Goal: Task Accomplishment & Management: Use online tool/utility

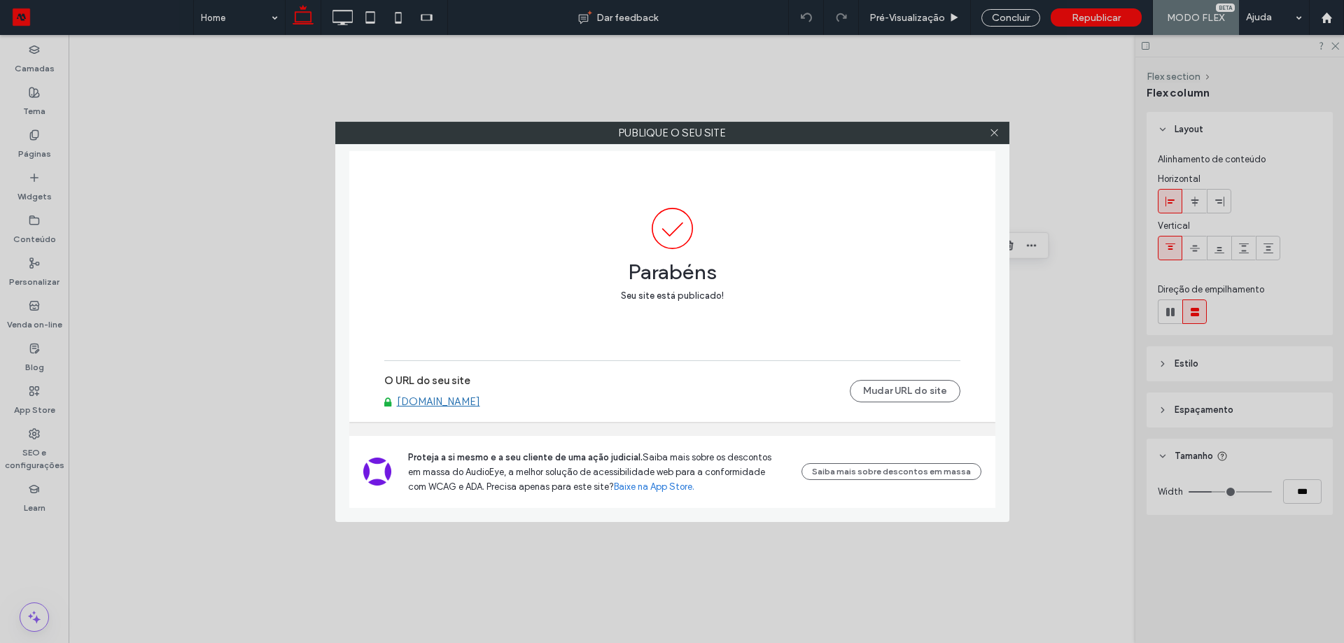
click at [996, 129] on icon at bounding box center [994, 132] width 11 height 11
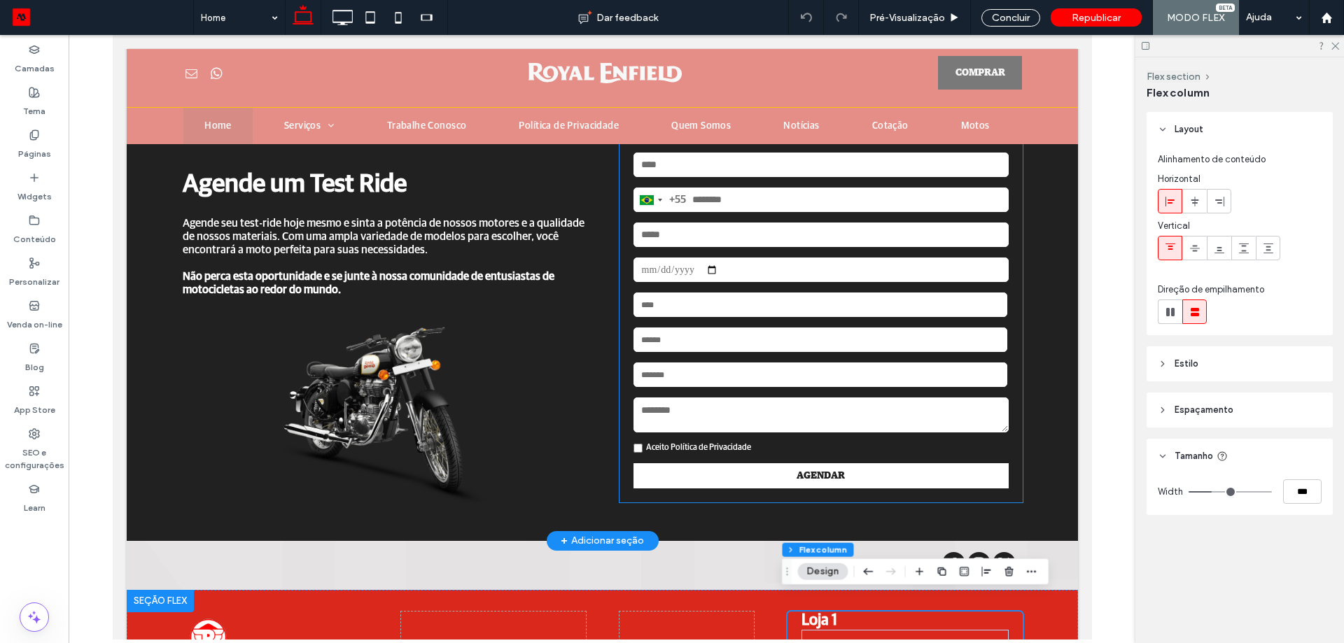
scroll to position [3200, 0]
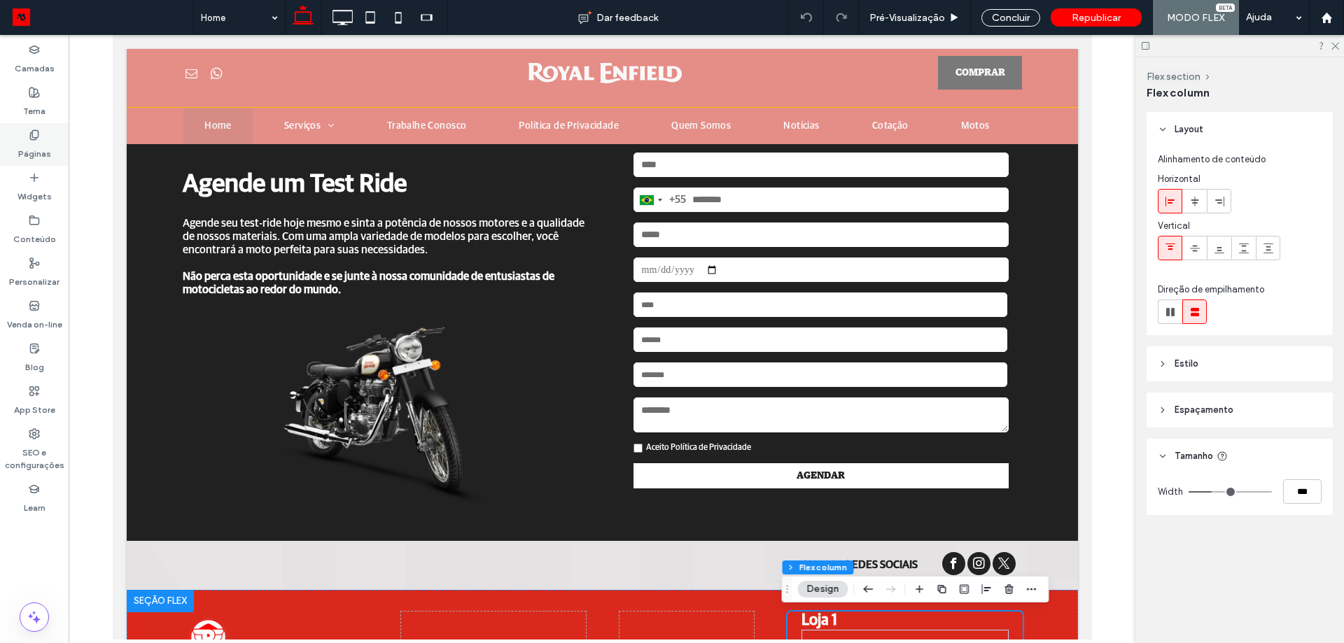
click at [55, 123] on div "Páginas" at bounding box center [34, 144] width 69 height 43
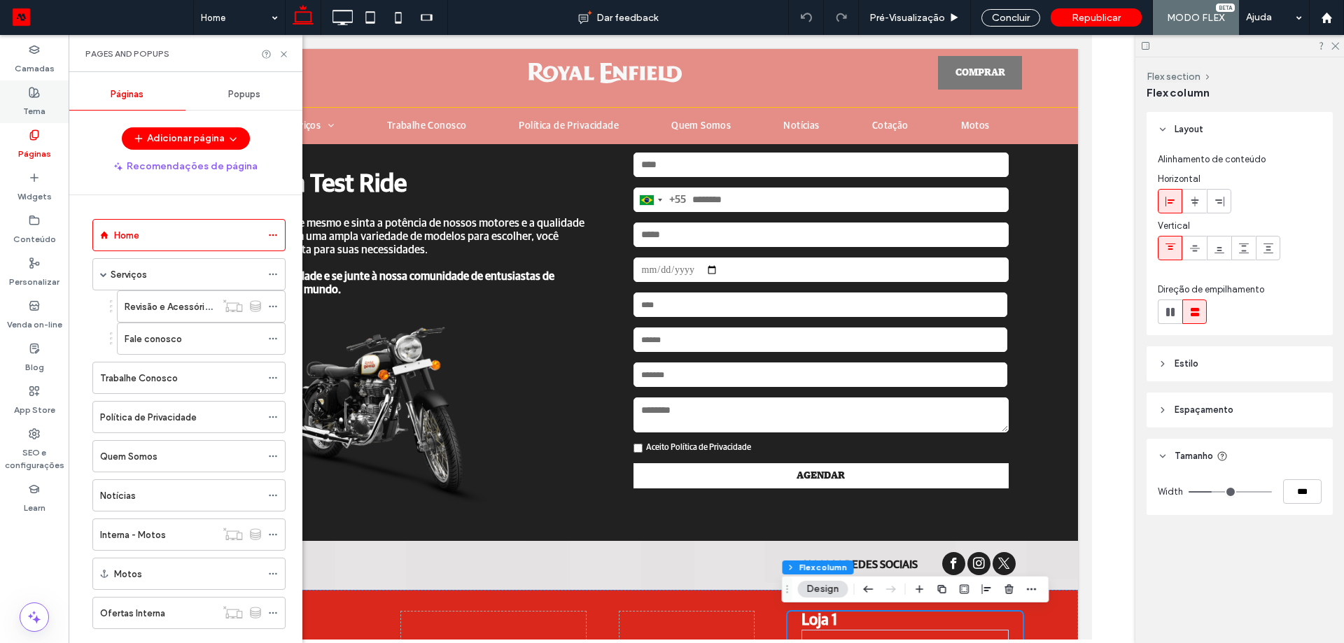
drag, startPoint x: 36, startPoint y: 120, endPoint x: 88, endPoint y: 156, distance: 63.5
click at [36, 120] on div "Tema" at bounding box center [34, 102] width 69 height 43
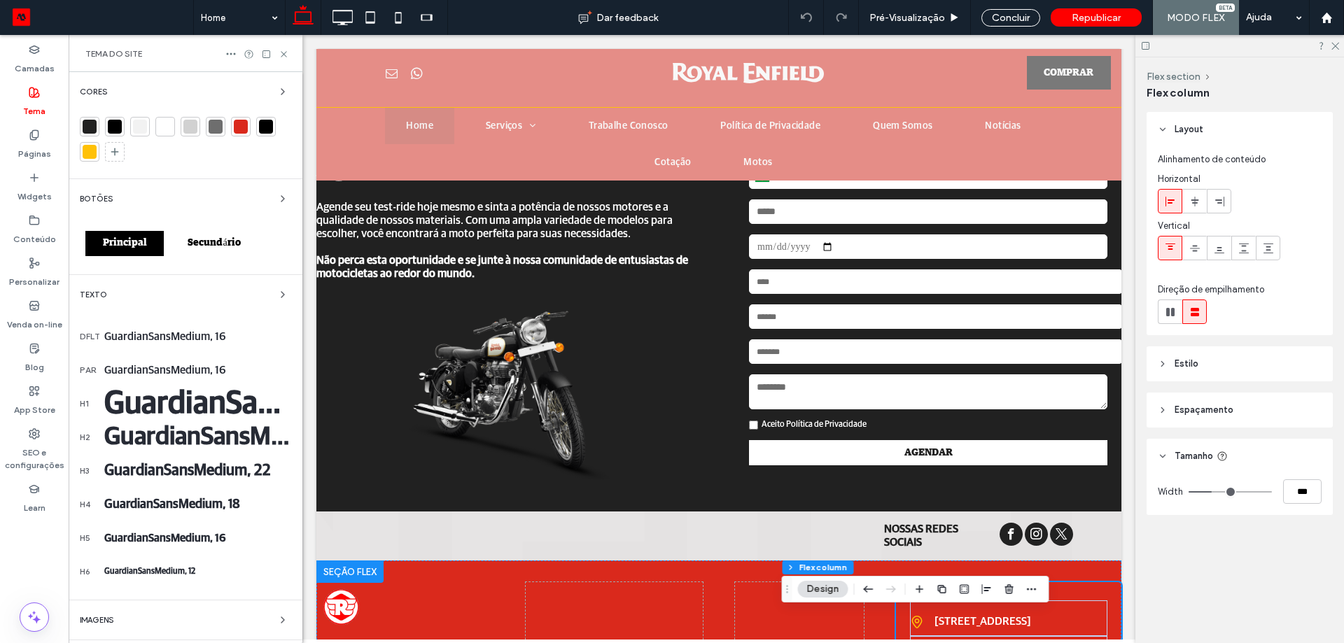
scroll to position [3183, 0]
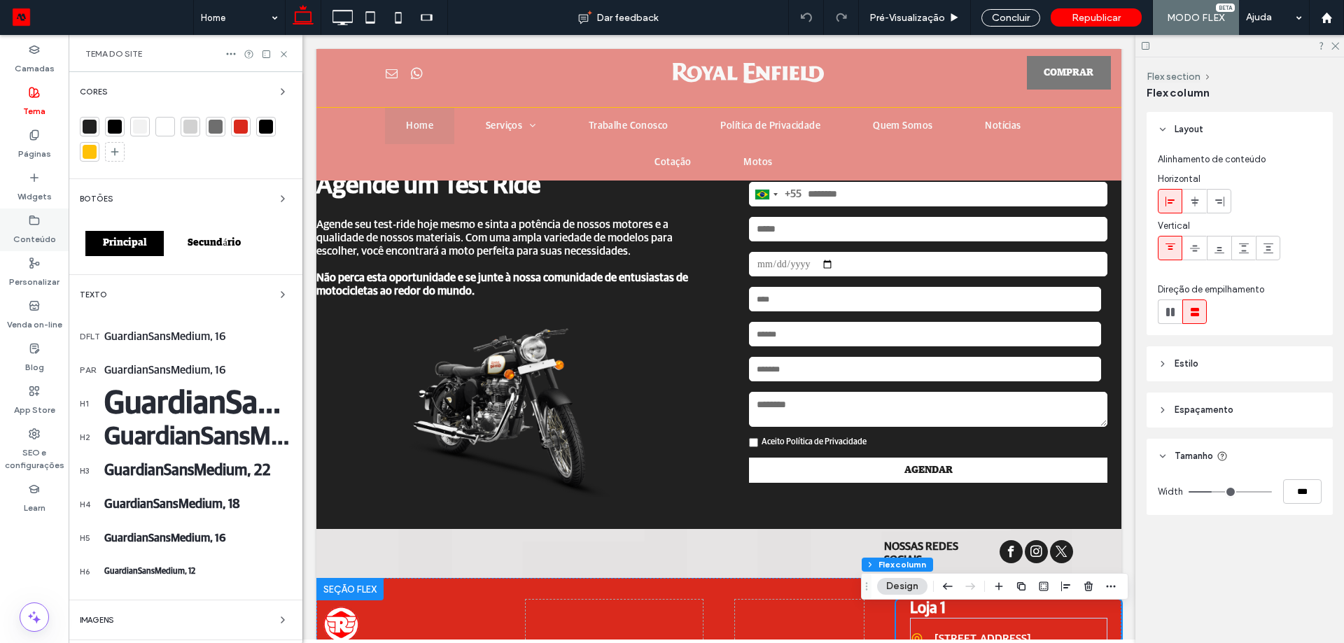
click at [46, 239] on label "Conteúdo" at bounding box center [34, 236] width 43 height 20
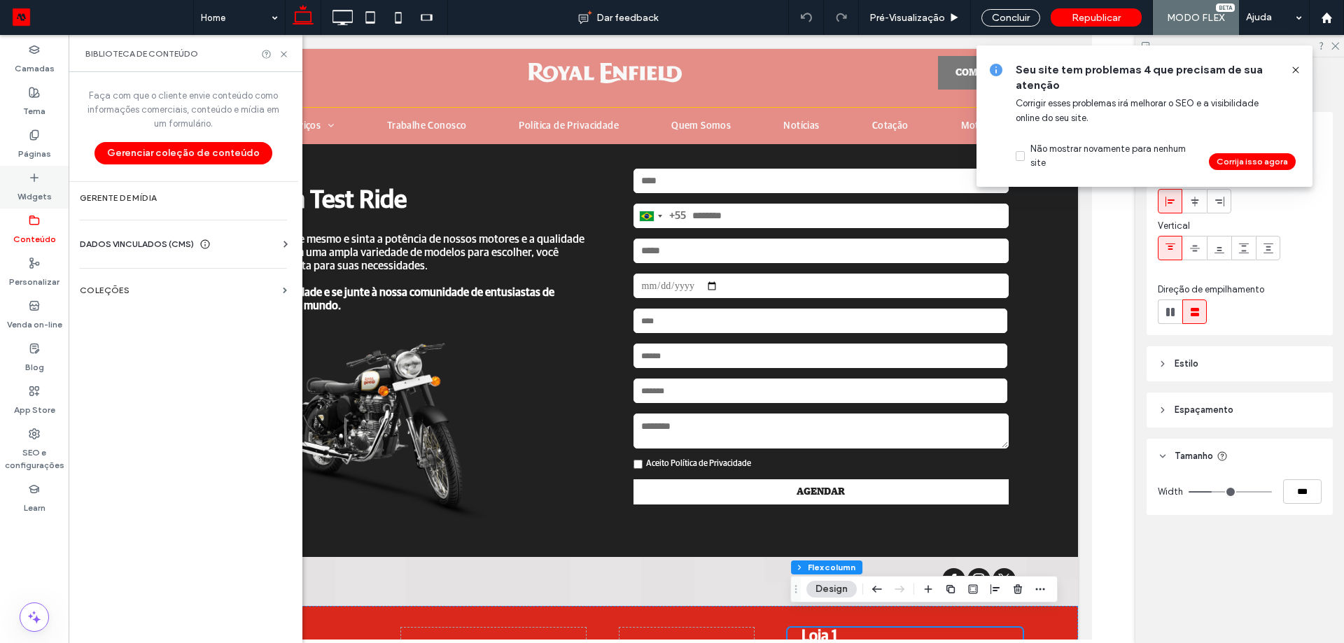
scroll to position [3200, 0]
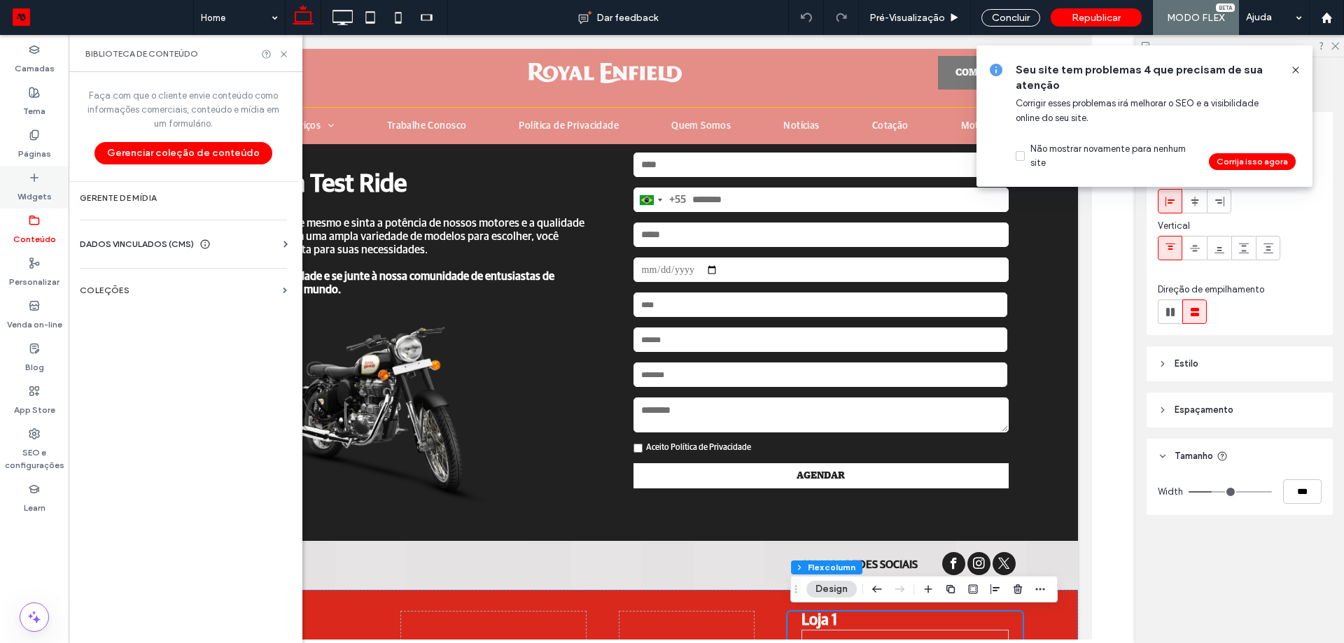
click at [36, 178] on use at bounding box center [34, 177] width 7 height 7
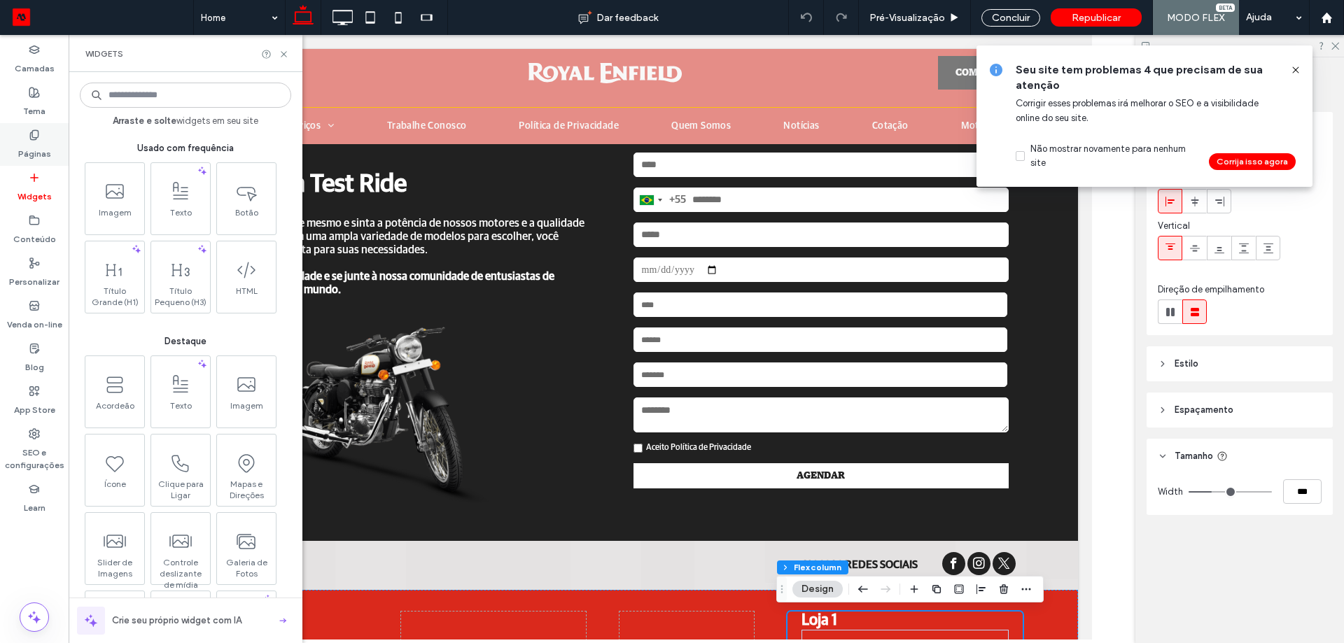
click at [36, 148] on label "Páginas" at bounding box center [34, 151] width 33 height 20
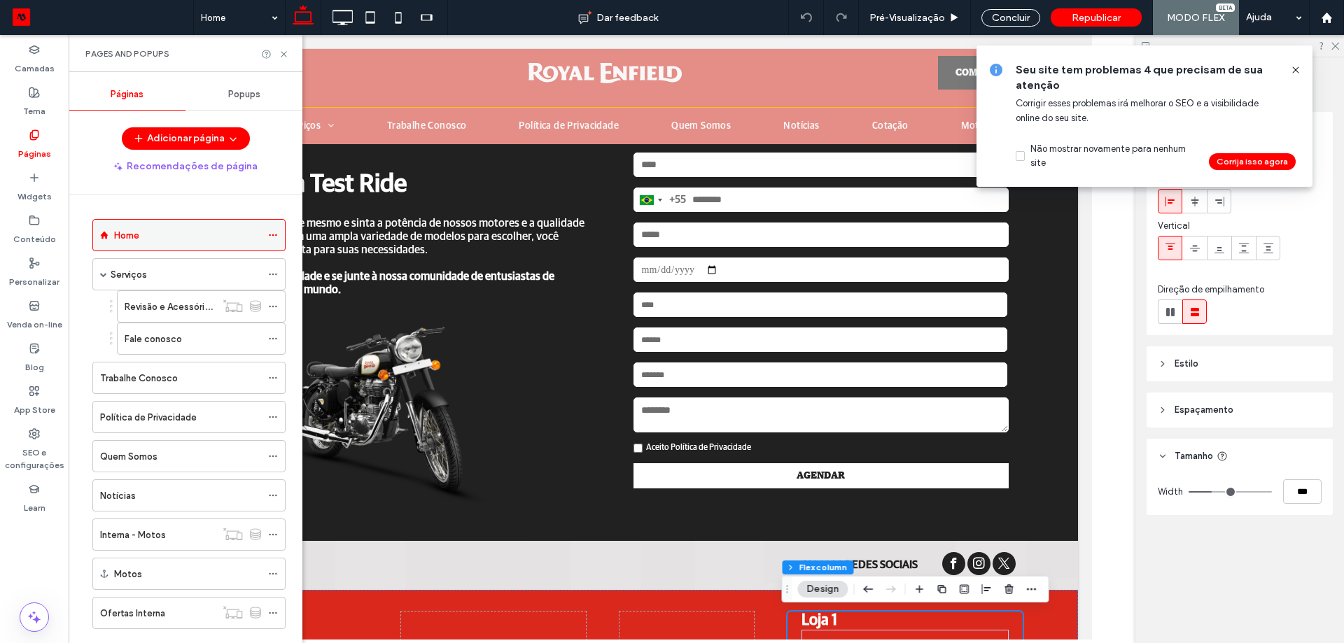
click at [123, 242] on label "Home" at bounding box center [126, 235] width 25 height 25
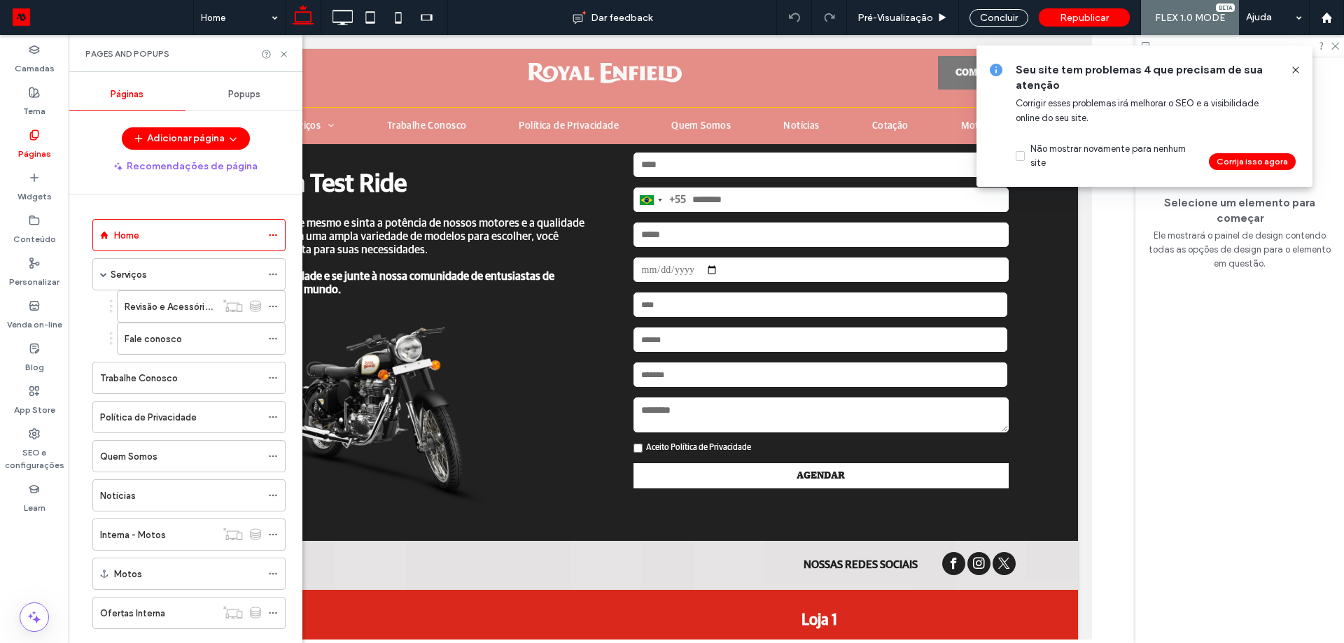
click at [105, 274] on div at bounding box center [672, 321] width 1344 height 643
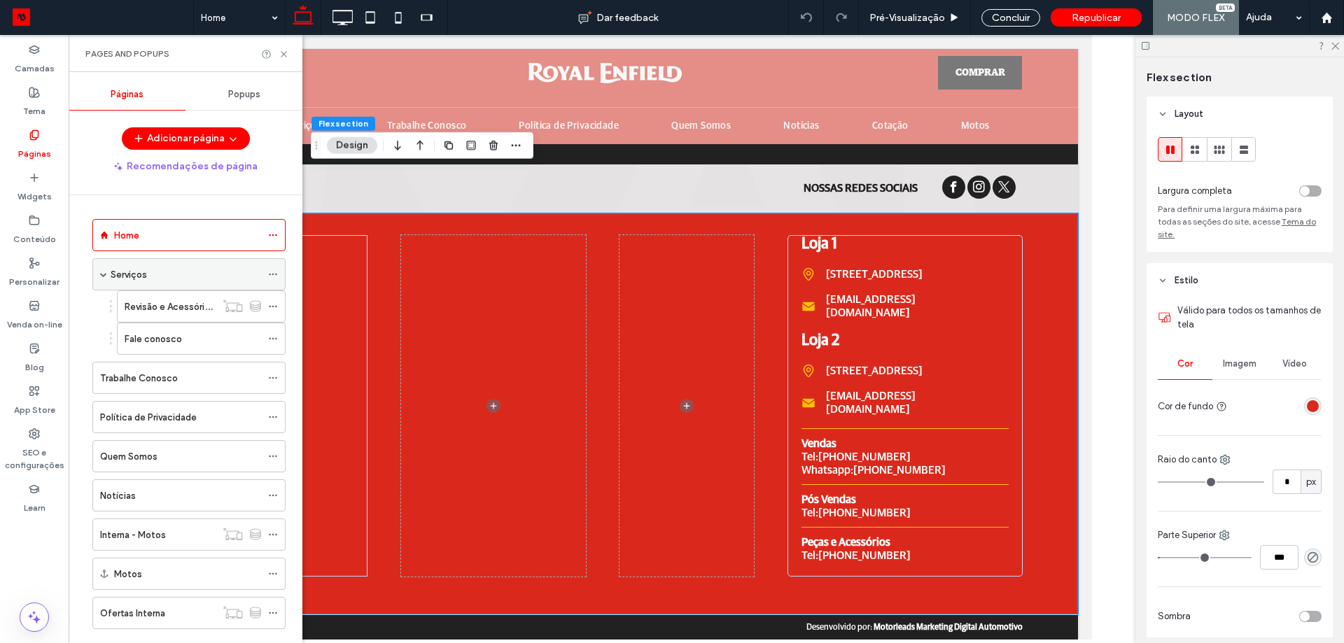
click at [103, 271] on span at bounding box center [103, 274] width 7 height 7
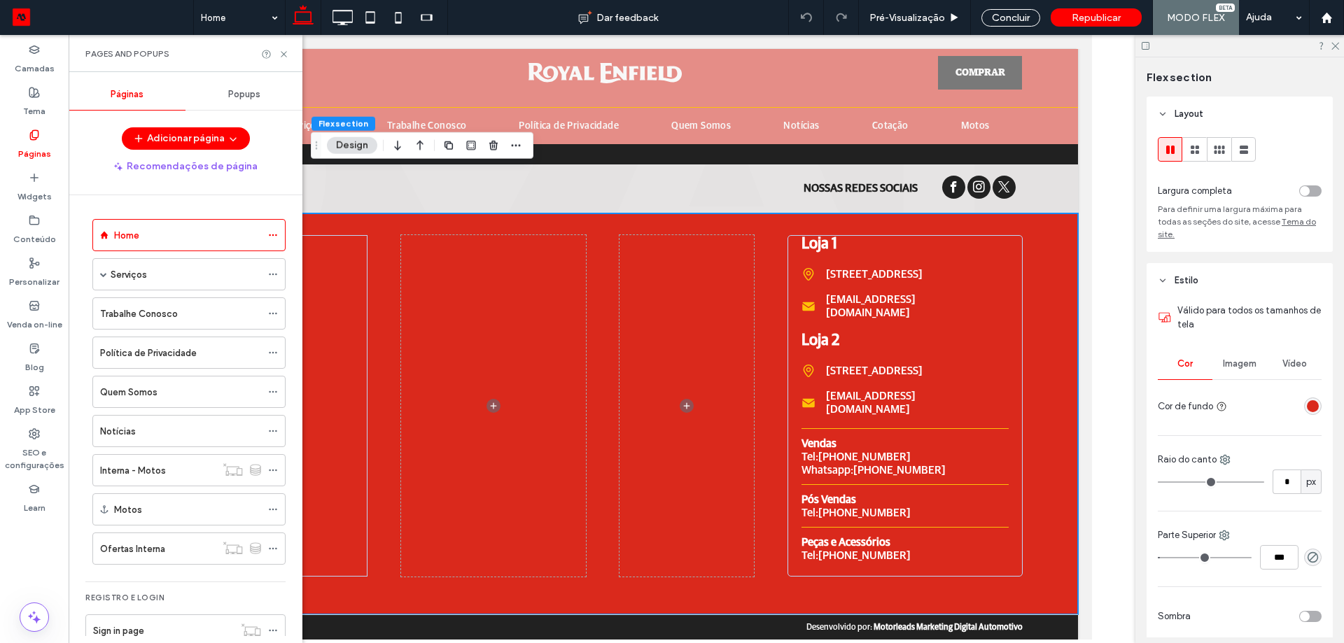
click at [132, 312] on label "Trabalhe Conosco" at bounding box center [139, 314] width 78 height 25
click at [0, 0] on div at bounding box center [0, 0] width 0 height 0
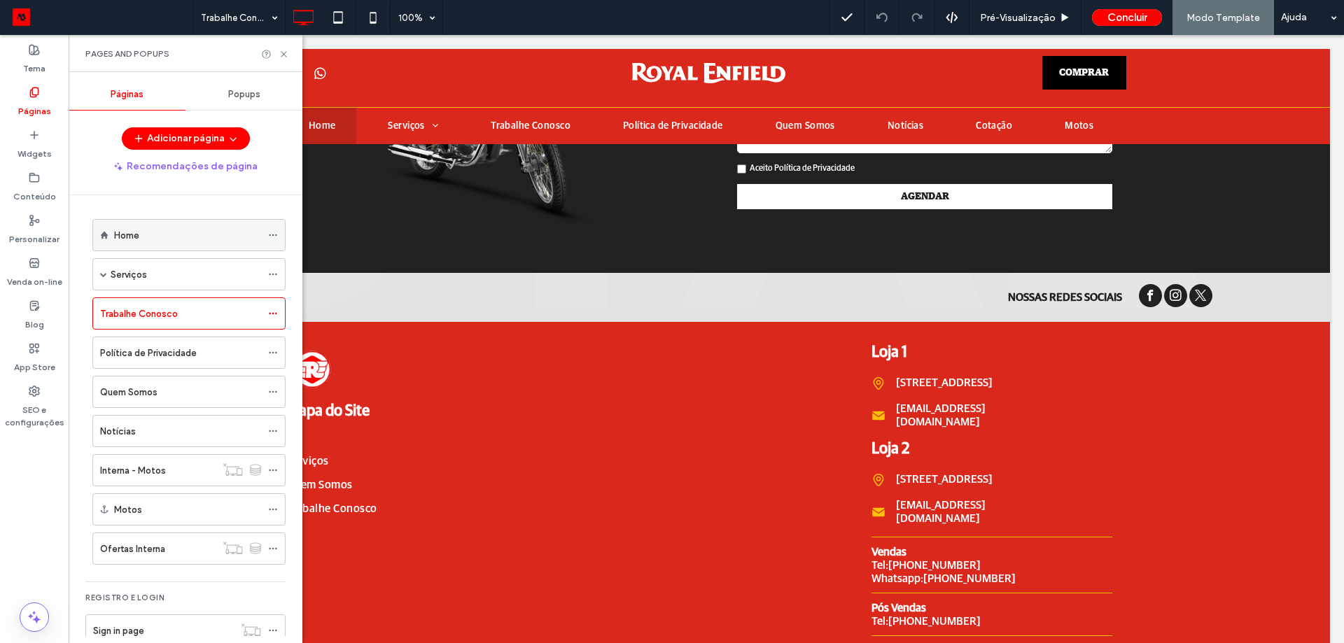
click at [159, 223] on div "Home" at bounding box center [187, 235] width 147 height 31
click at [287, 58] on div at bounding box center [672, 321] width 1344 height 643
click at [284, 51] on icon at bounding box center [284, 54] width 11 height 11
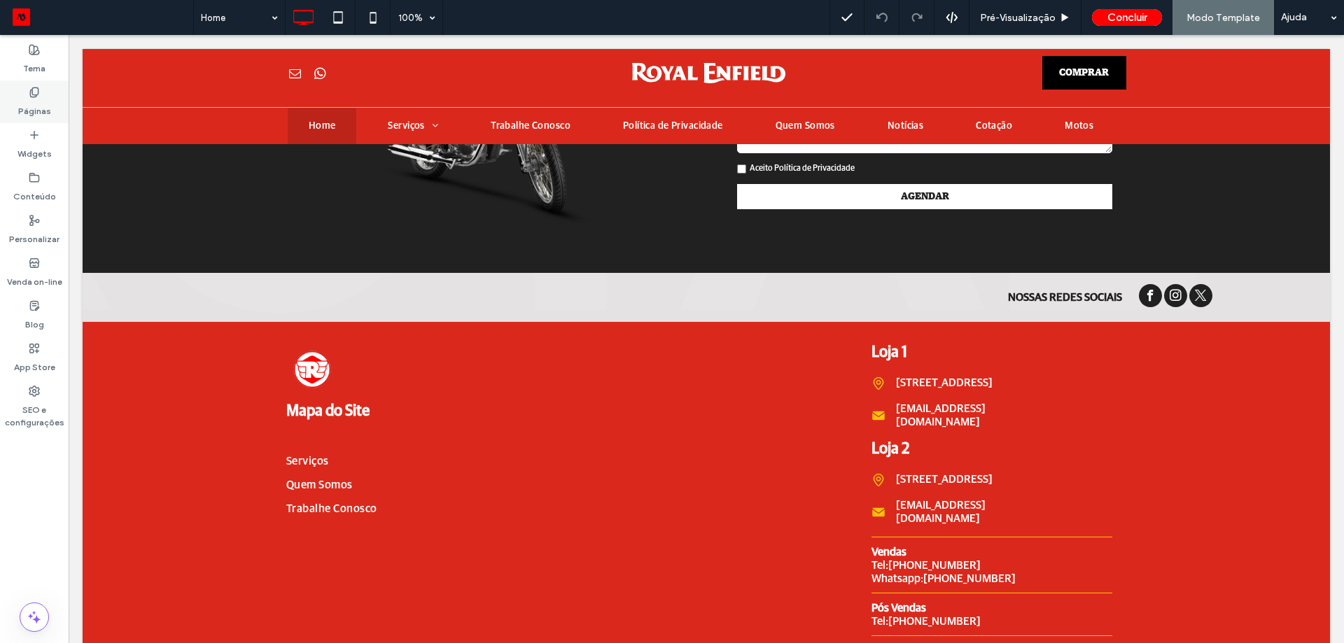
click at [39, 111] on label "Páginas" at bounding box center [34, 108] width 33 height 20
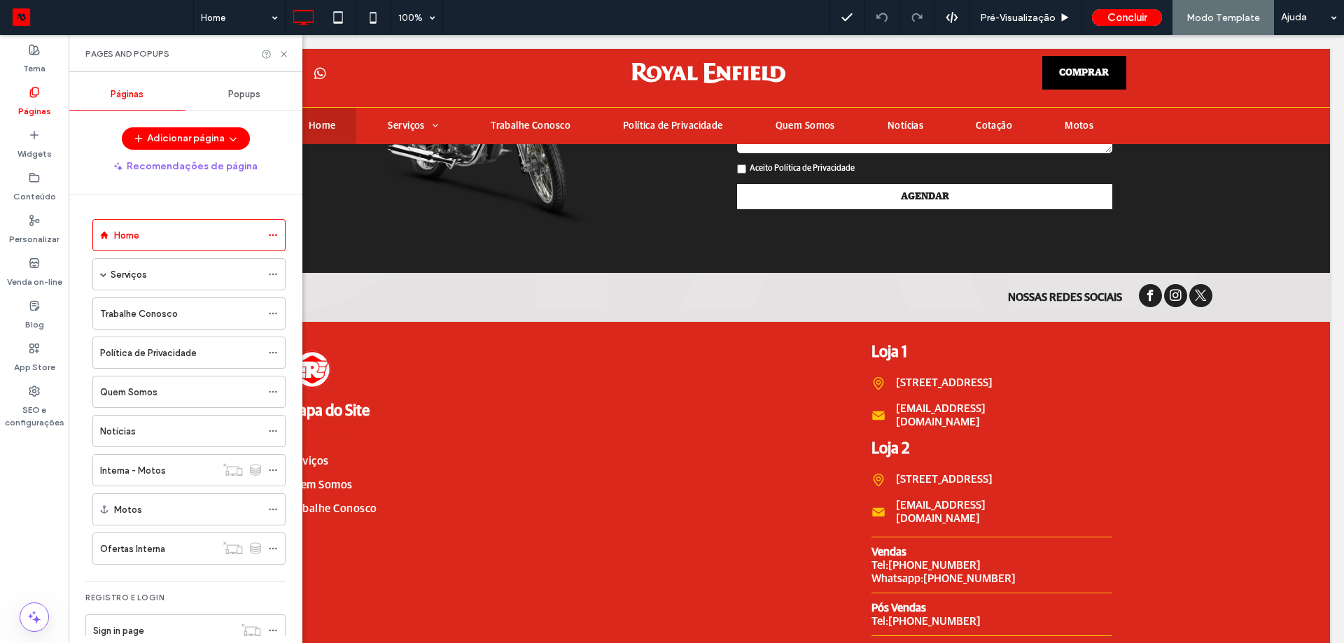
click at [155, 470] on label "Interna - Motos" at bounding box center [133, 471] width 66 height 25
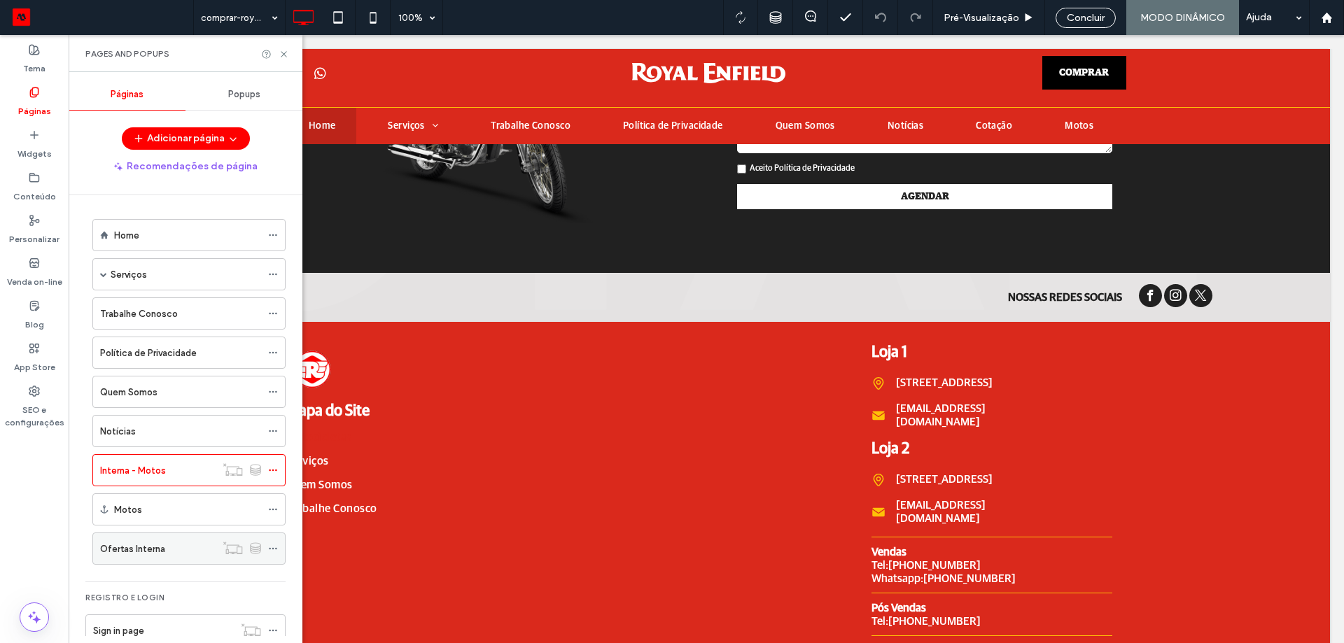
click at [149, 557] on div "Ofertas Interna" at bounding box center [158, 548] width 116 height 31
click at [282, 57] on icon at bounding box center [284, 54] width 11 height 11
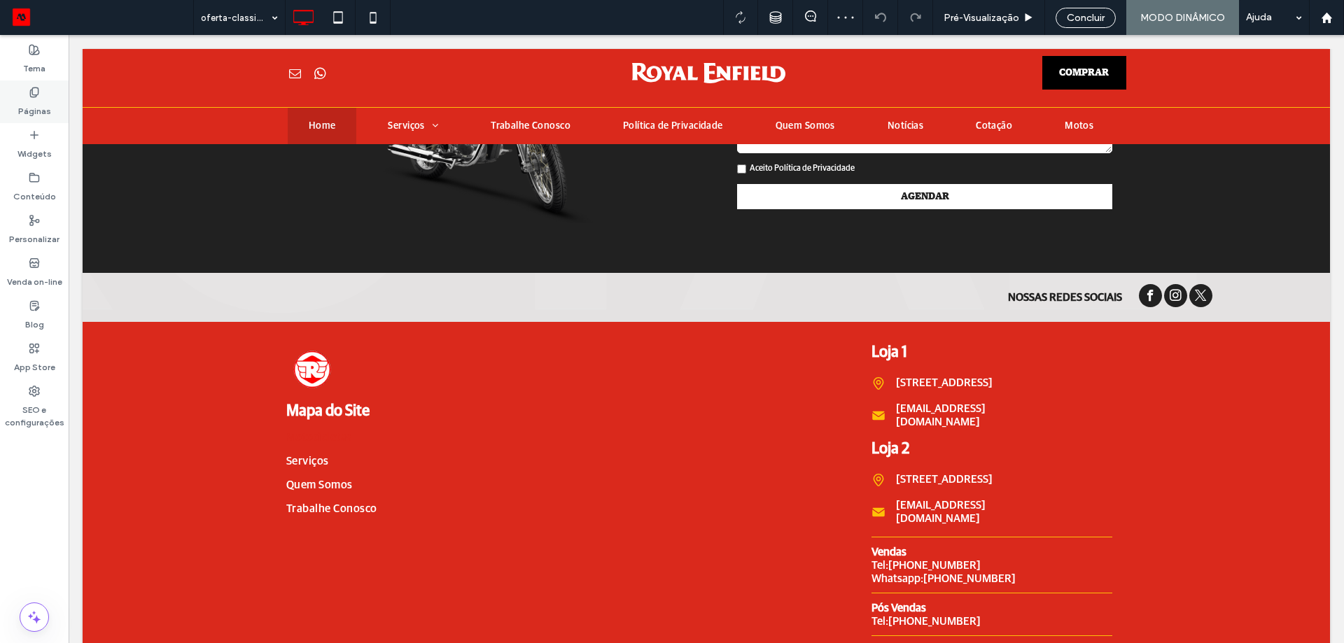
click at [16, 98] on div "Páginas" at bounding box center [34, 102] width 69 height 43
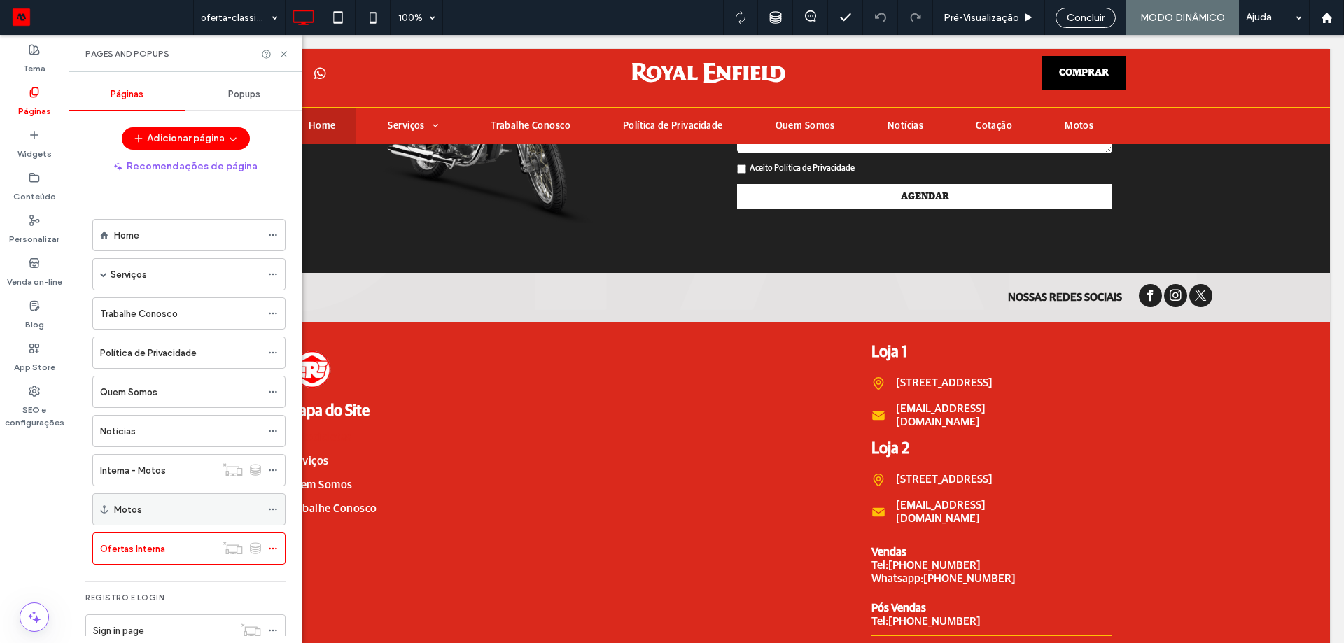
click at [167, 517] on div "Motos" at bounding box center [187, 510] width 147 height 15
click at [149, 472] on div at bounding box center [672, 321] width 1344 height 643
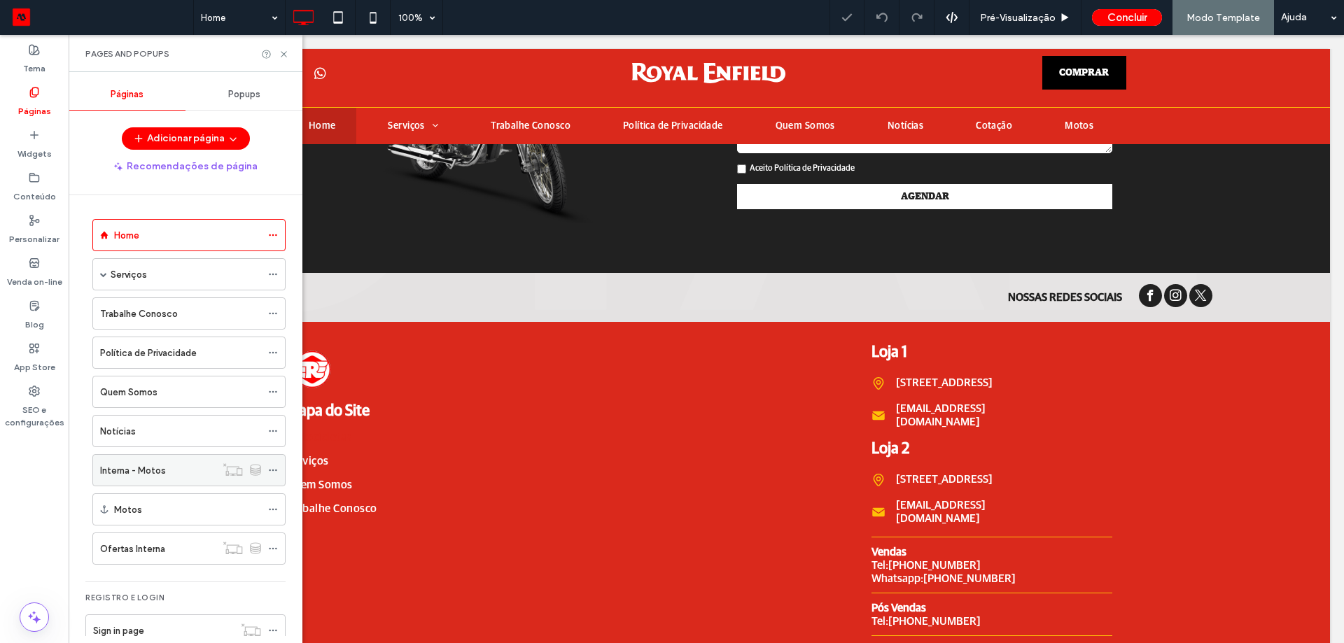
click at [148, 478] on div "Interna - Motos" at bounding box center [158, 470] width 116 height 31
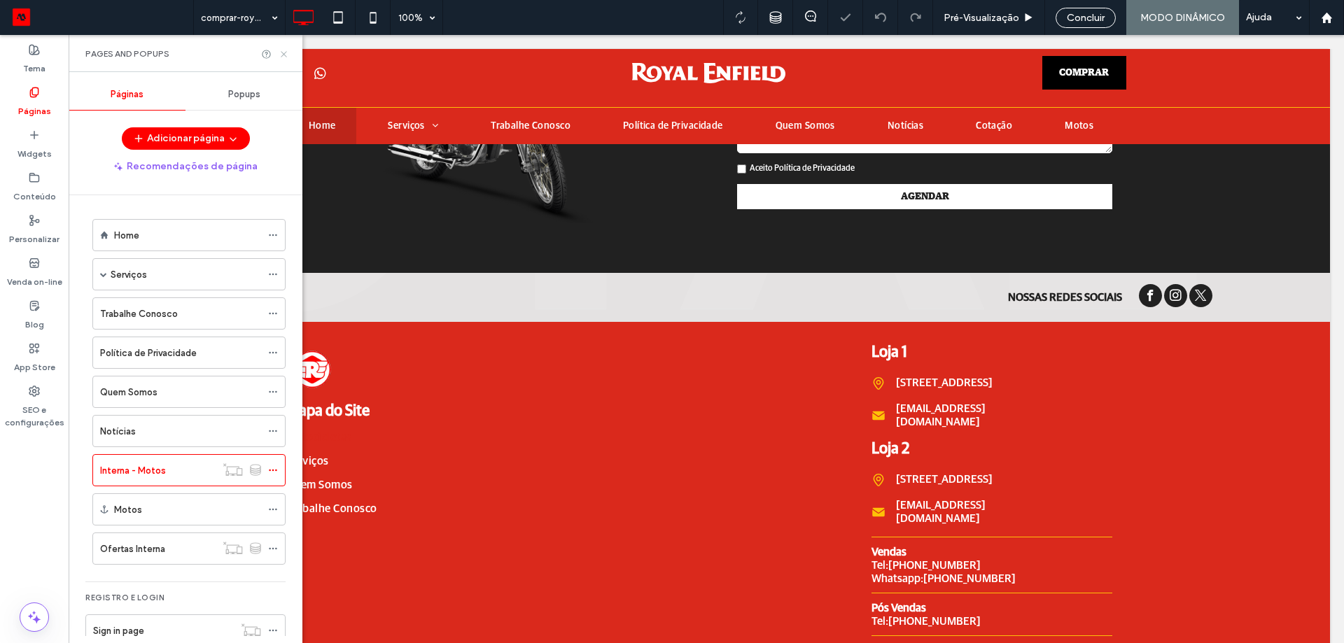
click at [287, 51] on icon at bounding box center [284, 54] width 11 height 11
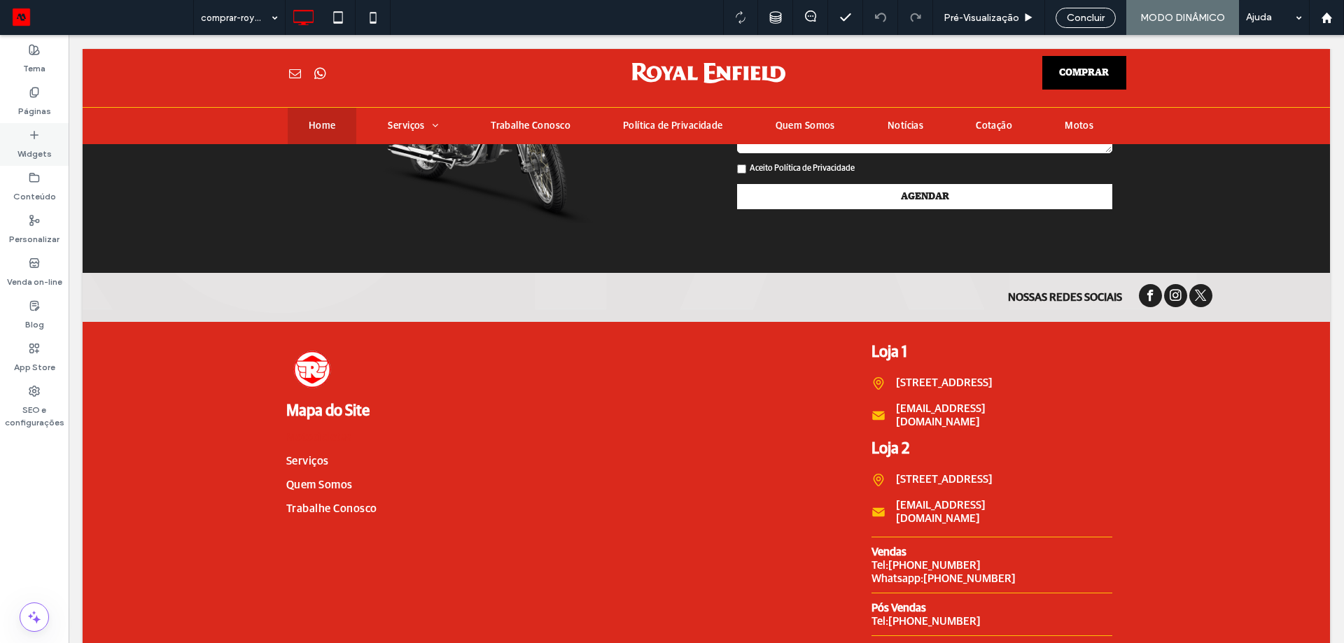
click at [41, 104] on label "Páginas" at bounding box center [34, 108] width 33 height 20
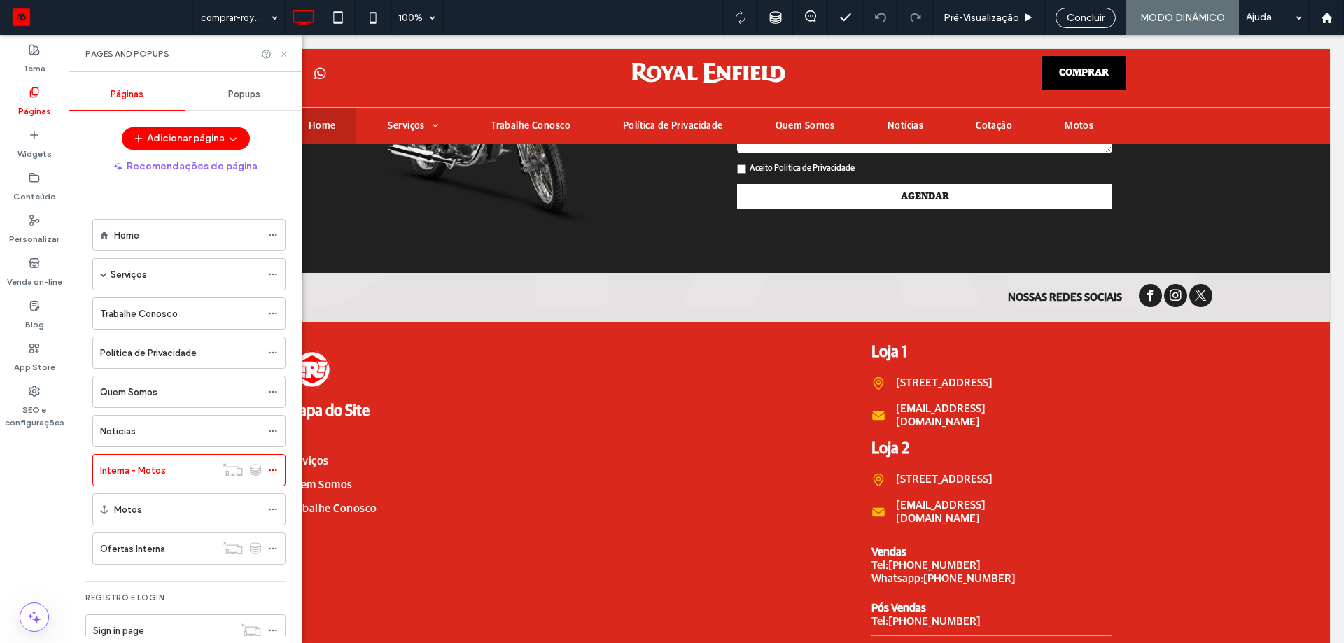
click at [286, 56] on use at bounding box center [284, 54] width 6 height 6
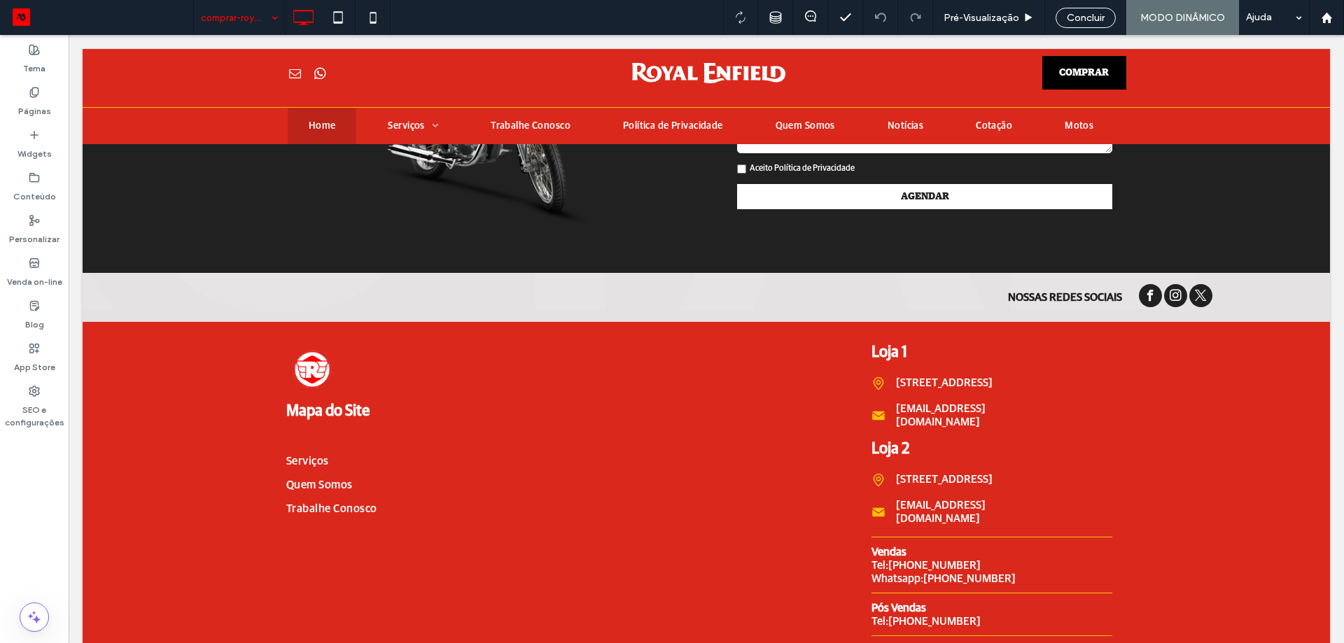
click at [254, 19] on input at bounding box center [236, 17] width 70 height 35
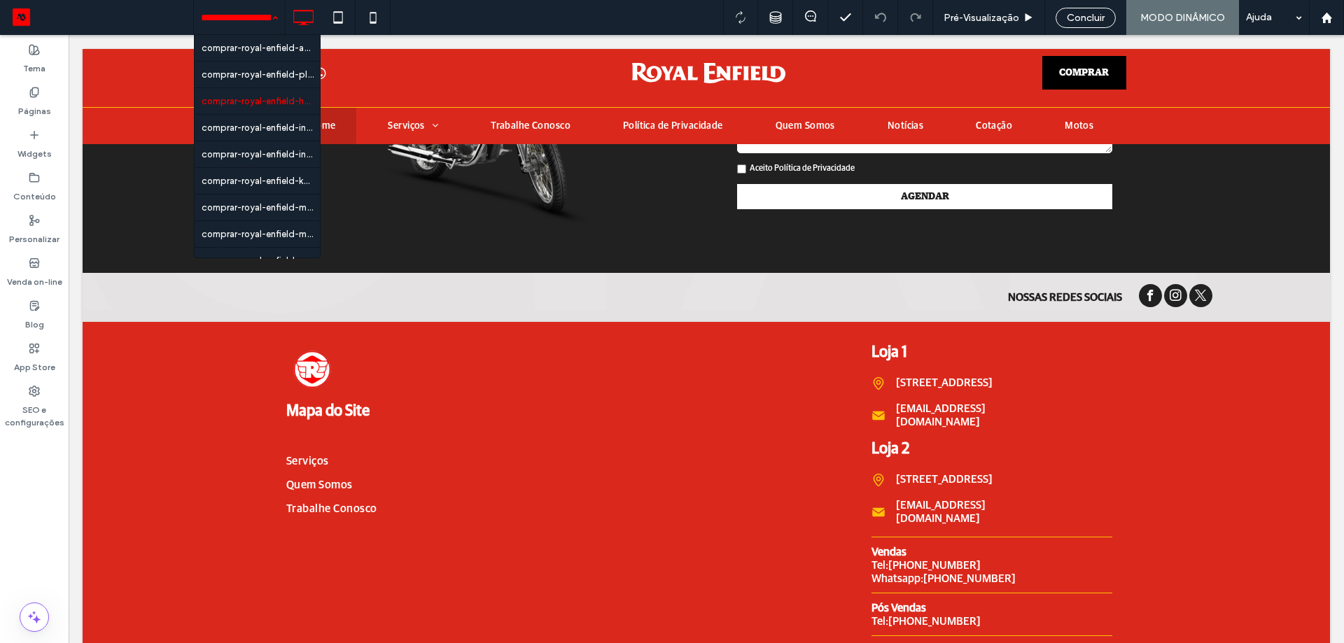
click at [254, 19] on input at bounding box center [236, 17] width 70 height 35
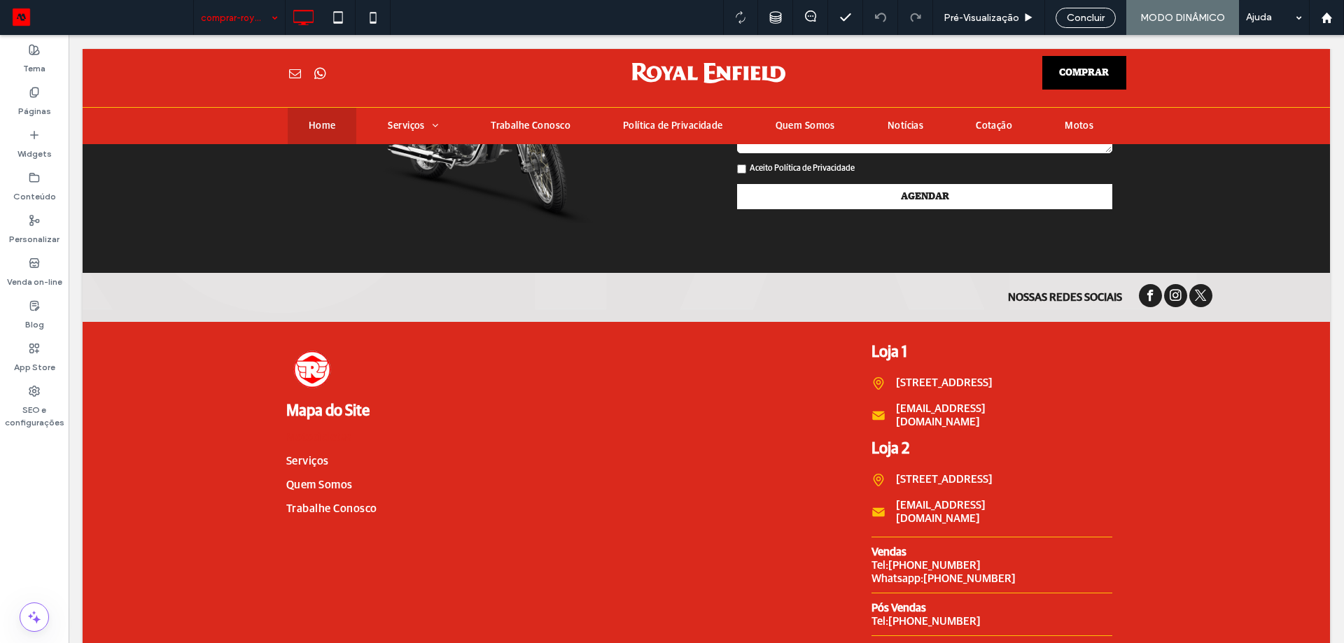
click at [252, 19] on input at bounding box center [236, 17] width 70 height 35
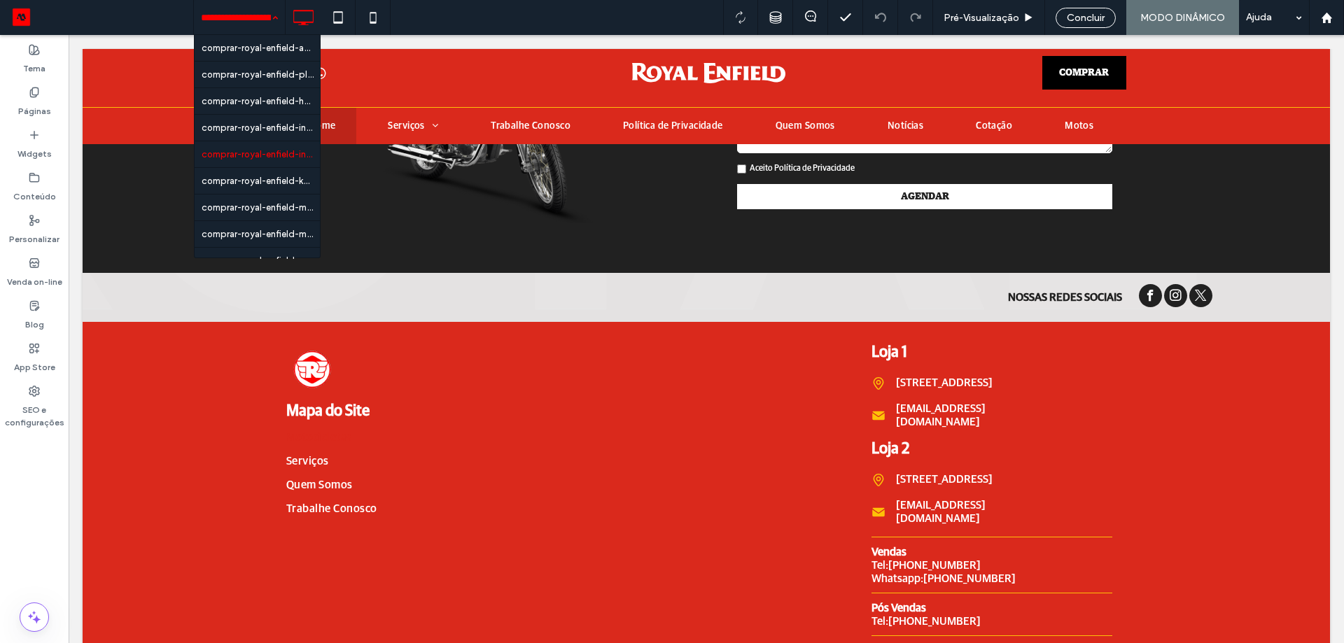
click at [267, 22] on div "comprar-royal-enfield-apex-grey-novo-0km-sao-paulo comprar-royal-enfield-plasma…" at bounding box center [239, 17] width 91 height 35
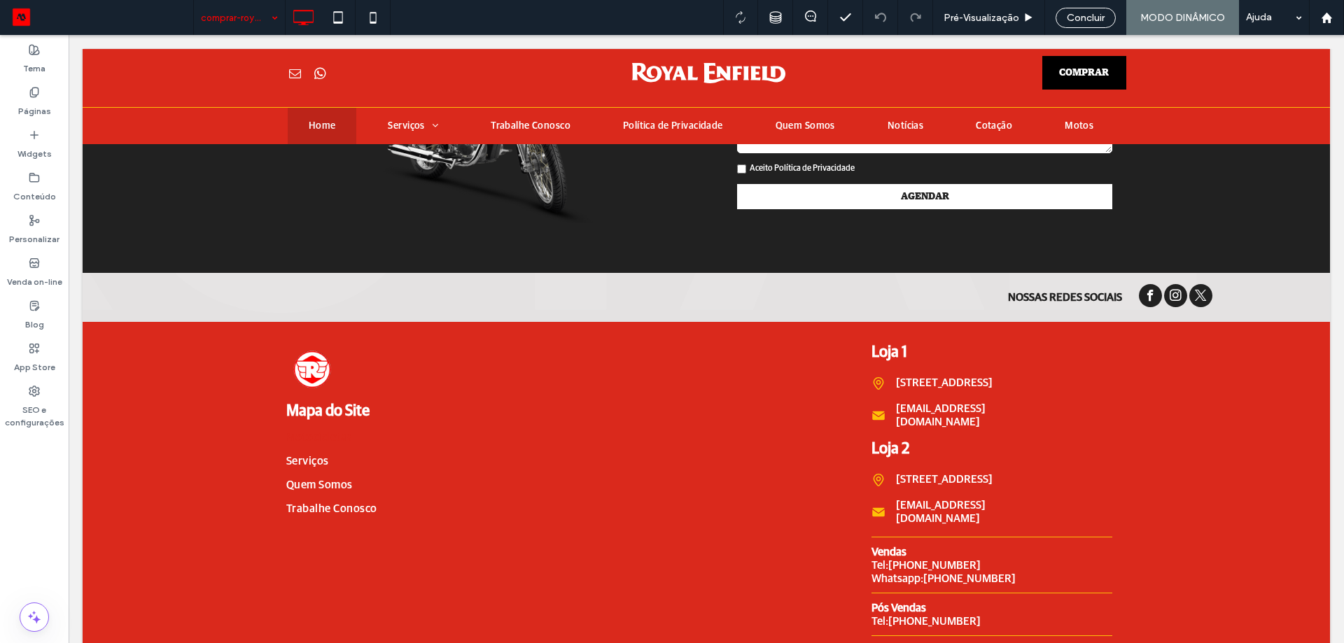
click at [266, 25] on div "comprar-royal-enfield-kamet-white-sem-camara-novo-0km-sao-paulo" at bounding box center [239, 17] width 91 height 35
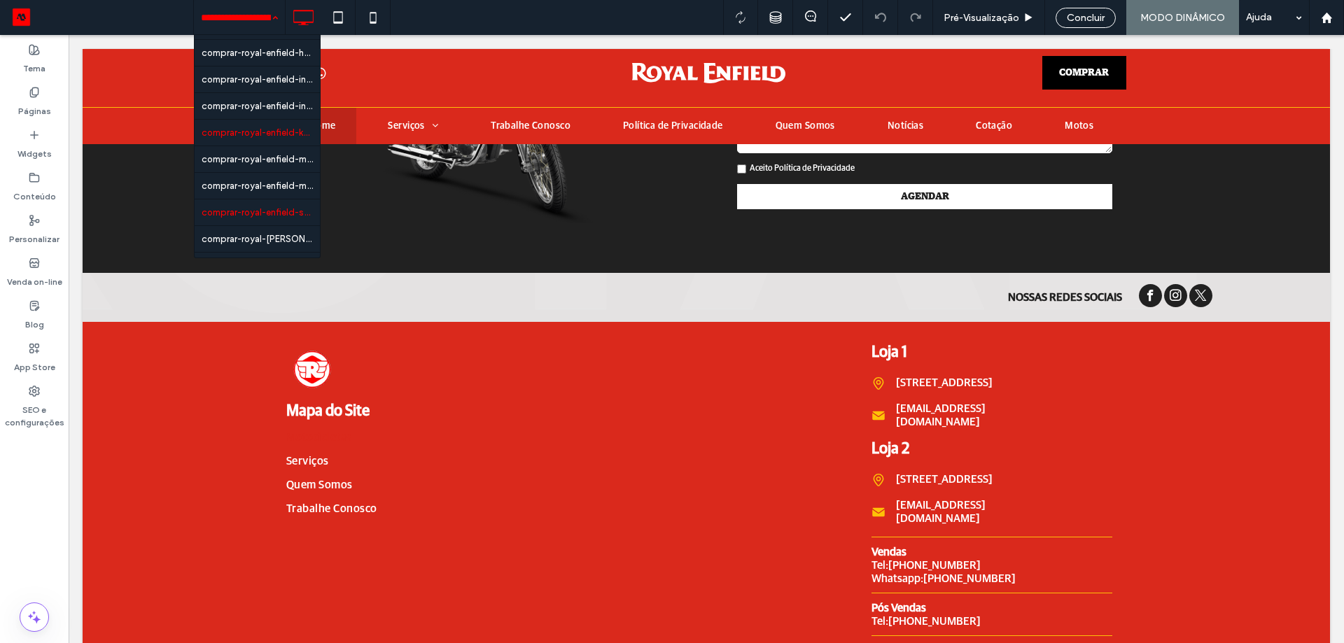
scroll to position [70, 0]
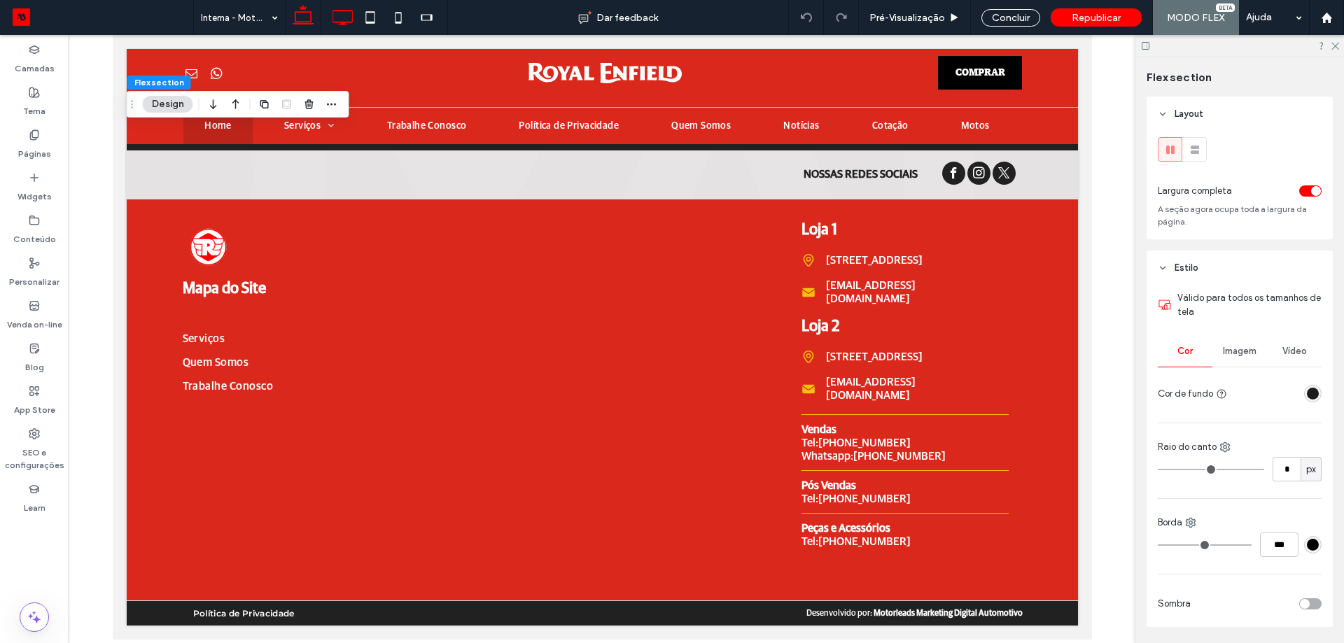
click at [341, 20] on icon at bounding box center [342, 18] width 28 height 28
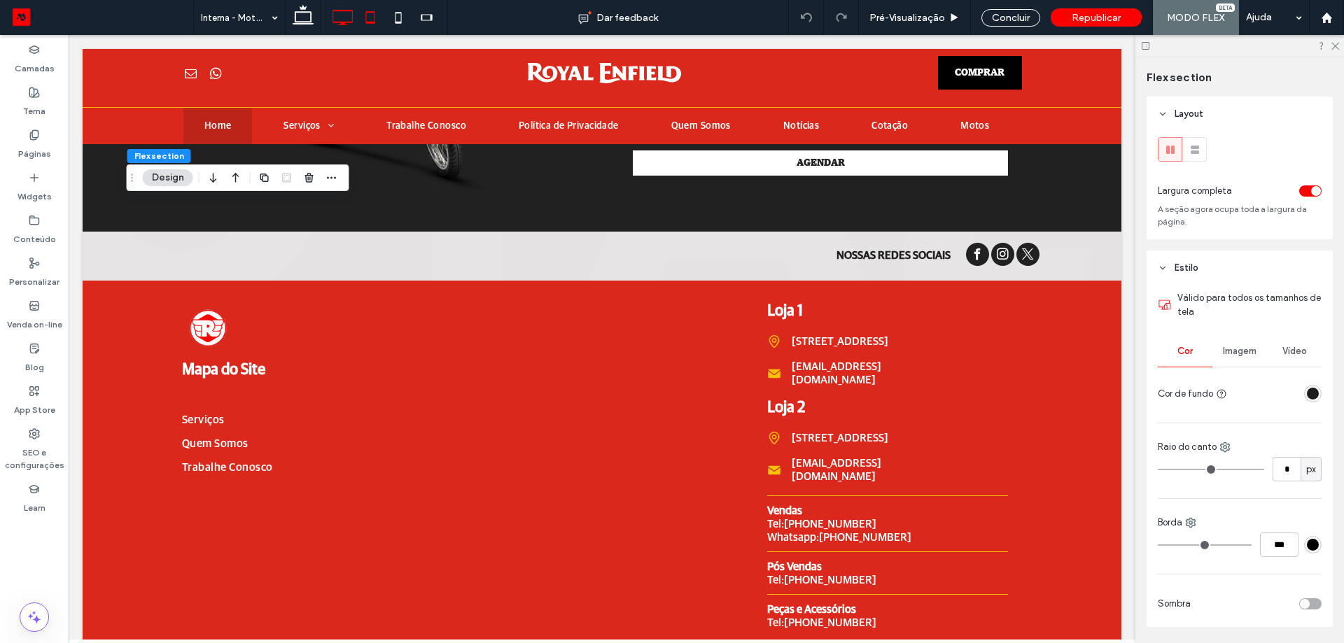
click at [364, 13] on icon at bounding box center [370, 18] width 28 height 28
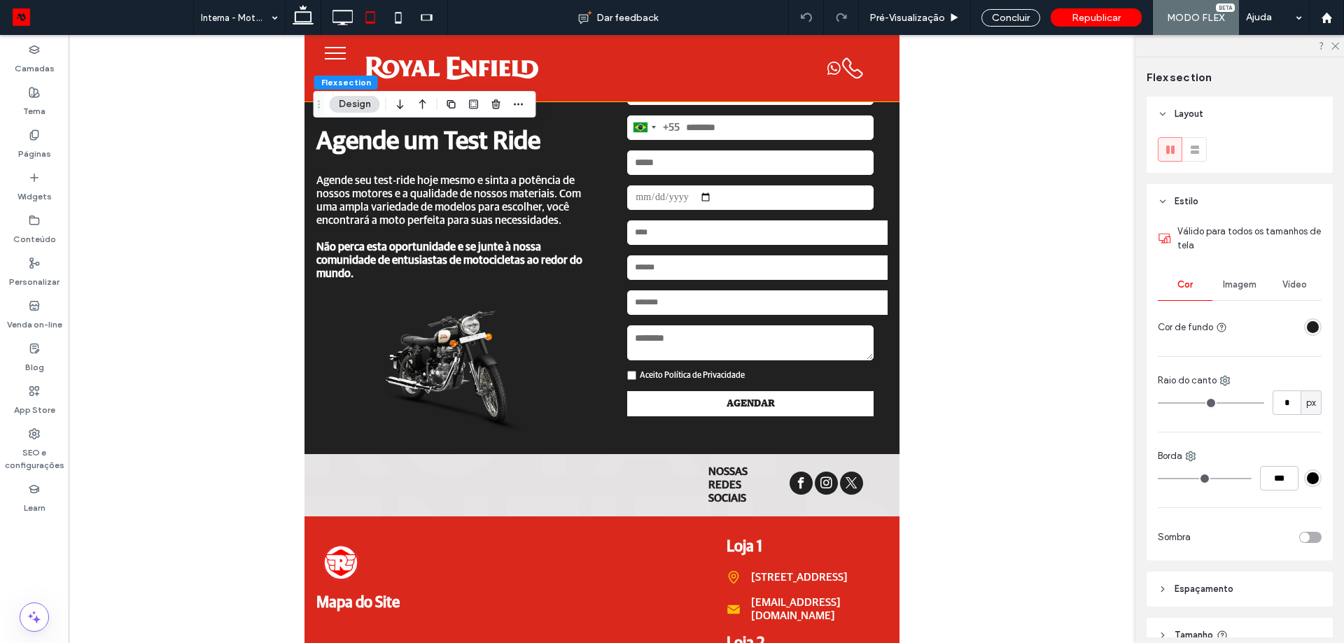
click at [316, 19] on icon at bounding box center [303, 18] width 28 height 28
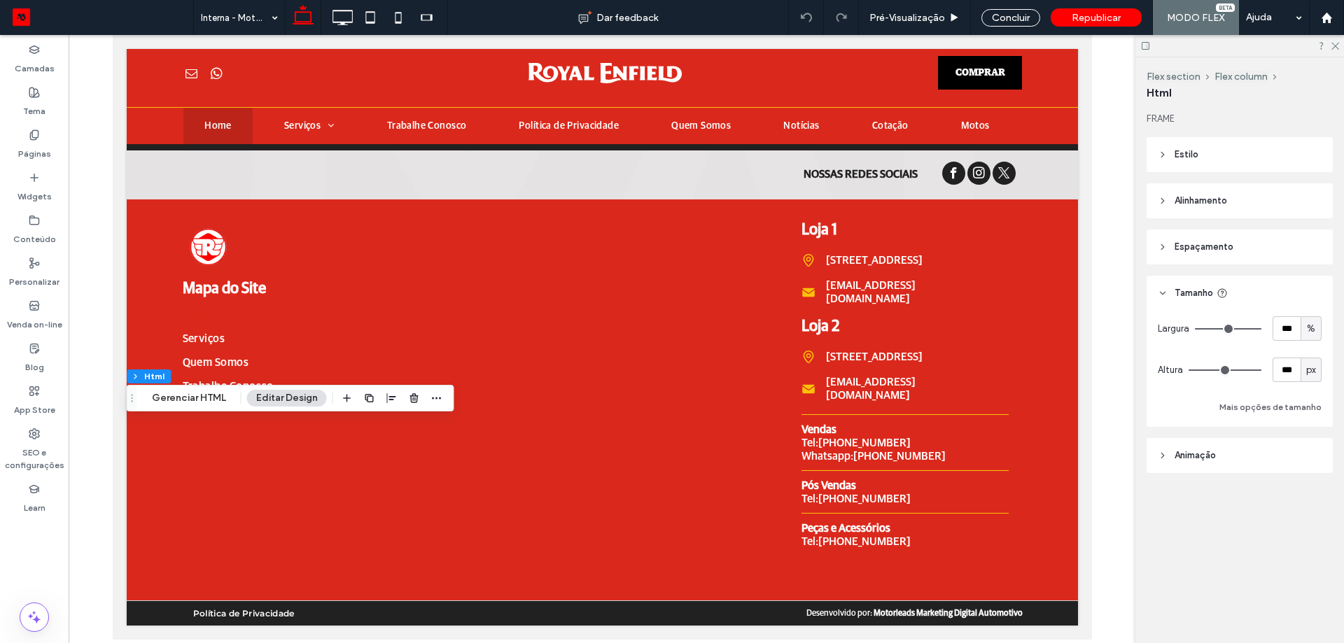
click at [1201, 246] on span "Espaçamento" at bounding box center [1204, 247] width 59 height 14
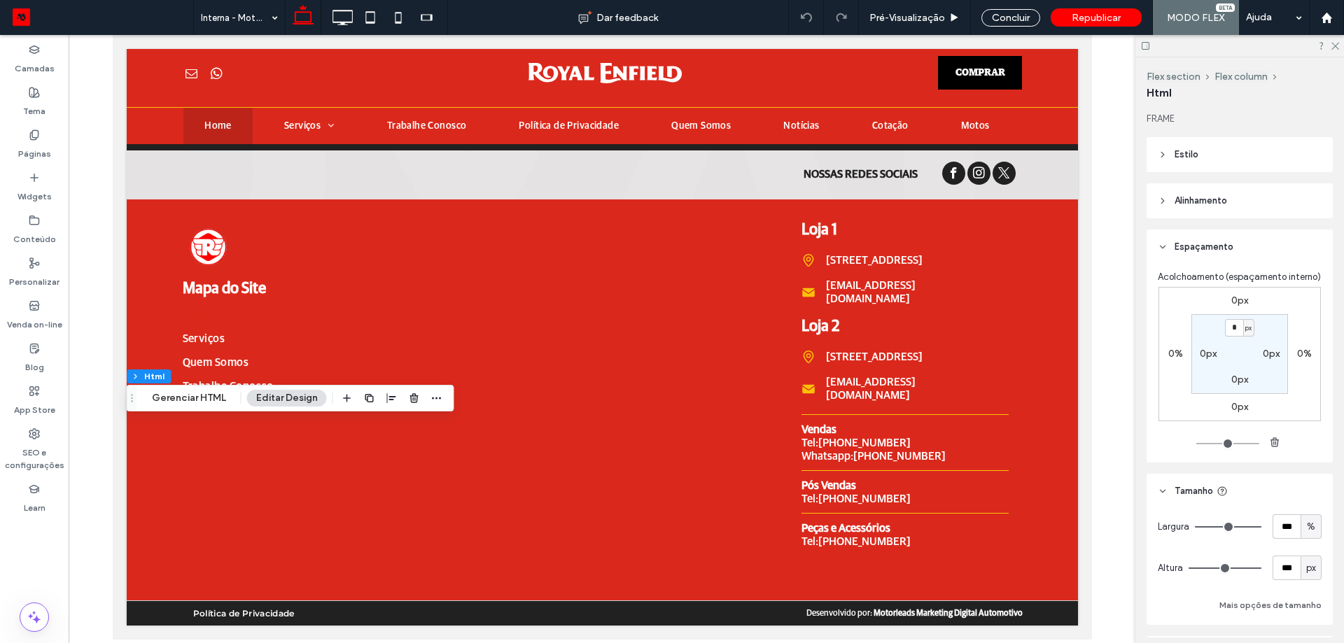
click at [1201, 247] on span "Espaçamento" at bounding box center [1204, 247] width 59 height 14
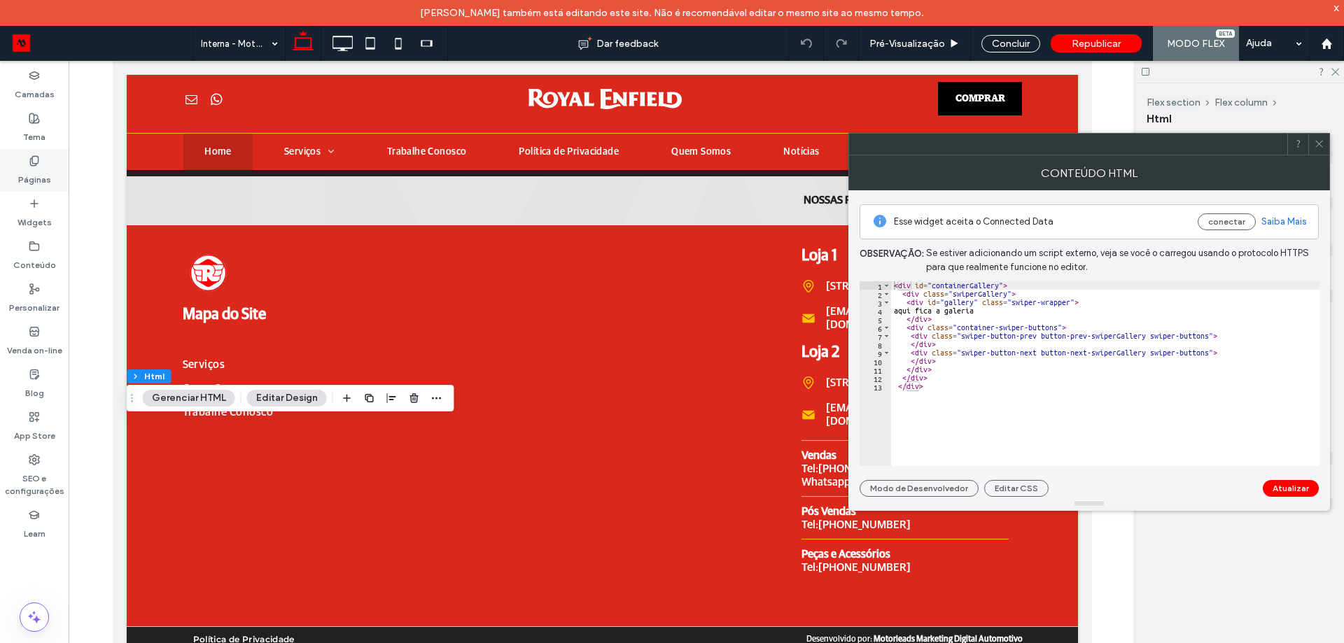
click at [40, 157] on div "Páginas" at bounding box center [34, 170] width 69 height 43
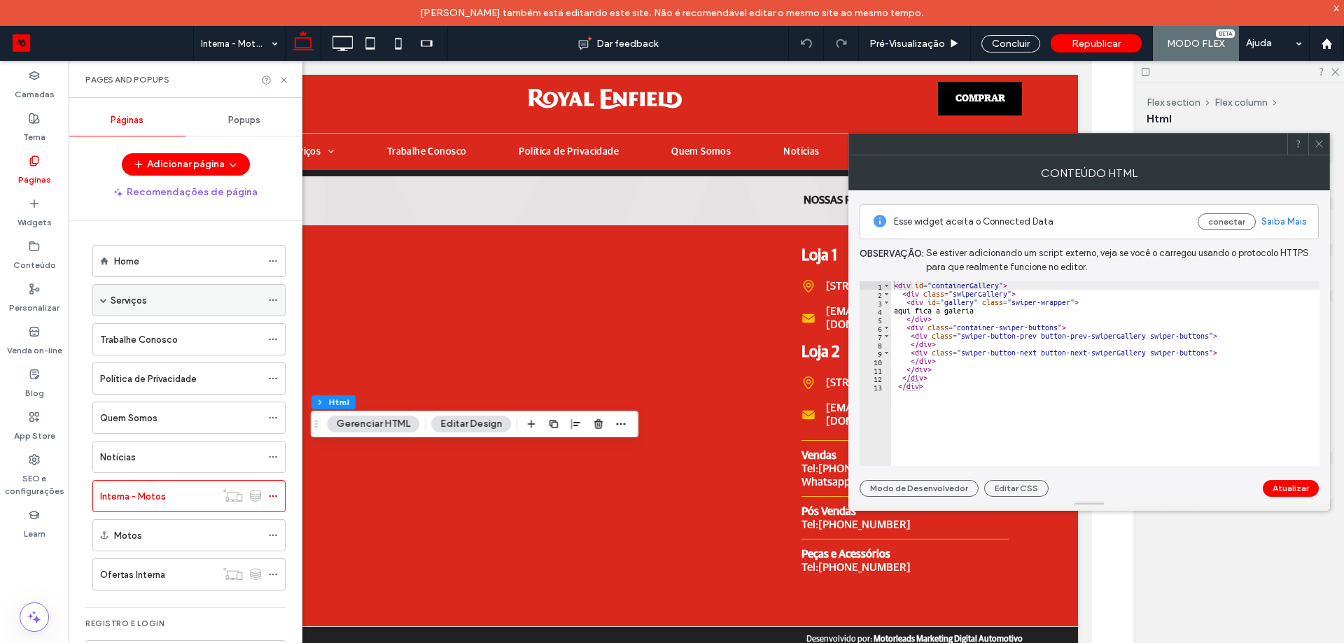
click at [103, 302] on span at bounding box center [103, 300] width 7 height 7
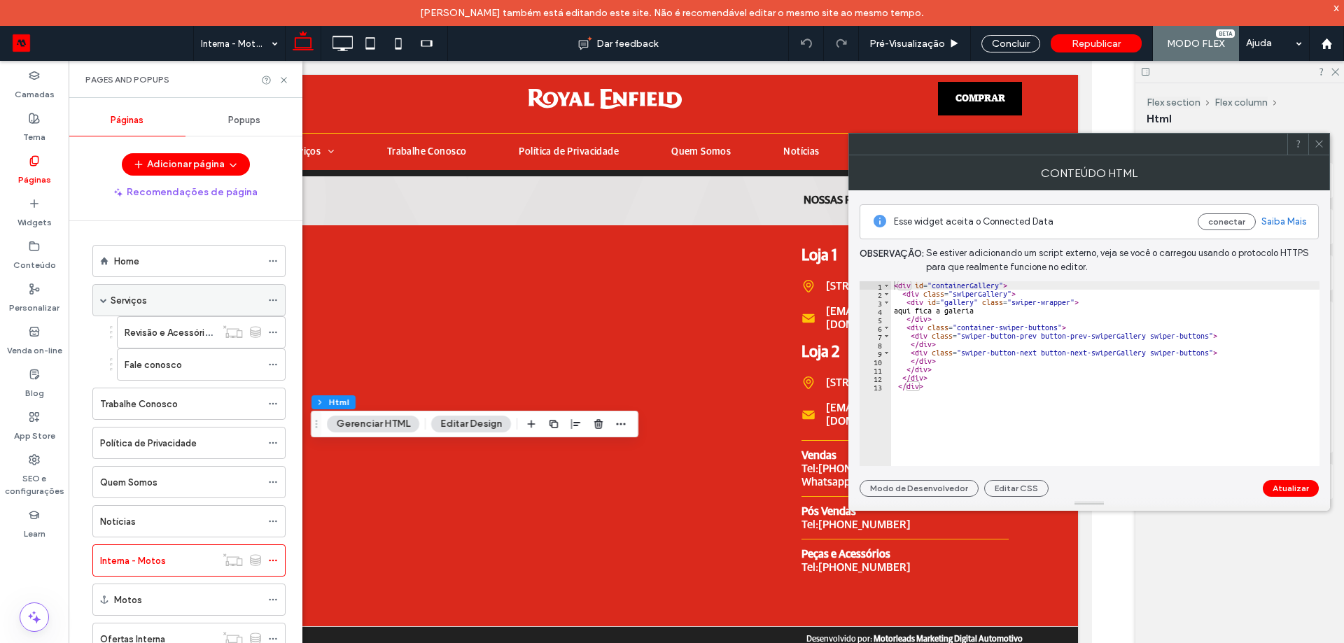
click at [103, 302] on span at bounding box center [103, 300] width 7 height 7
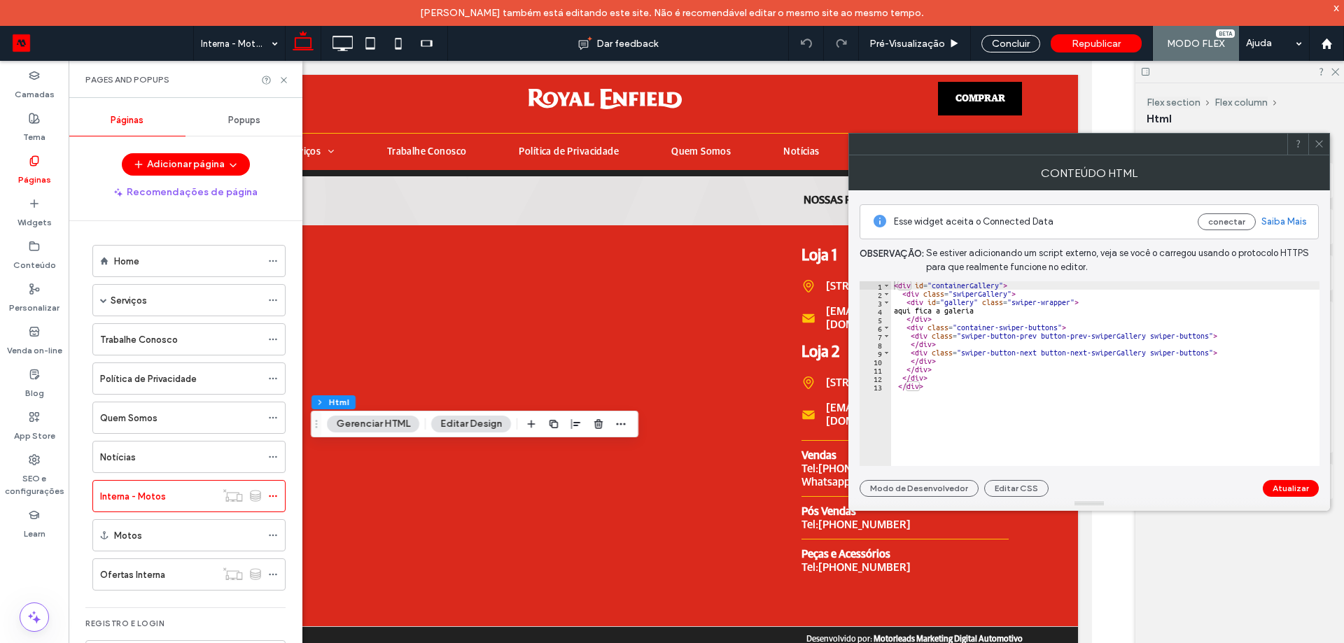
click at [1324, 143] on icon at bounding box center [1319, 144] width 11 height 11
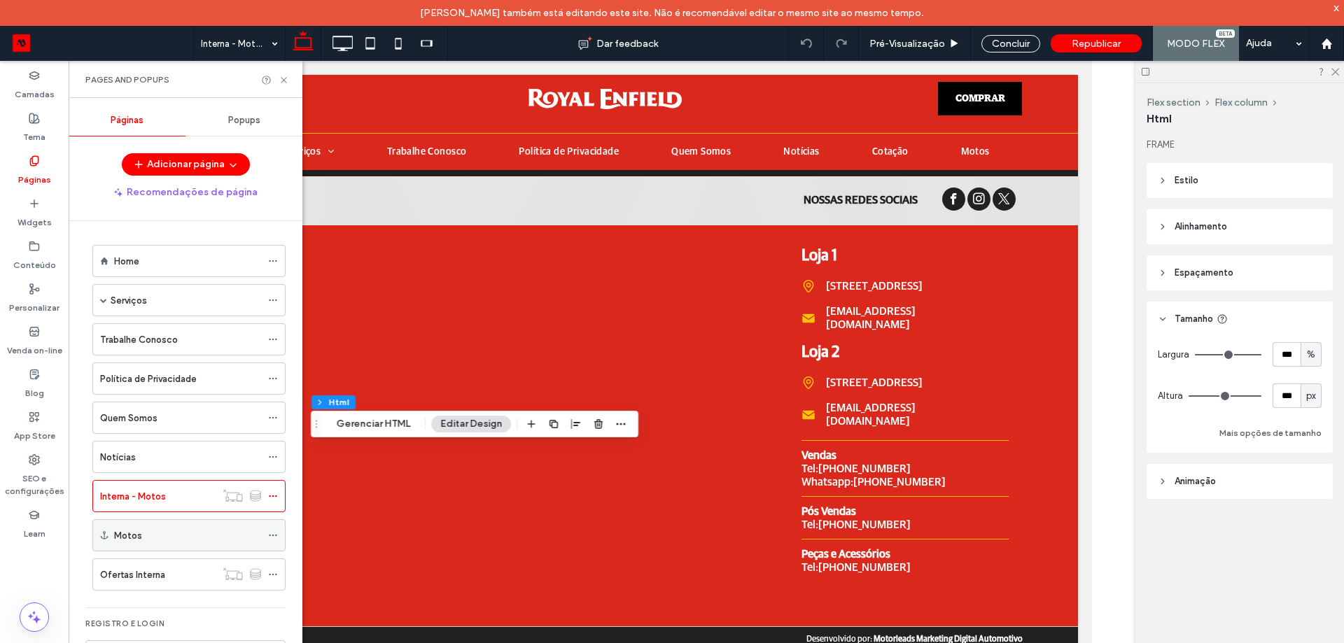
click at [209, 546] on div "Motos" at bounding box center [187, 535] width 147 height 31
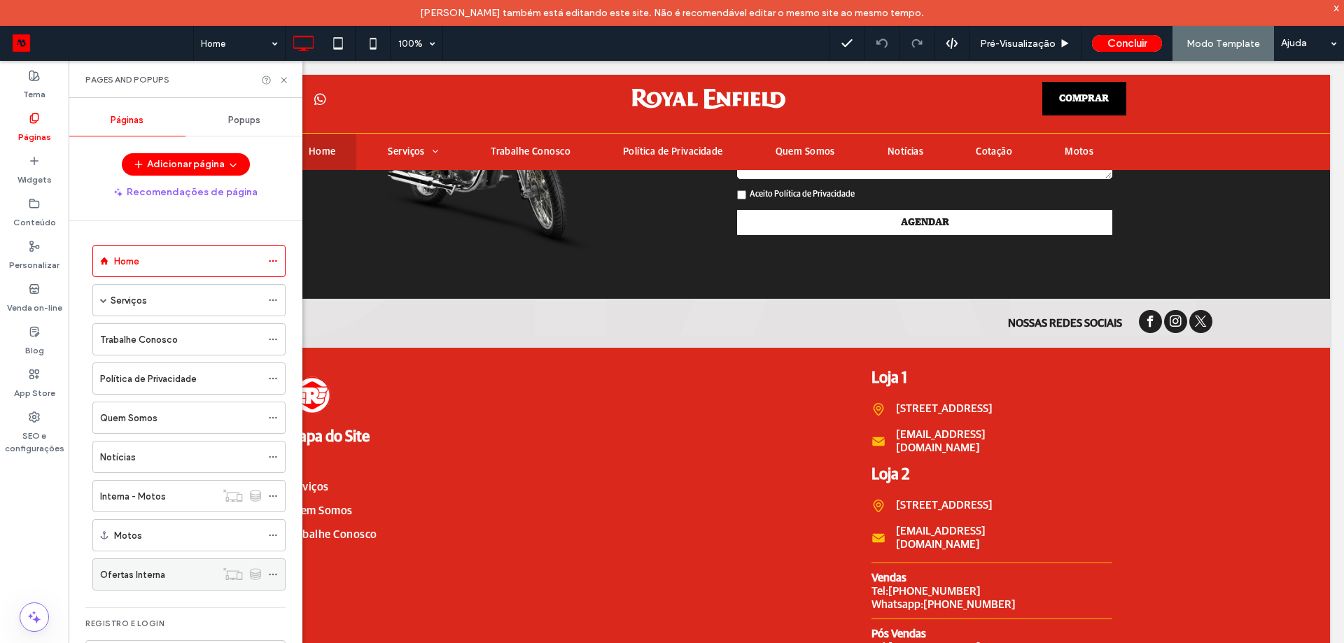
click at [140, 580] on label "Ofertas Interna" at bounding box center [132, 575] width 65 height 25
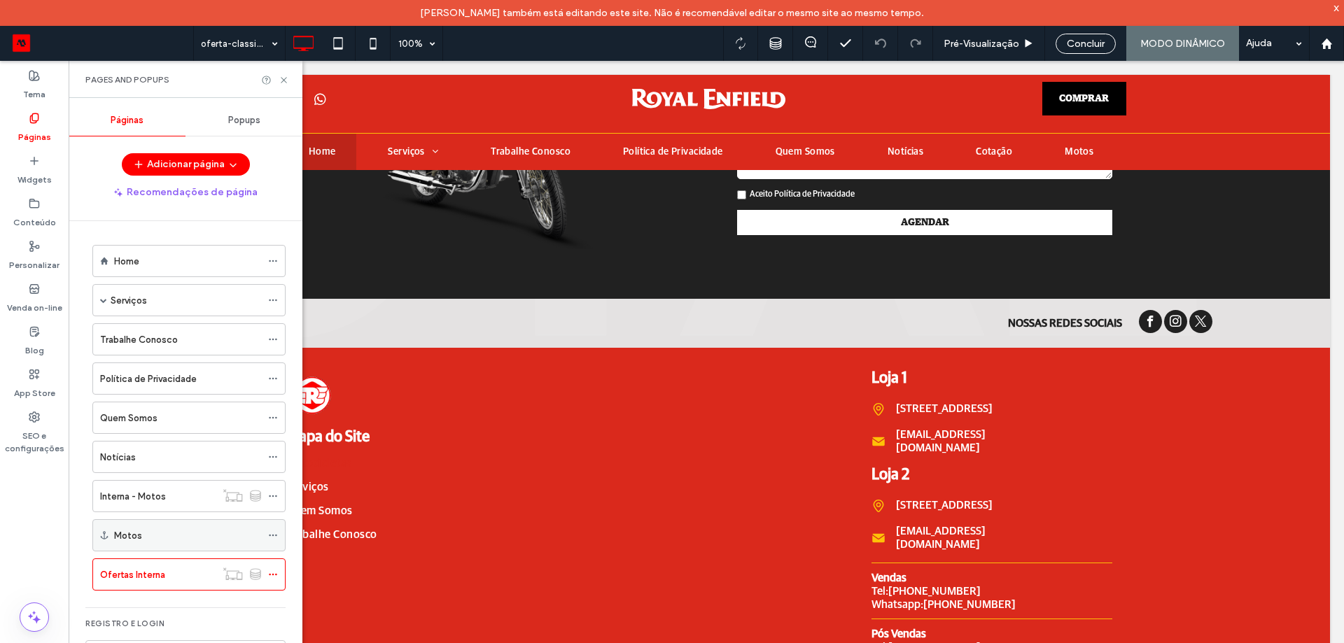
click at [172, 545] on div "Motos" at bounding box center [187, 535] width 147 height 31
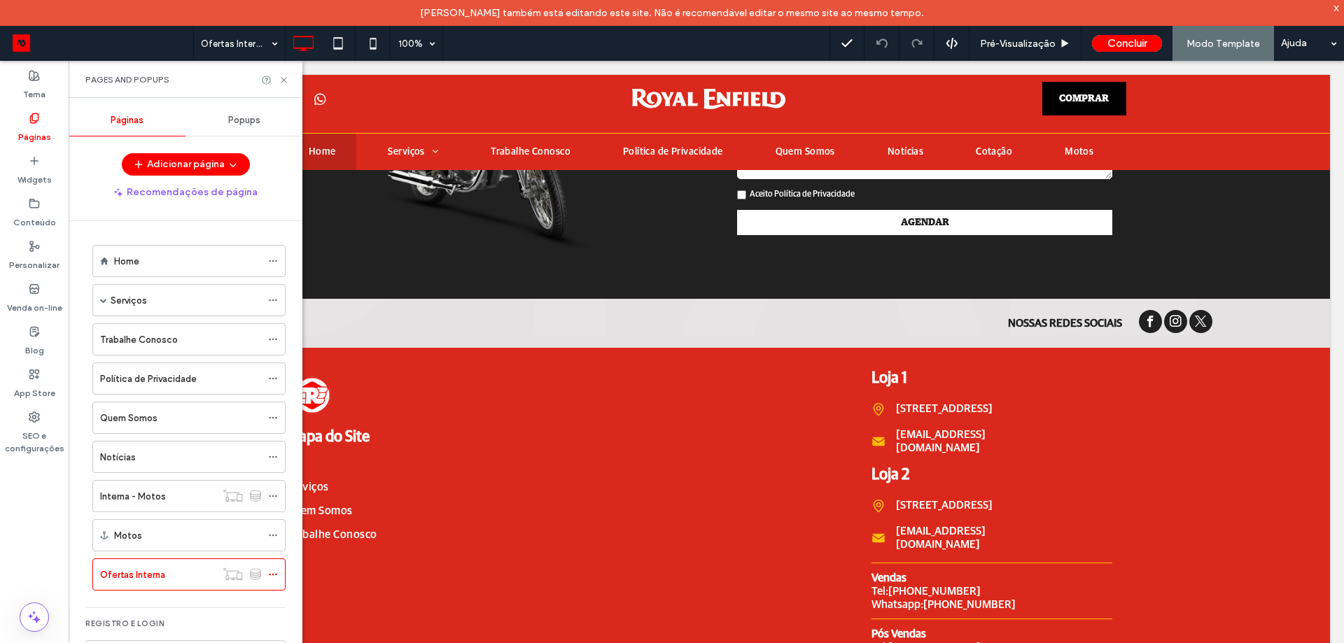
click at [169, 496] on div at bounding box center [672, 321] width 1344 height 643
click at [166, 497] on div "Interna - Motos" at bounding box center [158, 496] width 116 height 15
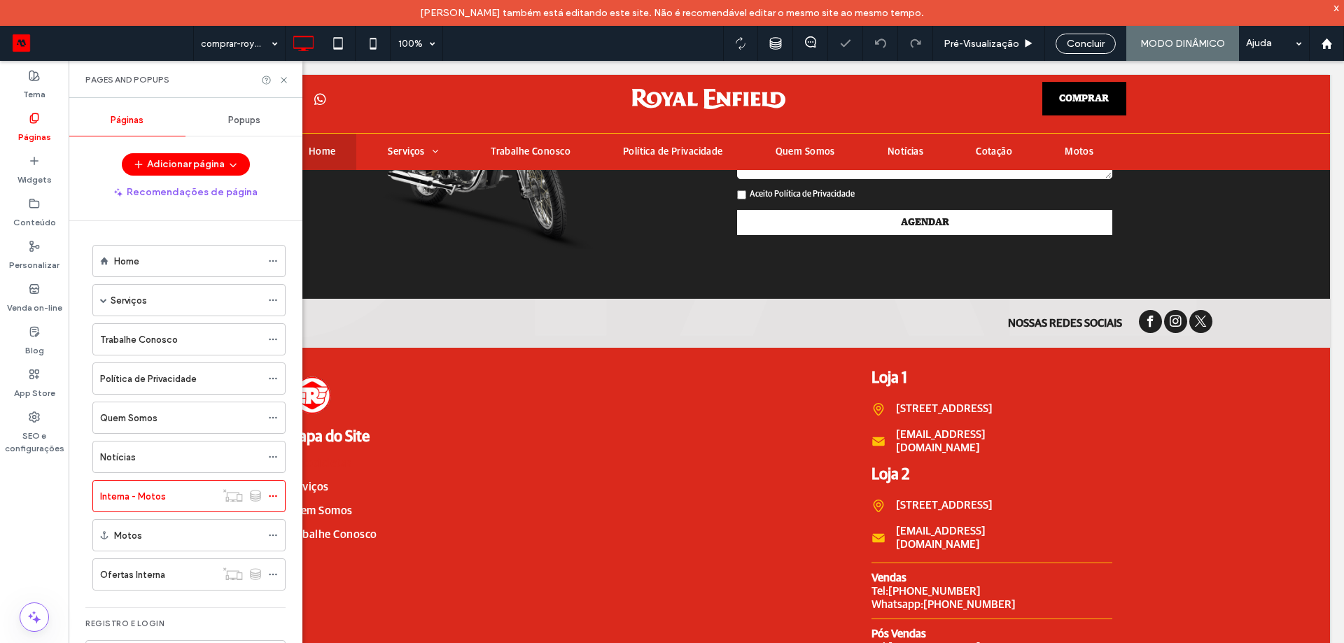
click at [162, 501] on div at bounding box center [672, 321] width 1344 height 643
click at [285, 84] on icon at bounding box center [284, 80] width 11 height 11
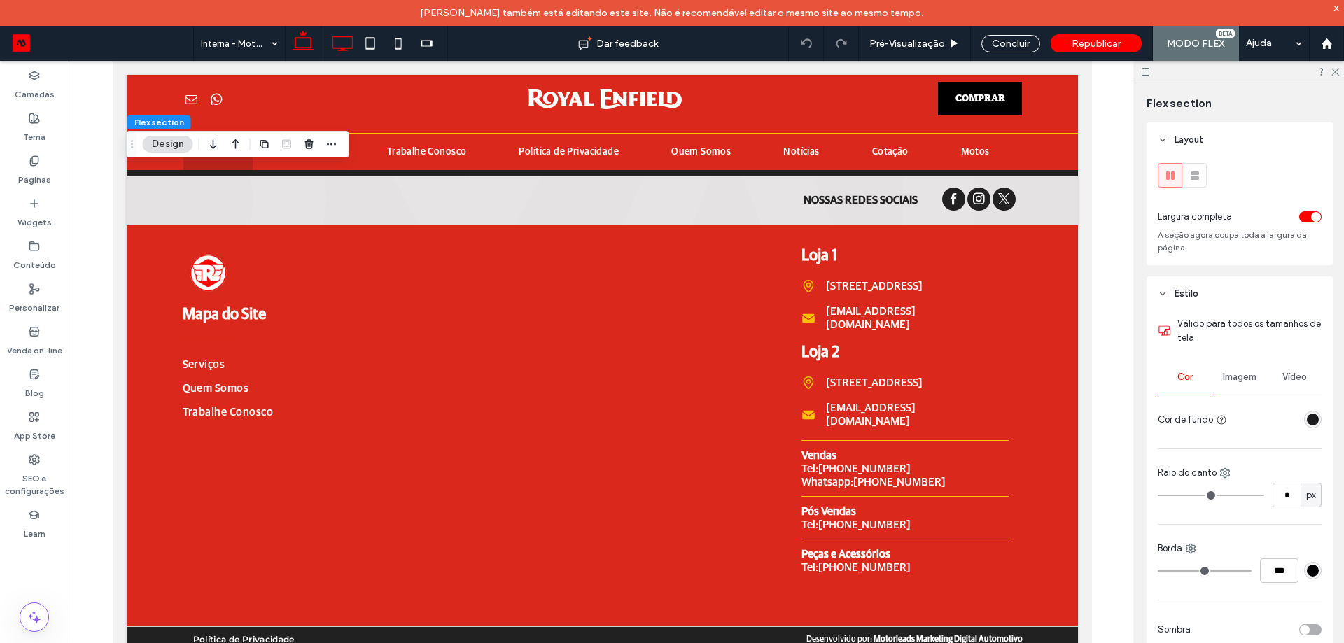
click at [348, 43] on icon at bounding box center [342, 43] width 28 height 28
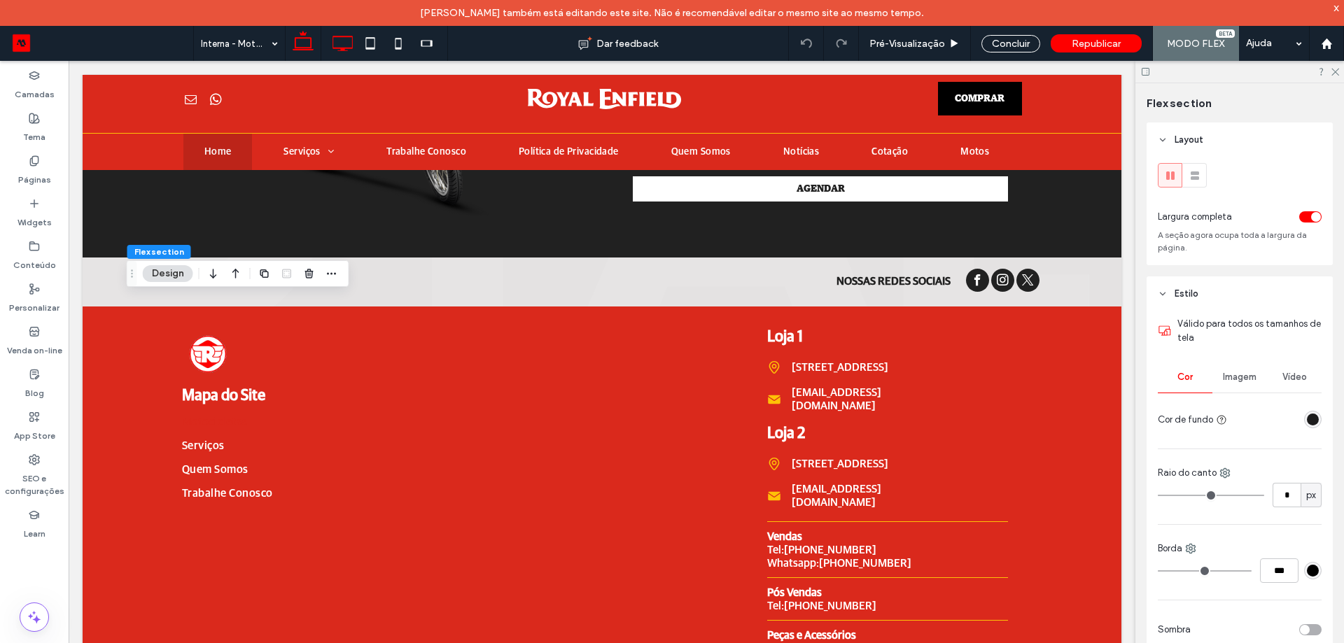
click at [305, 54] on icon at bounding box center [303, 43] width 28 height 28
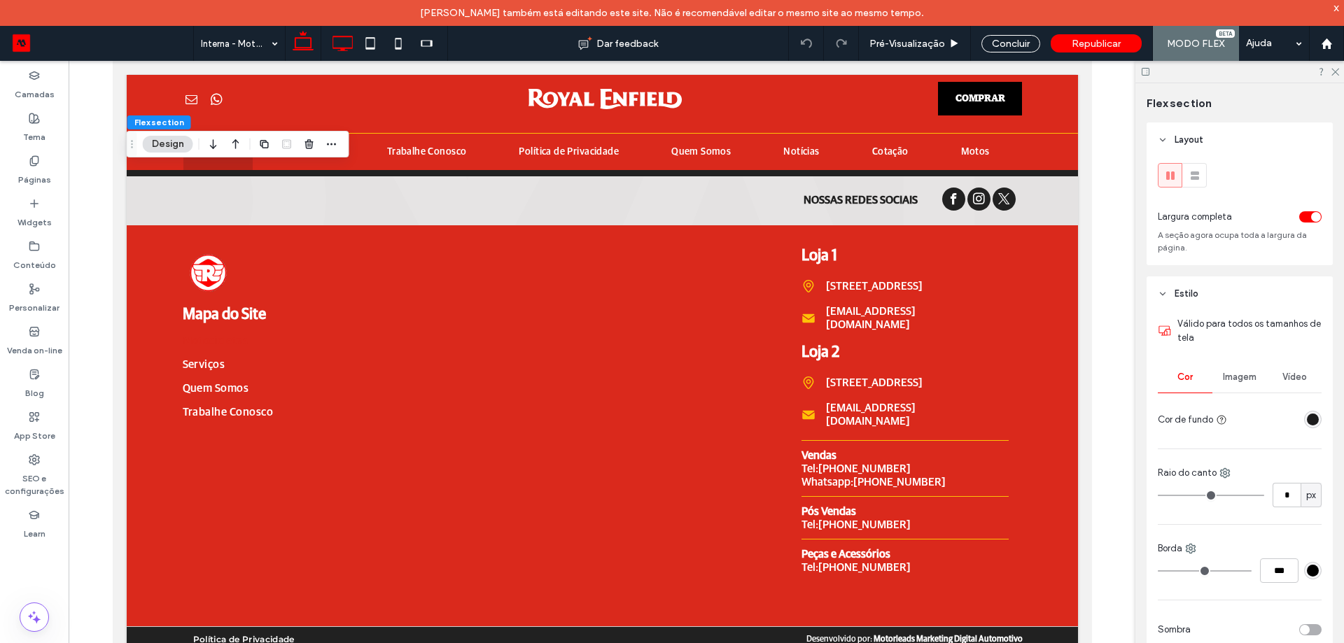
click at [347, 48] on use at bounding box center [343, 43] width 20 height 15
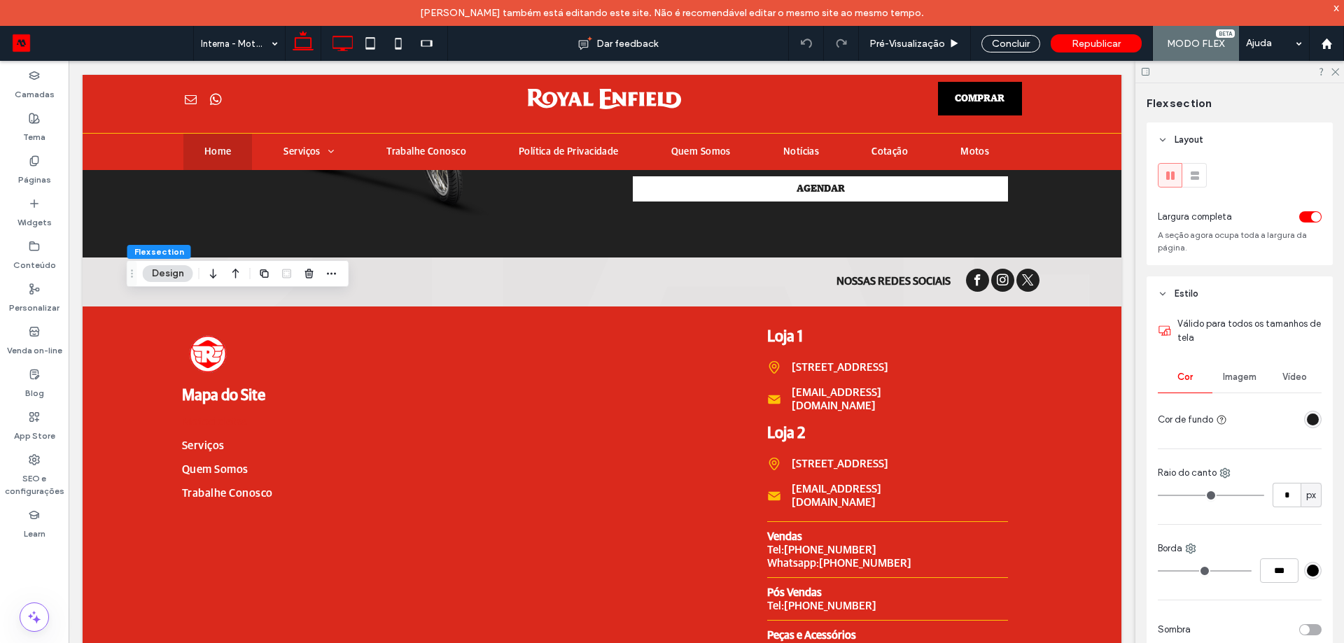
click at [315, 49] on icon at bounding box center [303, 43] width 28 height 28
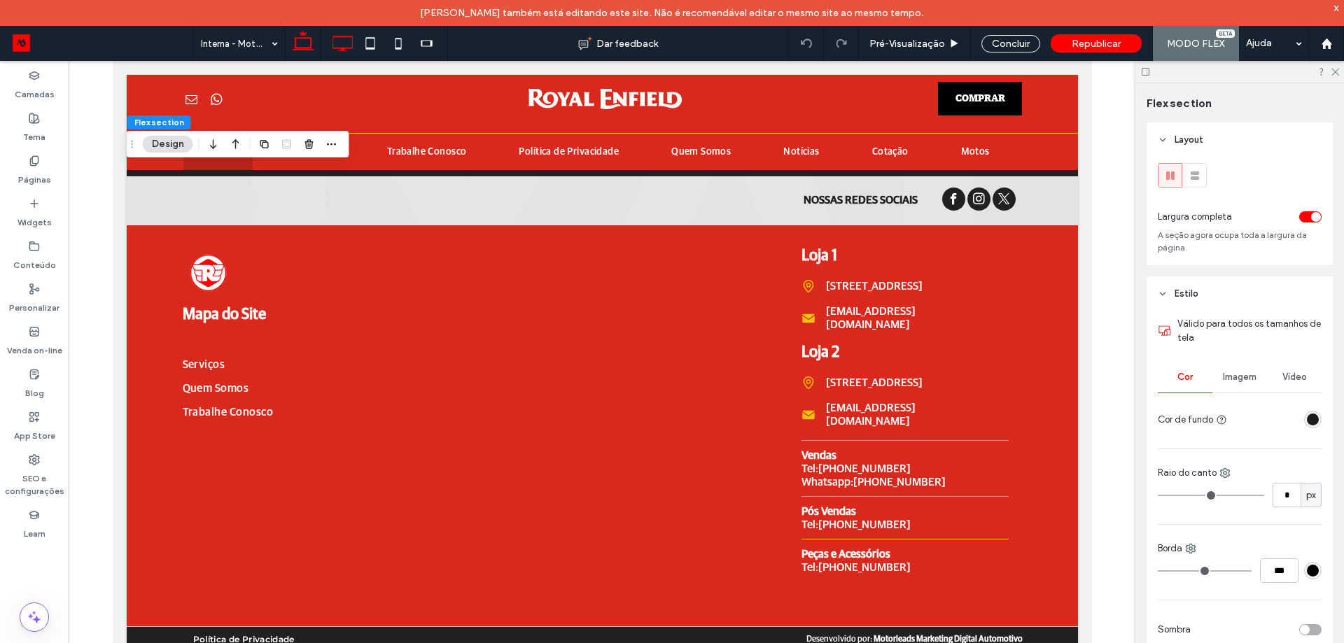
click at [347, 50] on icon at bounding box center [342, 43] width 28 height 28
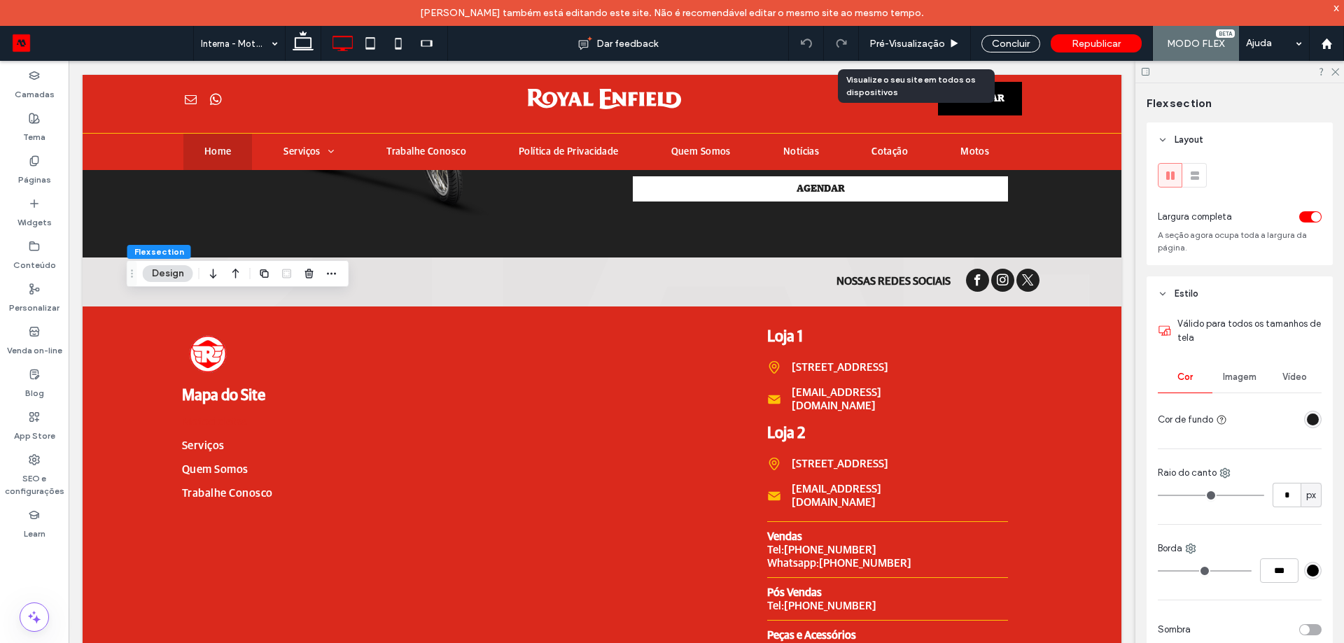
drag, startPoint x: 909, startPoint y: 38, endPoint x: 500, endPoint y: 0, distance: 410.6
click at [909, 38] on span "Pré-Visualizaçāo" at bounding box center [908, 44] width 76 height 12
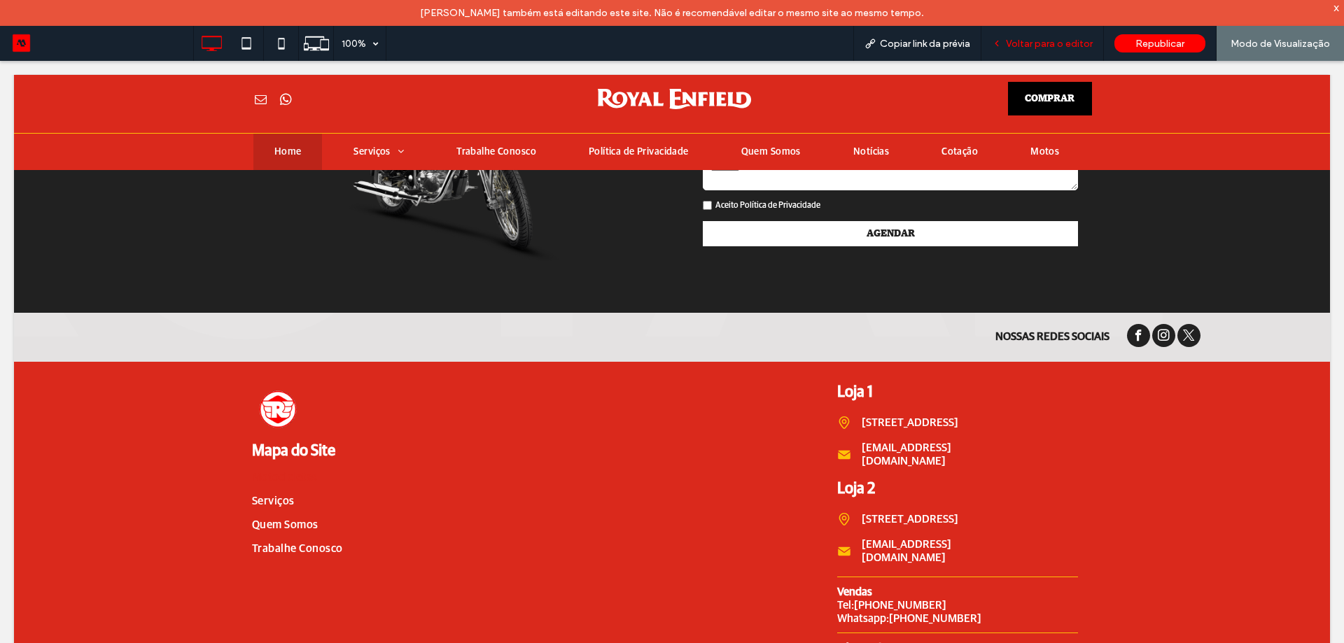
click at [1062, 44] on span "Voltar para o editor" at bounding box center [1049, 44] width 87 height 12
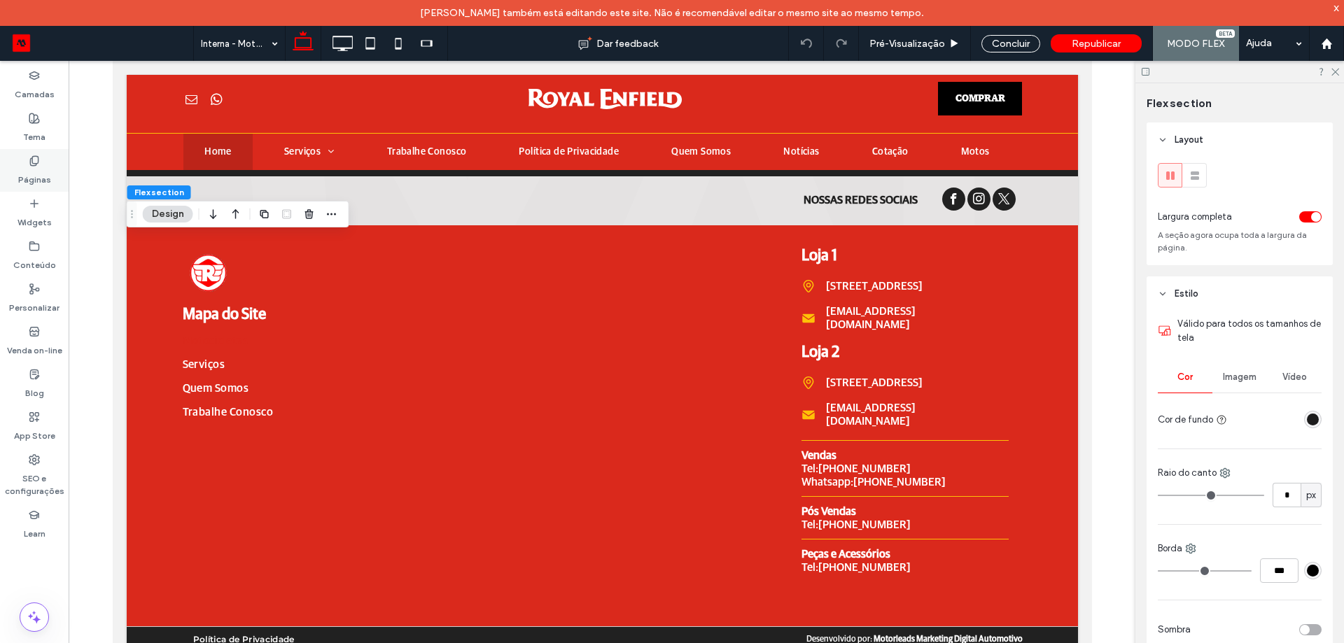
click at [32, 171] on label "Páginas" at bounding box center [34, 177] width 33 height 20
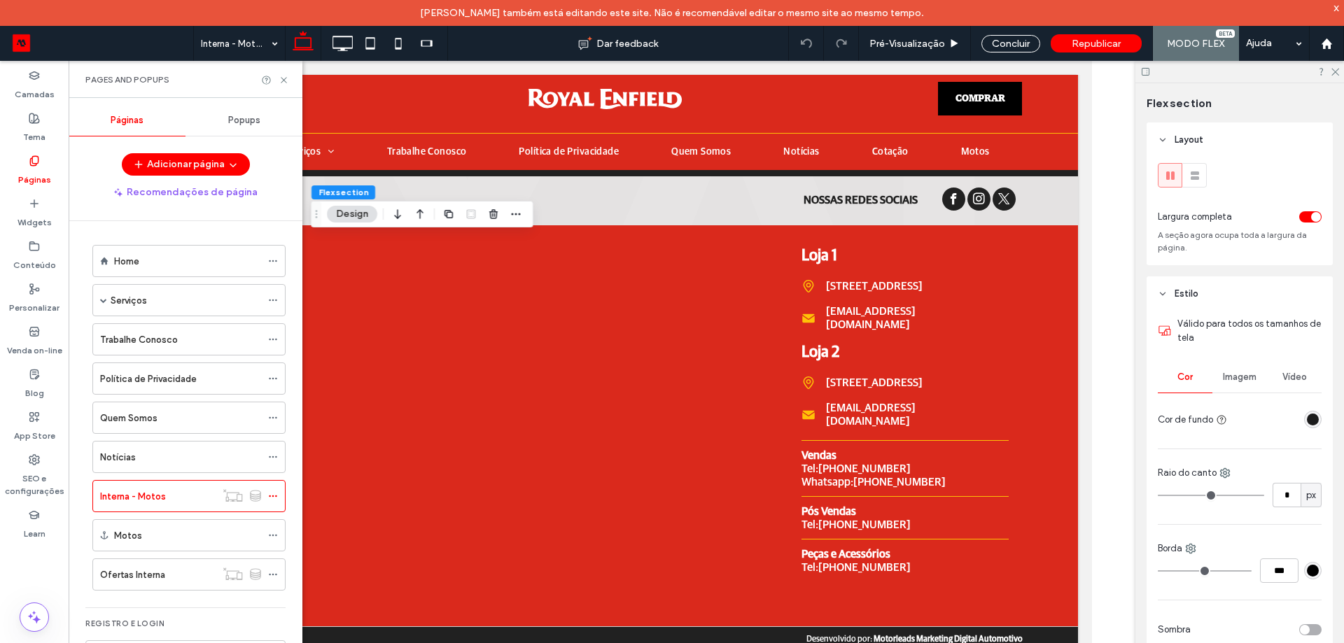
click at [290, 81] on div "Pages and Popups" at bounding box center [186, 79] width 234 height 37
click at [281, 81] on icon at bounding box center [284, 80] width 11 height 11
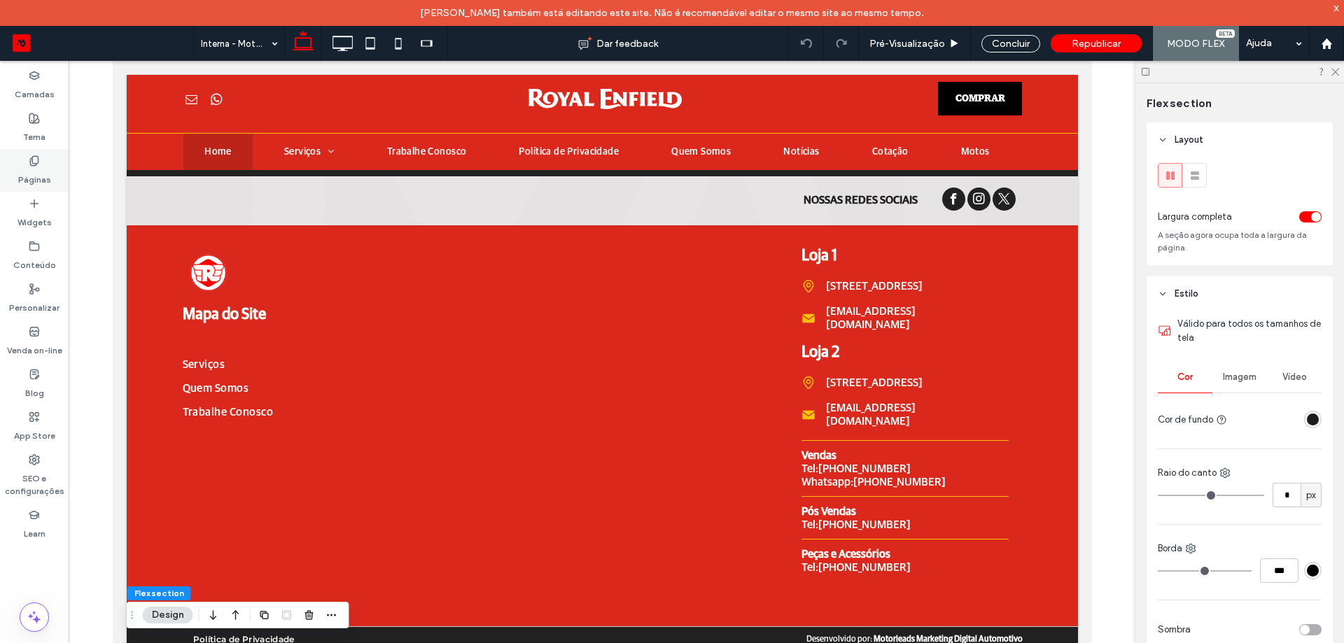
click at [49, 178] on label "Páginas" at bounding box center [34, 177] width 33 height 20
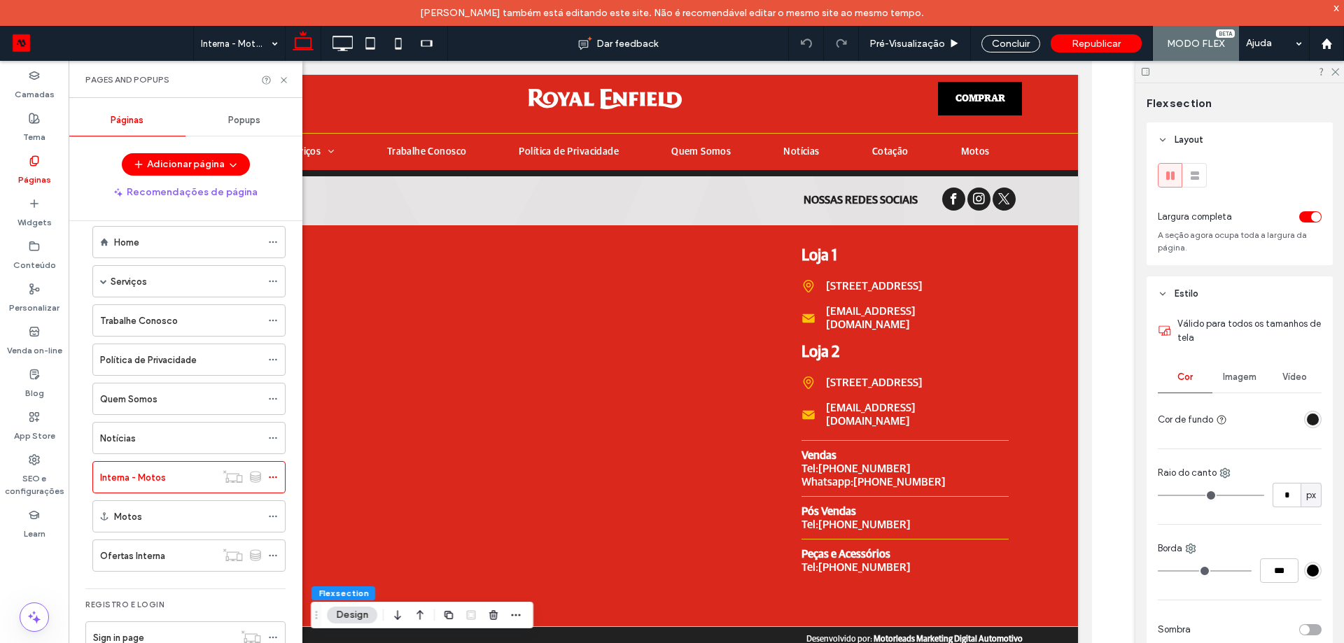
scroll to position [29, 0]
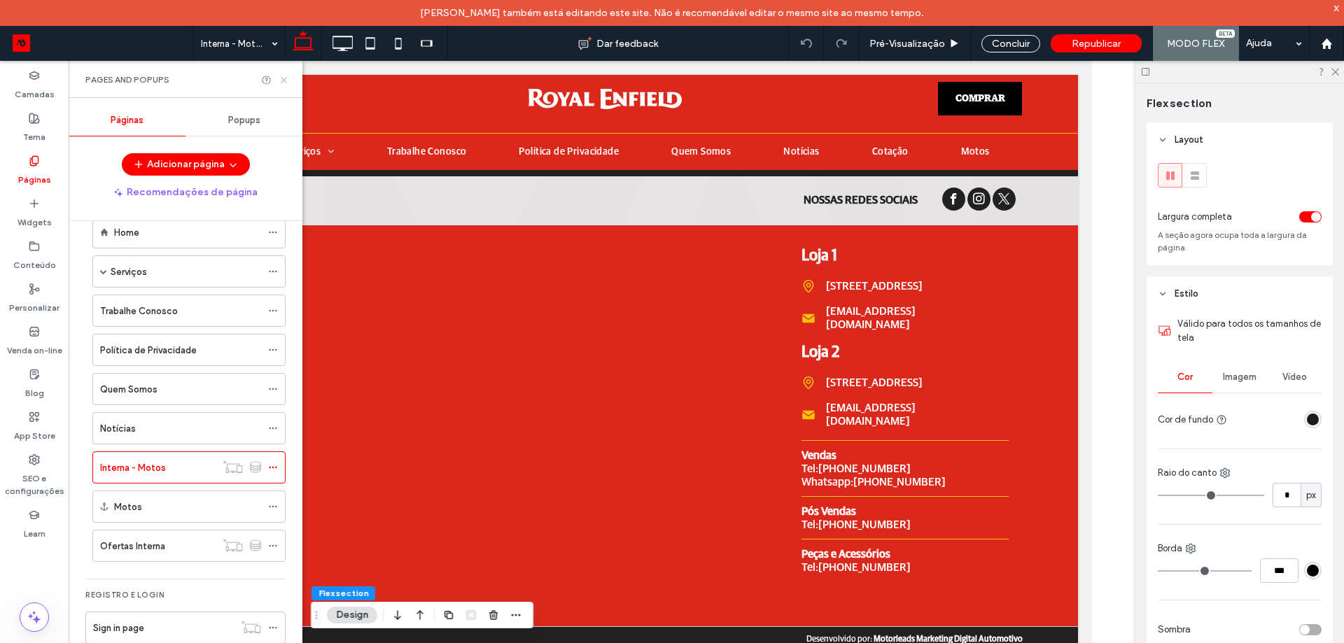
click at [284, 81] on use at bounding box center [284, 80] width 6 height 6
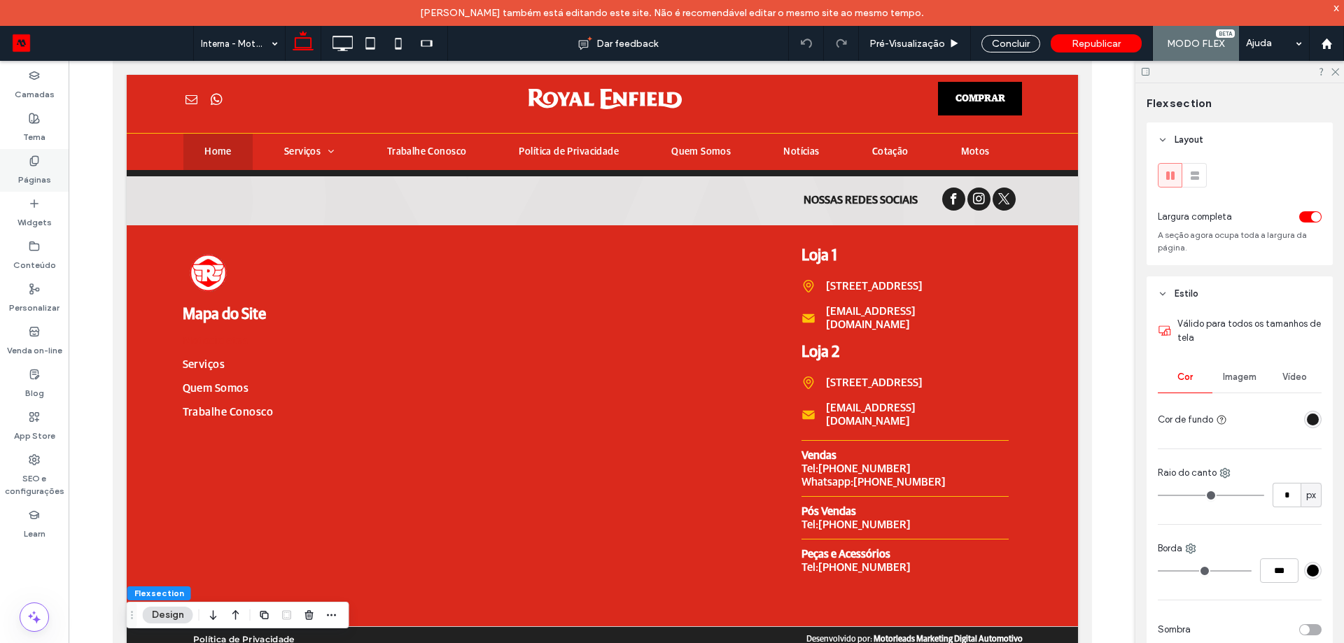
click at [43, 177] on label "Páginas" at bounding box center [34, 177] width 33 height 20
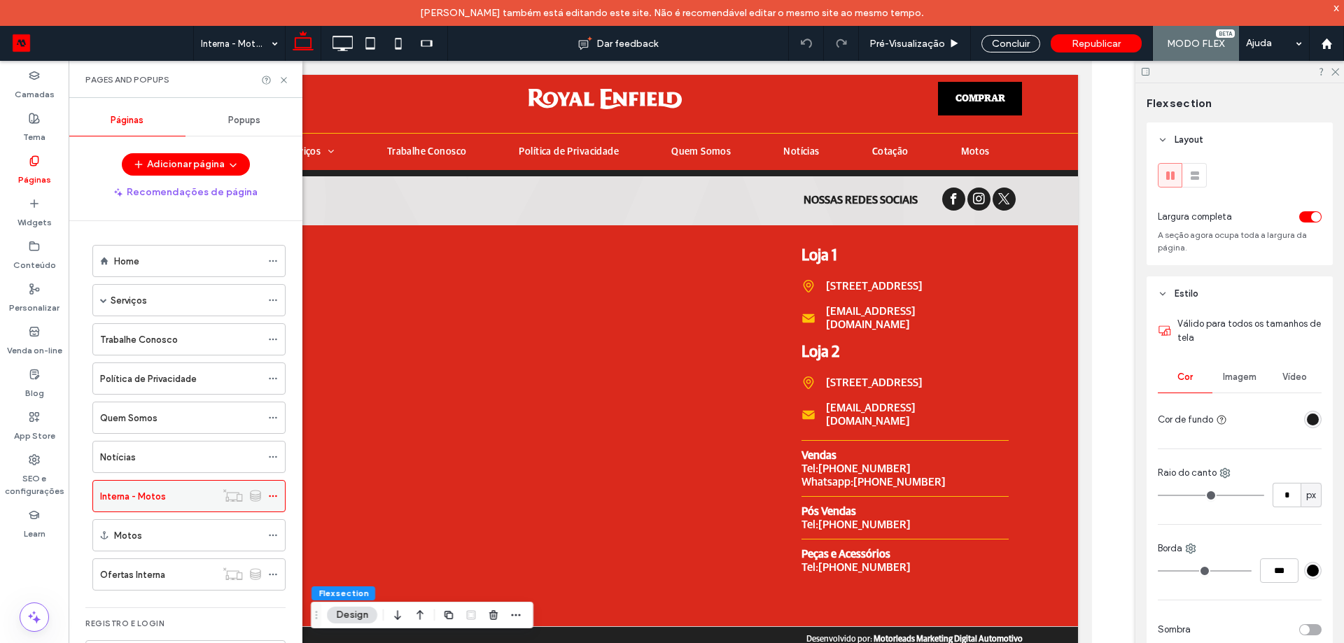
click at [168, 493] on div "Interna - Motos" at bounding box center [158, 496] width 116 height 15
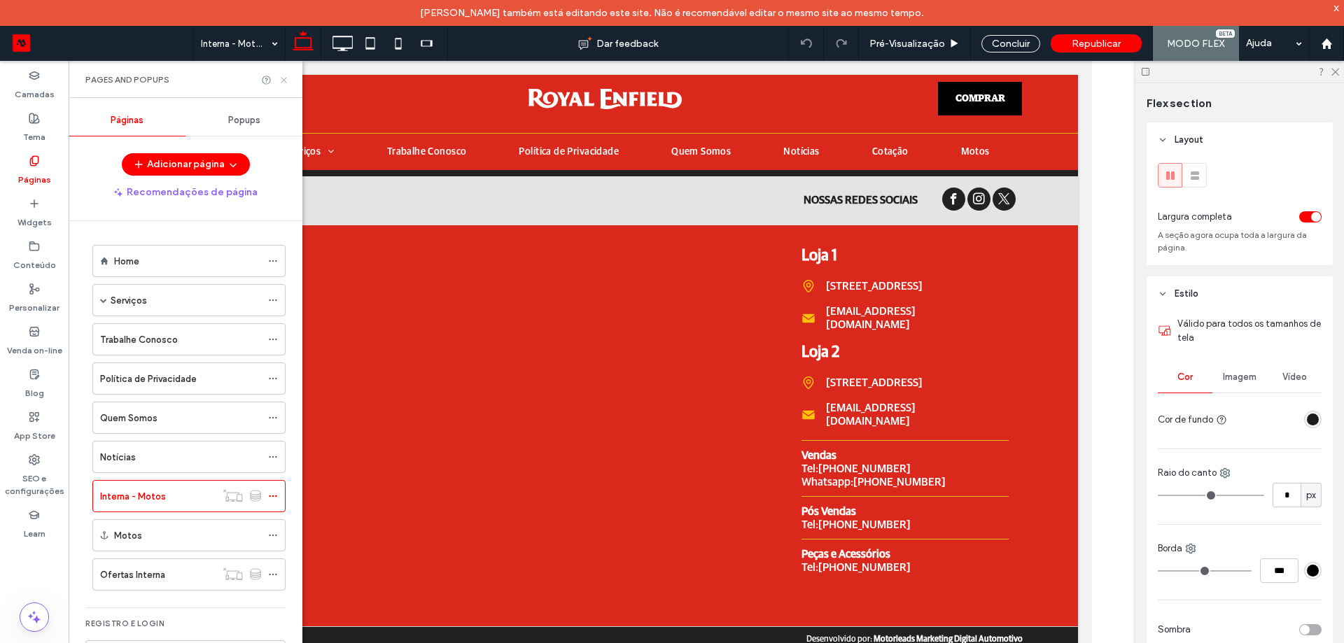
click at [288, 81] on icon at bounding box center [284, 80] width 11 height 11
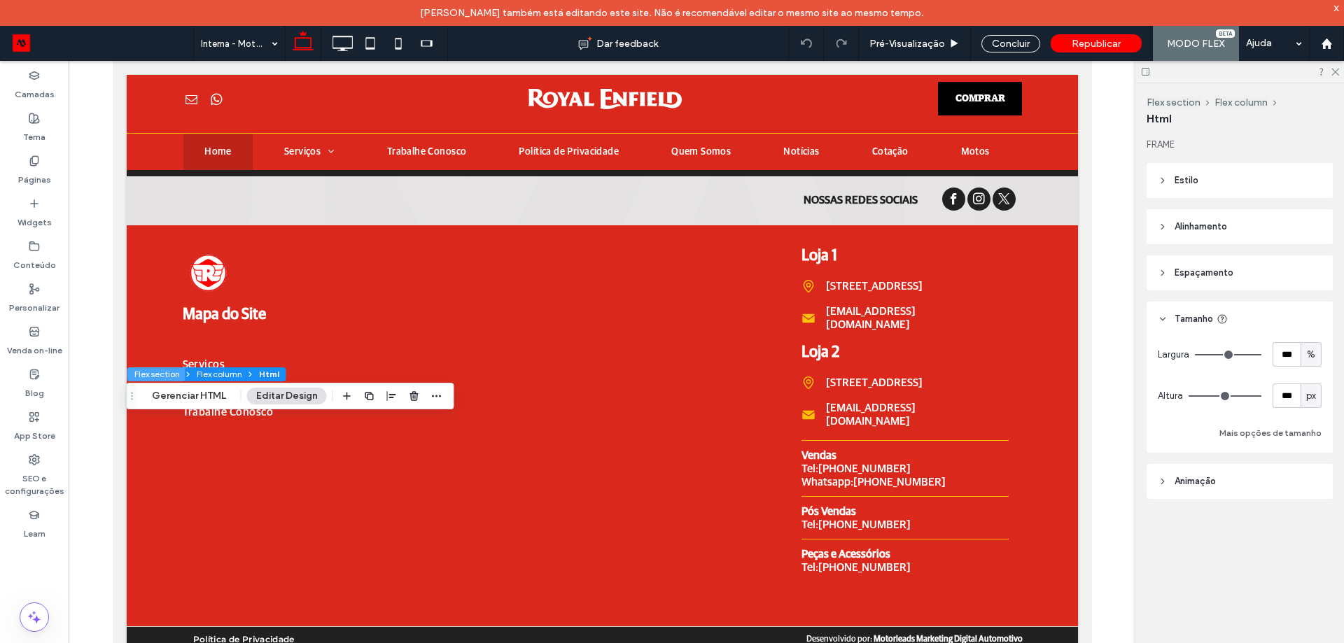
click at [156, 377] on button "Flex section" at bounding box center [156, 375] width 58 height 14
click at [270, 375] on span "Html" at bounding box center [269, 374] width 20 height 11
click at [232, 375] on button "Flex column" at bounding box center [219, 375] width 57 height 14
click at [1318, 403] on div "px" at bounding box center [1311, 396] width 14 height 14
click at [1206, 543] on div "FRAME Estilo Cor de fundo Borda *** Alinhamento Espaçamento Acolchoamento (espa…" at bounding box center [1244, 346] width 195 height 417
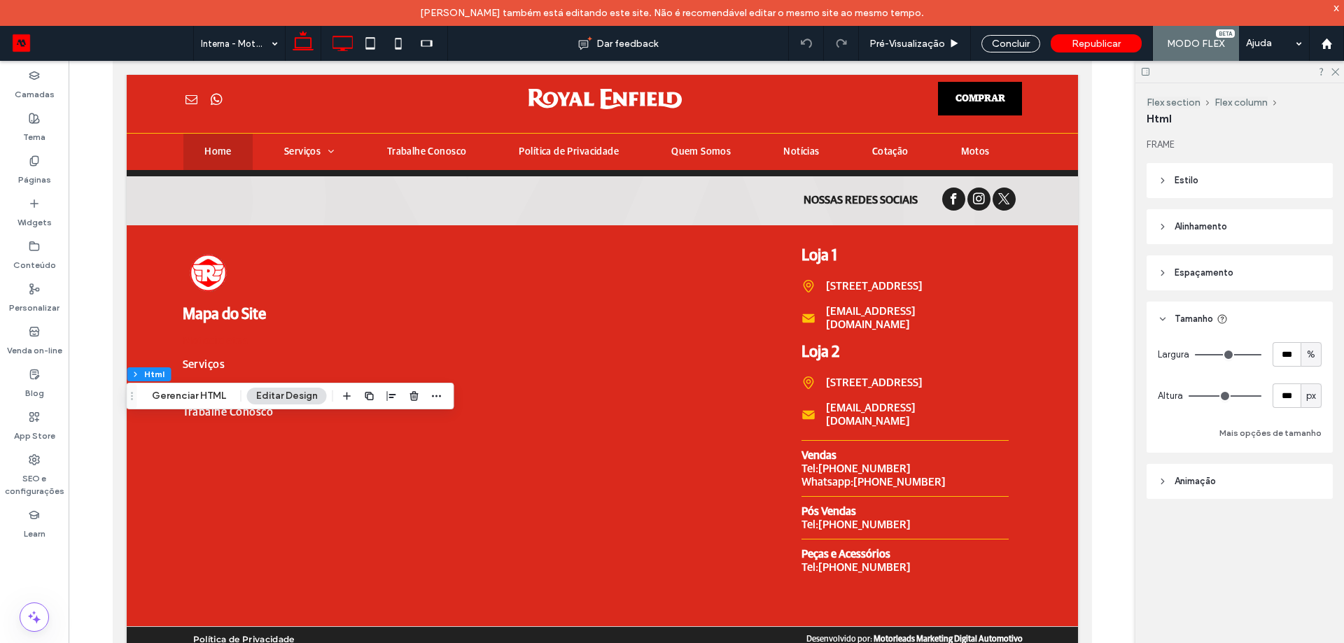
click at [332, 37] on icon at bounding box center [342, 43] width 28 height 28
type input "***"
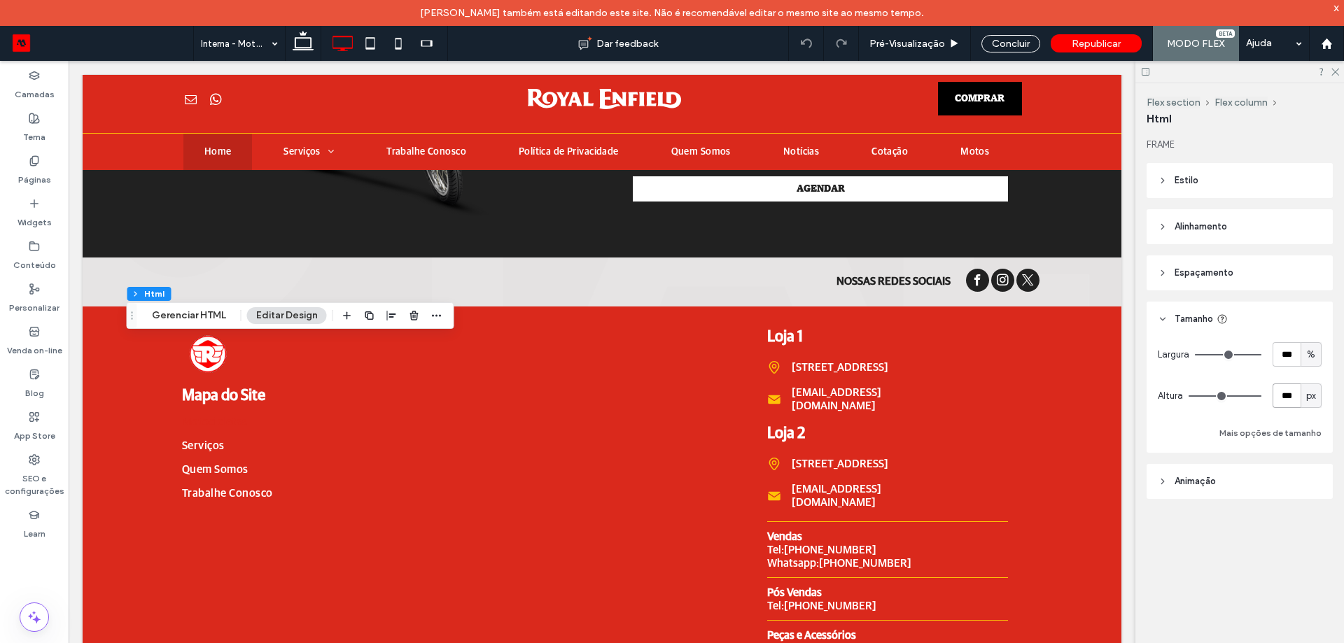
click at [1297, 401] on input "***" at bounding box center [1287, 396] width 28 height 25
click at [312, 47] on use at bounding box center [303, 41] width 21 height 20
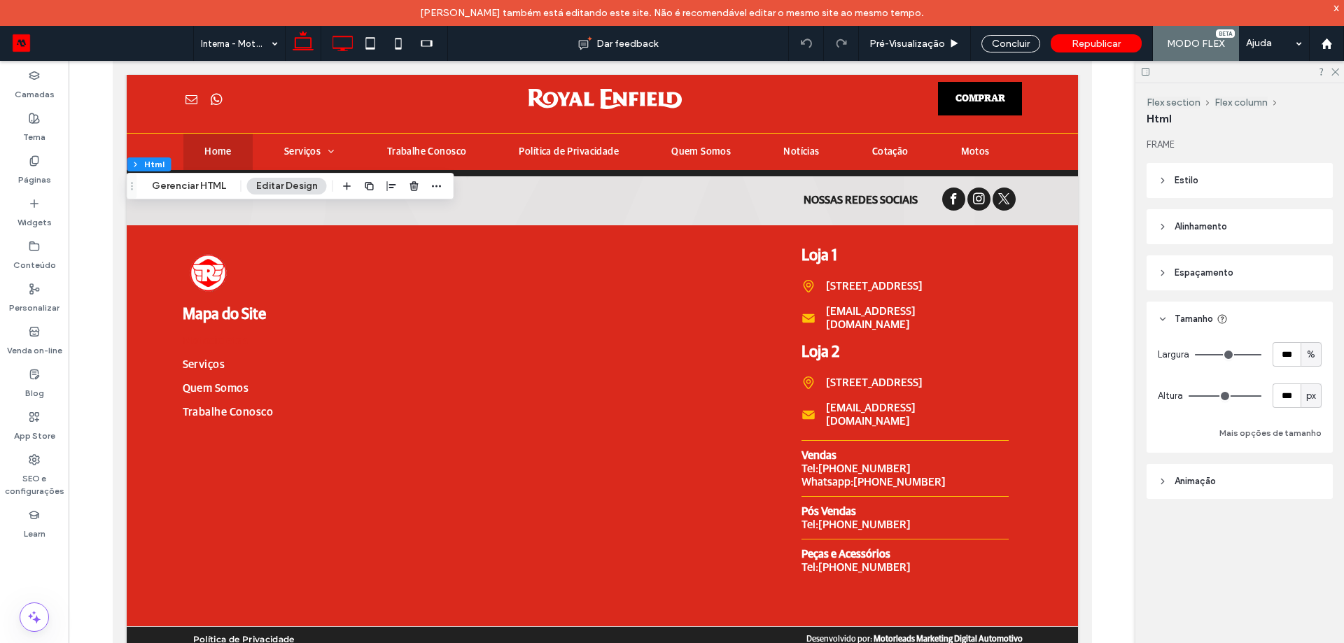
click at [340, 48] on use at bounding box center [343, 43] width 20 height 15
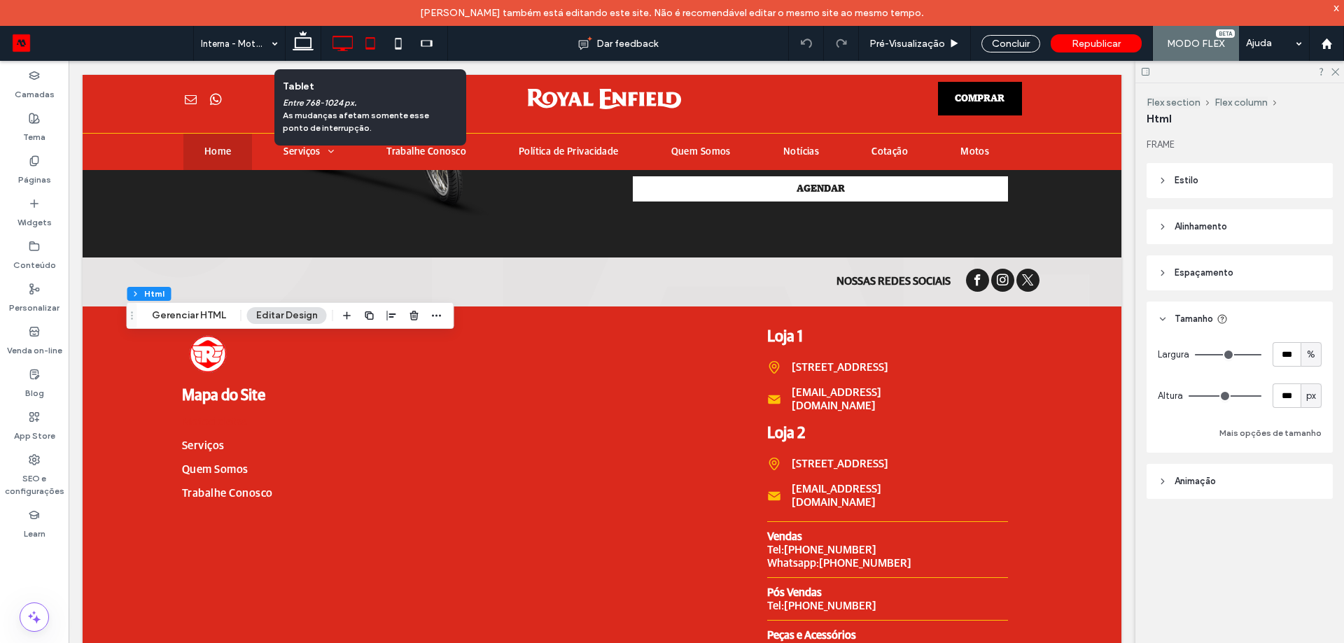
click at [366, 53] on icon at bounding box center [370, 43] width 28 height 28
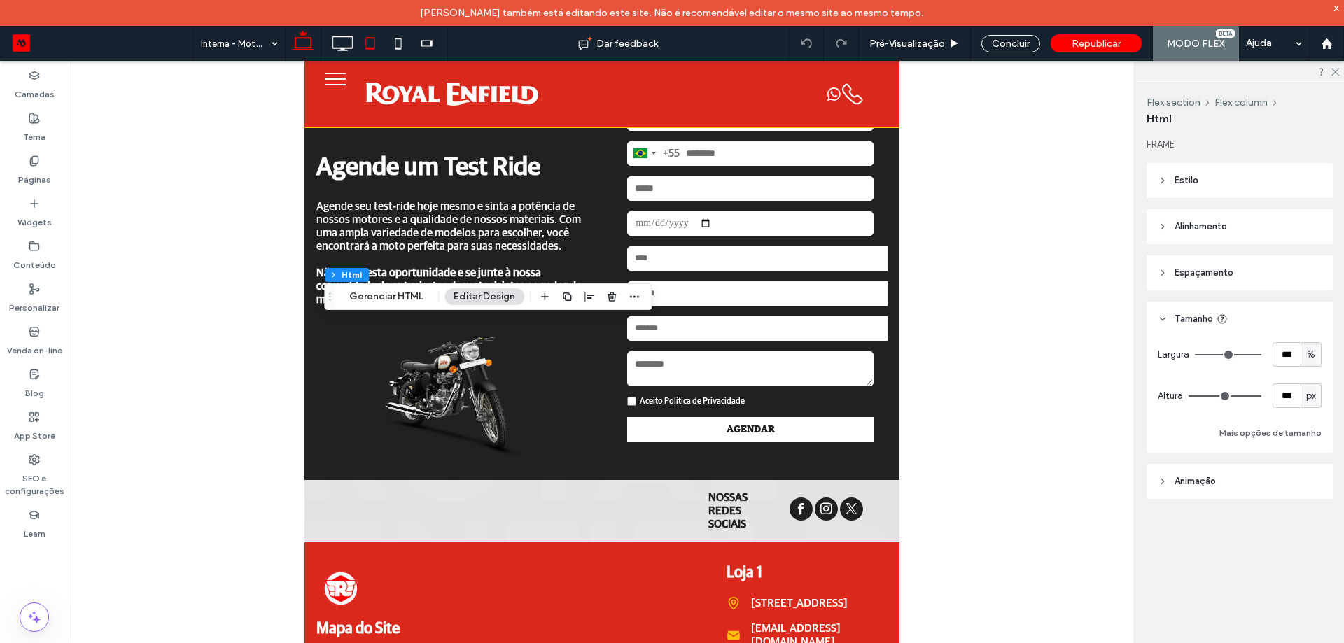
click at [302, 41] on icon at bounding box center [303, 43] width 28 height 28
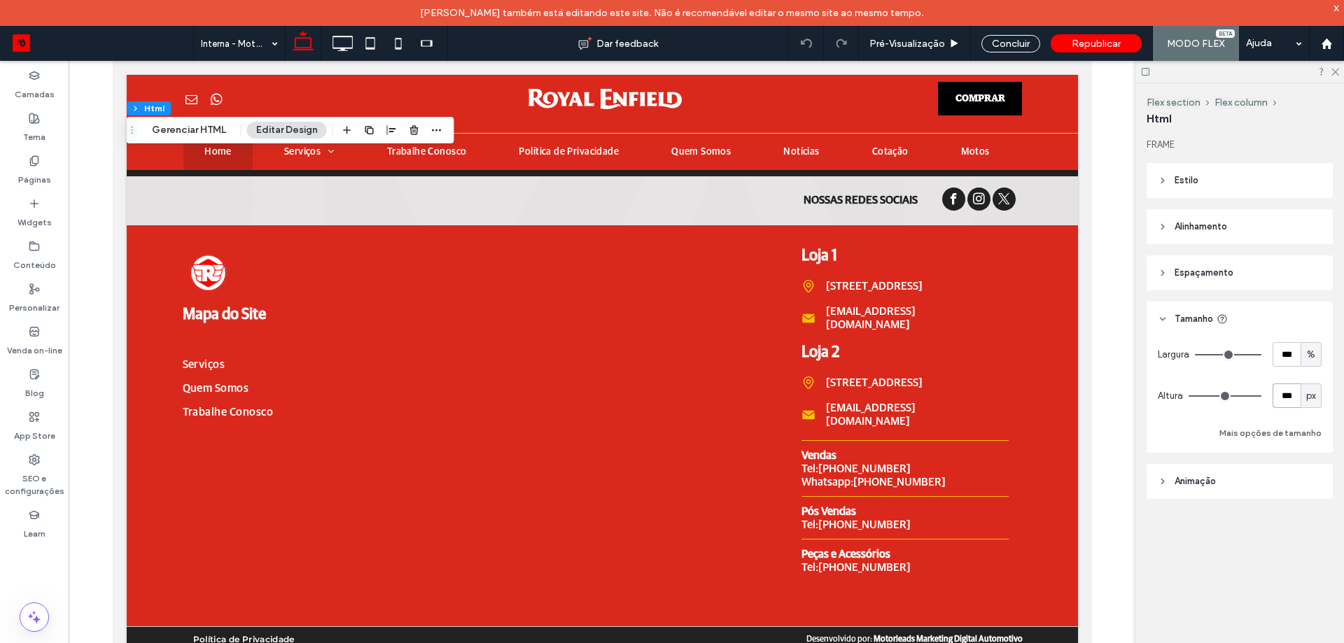
click at [1292, 405] on input "***" at bounding box center [1287, 396] width 28 height 25
type input "***"
click at [347, 39] on icon at bounding box center [342, 43] width 28 height 28
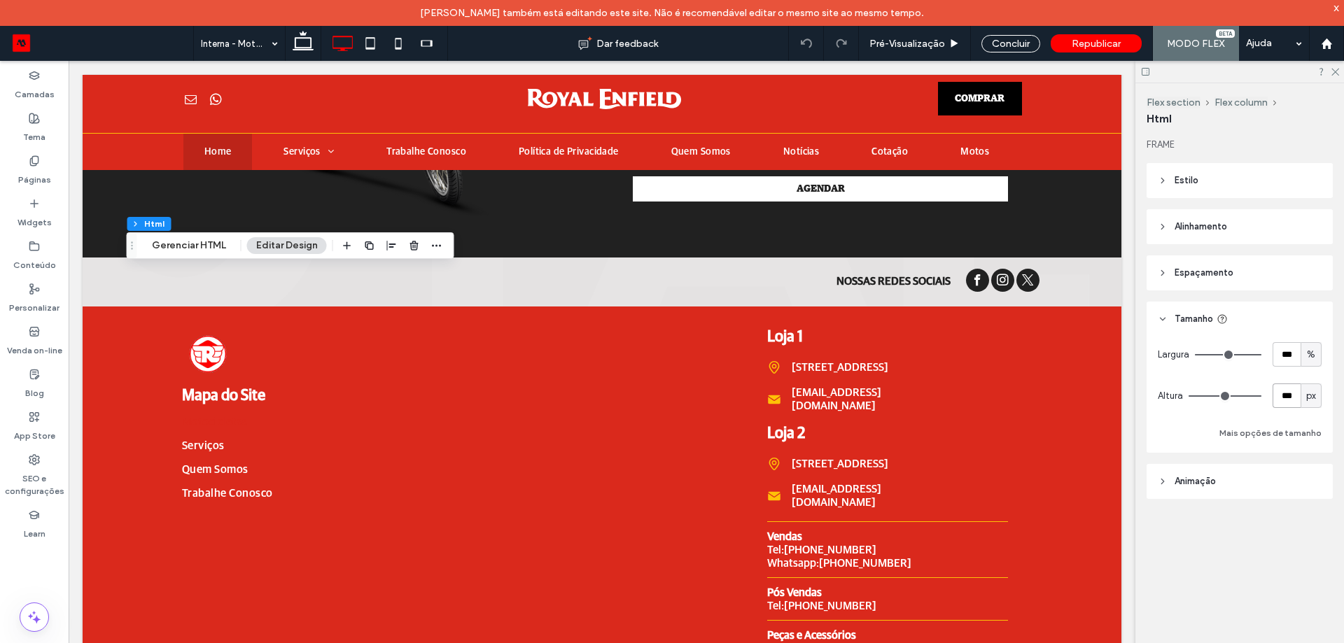
click at [1282, 392] on input "***" at bounding box center [1287, 396] width 28 height 25
type input "***"
click at [376, 48] on icon at bounding box center [370, 43] width 28 height 28
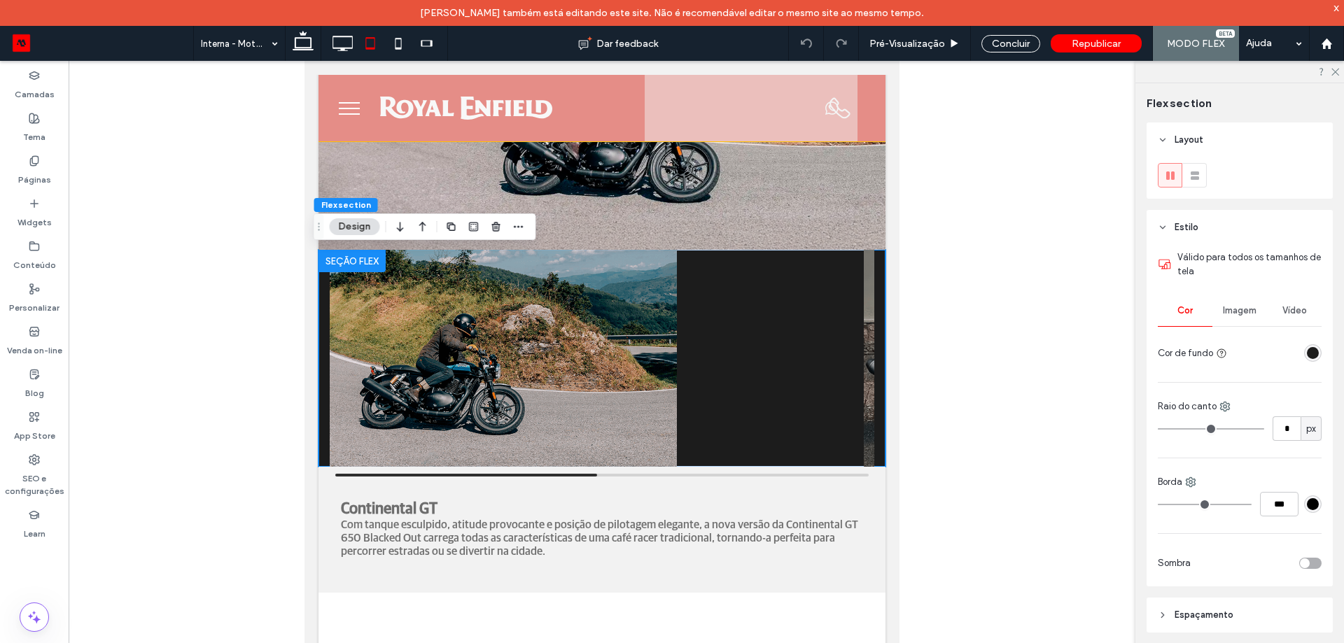
scroll to position [448, 0]
click at [314, 40] on icon at bounding box center [303, 43] width 28 height 28
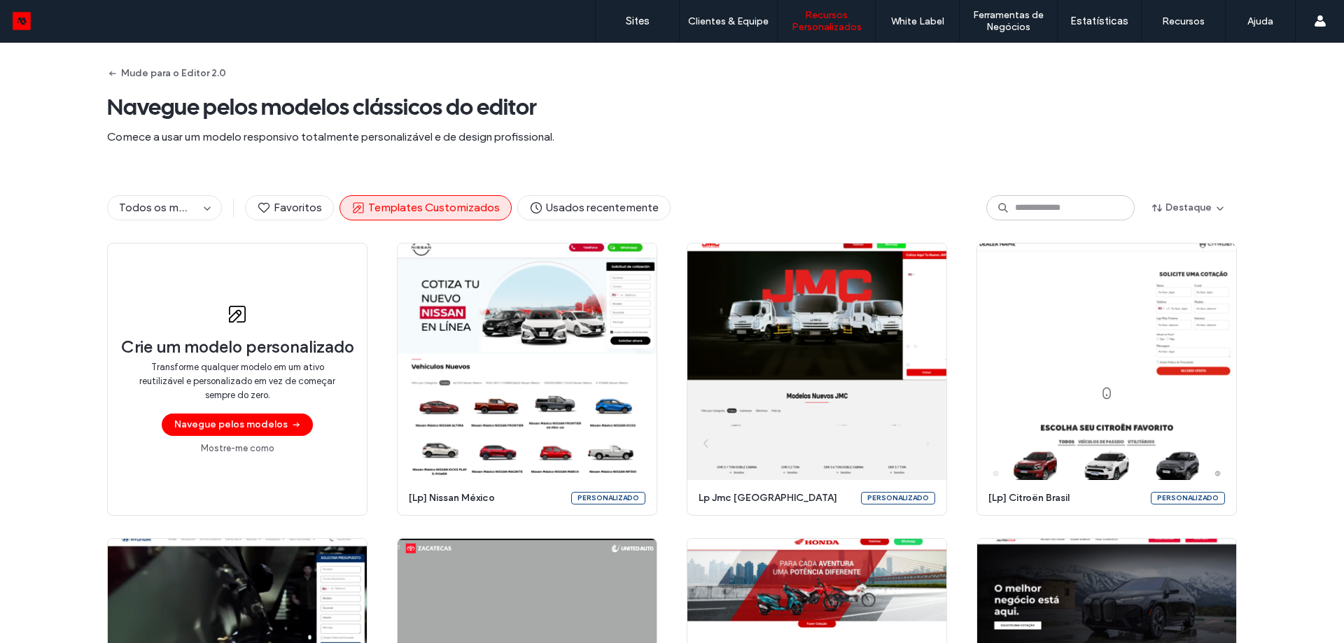
click at [1080, 214] on input at bounding box center [1060, 207] width 148 height 25
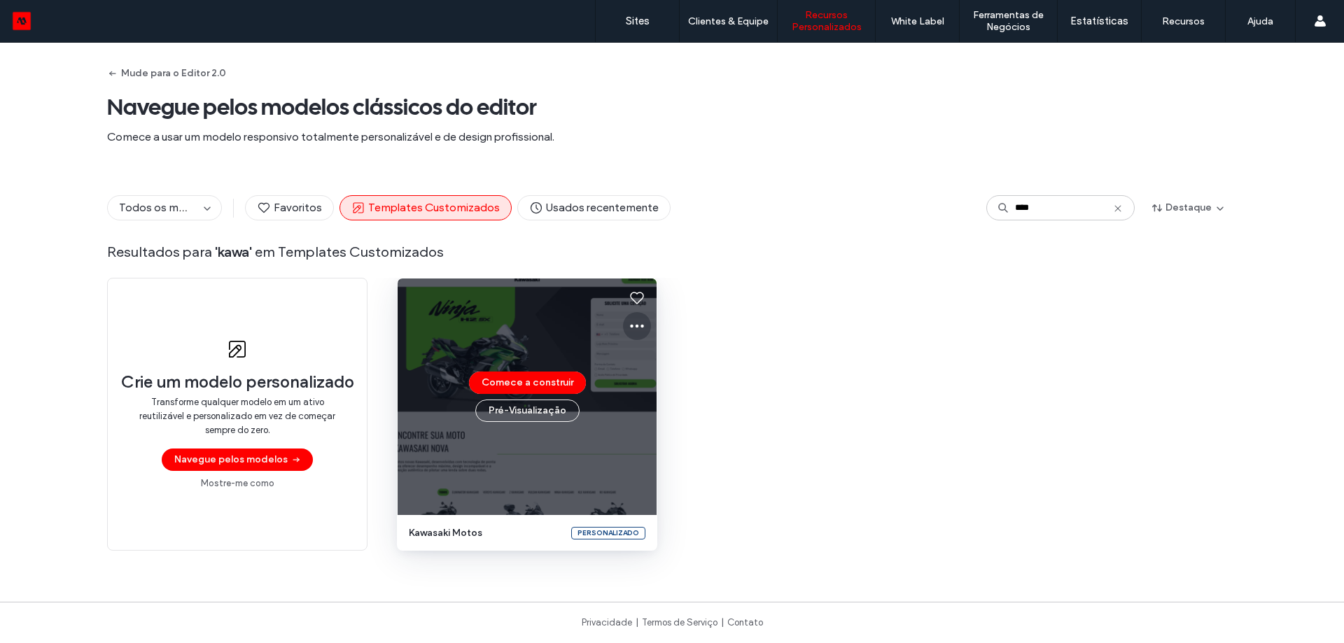
type input "****"
click at [636, 321] on icon at bounding box center [637, 326] width 17 height 17
click at [662, 396] on span "Editar modelo" at bounding box center [676, 392] width 59 height 14
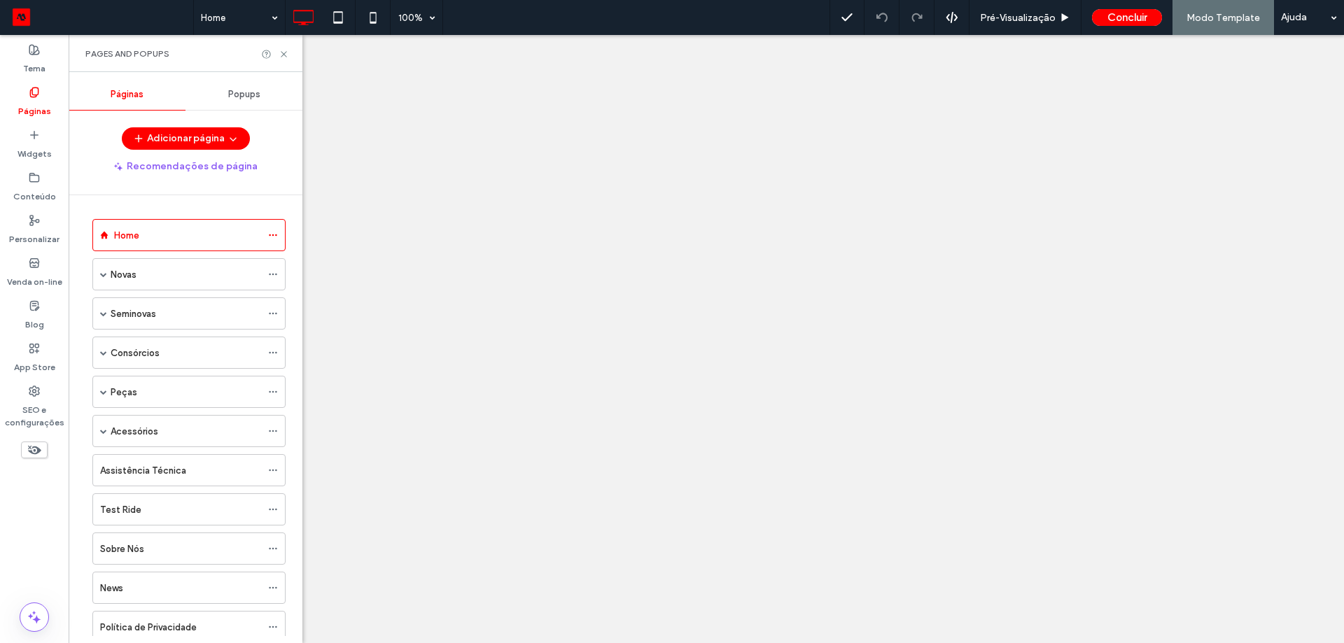
click at [99, 258] on div "Novas" at bounding box center [188, 274] width 193 height 32
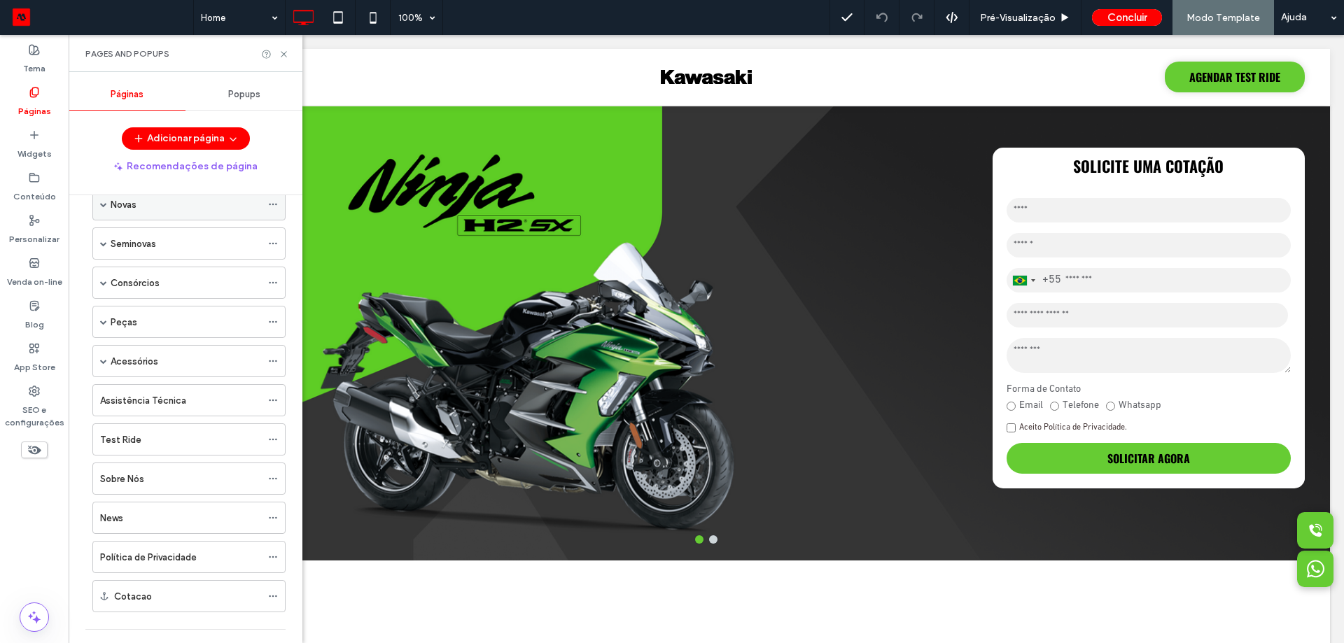
click at [104, 200] on span at bounding box center [103, 204] width 7 height 31
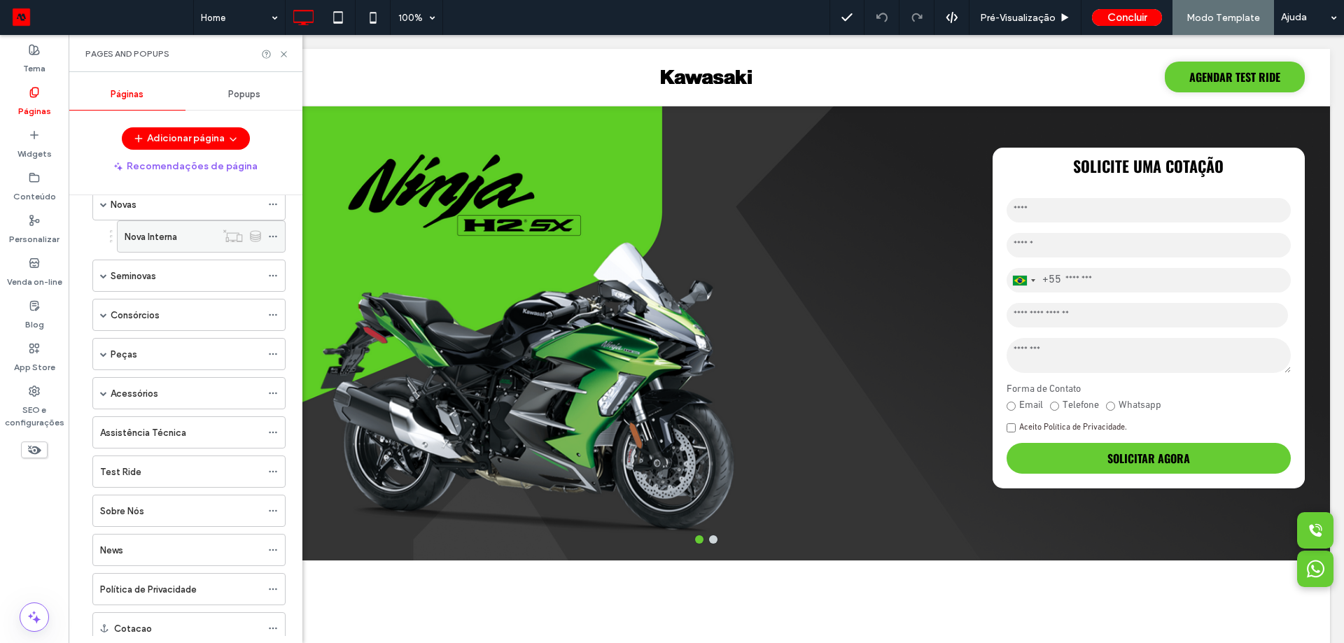
click at [176, 249] on div "Nova Interna" at bounding box center [170, 236] width 91 height 31
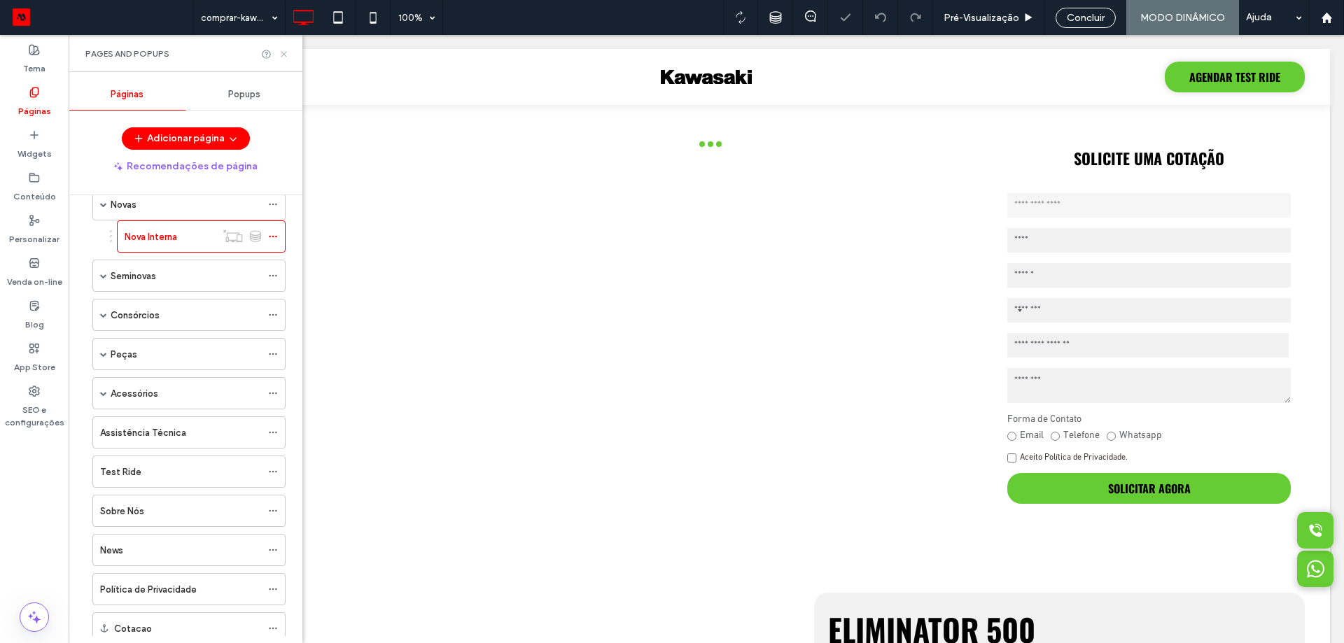
click at [288, 51] on icon at bounding box center [284, 54] width 11 height 11
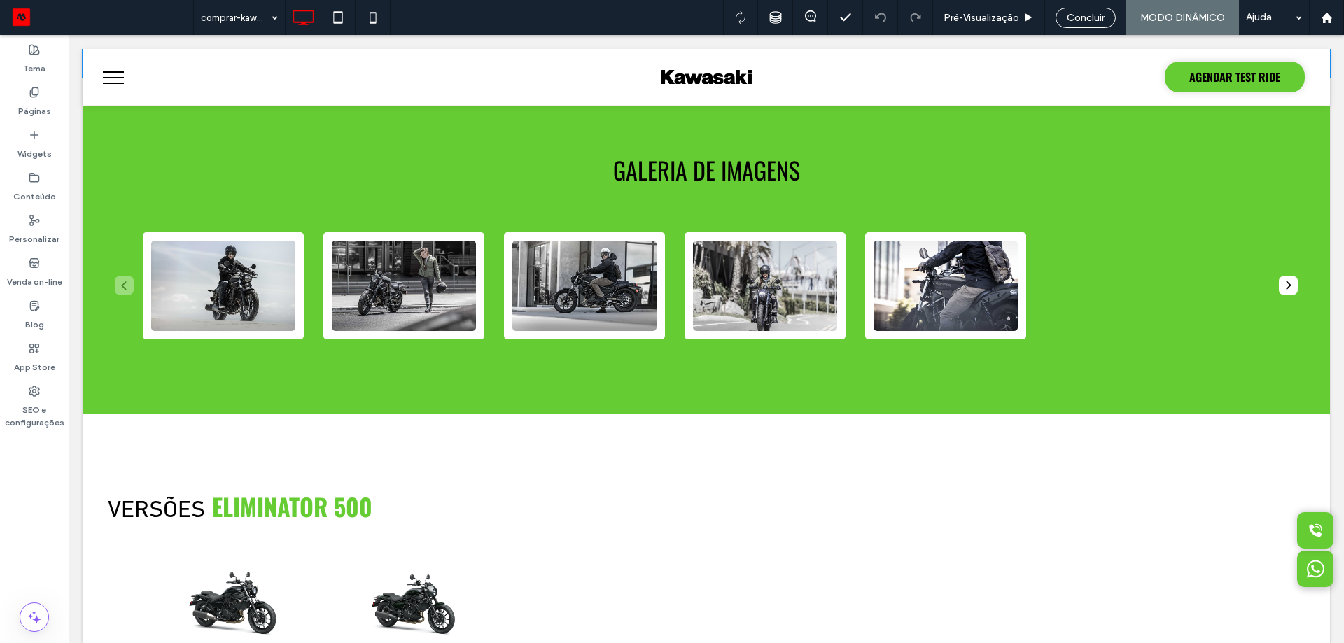
scroll to position [1050, 0]
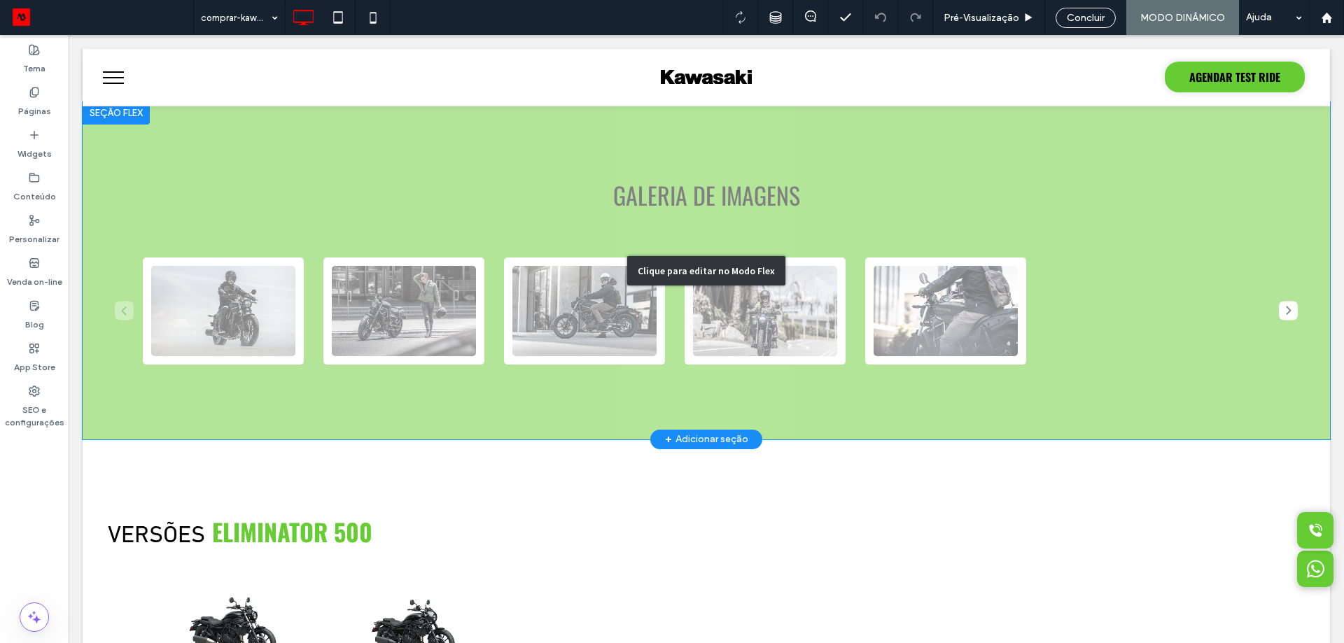
click at [604, 280] on div "Clique para editar no Modo Flex" at bounding box center [707, 270] width 1248 height 337
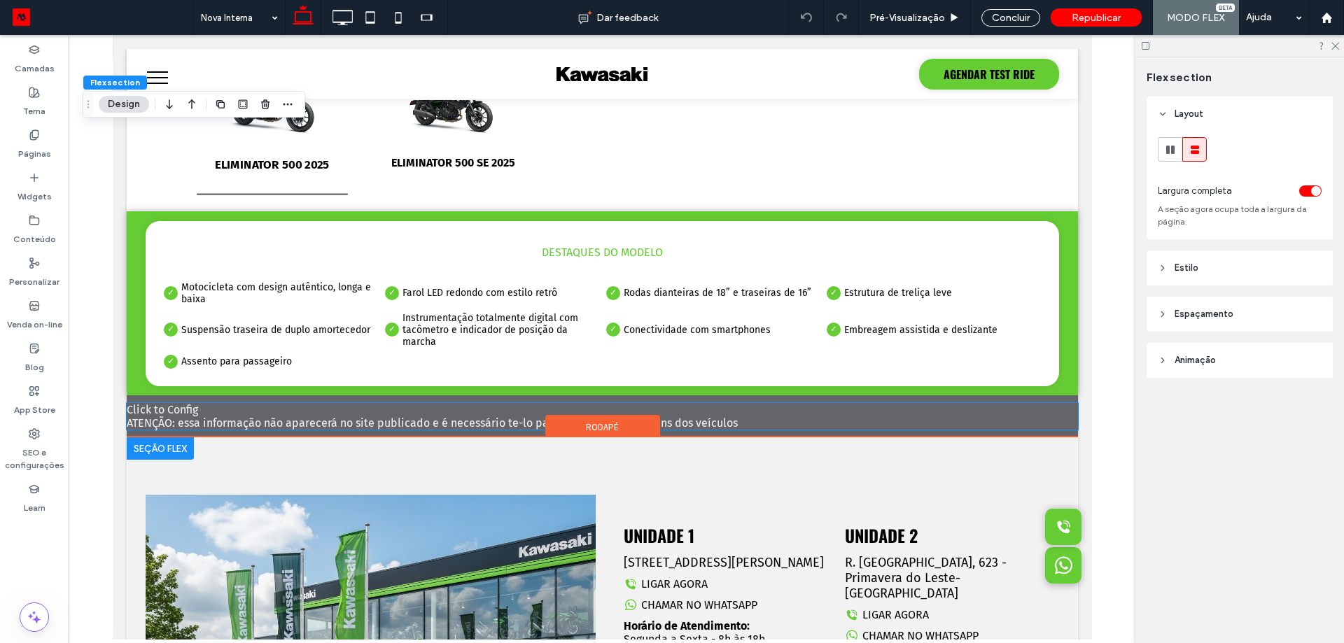
scroll to position [1685, 0]
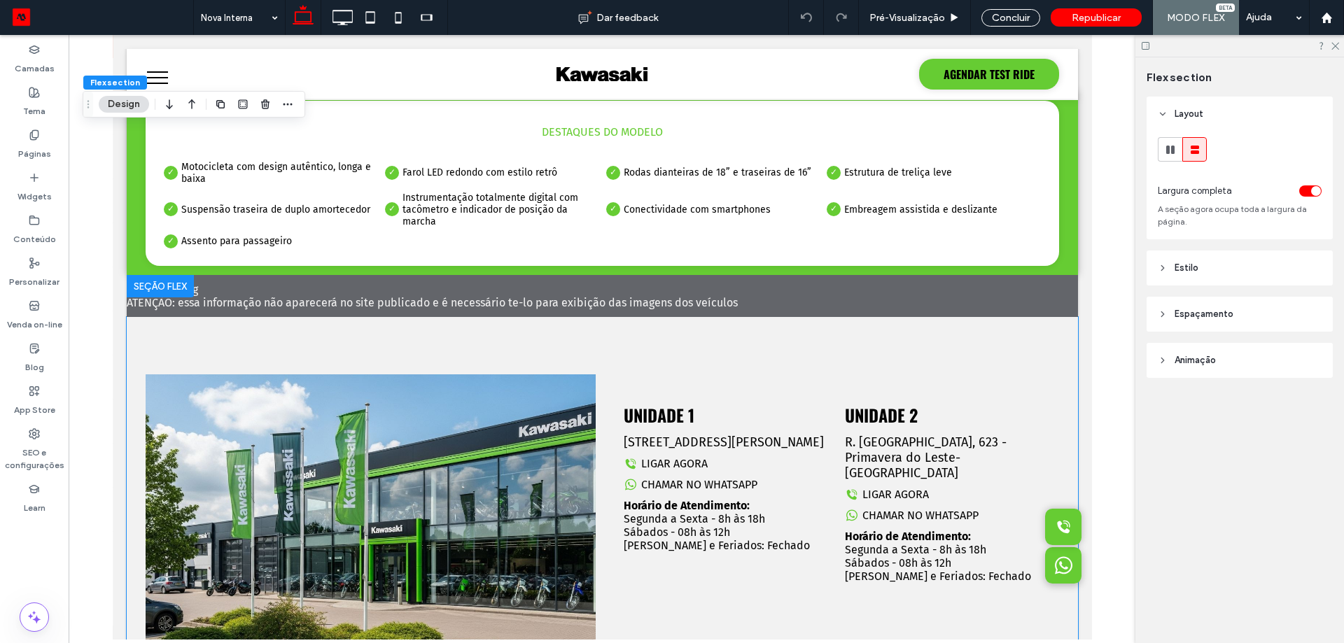
click at [380, 298] on div "Click to Config ATENÇÃO: essa informação não aparecerá no site publicado e é ne…" at bounding box center [601, 296] width 951 height 27
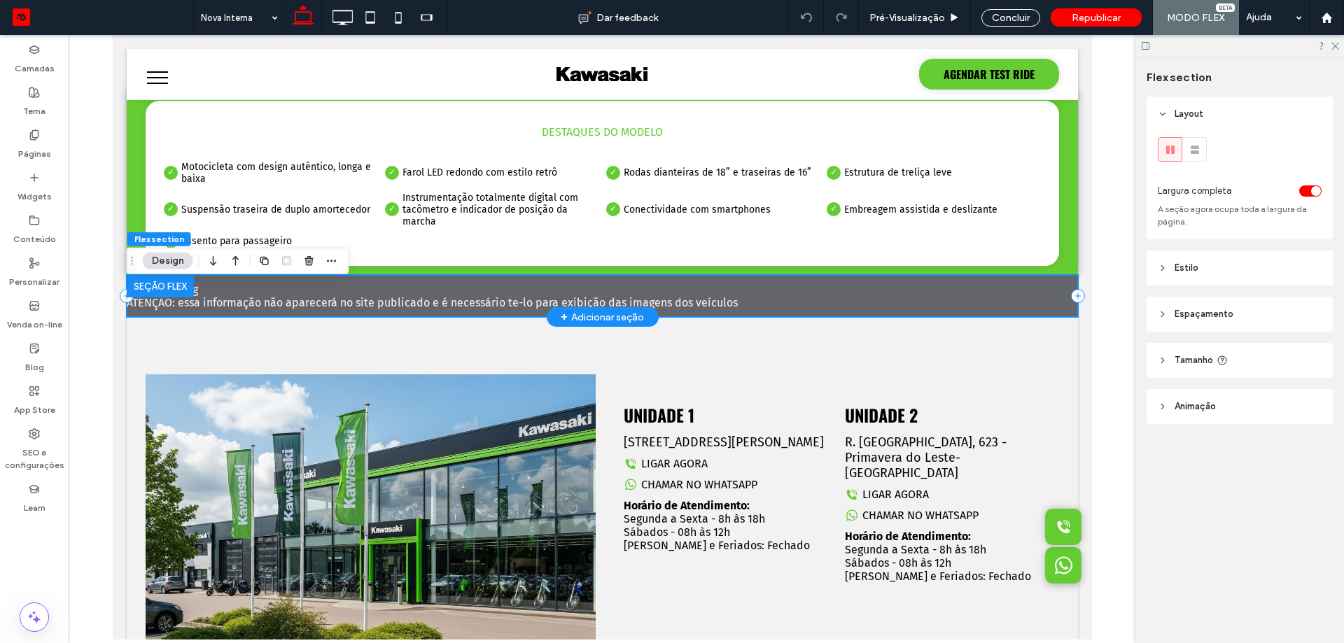
click at [376, 309] on span "Click to Config ATENÇÃO: essa informação não aparecerá no site publicado e é ne…" at bounding box center [431, 296] width 611 height 27
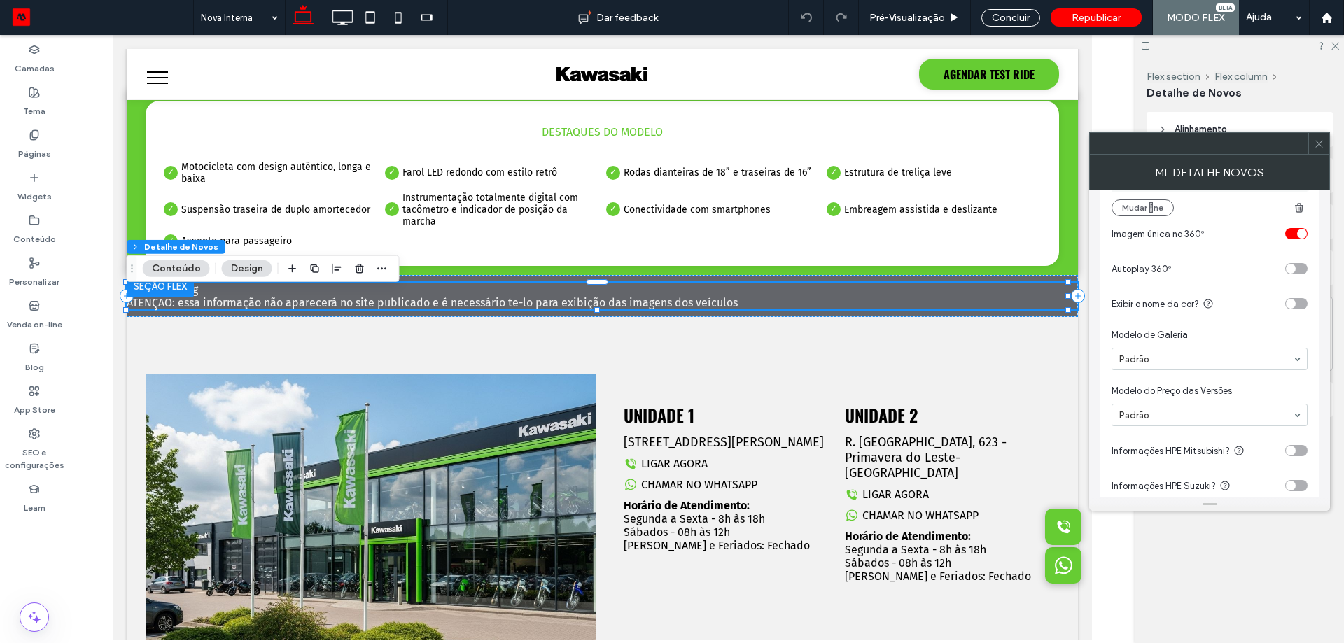
scroll to position [637, 0]
click at [1210, 341] on span "Modelo de Galeria" at bounding box center [1207, 335] width 190 height 14
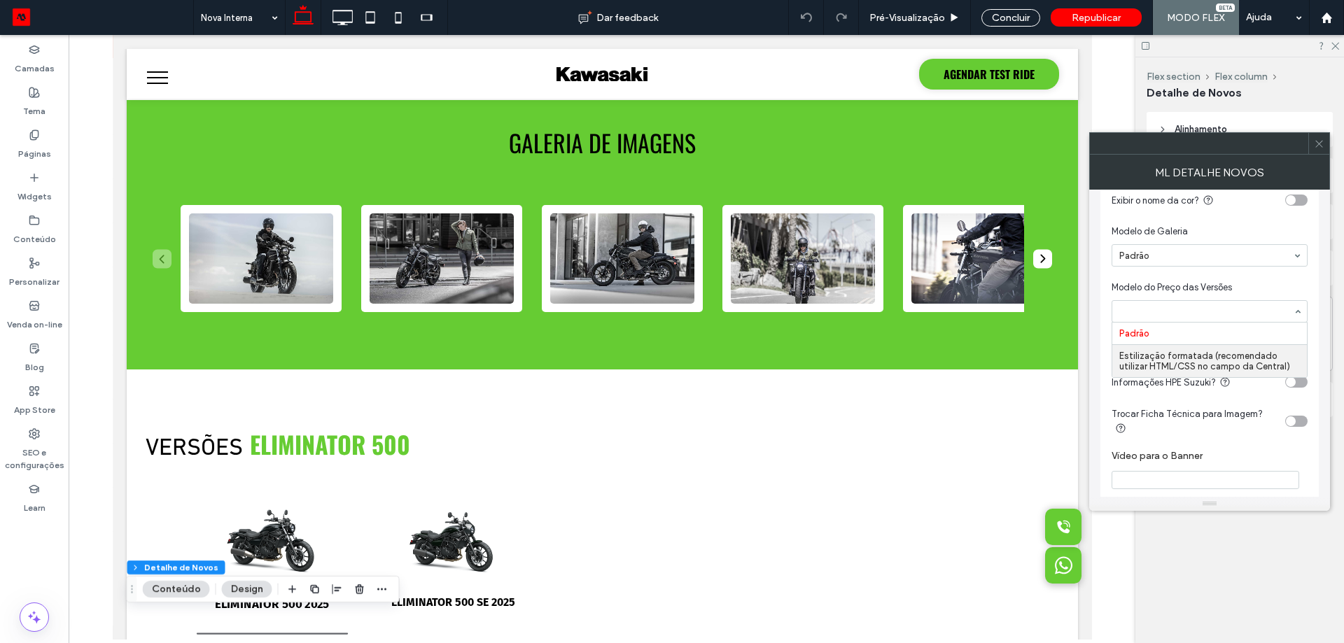
scroll to position [719, 0]
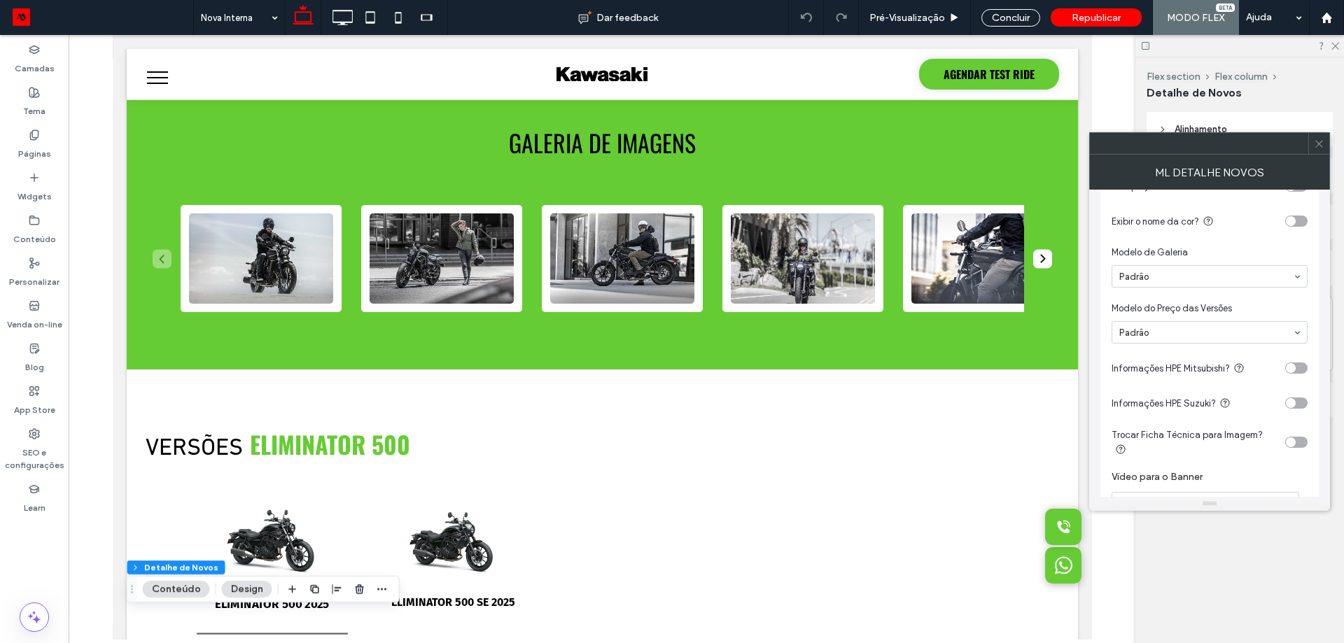
click at [1176, 305] on span "Modelo do Preço das Versões" at bounding box center [1207, 309] width 190 height 14
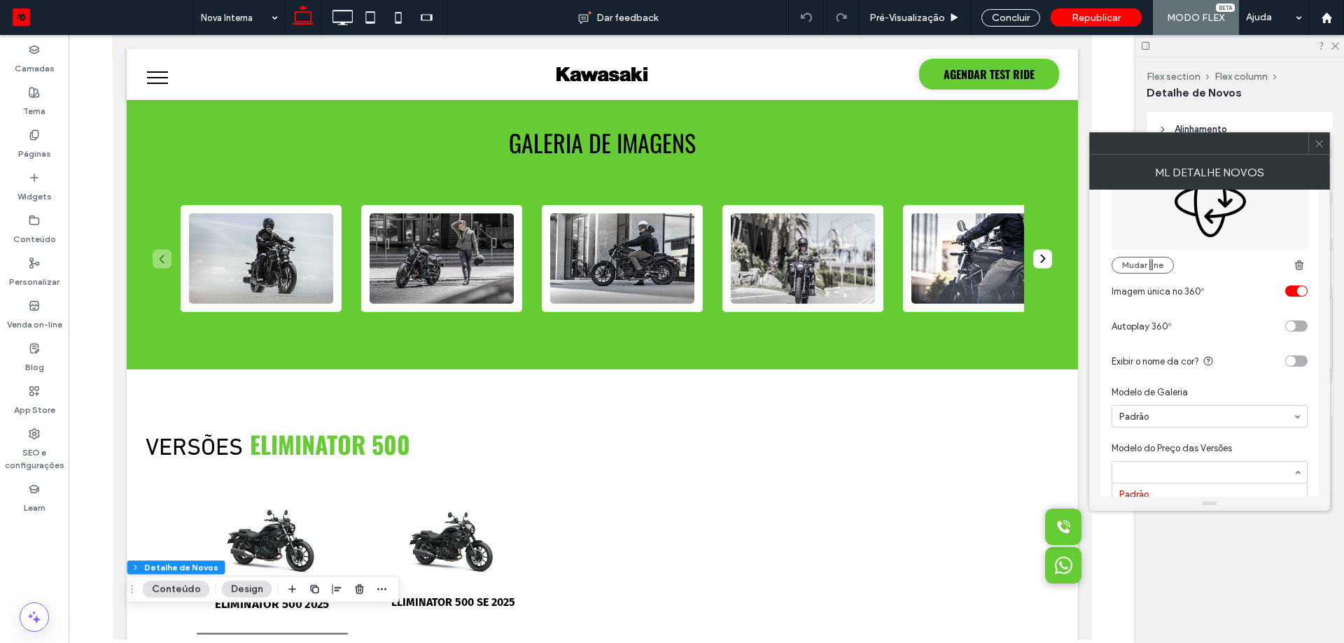
click at [1178, 451] on span "Modelo do Preço das Versões" at bounding box center [1207, 449] width 190 height 14
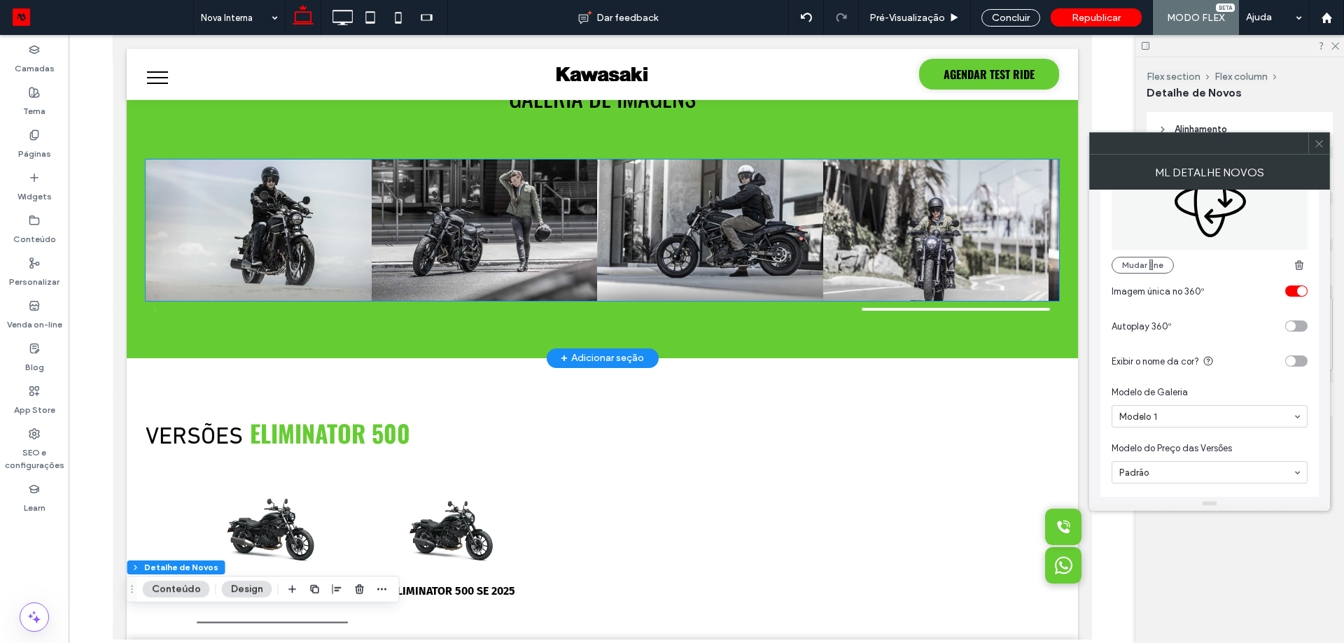
scroll to position [1195, 0]
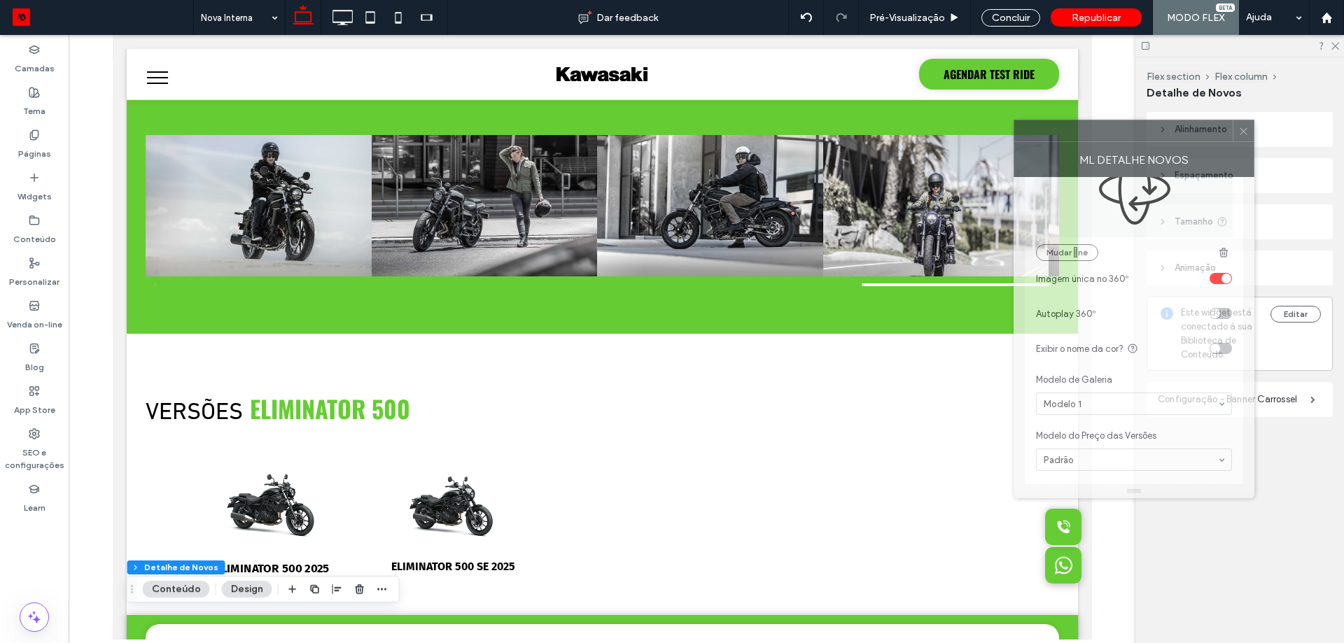
drag, startPoint x: 1188, startPoint y: 152, endPoint x: 1185, endPoint y: 205, distance: 53.3
click at [1117, 139] on div at bounding box center [1123, 130] width 218 height 21
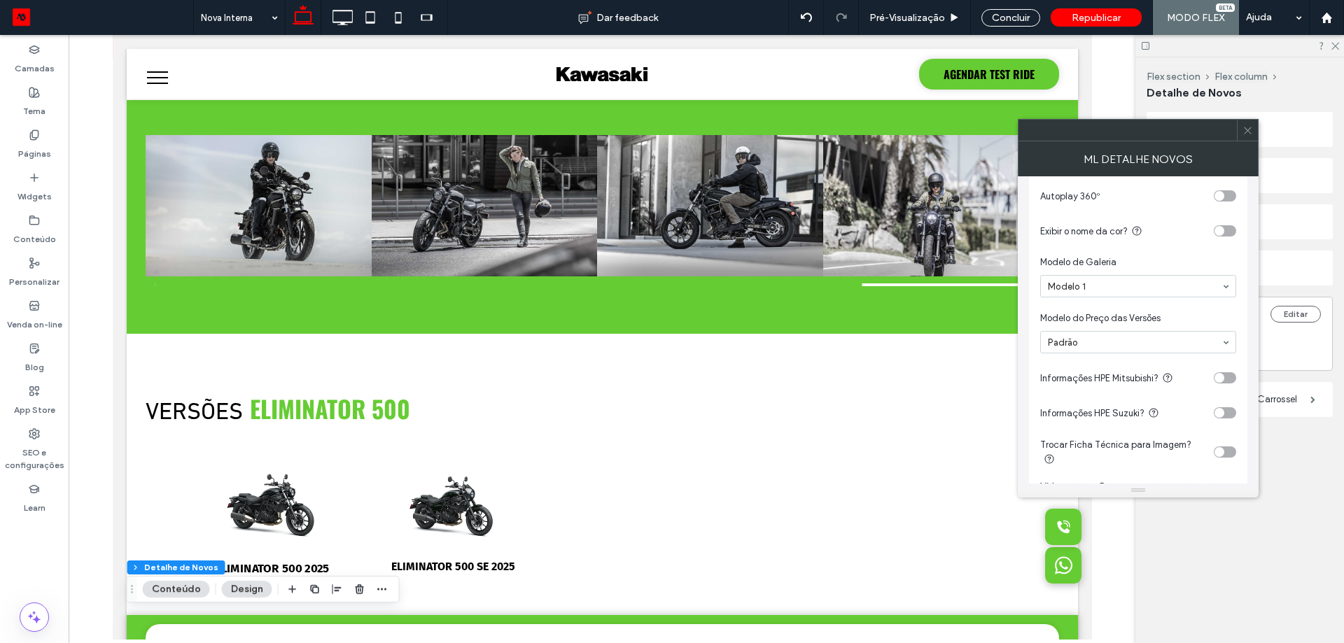
scroll to position [719, 0]
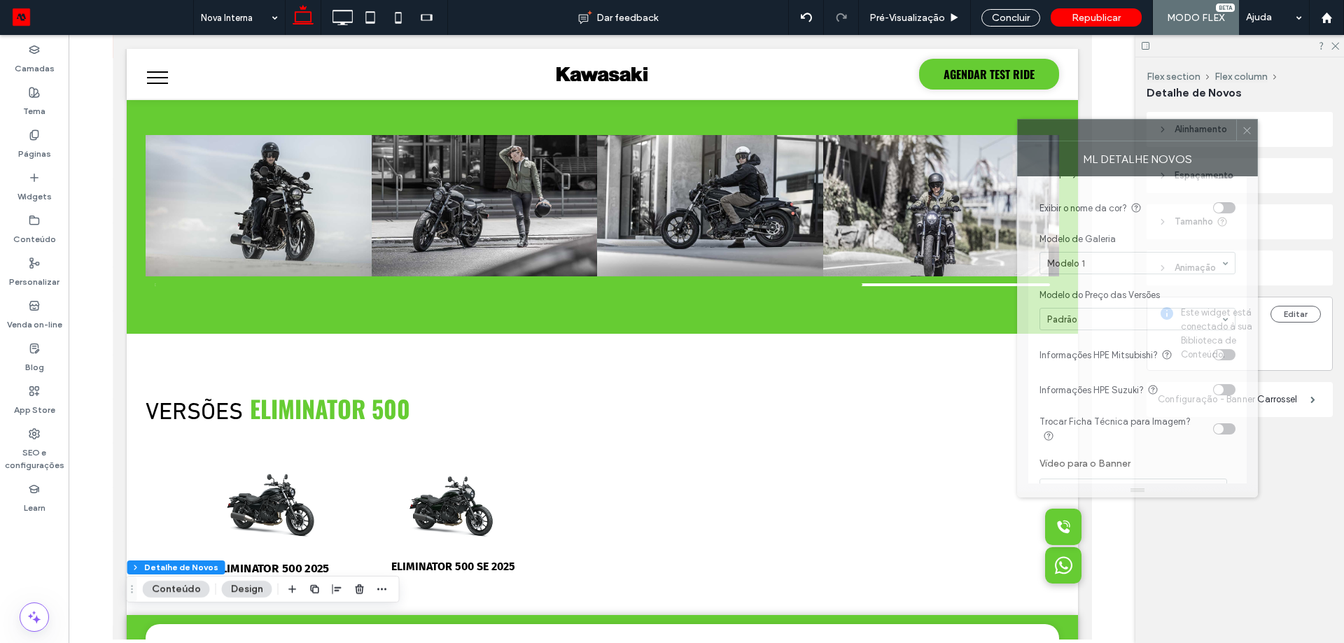
drag, startPoint x: 1178, startPoint y: 130, endPoint x: 1028, endPoint y: 124, distance: 149.9
click at [1018, 120] on div at bounding box center [1127, 130] width 218 height 21
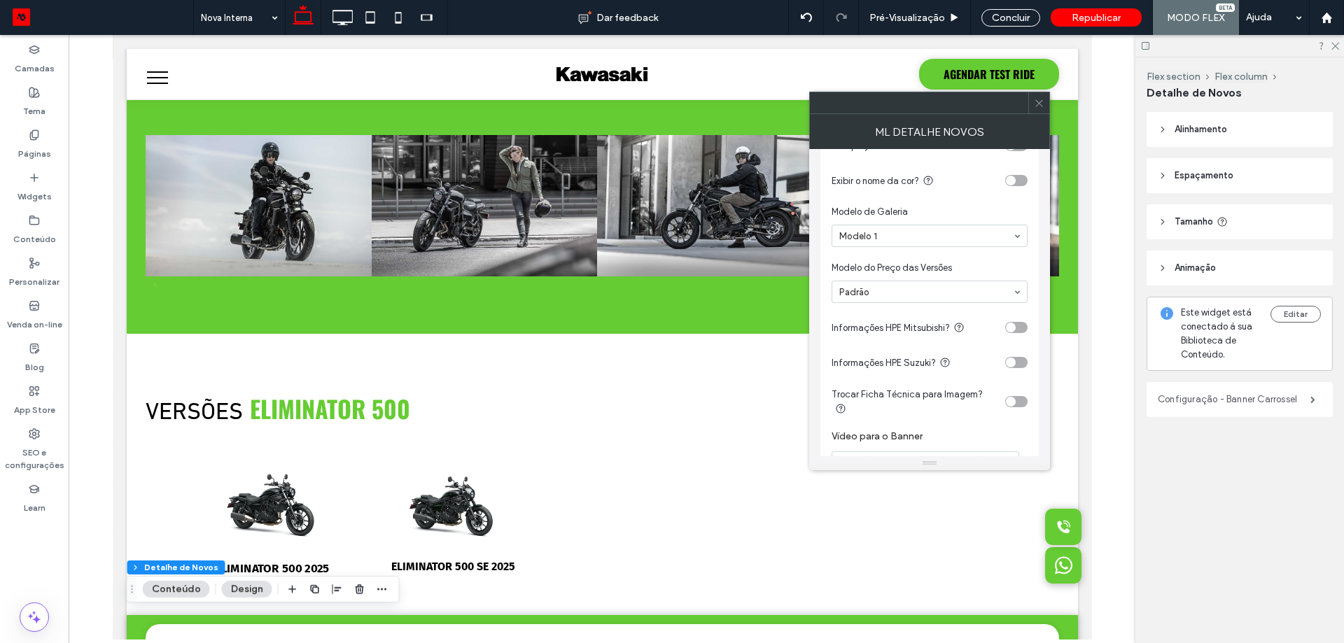
click at [1254, 407] on label "Configuração - Banner Carrossel" at bounding box center [1234, 400] width 153 height 28
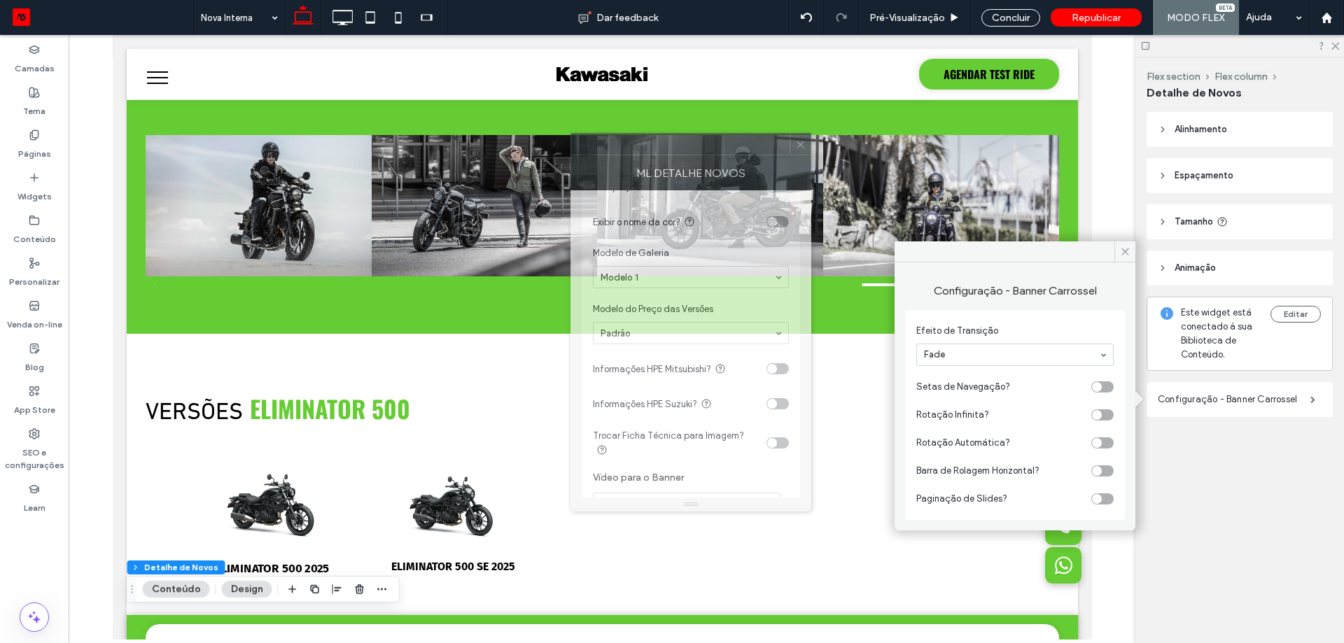
drag, startPoint x: 980, startPoint y: 112, endPoint x: 773, endPoint y: 208, distance: 228.3
click at [740, 154] on div at bounding box center [680, 144] width 218 height 21
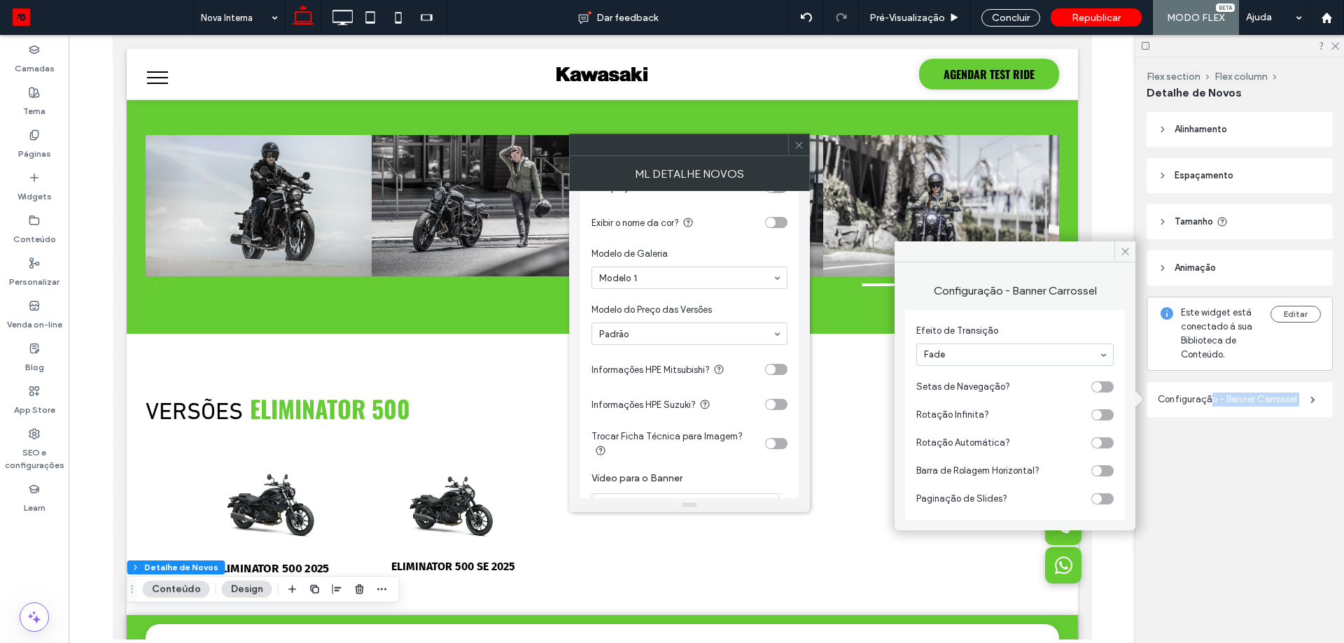
drag, startPoint x: 687, startPoint y: 155, endPoint x: 1062, endPoint y: 359, distance: 426.4
click at [1169, 395] on body ".wqwq-1{fill:#231f20;} .cls-1q, .cls-2q { fill-rule: evenodd; } .cls-2q { fill:…" at bounding box center [672, 321] width 1344 height 643
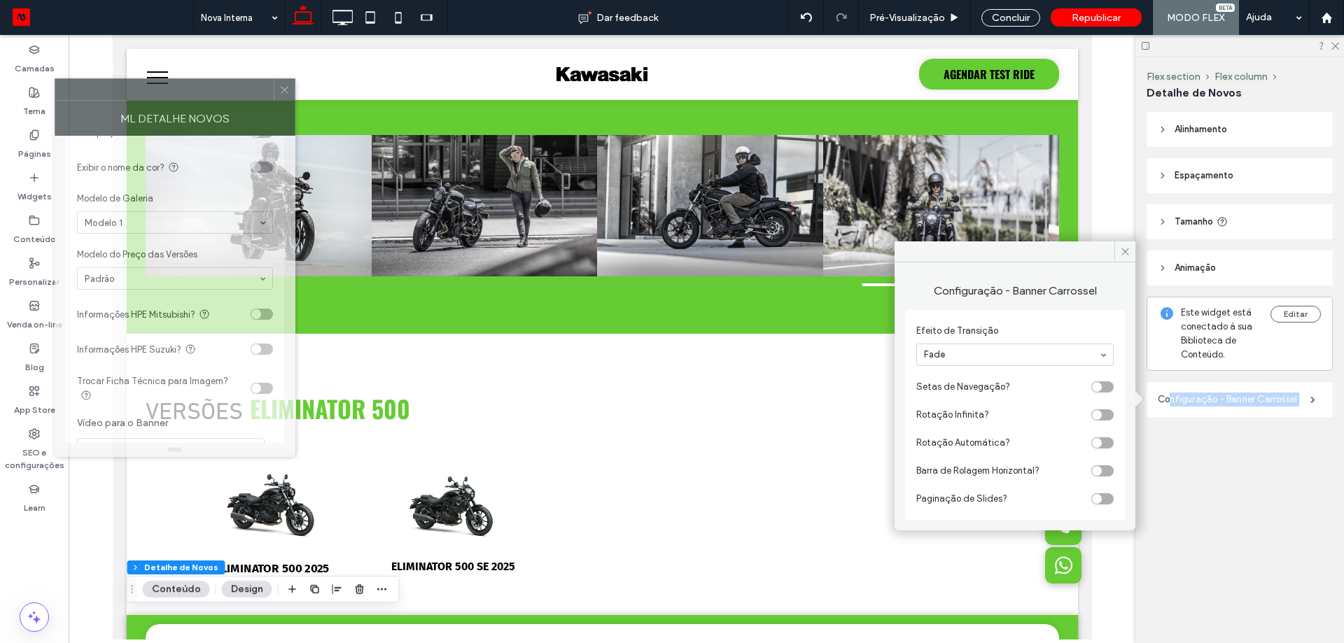
drag, startPoint x: 735, startPoint y: 153, endPoint x: 225, endPoint y: 101, distance: 513.1
click at [225, 100] on div at bounding box center [164, 89] width 218 height 21
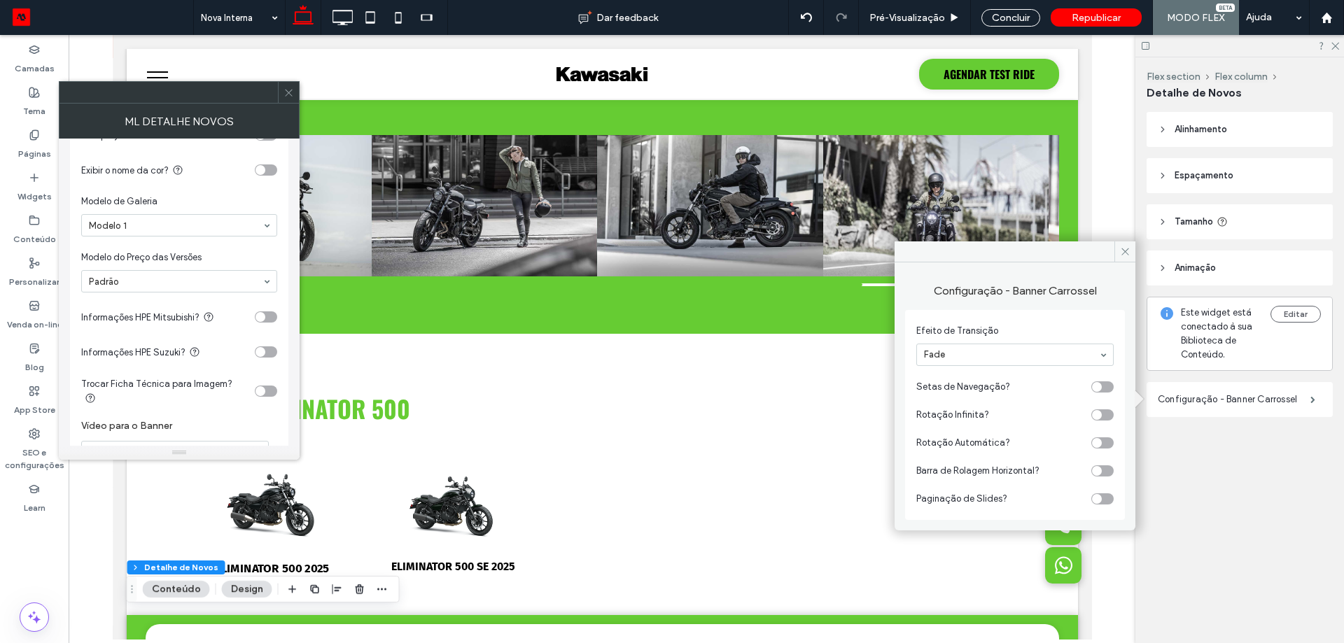
click at [1108, 484] on section "Barra de Rolagem Horizontal?" at bounding box center [1014, 471] width 197 height 28
click at [1109, 475] on div "toggle" at bounding box center [1102, 471] width 22 height 11
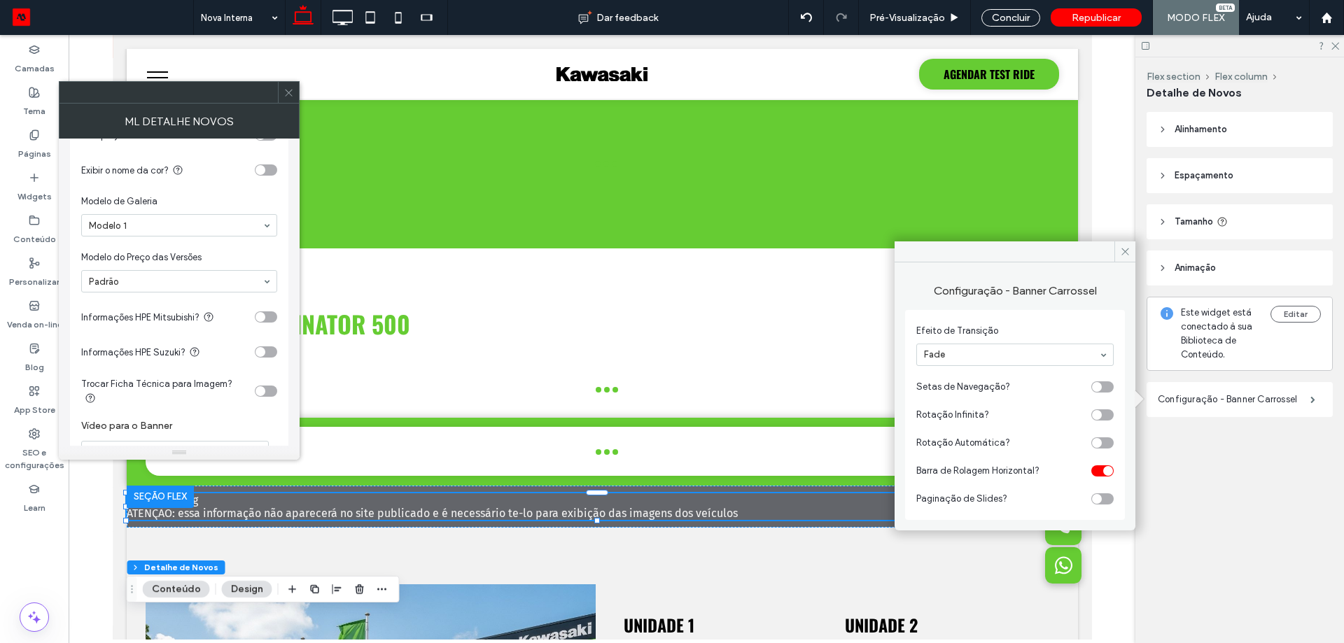
click at [1109, 475] on div "toggle" at bounding box center [1108, 471] width 10 height 10
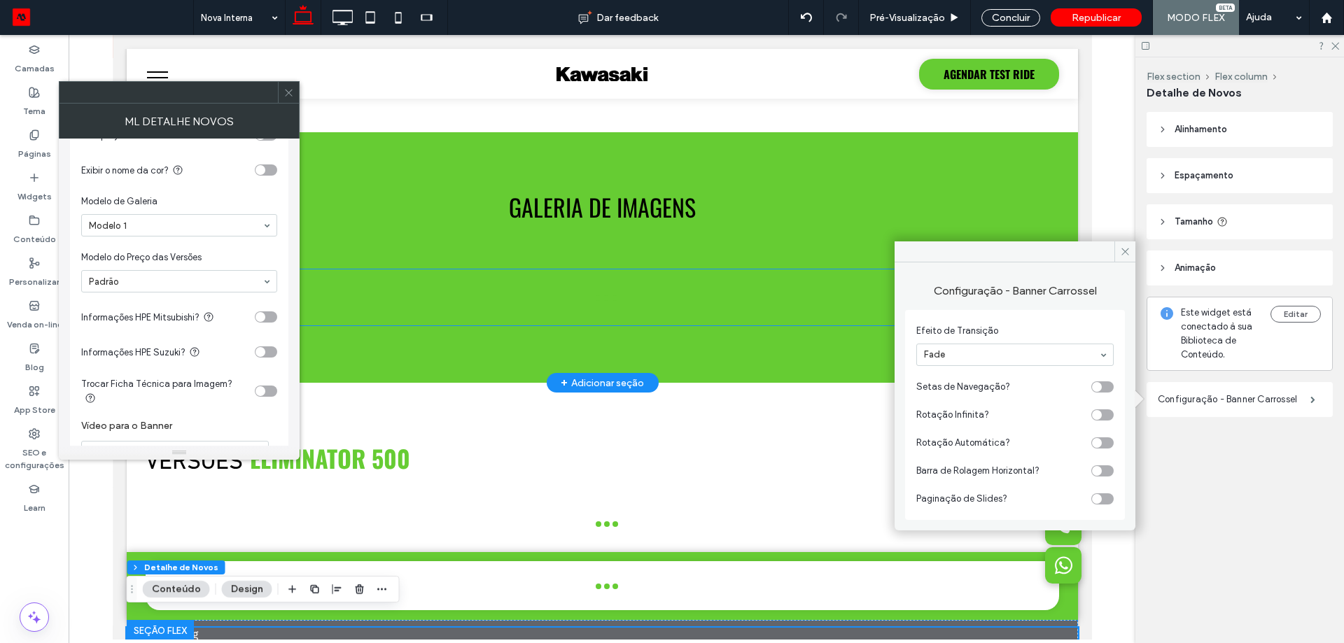
scroll to position [1055, 0]
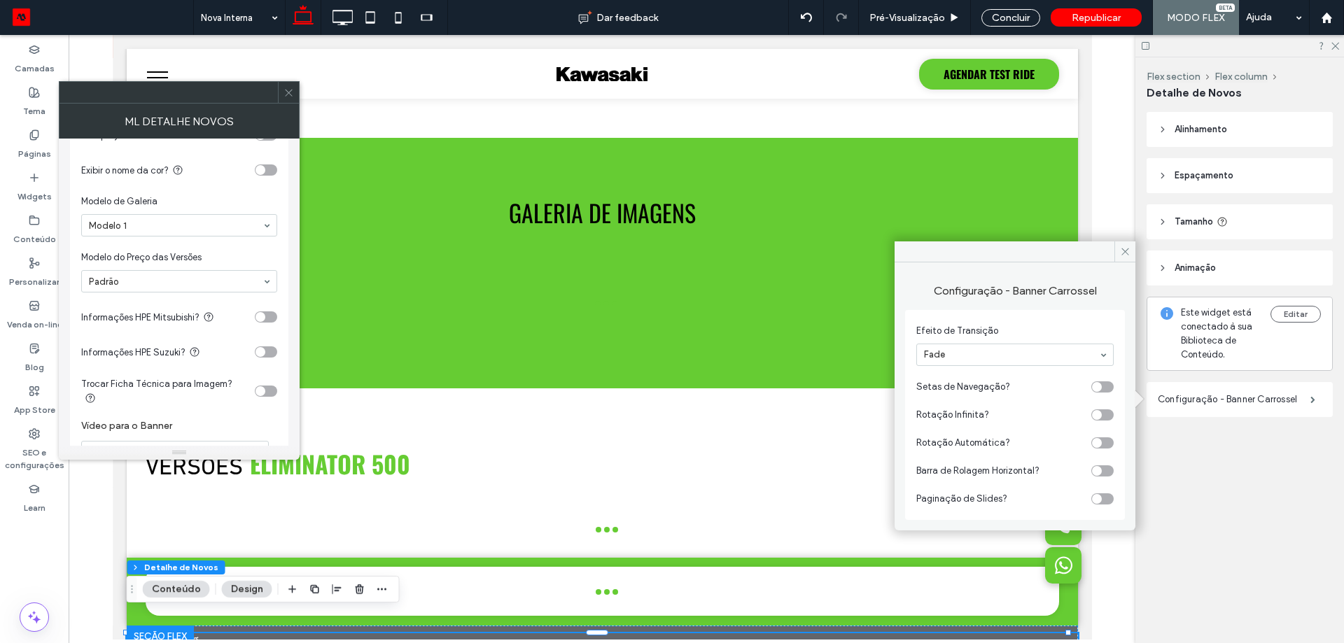
click at [1283, 482] on div "Flex section Flex column Detalhe de Novos Alinhamento Espaçamento Acolchoamento…" at bounding box center [1240, 350] width 209 height 586
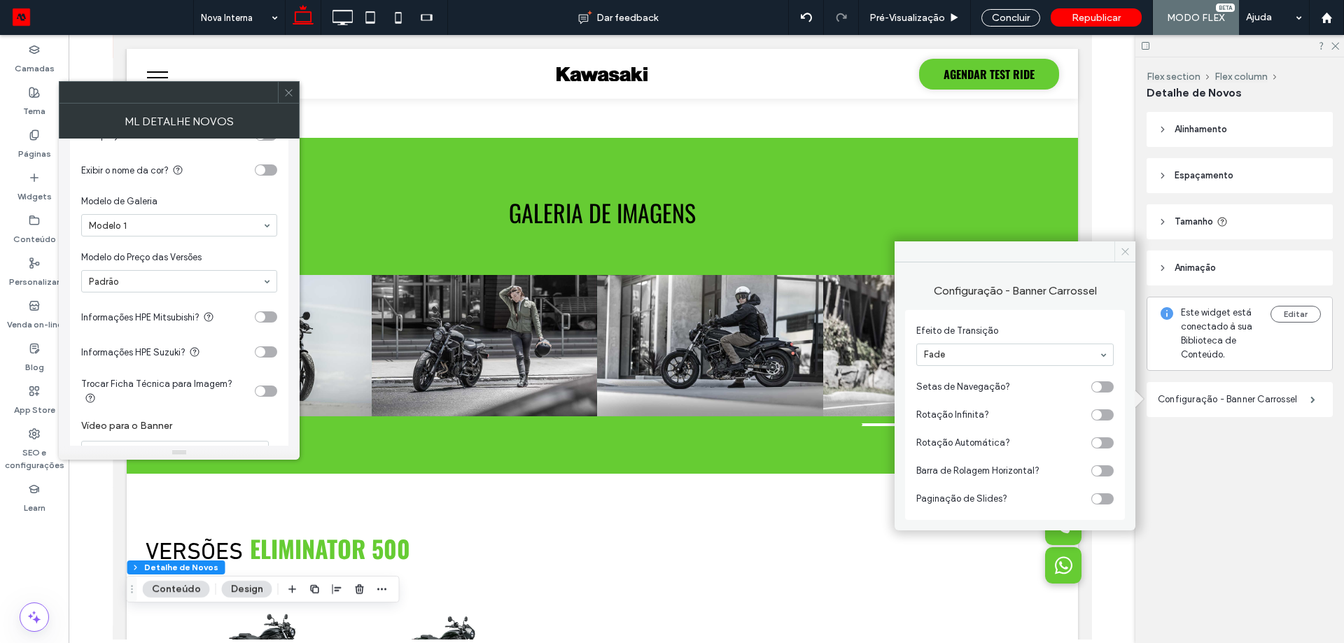
click at [1116, 260] on span at bounding box center [1125, 252] width 21 height 21
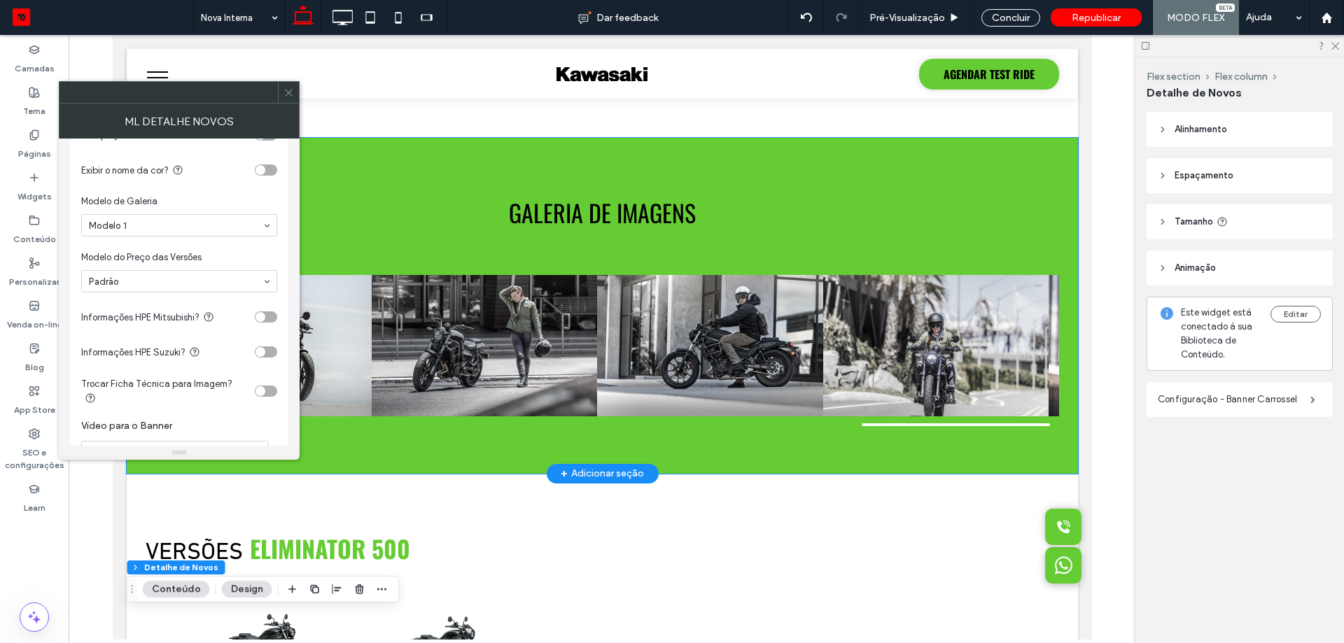
click at [995, 203] on div "GALERIA DE IMAGENS" at bounding box center [601, 306] width 951 height 336
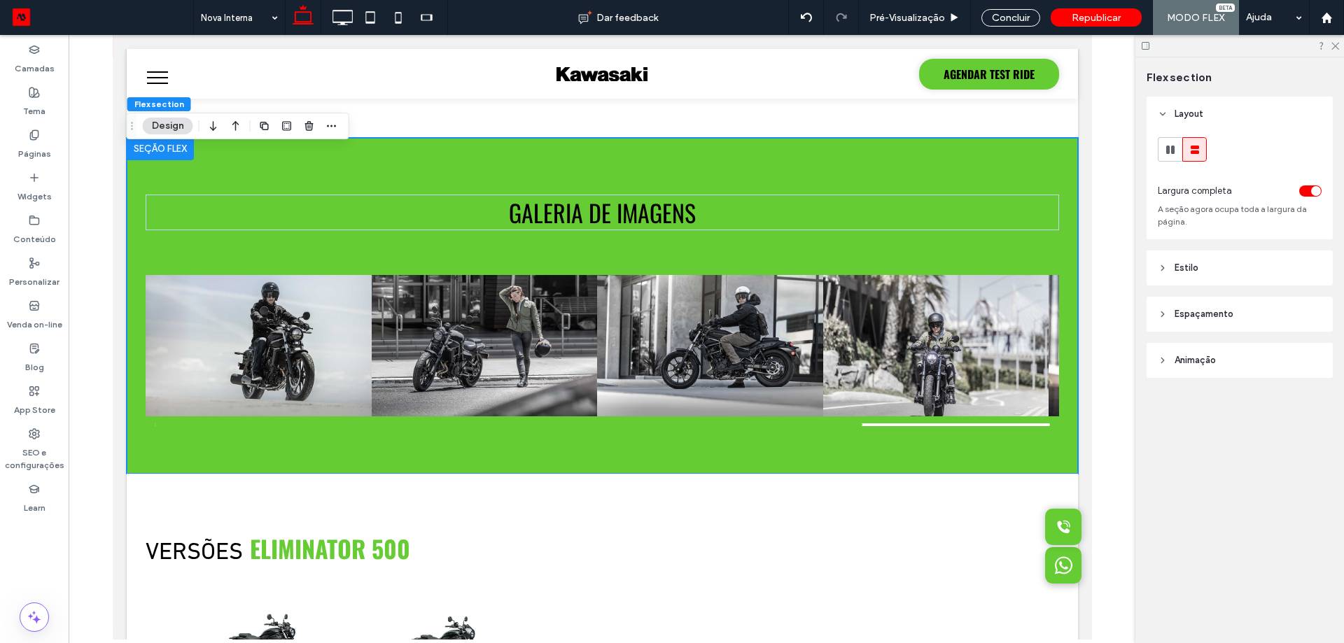
drag, startPoint x: 1161, startPoint y: 255, endPoint x: 1173, endPoint y: 263, distance: 15.1
click at [1161, 255] on header "Estilo" at bounding box center [1240, 268] width 186 height 35
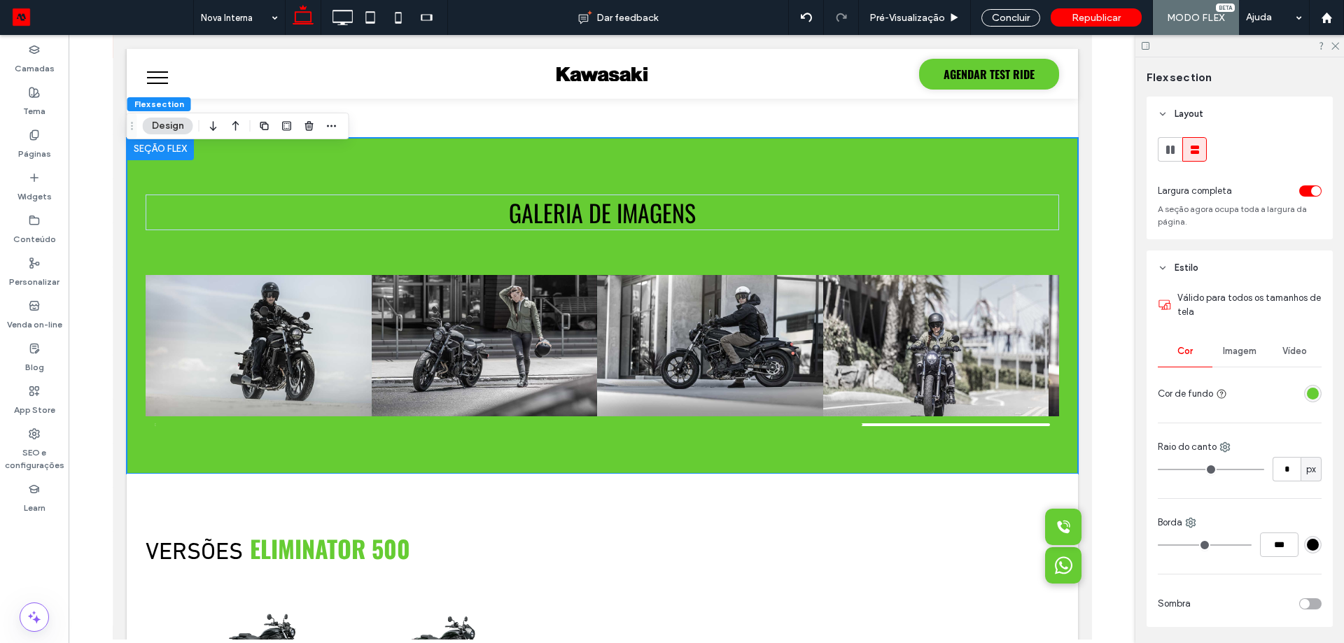
click at [1304, 400] on div "rgba(102, 204, 51, 1)" at bounding box center [1313, 394] width 18 height 18
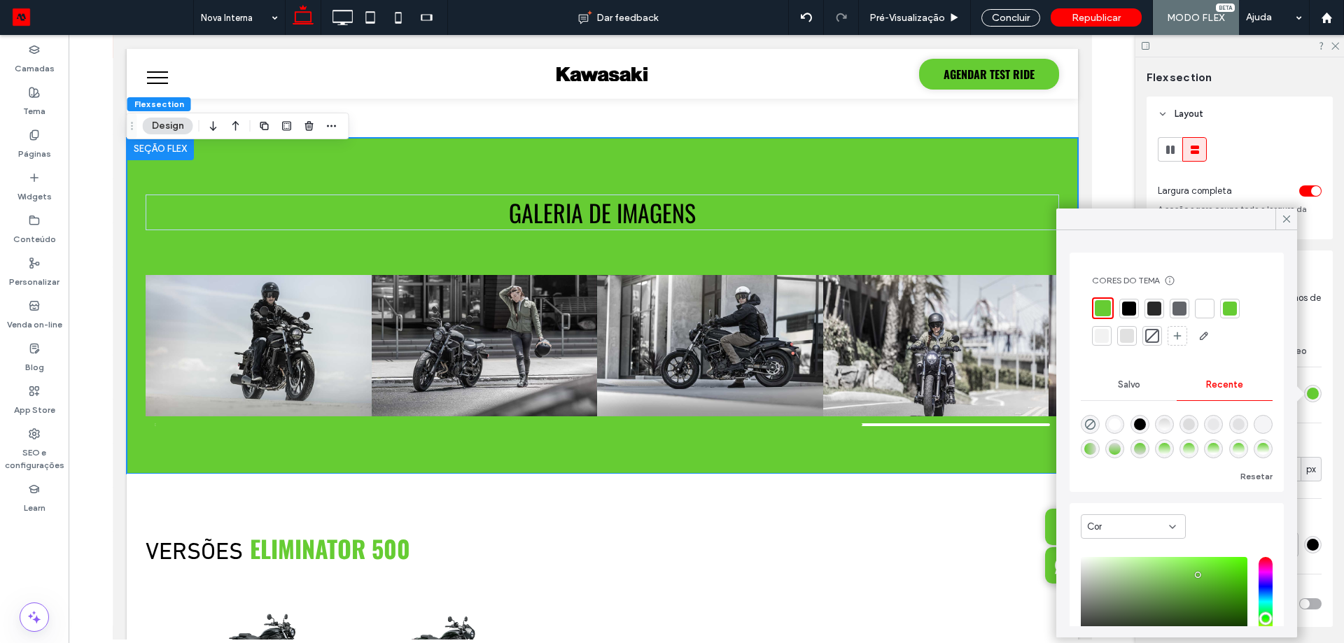
click at [1133, 308] on div at bounding box center [1129, 309] width 14 height 14
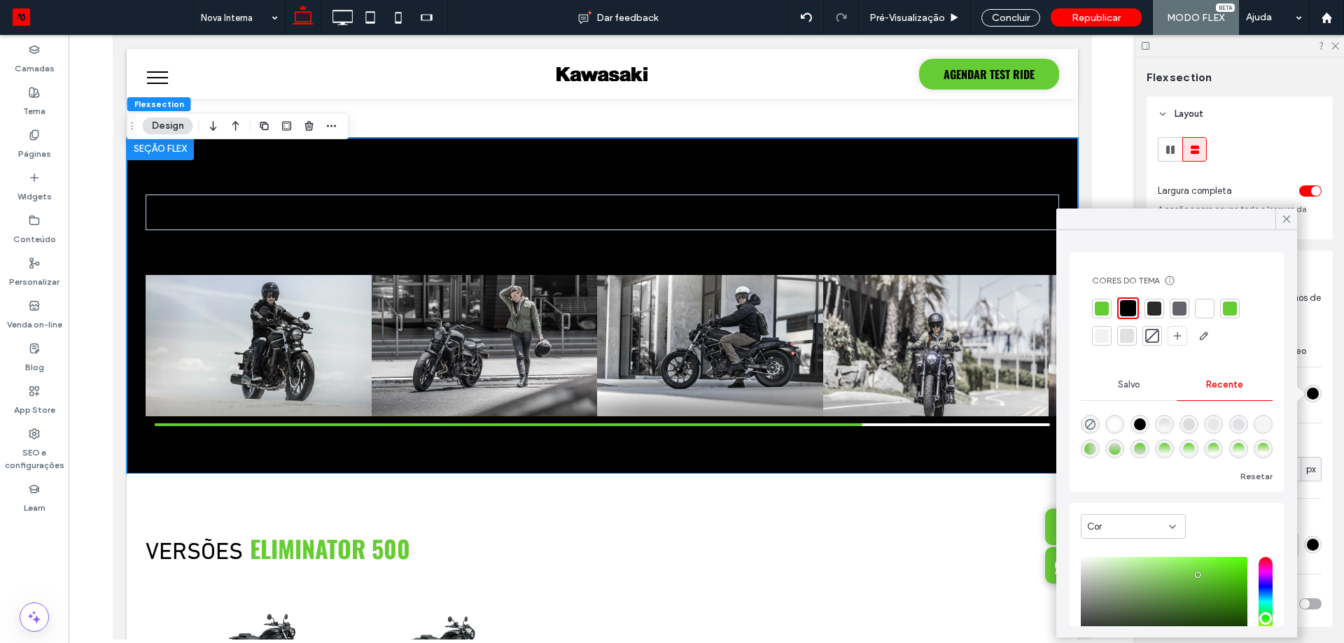
click at [1178, 316] on div at bounding box center [1180, 309] width 20 height 20
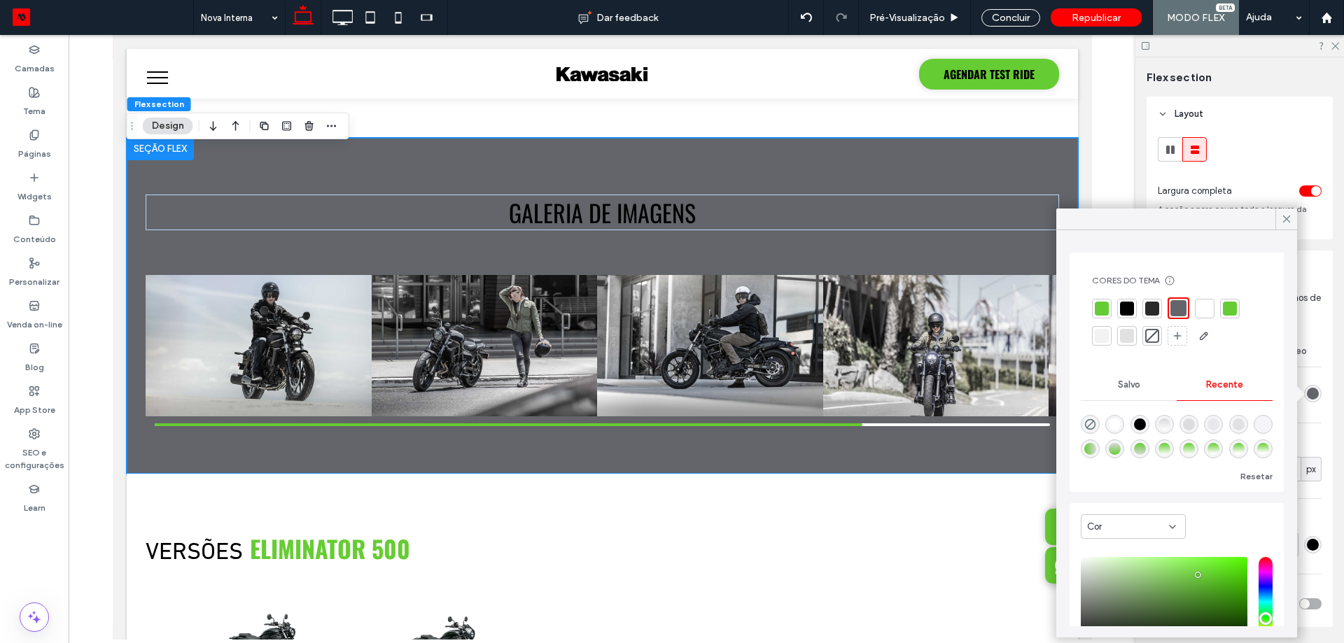
click at [1105, 335] on div at bounding box center [1102, 336] width 14 height 14
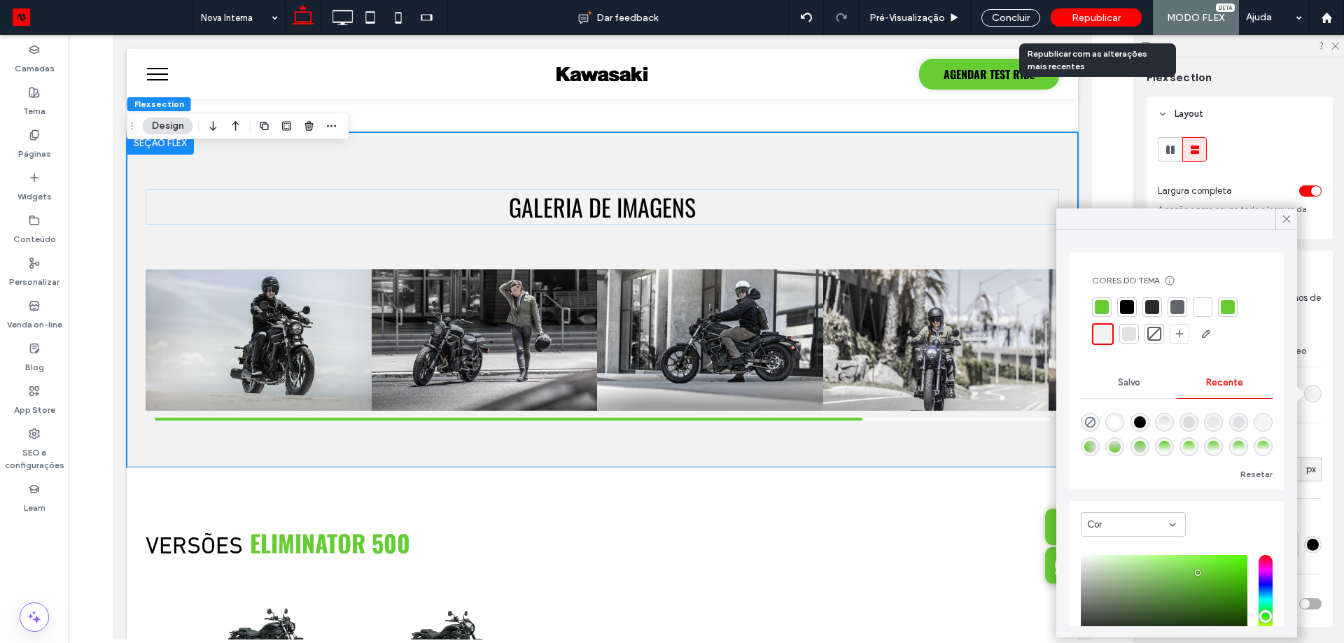
click at [1103, 22] on span "Republicar" at bounding box center [1096, 18] width 49 height 12
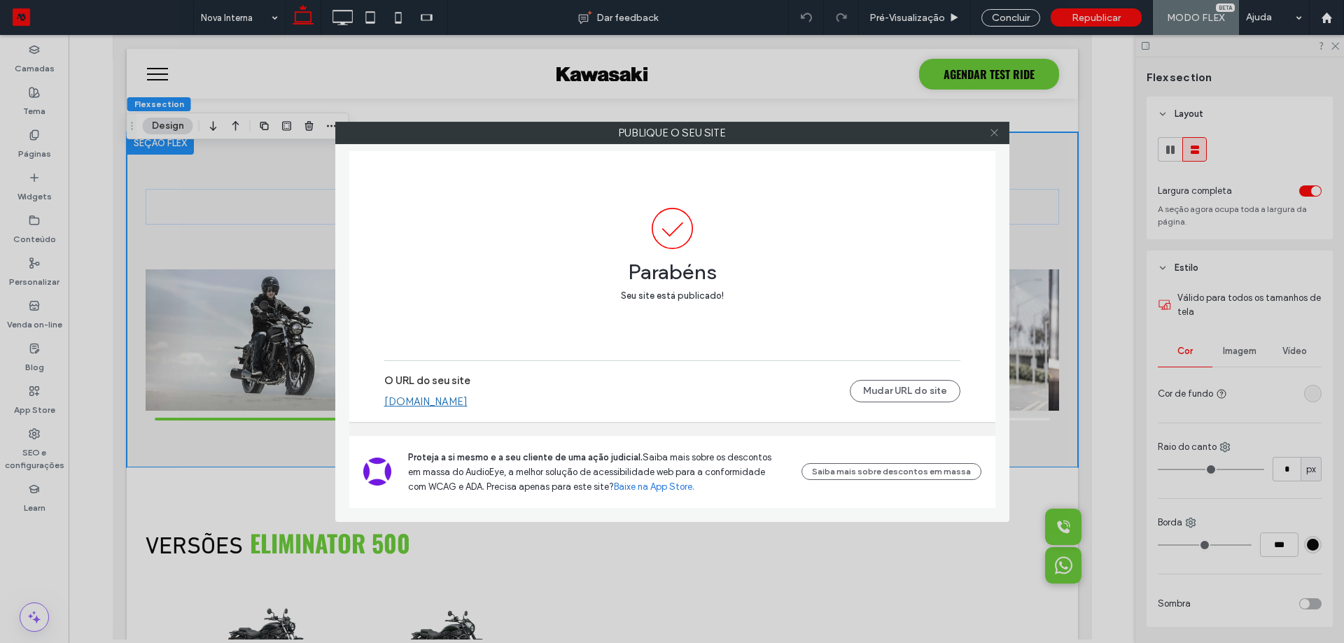
click at [998, 139] on span at bounding box center [994, 133] width 11 height 21
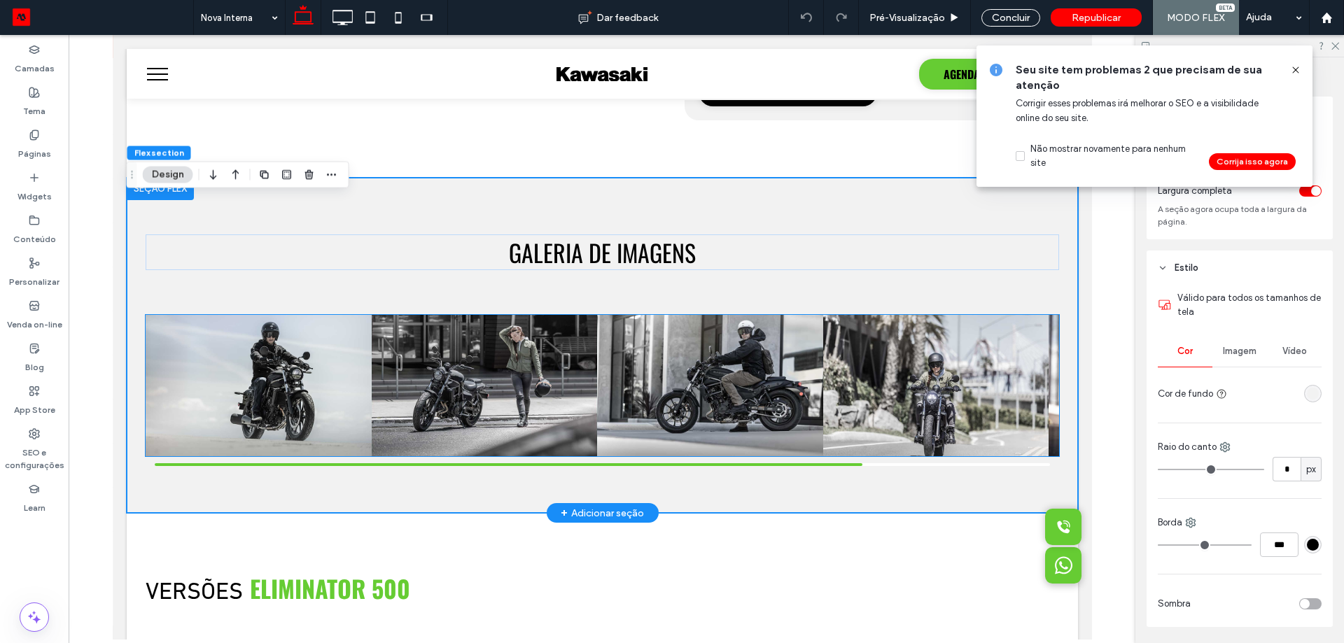
scroll to position [985, 0]
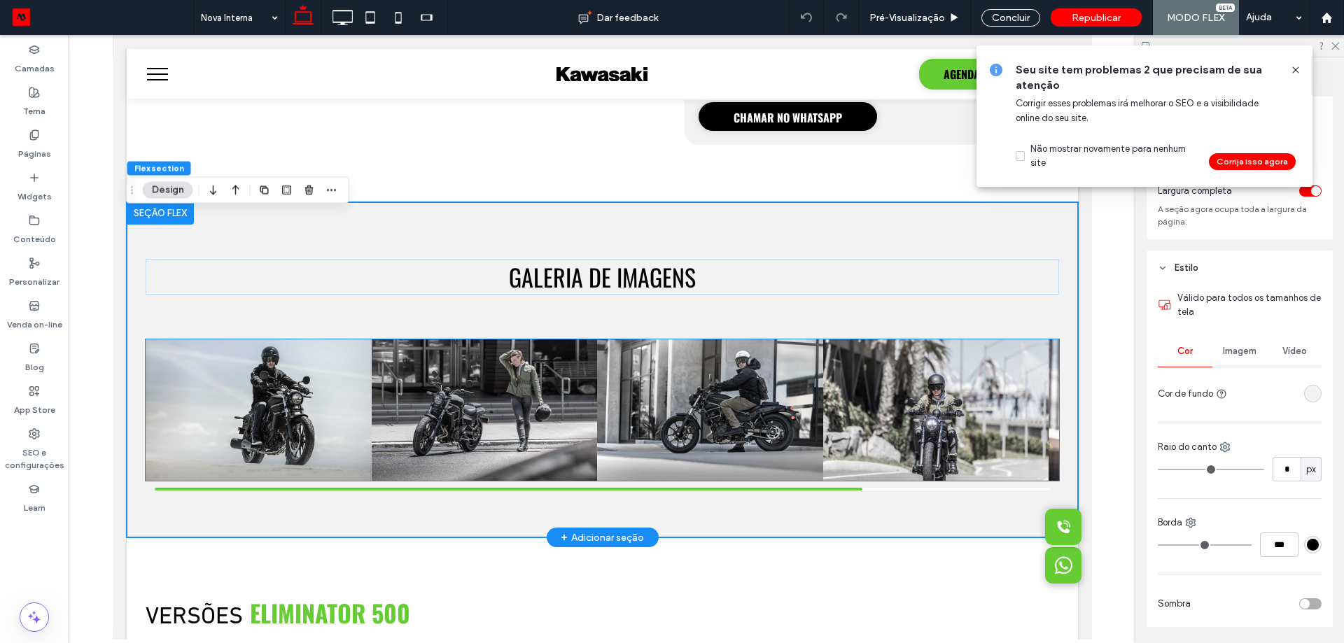
click at [870, 405] on img "4 / 5" at bounding box center [935, 410] width 249 height 155
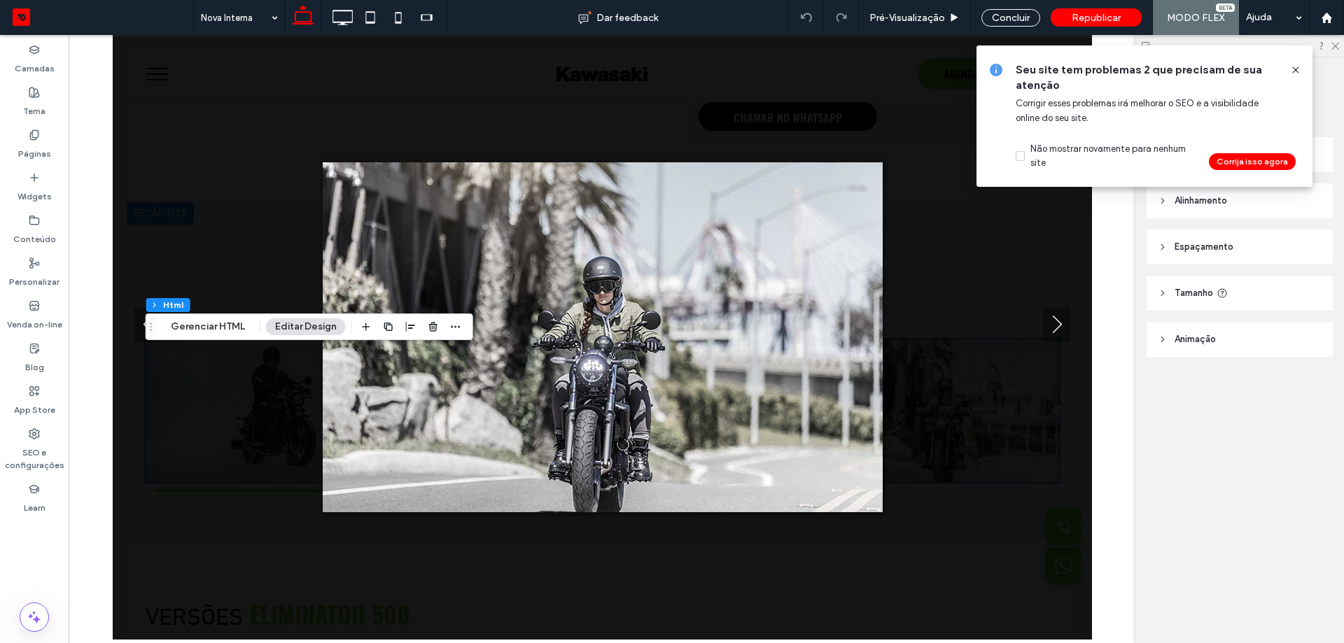
scroll to position [987, 0]
click at [1016, 253] on div at bounding box center [601, 337] width 979 height 350
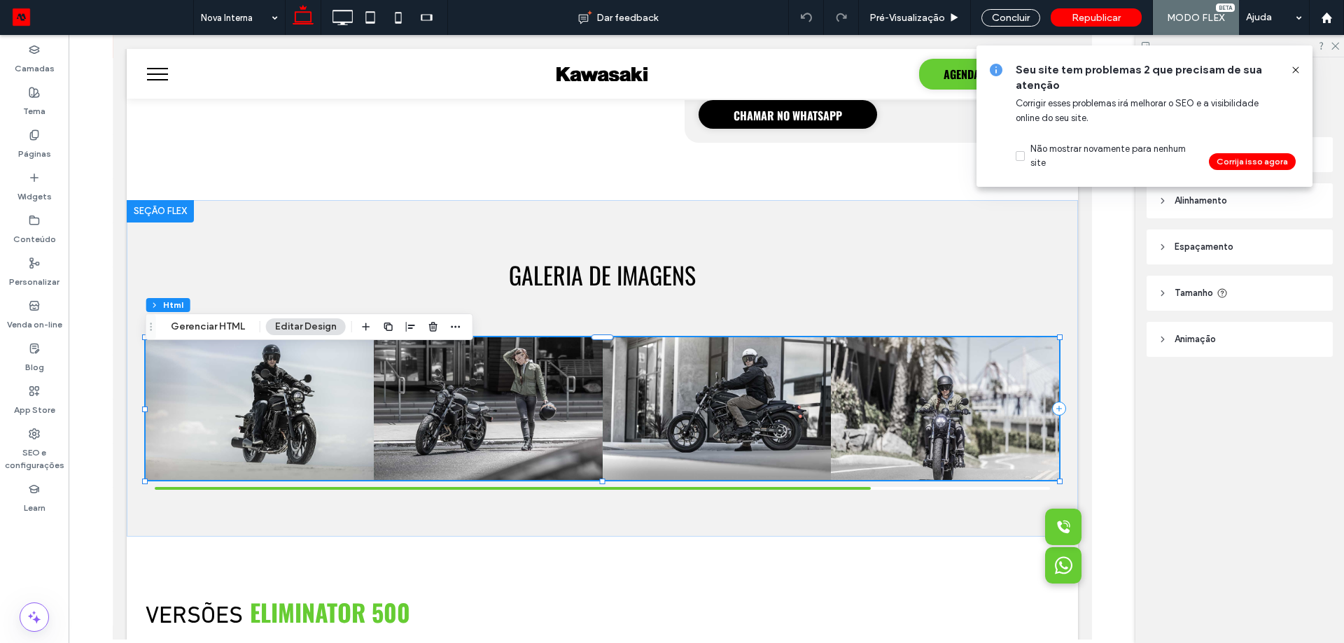
scroll to position [985, 0]
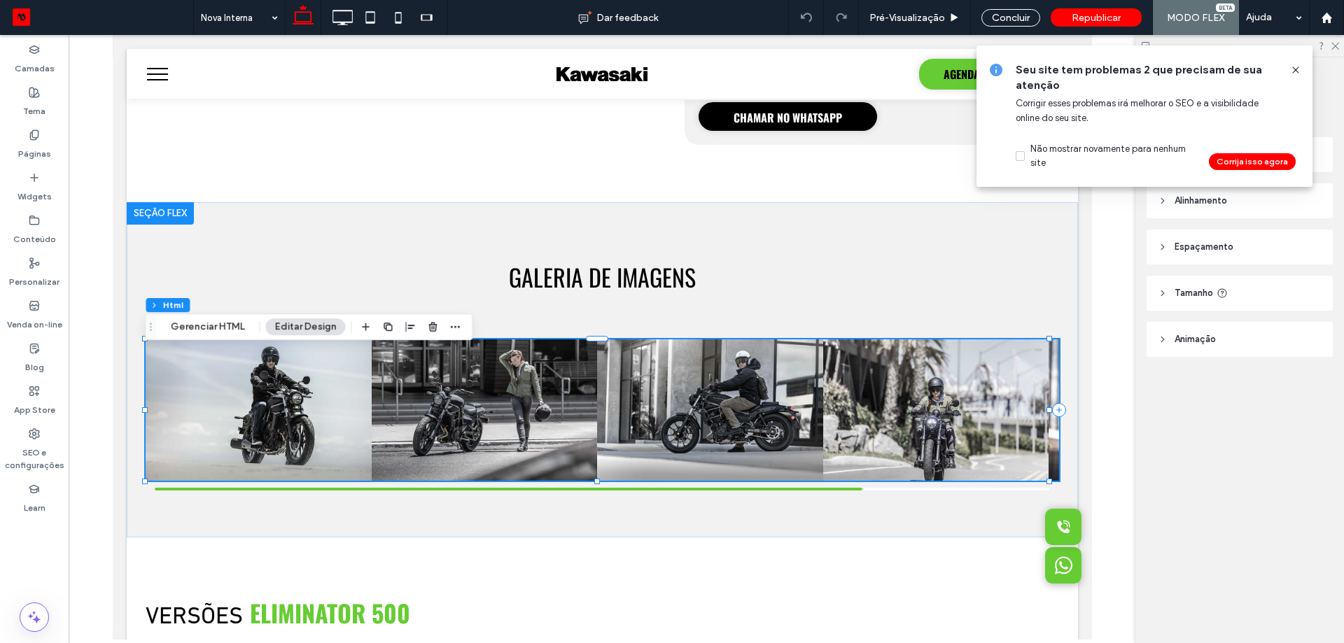
click at [1301, 67] on icon at bounding box center [1295, 69] width 11 height 11
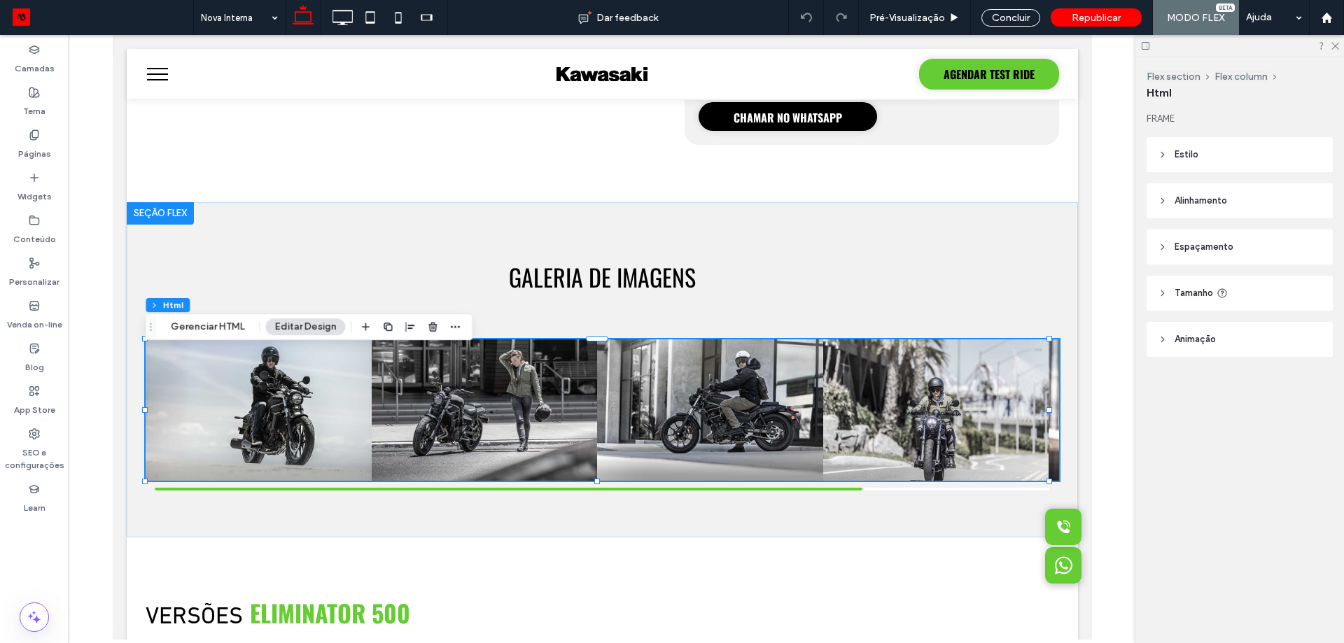
click at [1213, 284] on header "Tamanho" at bounding box center [1240, 293] width 186 height 35
click at [1321, 372] on div "A" at bounding box center [1311, 370] width 21 height 25
click at [1306, 400] on span "px" at bounding box center [1311, 395] width 10 height 14
type input "***"
click at [1287, 370] on input "*****" at bounding box center [1287, 370] width 28 height 25
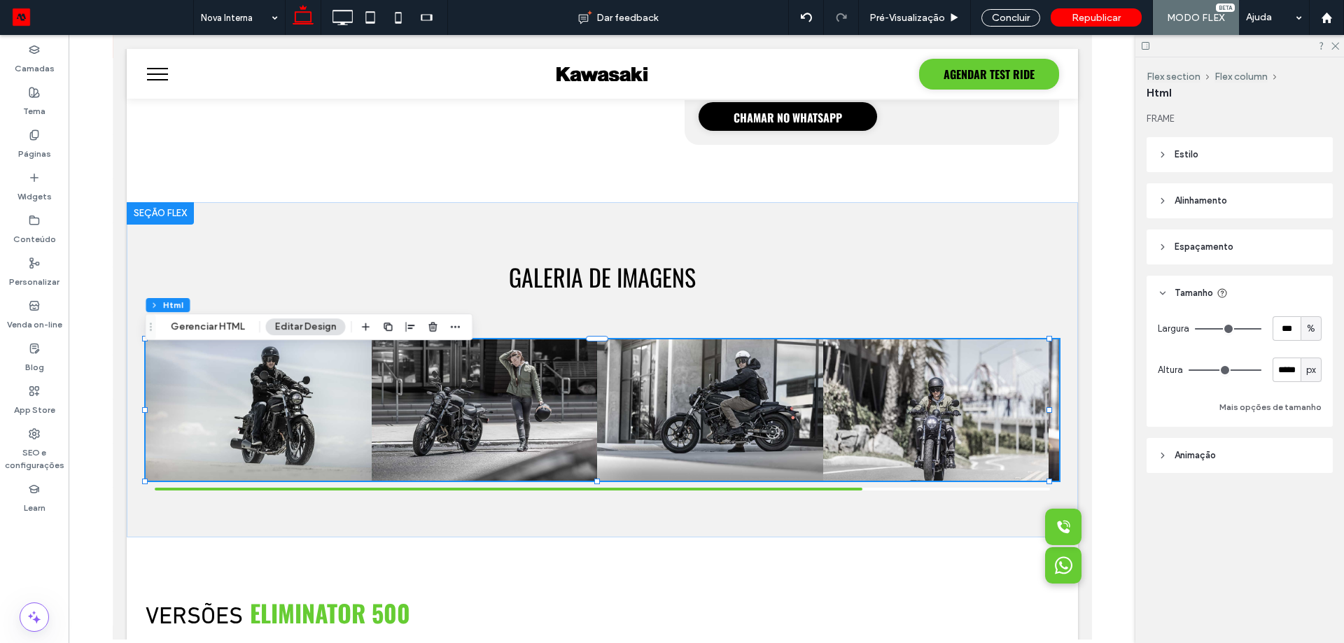
click at [1315, 374] on span "px" at bounding box center [1311, 370] width 10 height 14
click at [1317, 374] on div "px" at bounding box center [1311, 370] width 14 height 14
click at [1297, 405] on button "Mais opções de tamanho" at bounding box center [1271, 407] width 102 height 17
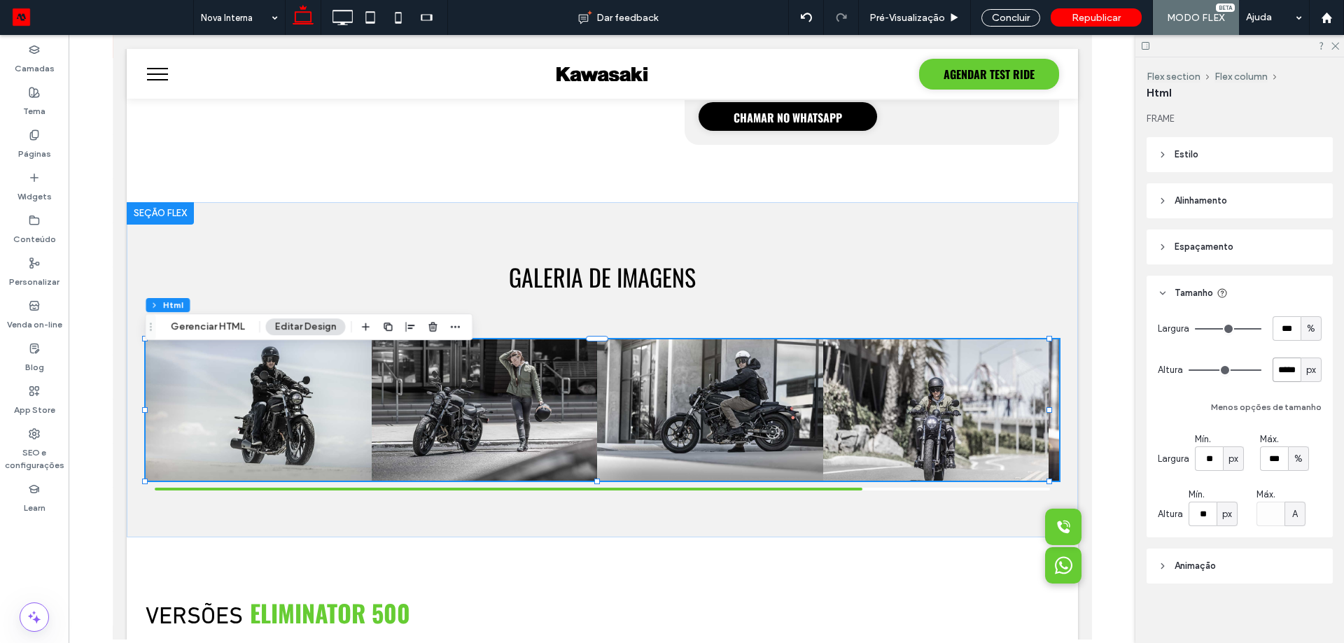
click at [1285, 372] on input "*****" at bounding box center [1287, 370] width 28 height 25
type input "***"
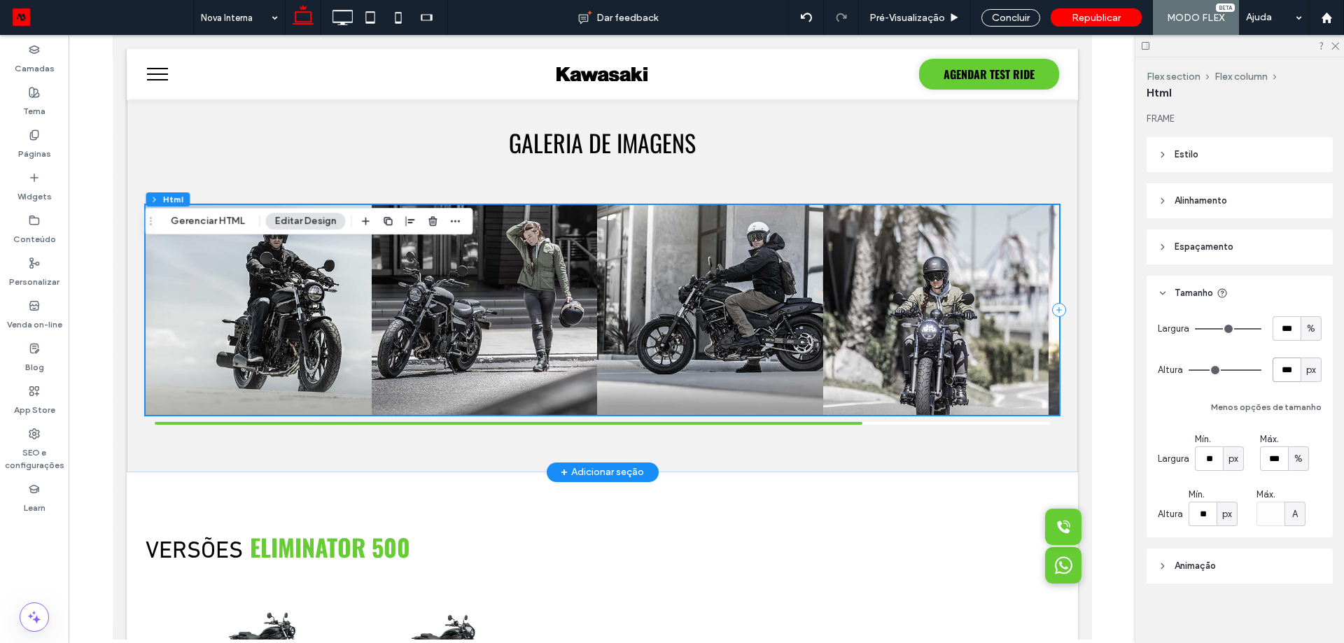
scroll to position [1125, 0]
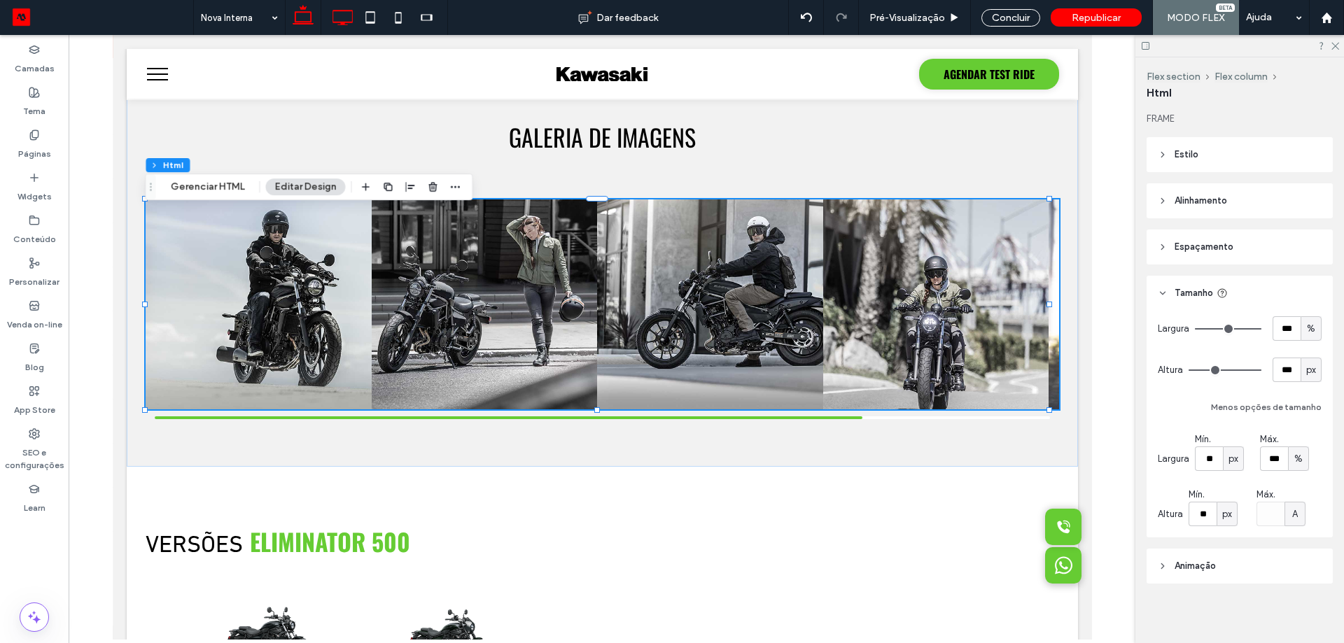
click at [343, 22] on use at bounding box center [343, 17] width 20 height 15
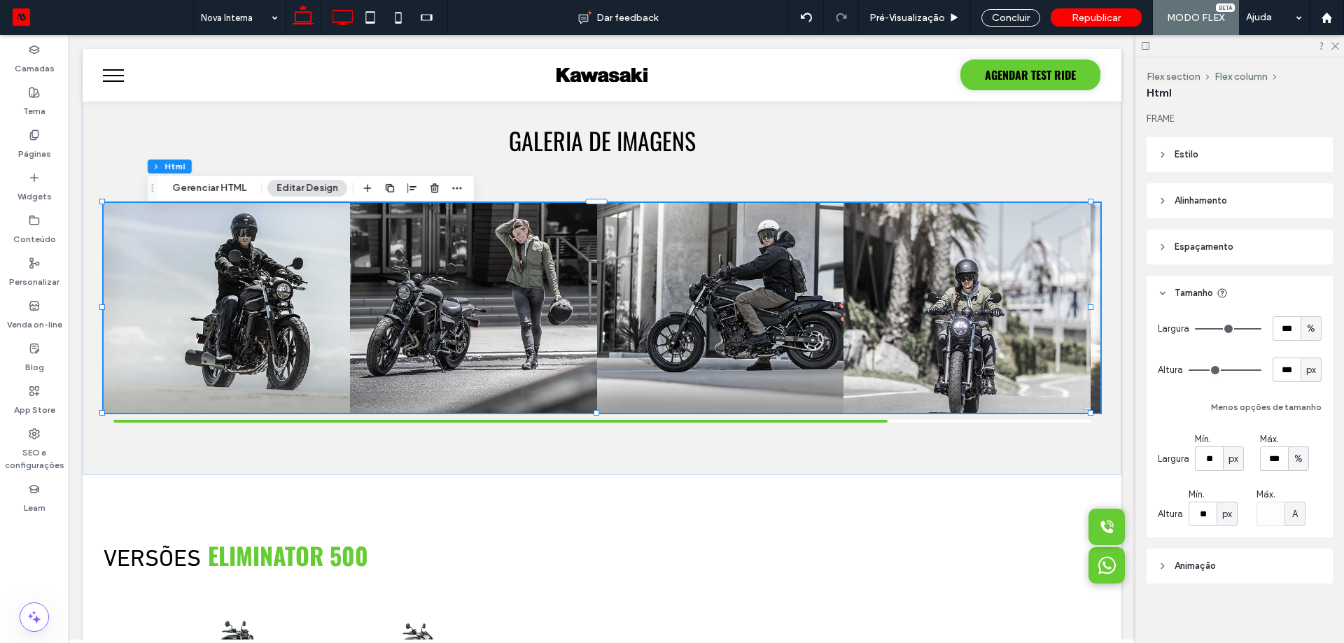
click at [304, 15] on icon at bounding box center [303, 18] width 28 height 28
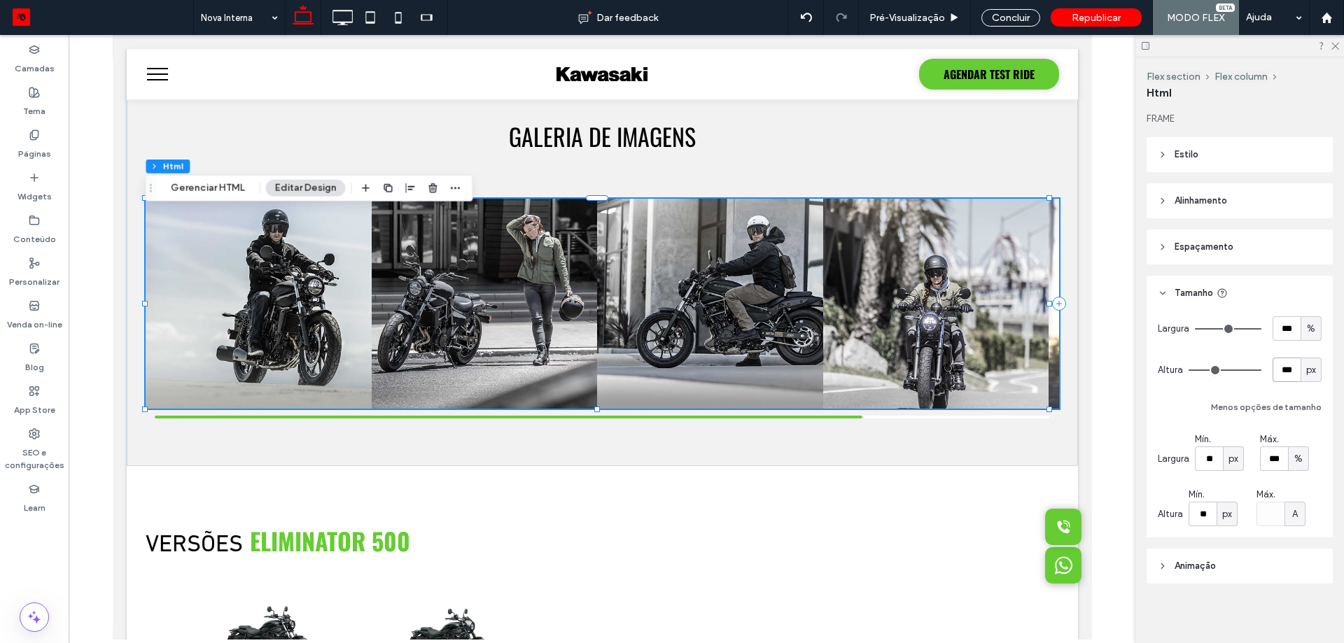
click at [1289, 374] on input "***" at bounding box center [1287, 370] width 28 height 25
type input "***"
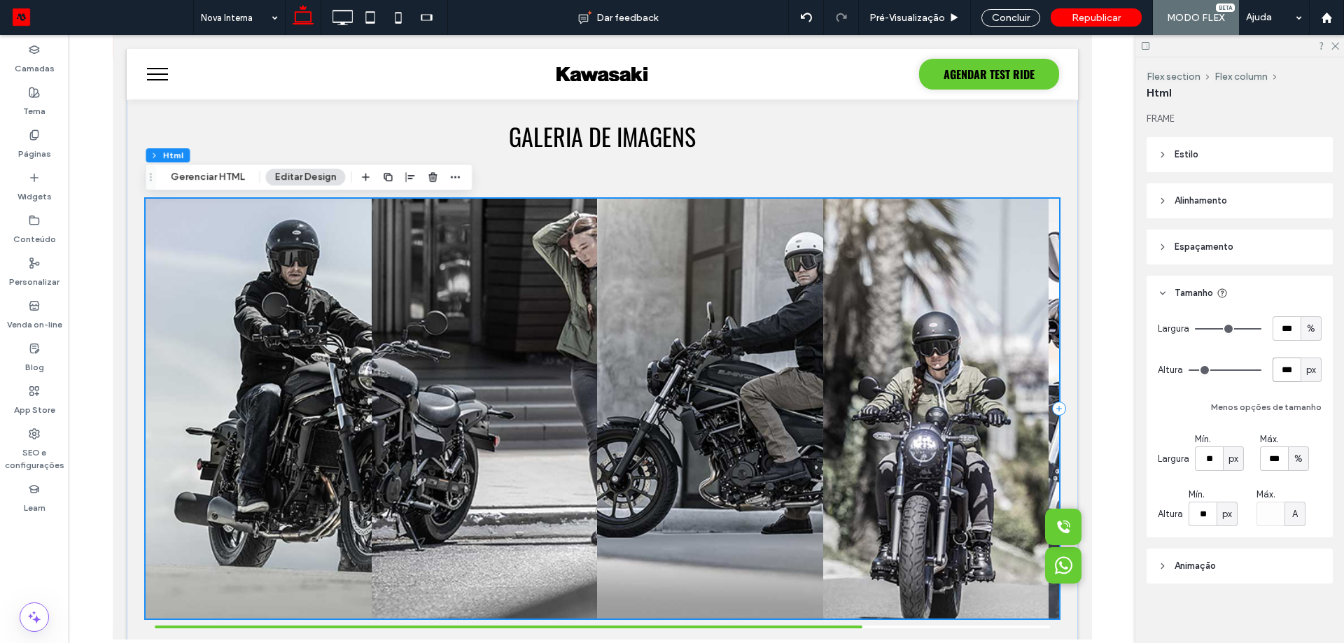
scroll to position [1196, 0]
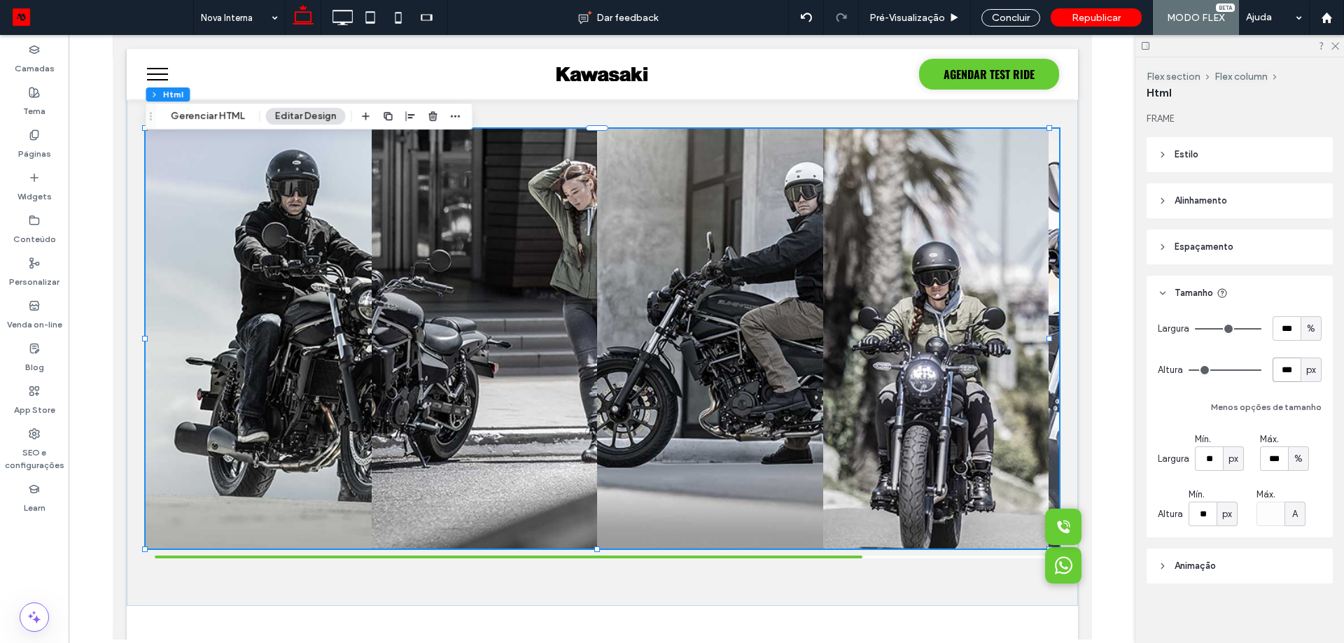
drag, startPoint x: 1292, startPoint y: 373, endPoint x: 1209, endPoint y: 372, distance: 82.6
click at [1210, 372] on div "Altura *** px" at bounding box center [1240, 370] width 164 height 25
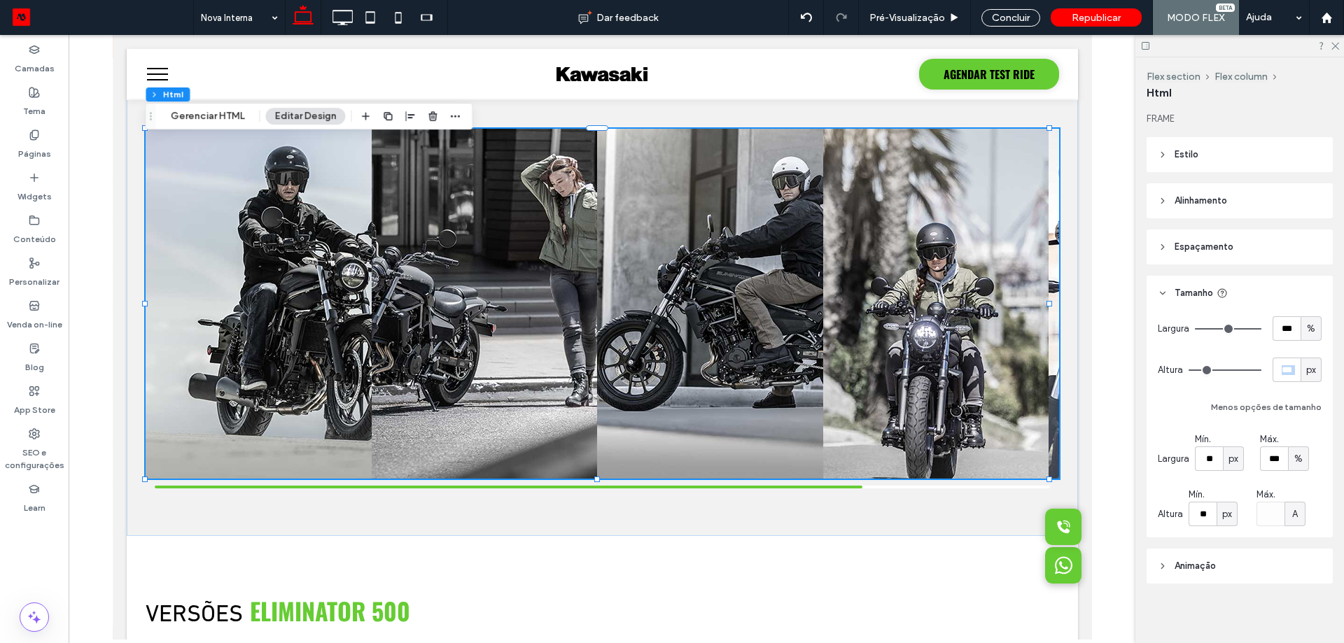
drag, startPoint x: 1294, startPoint y: 373, endPoint x: 1209, endPoint y: 352, distance: 87.3
click at [1254, 369] on div "Altura *** px" at bounding box center [1240, 370] width 164 height 25
click at [1279, 368] on input "***" at bounding box center [1287, 370] width 28 height 25
click at [1284, 372] on input "***" at bounding box center [1287, 370] width 28 height 25
type input "***"
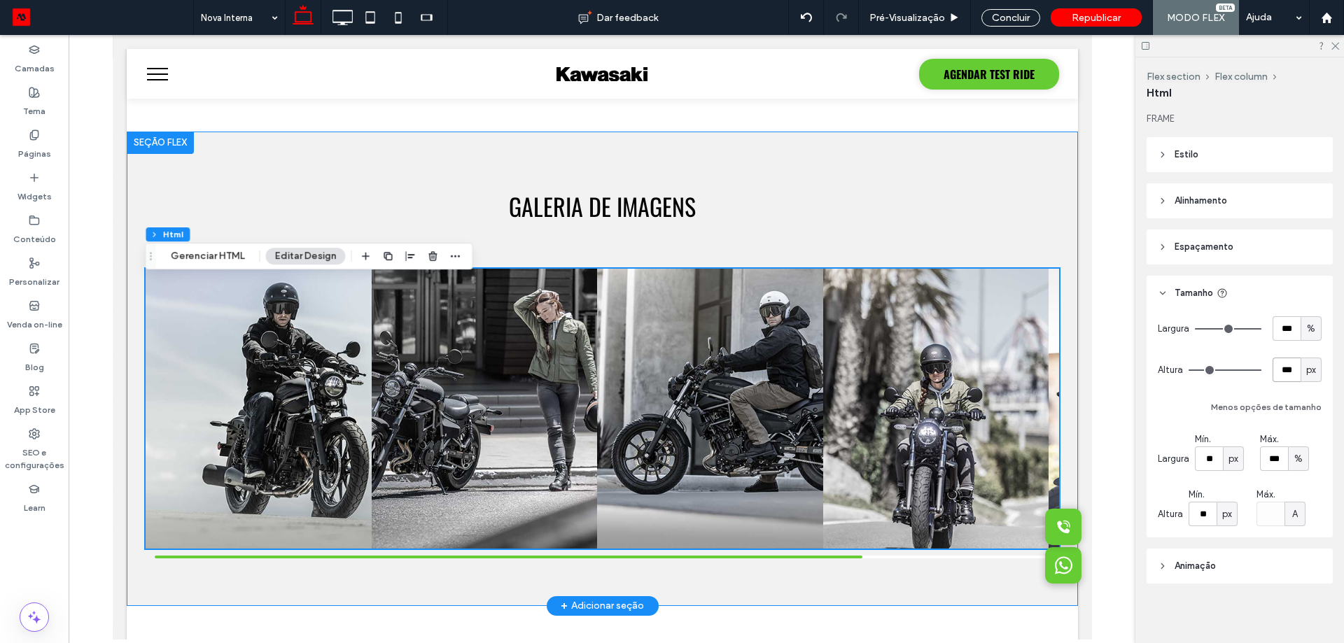
scroll to position [1126, 0]
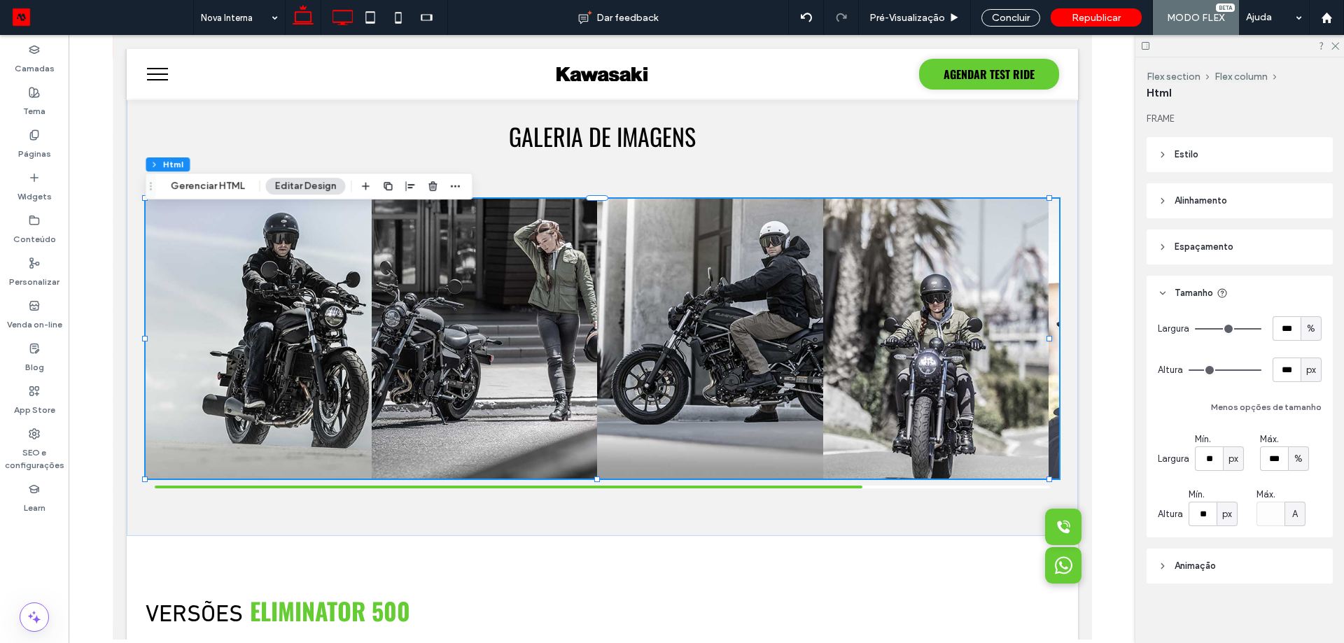
click at [351, 18] on icon at bounding box center [342, 18] width 28 height 28
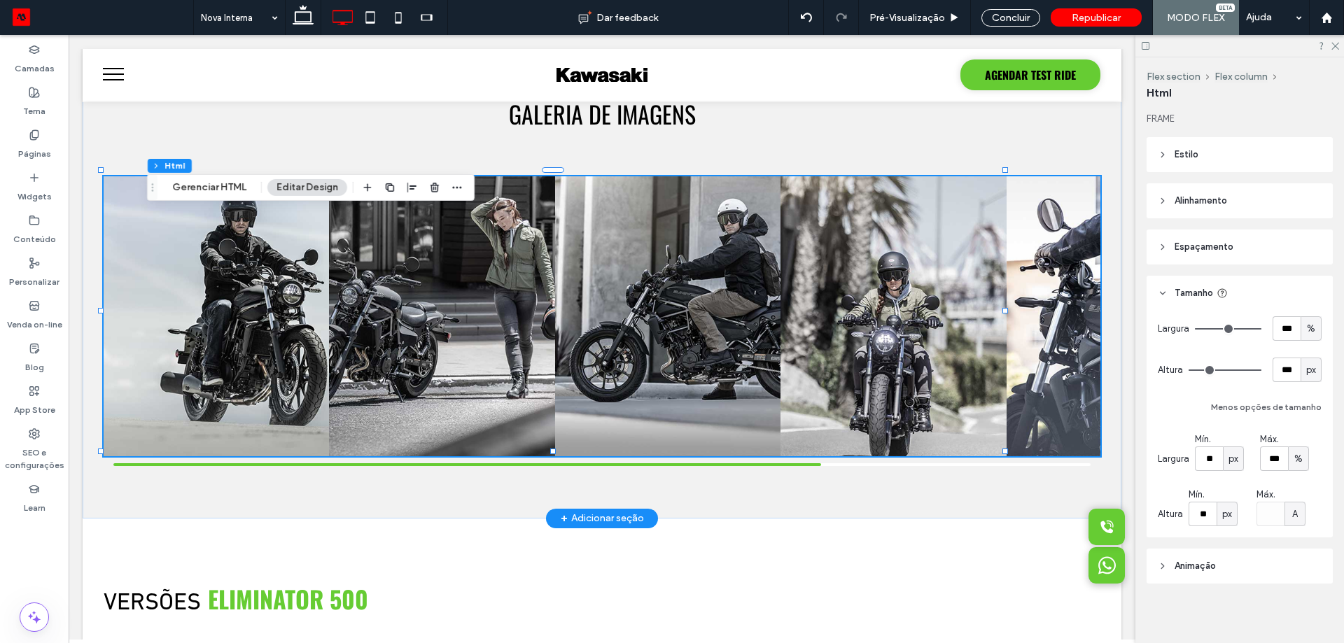
scroll to position [1101, 0]
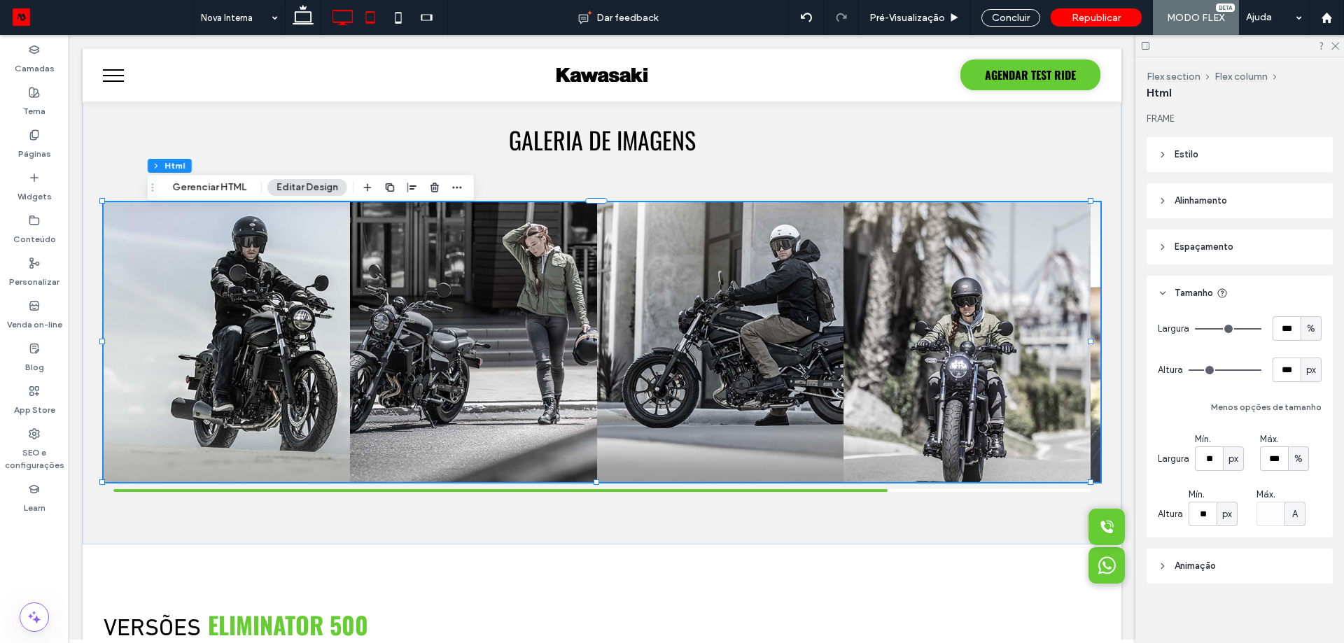
click at [371, 20] on icon at bounding box center [370, 18] width 28 height 28
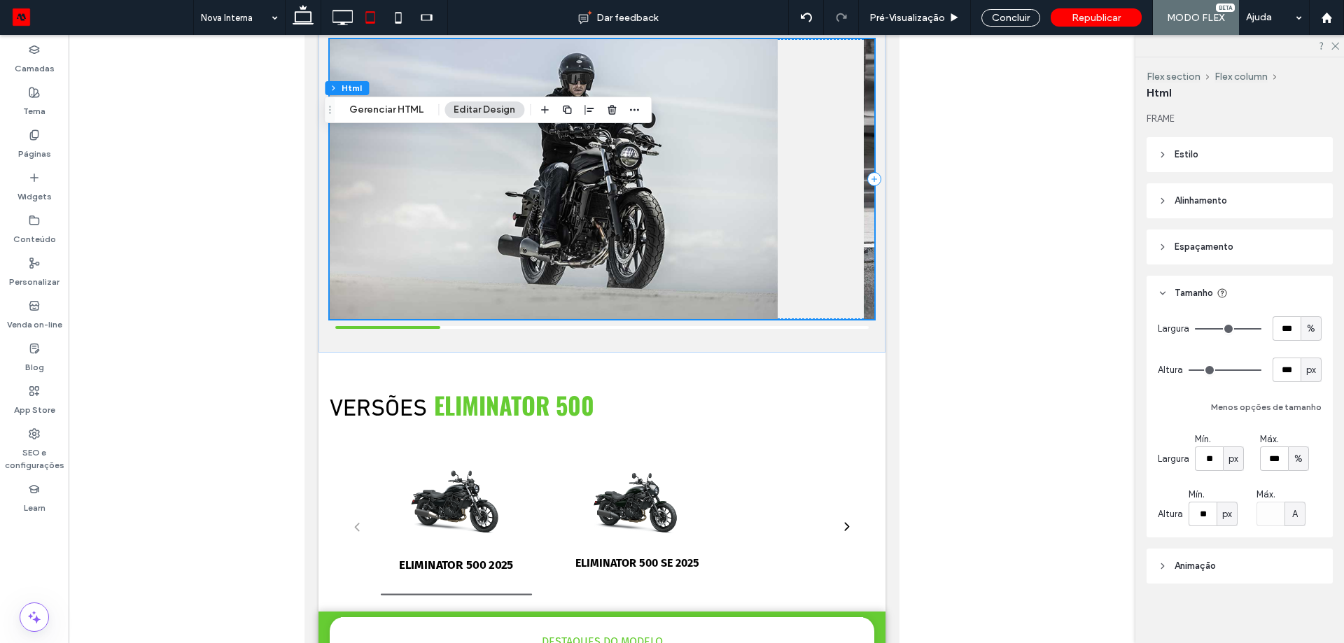
scroll to position [1381, 0]
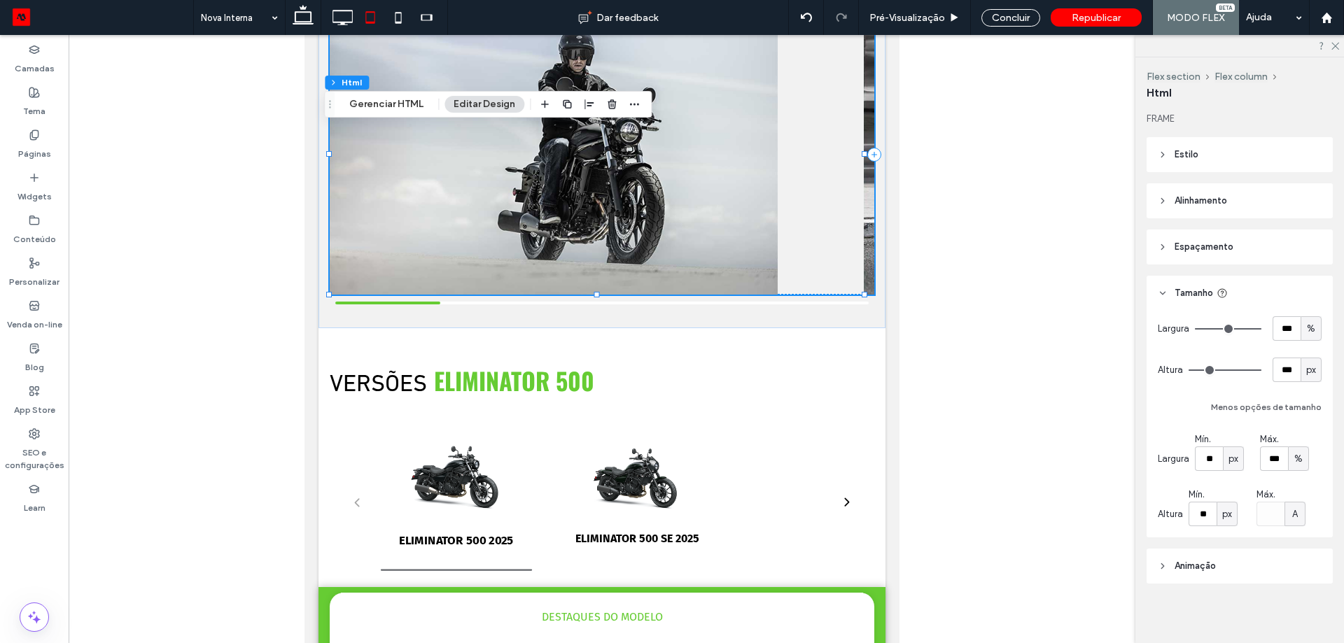
click at [1308, 372] on span "px" at bounding box center [1311, 370] width 10 height 14
click at [1304, 494] on span "A" at bounding box center [1304, 493] width 6 height 14
type input "*"
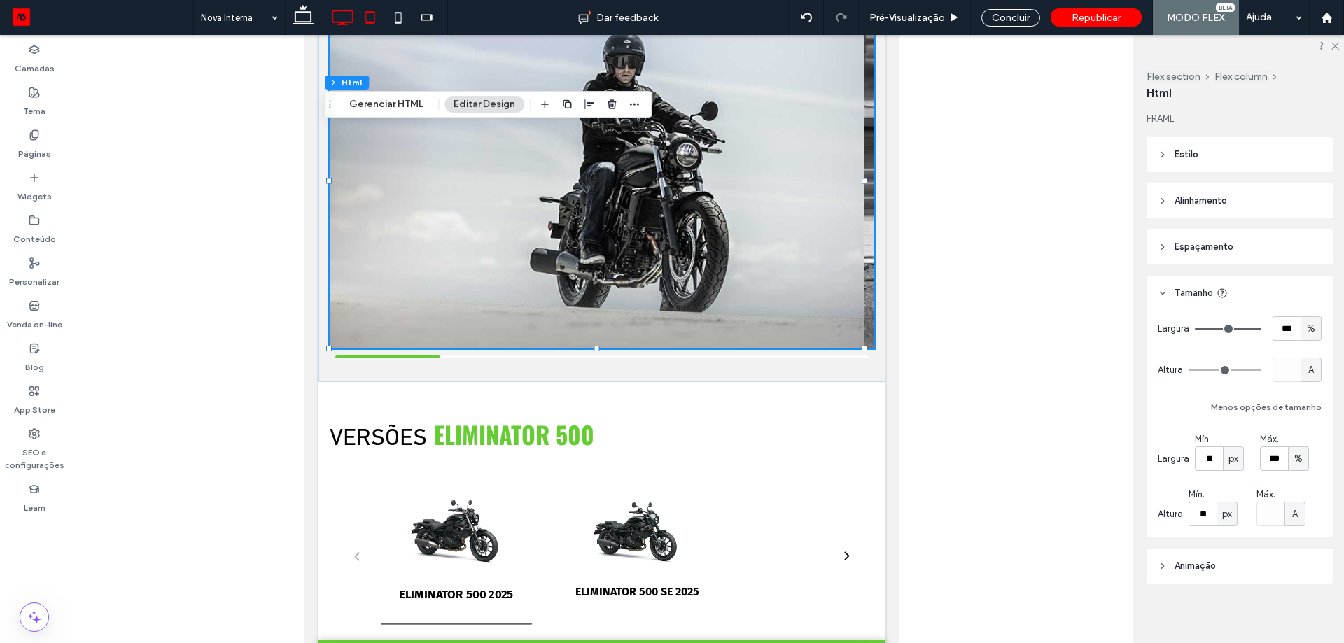
click at [340, 20] on icon at bounding box center [342, 18] width 28 height 28
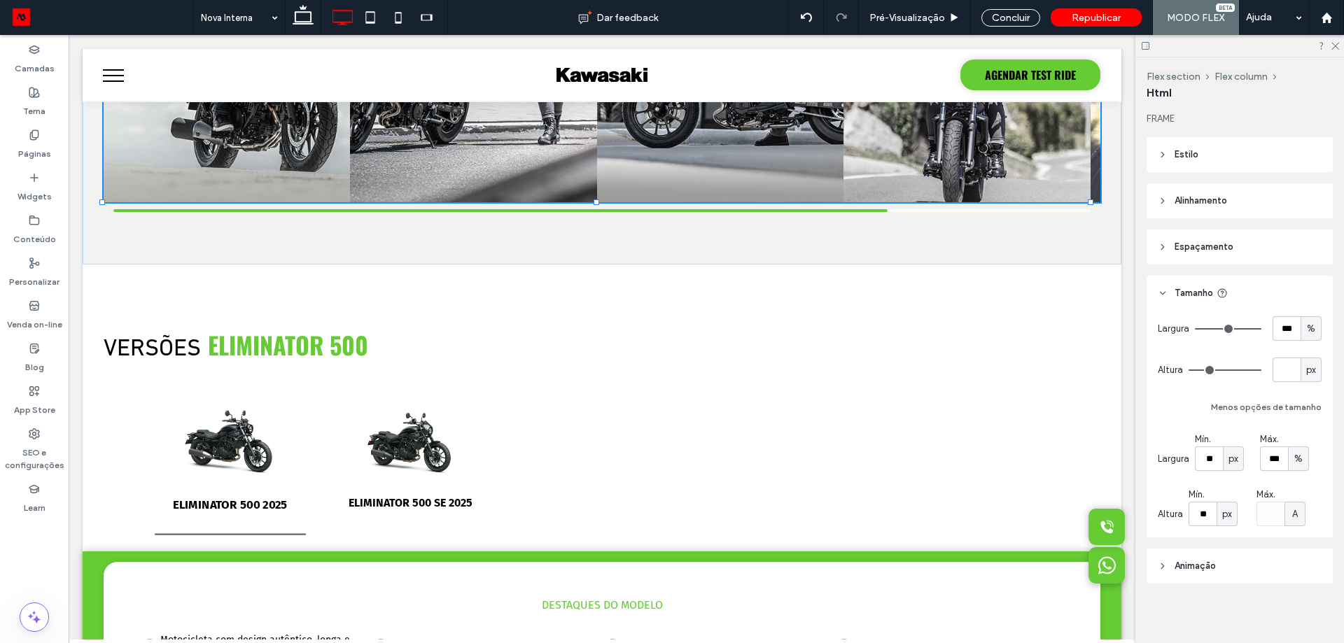
type input "***"
click at [372, 16] on icon at bounding box center [370, 18] width 28 height 28
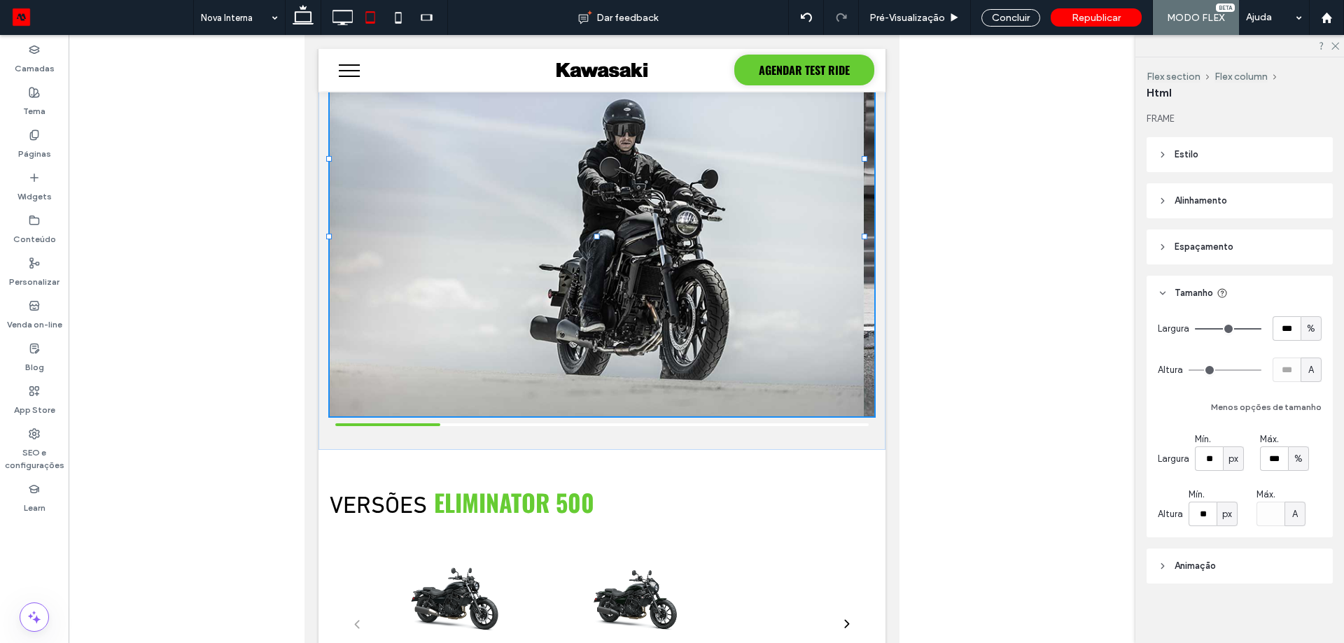
type input "*"
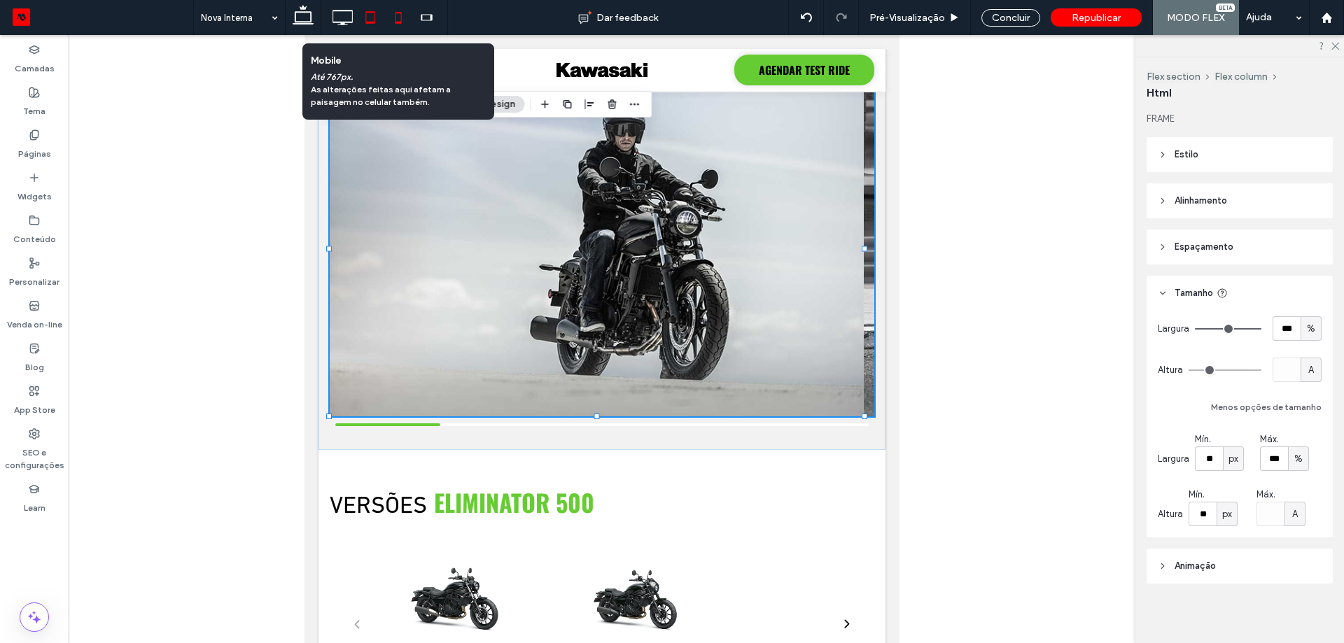
click at [400, 14] on icon at bounding box center [398, 18] width 28 height 28
type input "***"
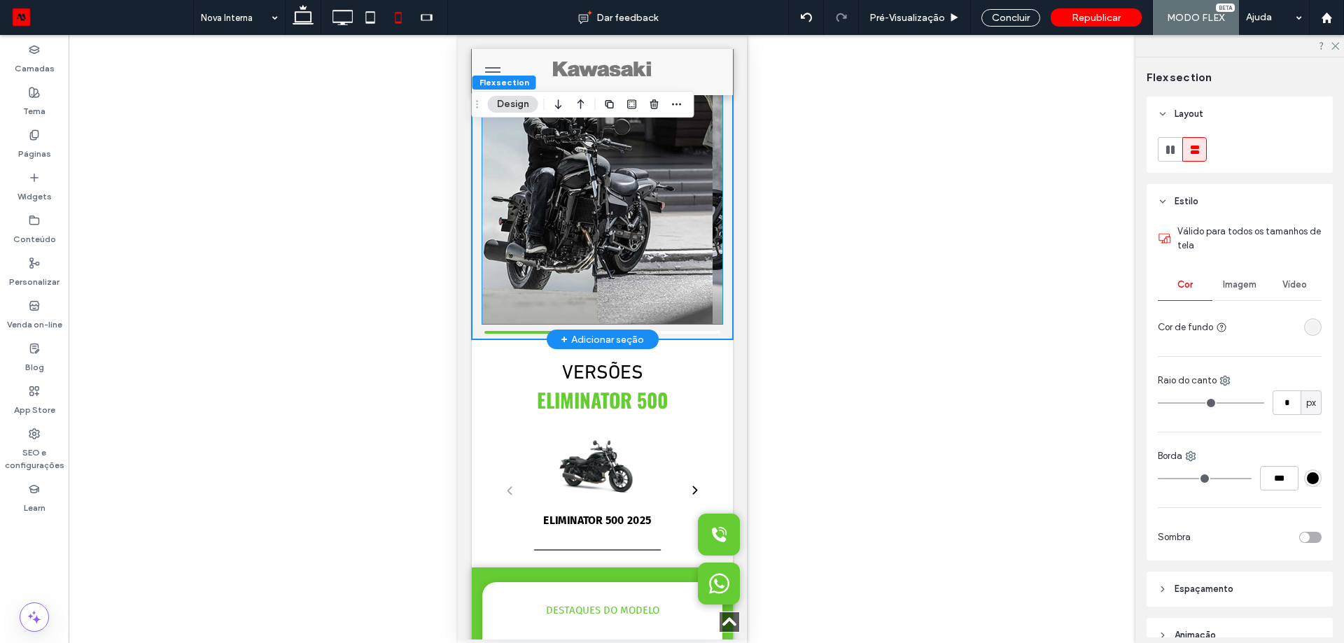
scroll to position [1766, 0]
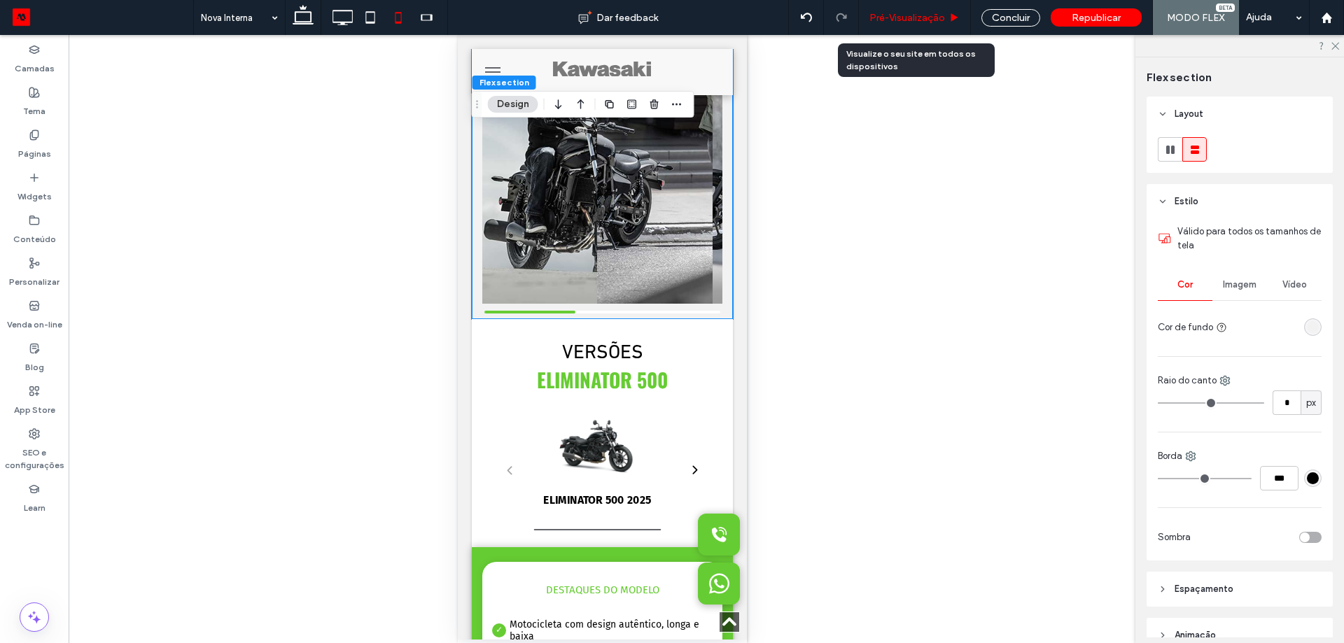
click at [933, 22] on span "Pré-Visualizaçāo" at bounding box center [908, 18] width 76 height 12
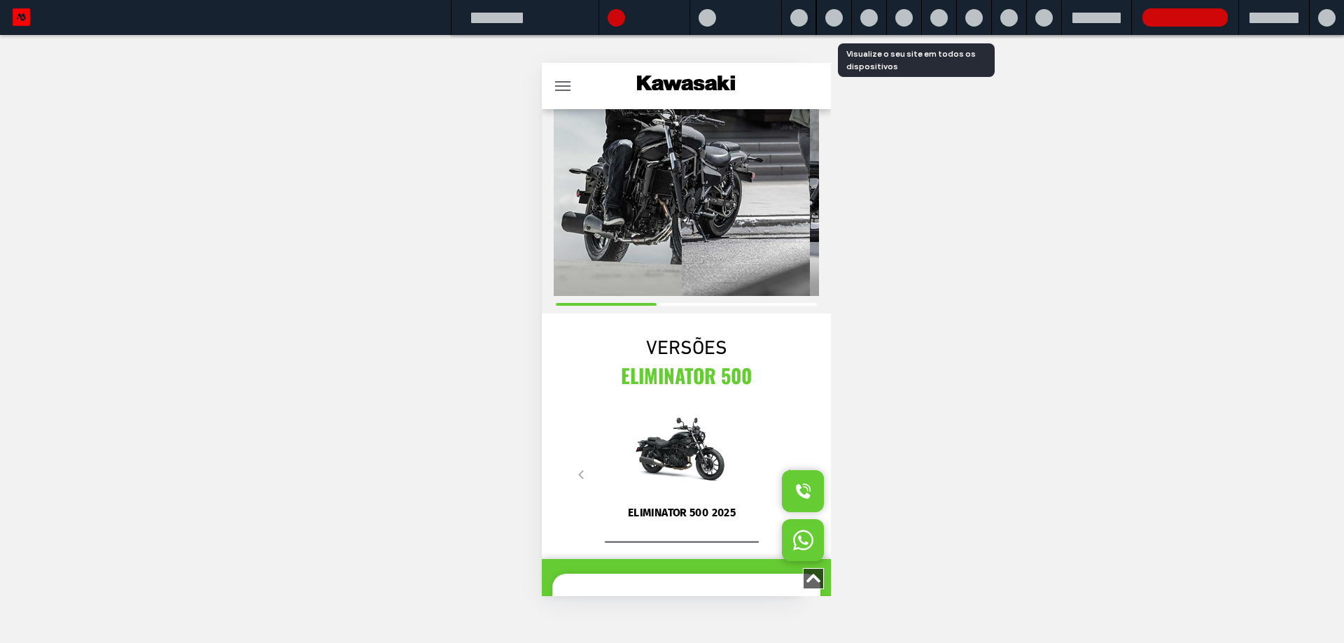
scroll to position [1803, 0]
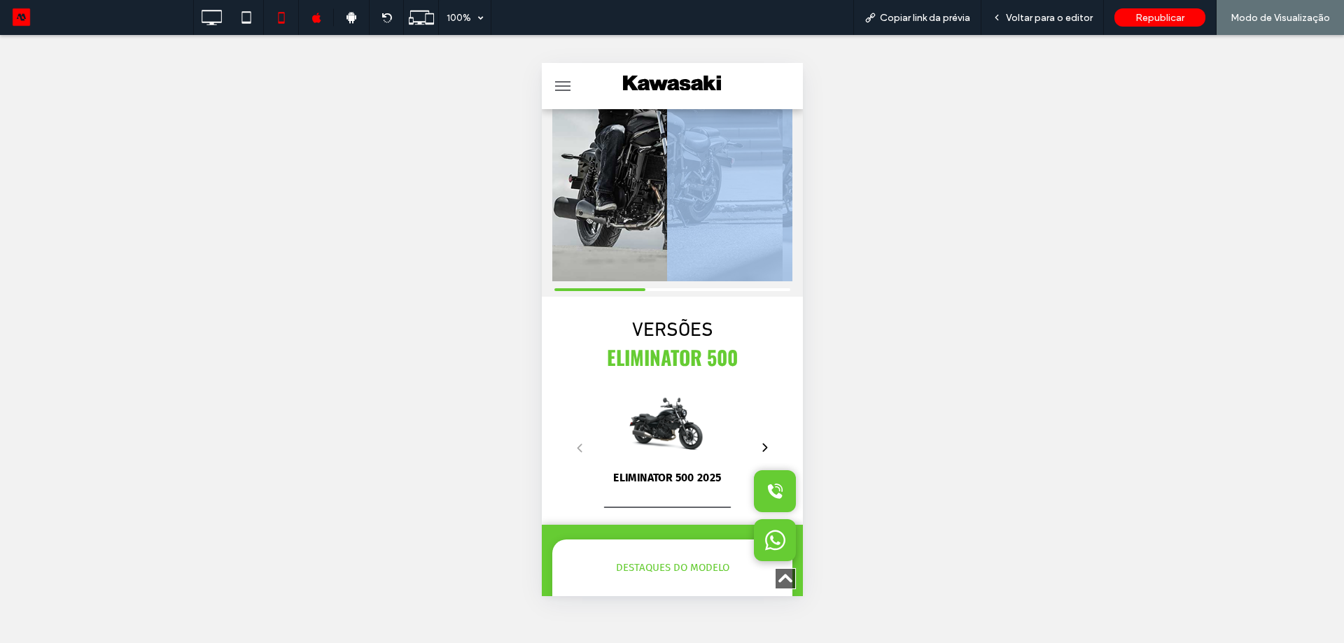
drag, startPoint x: 626, startPoint y: 335, endPoint x: 663, endPoint y: 331, distance: 37.3
click at [675, 297] on div "GALERIA DE IMAGENS" at bounding box center [671, 106] width 261 height 382
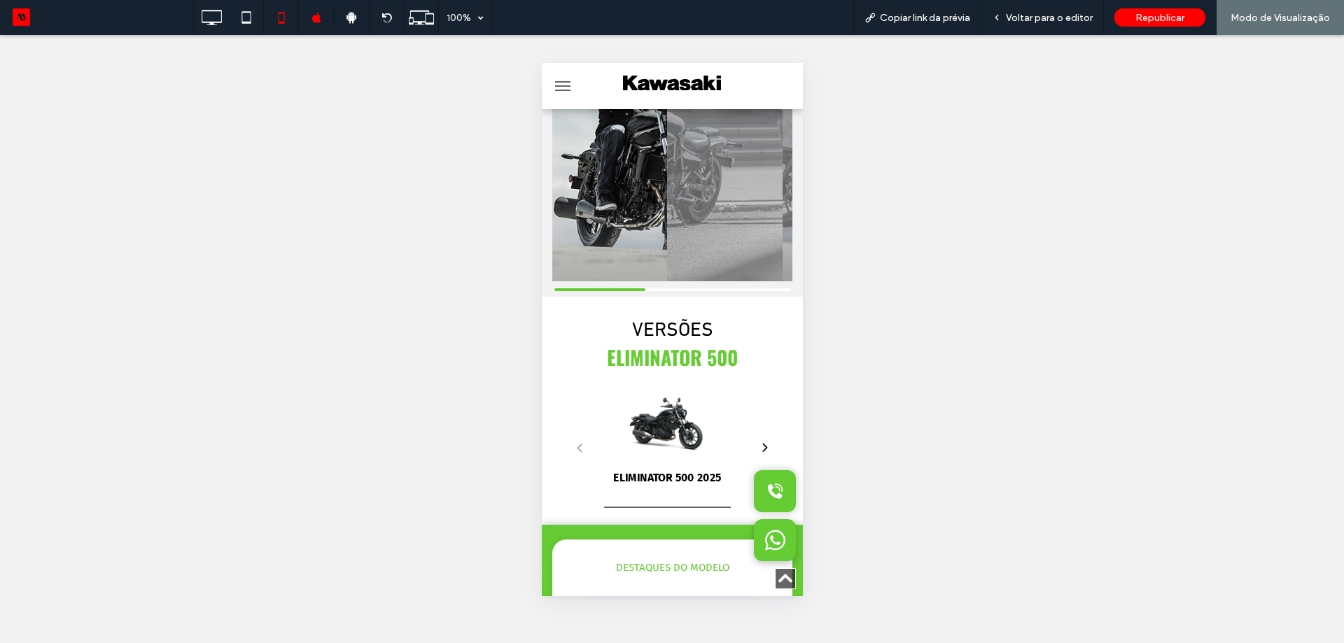
click at [1031, 15] on span "Voltar para o editor" at bounding box center [1049, 18] width 87 height 12
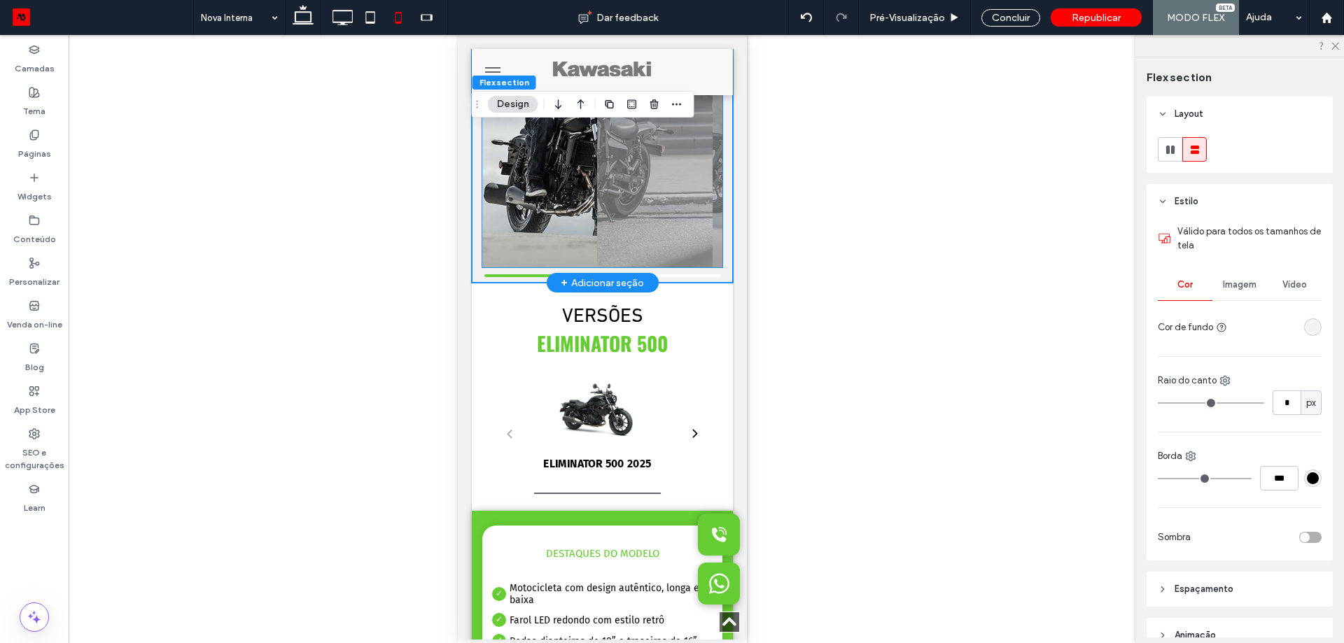
click at [623, 199] on img "2 / 5" at bounding box center [654, 127] width 127 height 308
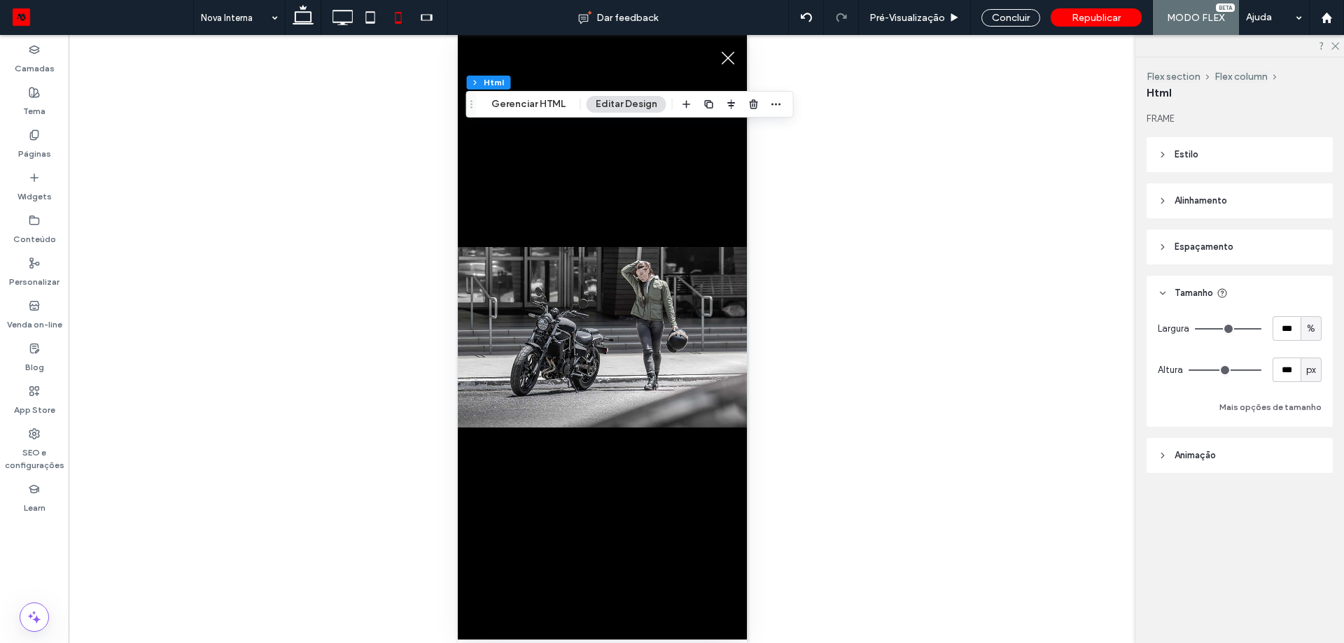
scroll to position [1777, 0]
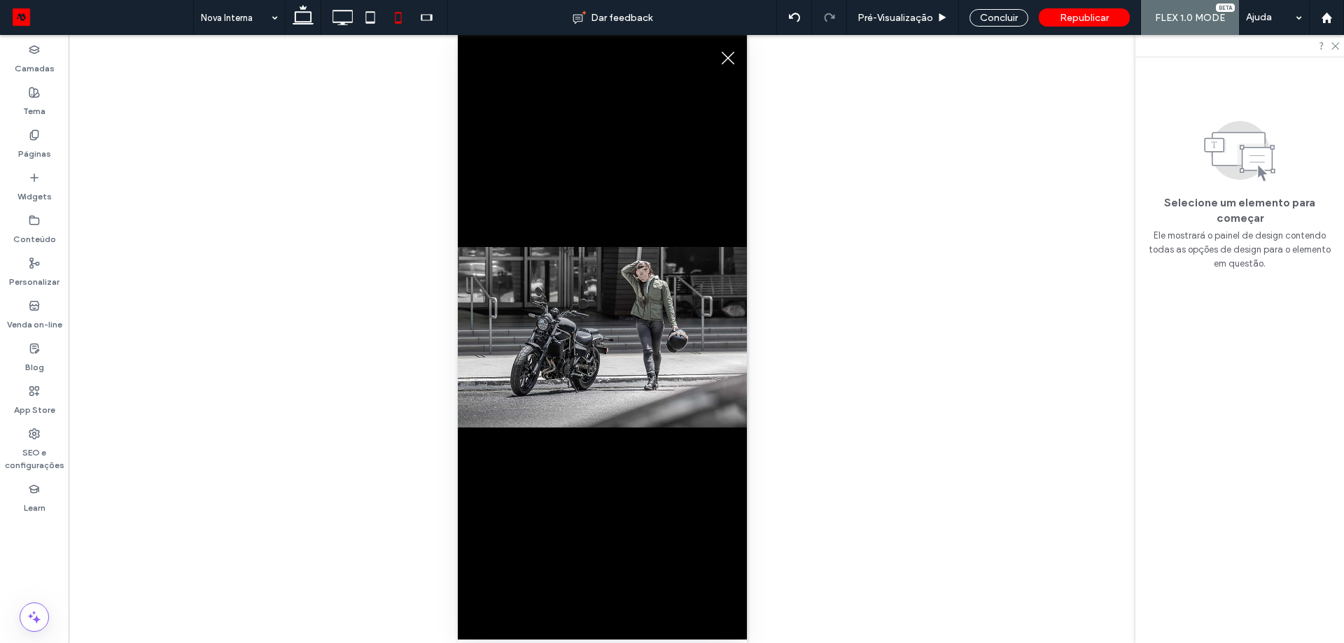
click at [722, 57] on icon "Close" at bounding box center [727, 58] width 13 height 13
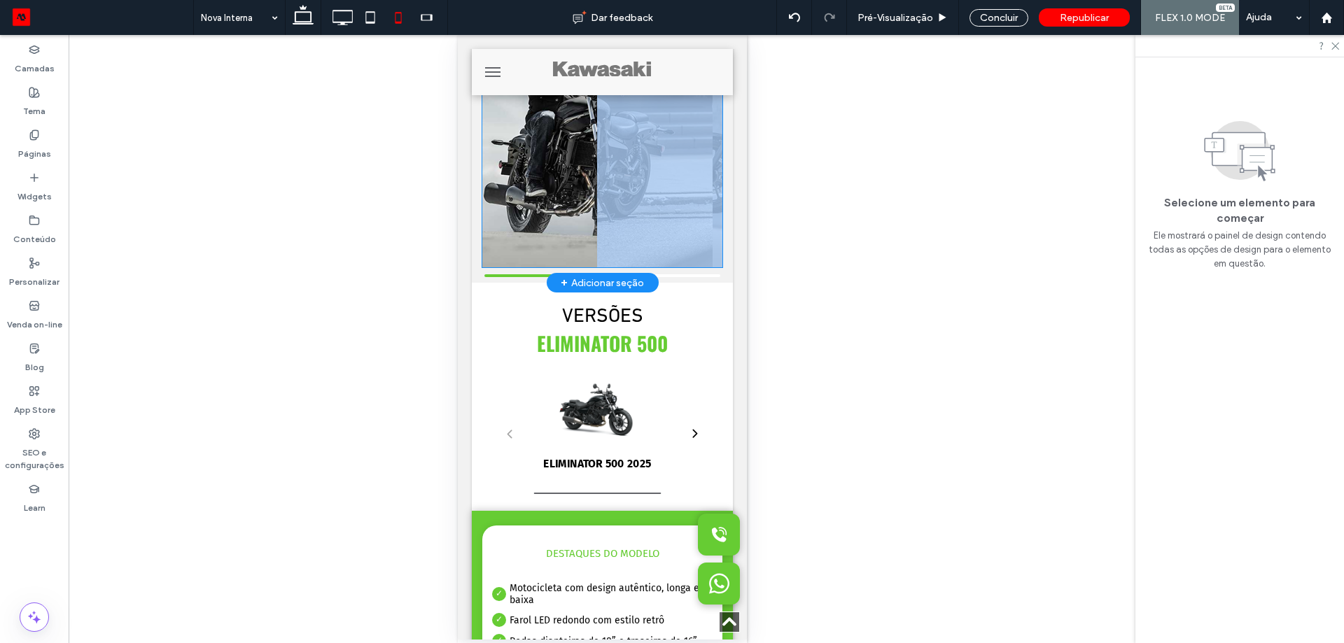
click at [669, 164] on img "2 / 5" at bounding box center [654, 127] width 127 height 308
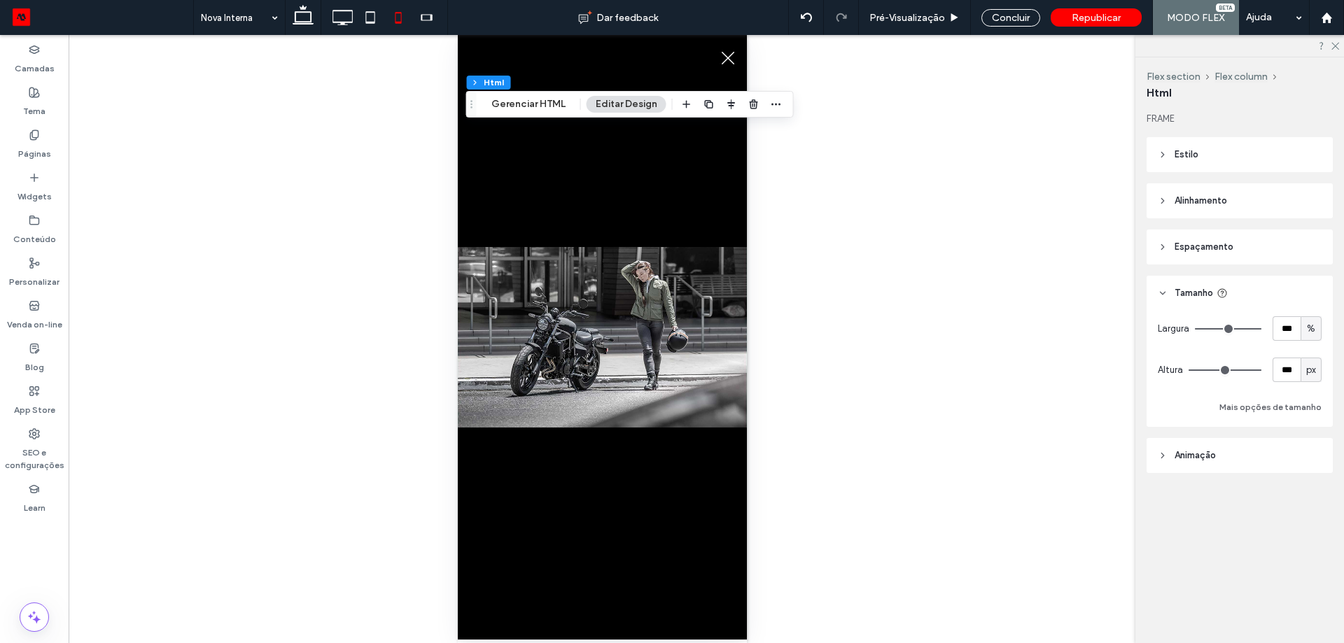
click at [1313, 367] on span "px" at bounding box center [1311, 370] width 10 height 14
click at [1308, 496] on span "A" at bounding box center [1311, 493] width 6 height 14
type input "*"
click at [730, 62] on icon "Close" at bounding box center [727, 58] width 13 height 13
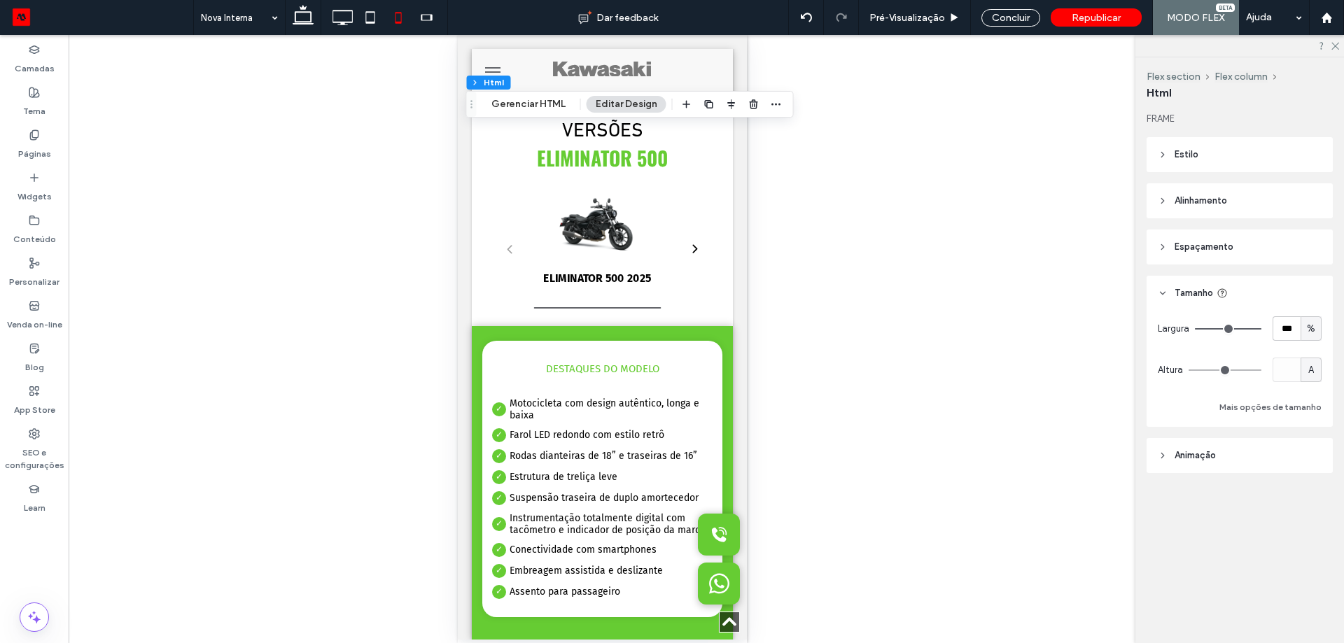
scroll to position [1593, 0]
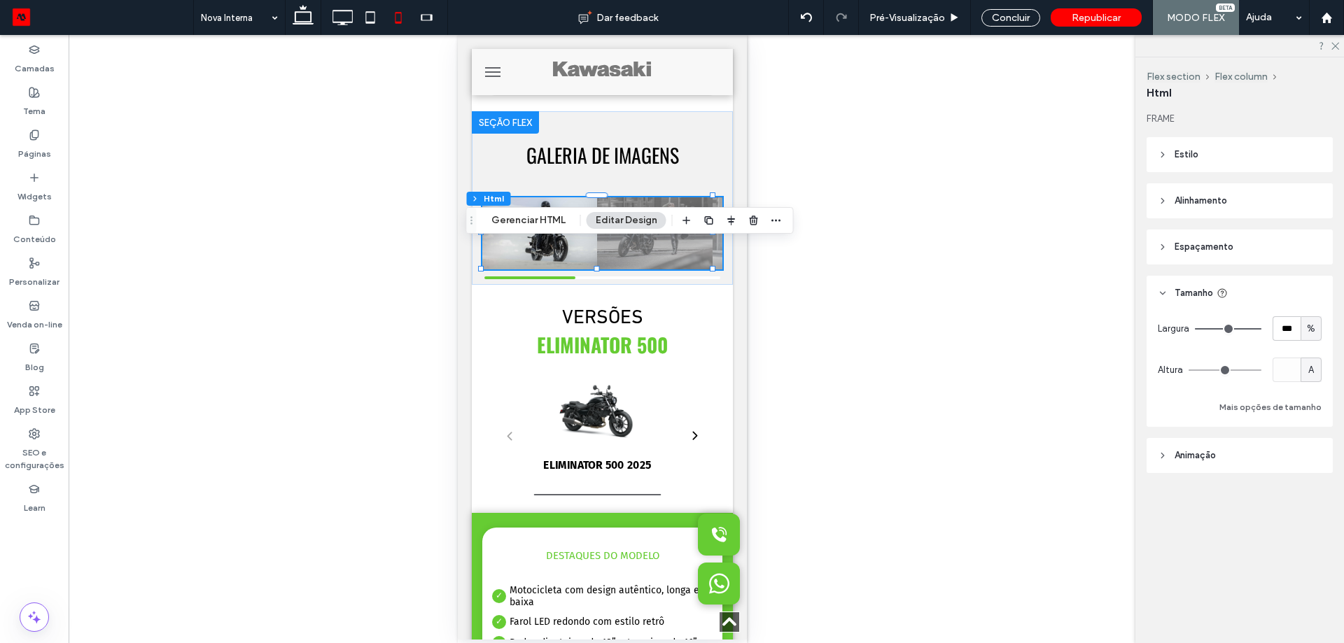
click at [851, 298] on div "Reexibir? Sim Reexibir? Sim Reexibir? Sim Reexibir? Sim Reexibir? Sim" at bounding box center [602, 339] width 1067 height 608
click at [1310, 365] on span "A" at bounding box center [1311, 370] width 6 height 14
click at [1308, 396] on span "px" at bounding box center [1311, 395] width 10 height 14
type input "***"
click at [1287, 371] on input "*****" at bounding box center [1287, 370] width 28 height 25
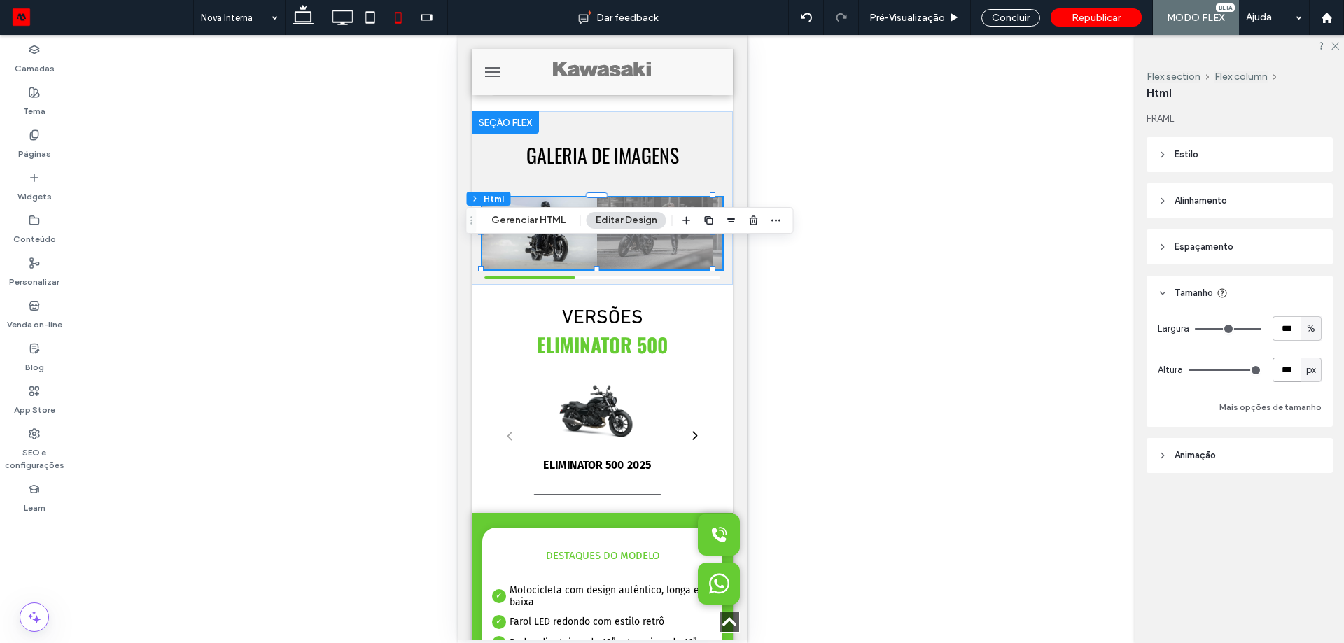
type input "***"
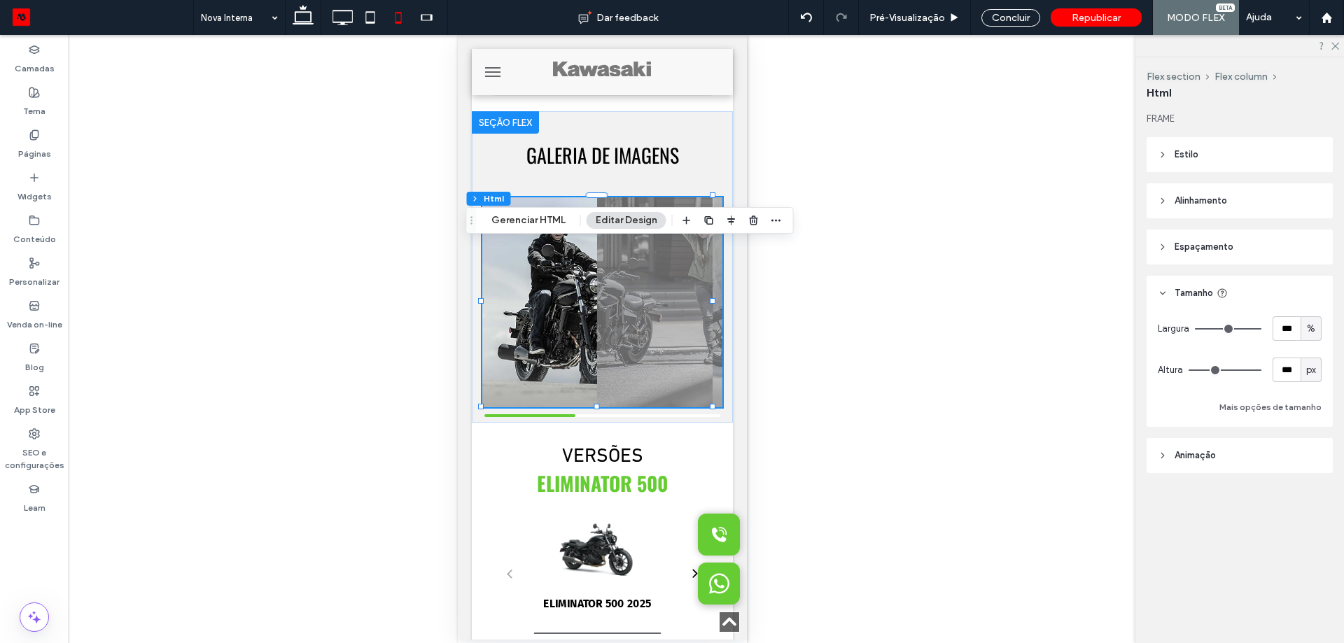
click at [987, 288] on div "Reexibir? Sim Reexibir? Sim Reexibir? Sim Reexibir? Sim Reexibir? Sim" at bounding box center [602, 339] width 1067 height 608
click at [920, 144] on div "Reexibir? Sim Reexibir? Sim Reexibir? Sim Reexibir? Sim Reexibir? Sim" at bounding box center [602, 339] width 1067 height 608
click at [1093, 14] on span "Republicar" at bounding box center [1096, 18] width 49 height 12
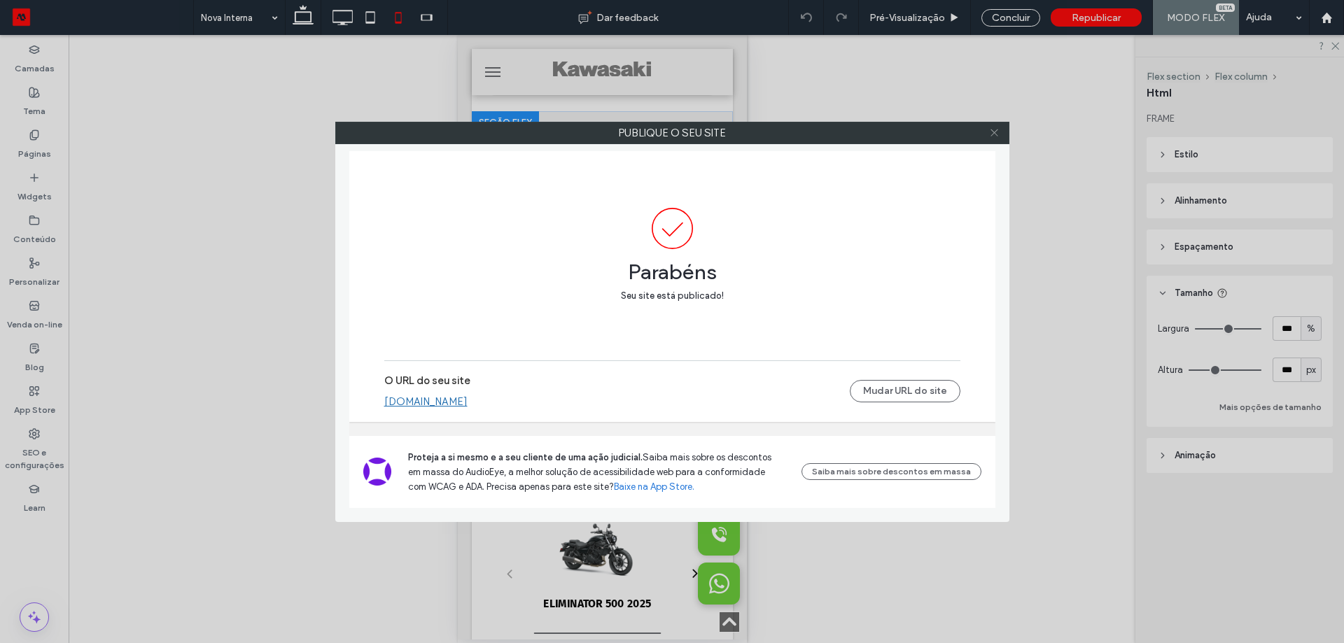
click at [998, 131] on icon at bounding box center [994, 132] width 11 height 11
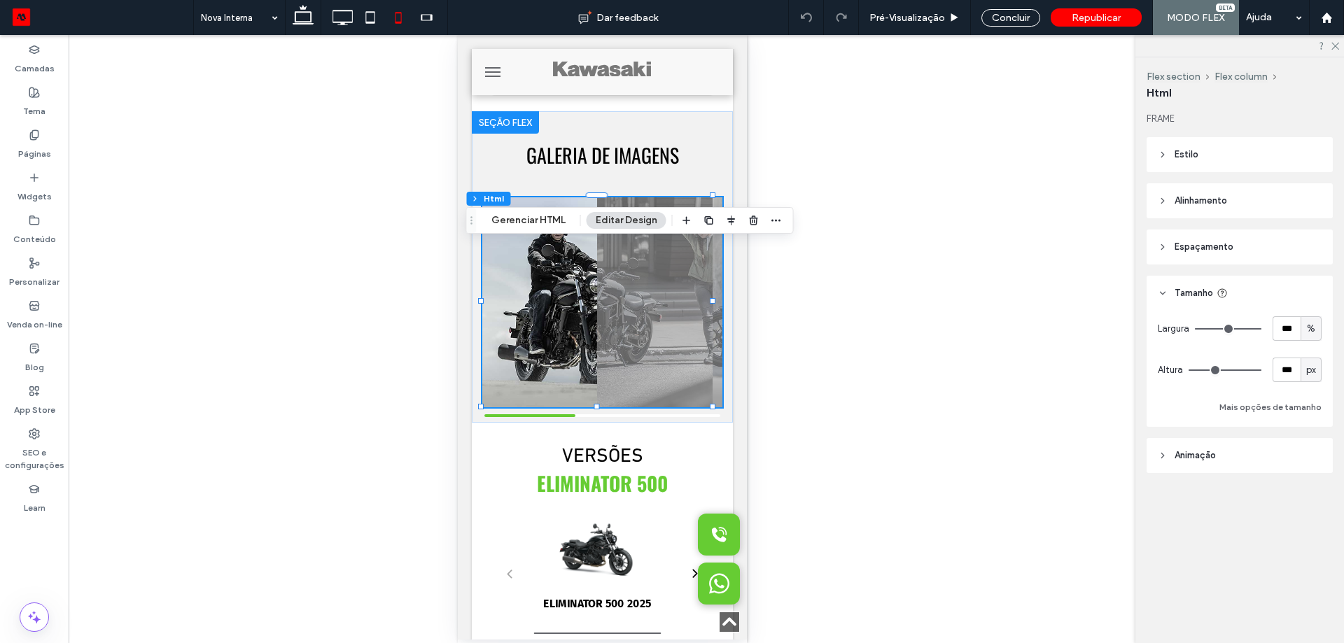
click at [297, 10] on icon at bounding box center [303, 18] width 28 height 28
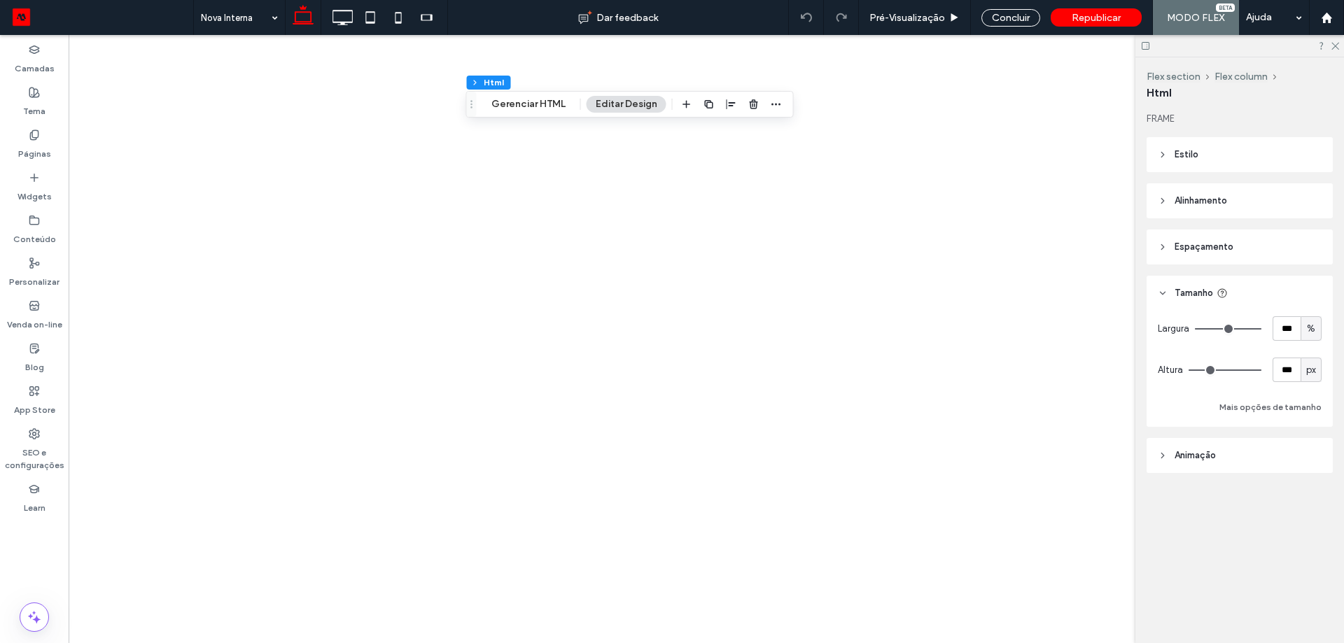
type input "***"
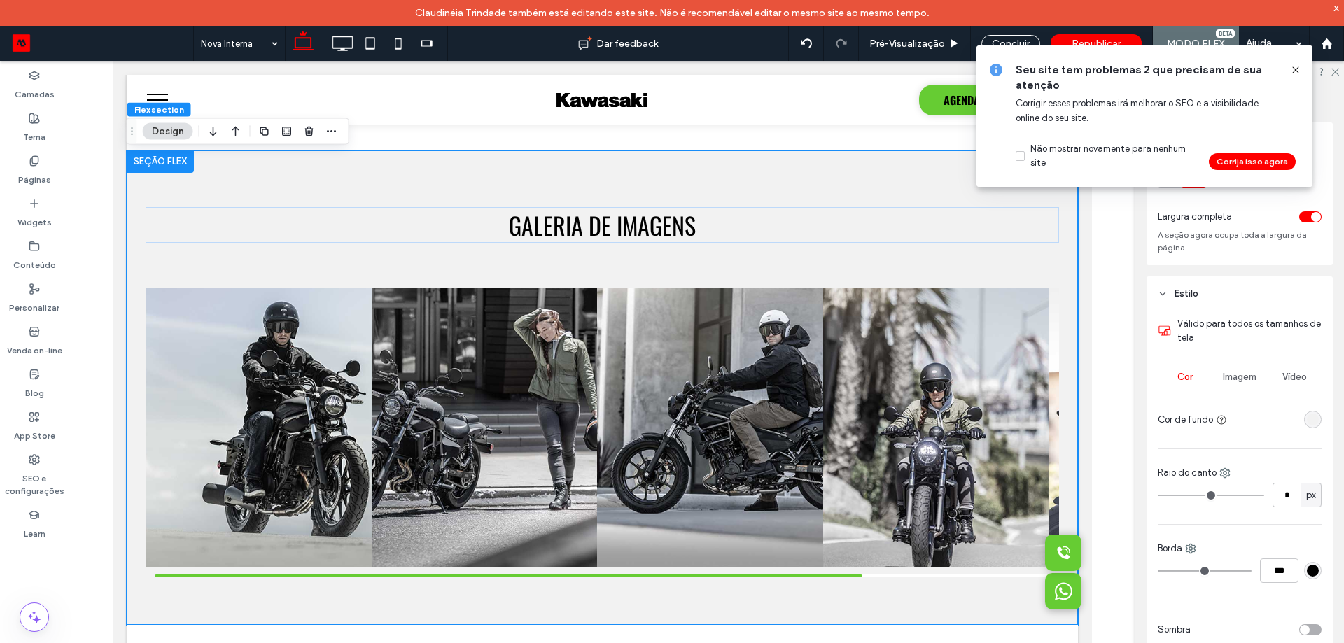
scroll to position [1098, 0]
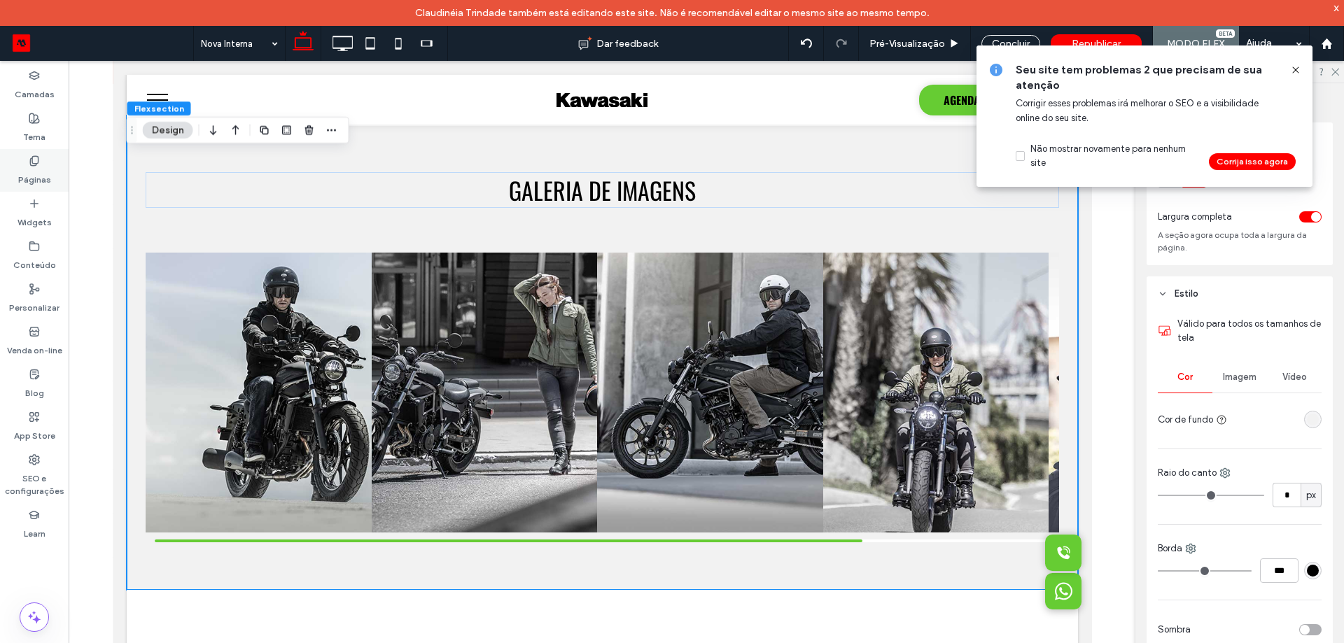
click at [36, 172] on label "Páginas" at bounding box center [34, 177] width 33 height 20
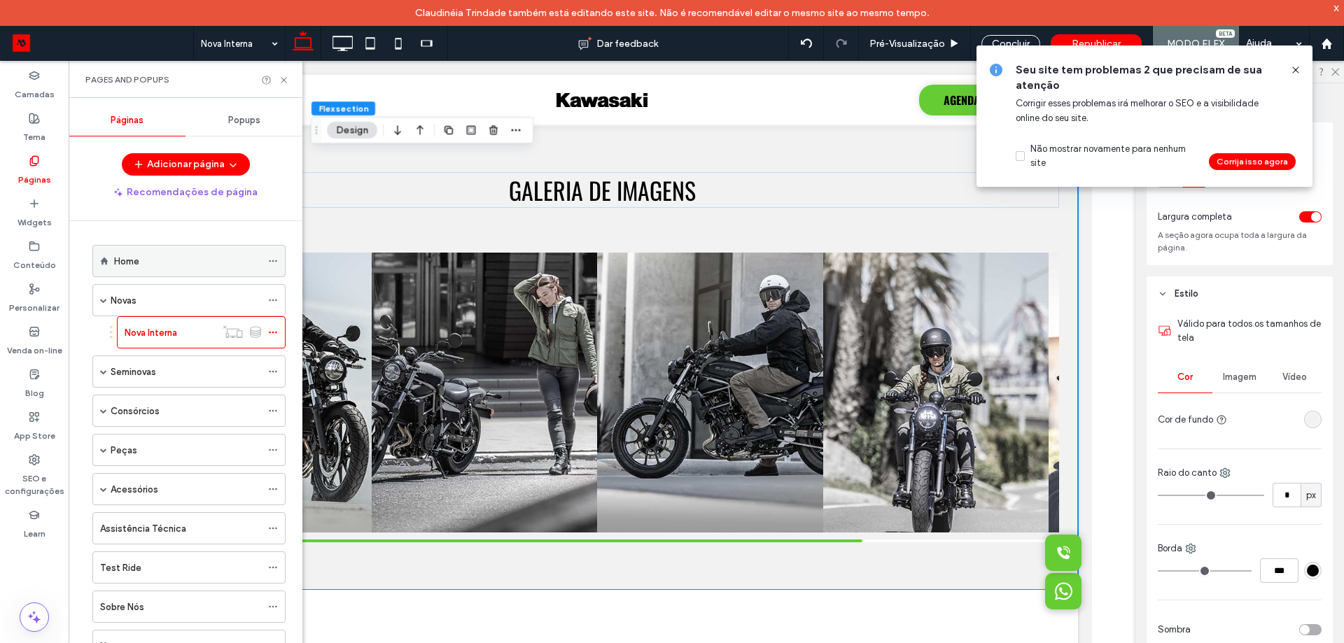
click at [133, 263] on label "Home" at bounding box center [126, 261] width 25 height 25
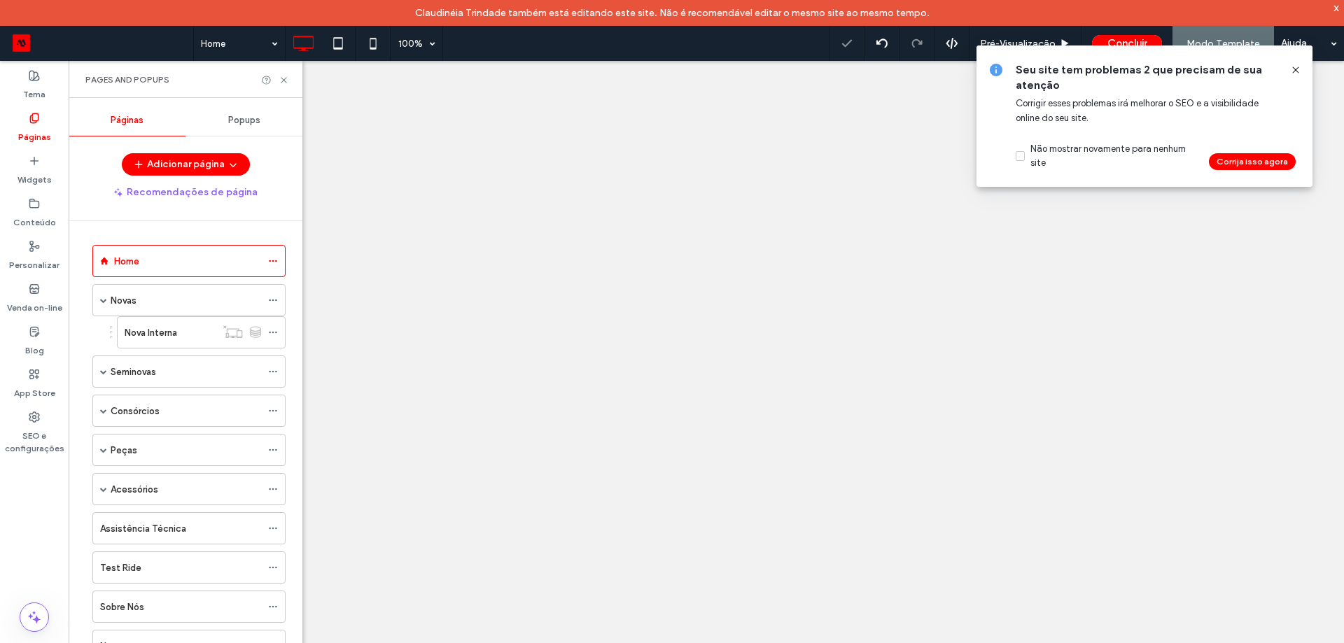
click at [239, 118] on span "Popups" at bounding box center [244, 120] width 32 height 11
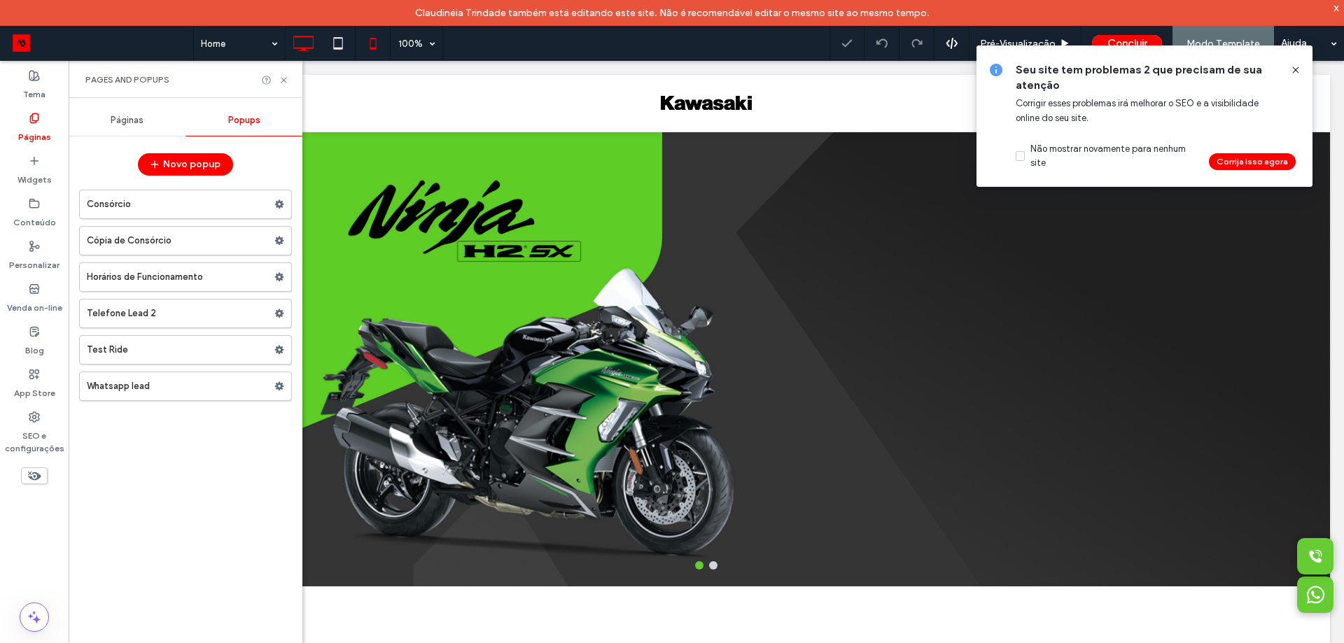
click at [369, 48] on icon at bounding box center [373, 43] width 28 height 28
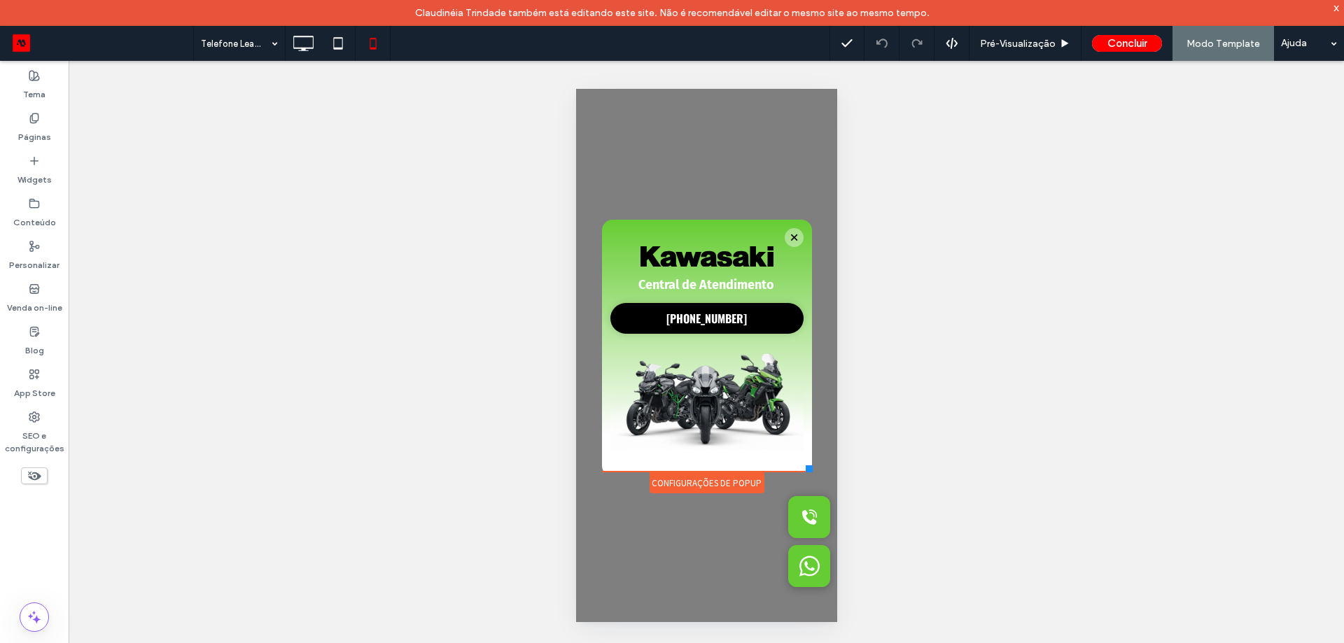
click at [688, 486] on div "Configurações de Popup" at bounding box center [706, 483] width 115 height 21
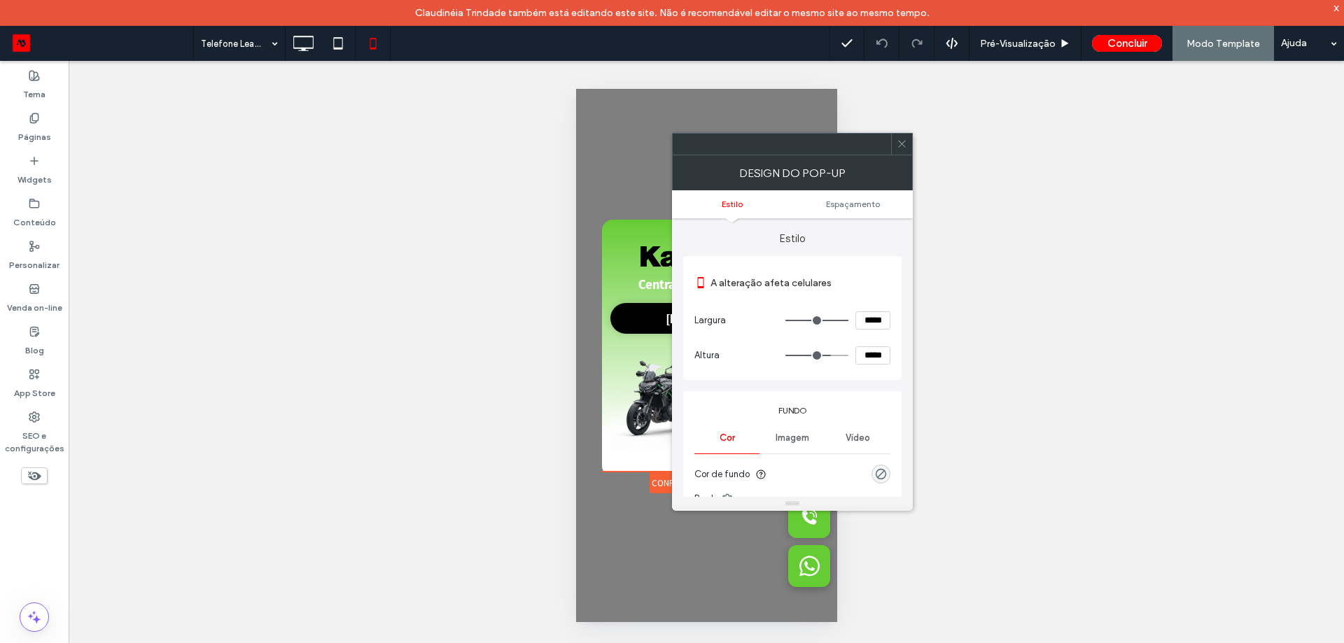
click at [871, 358] on input "*****" at bounding box center [873, 356] width 35 height 18
type input "*****"
type input "***"
click at [906, 145] on icon at bounding box center [902, 144] width 11 height 11
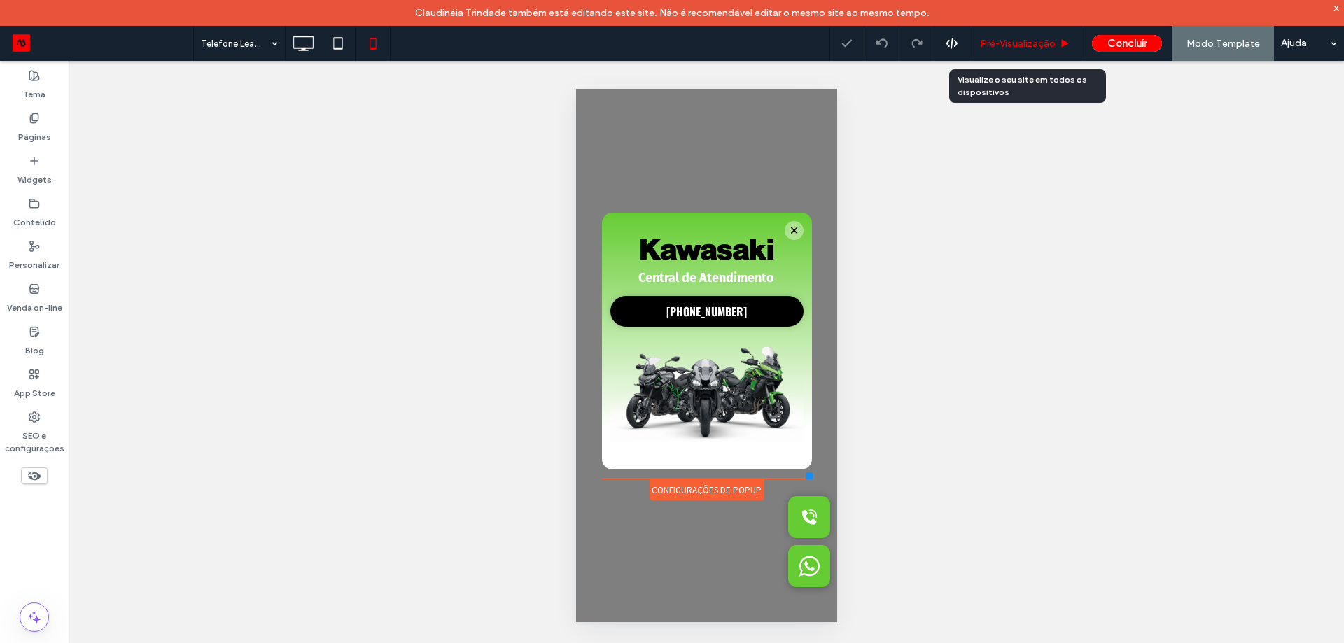
click at [1045, 45] on span "Pré-Visualizaçāo" at bounding box center [1018, 44] width 76 height 12
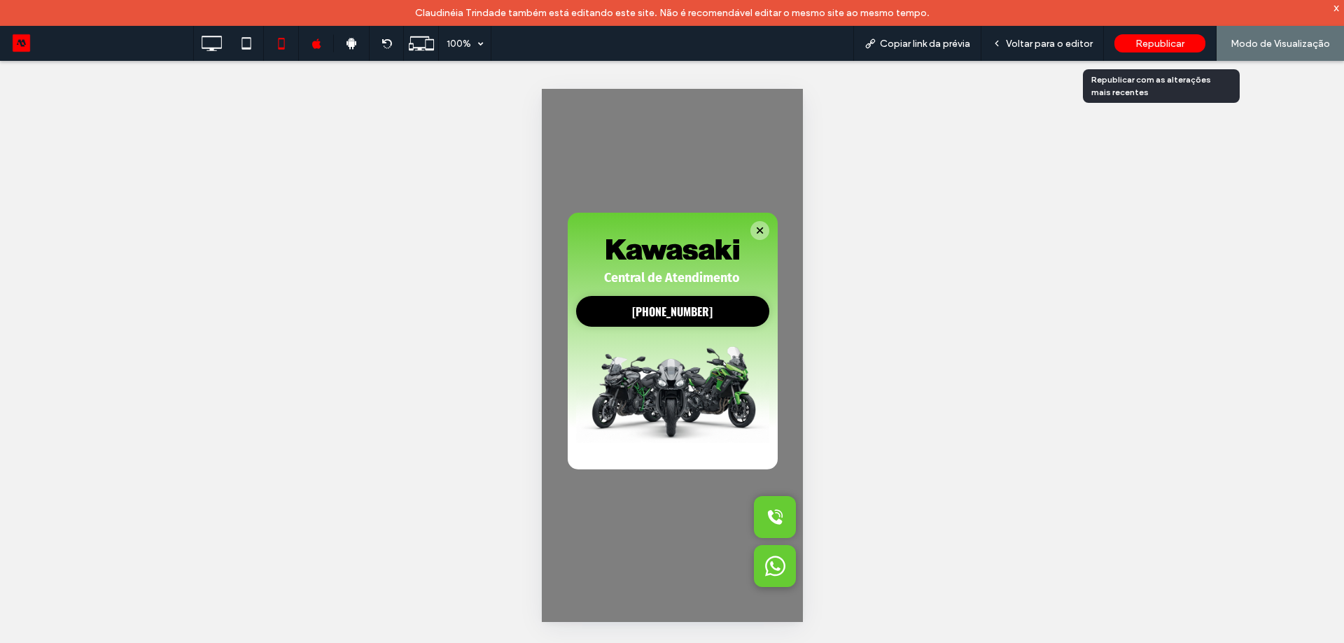
click at [1154, 36] on div "Republicar" at bounding box center [1160, 43] width 91 height 18
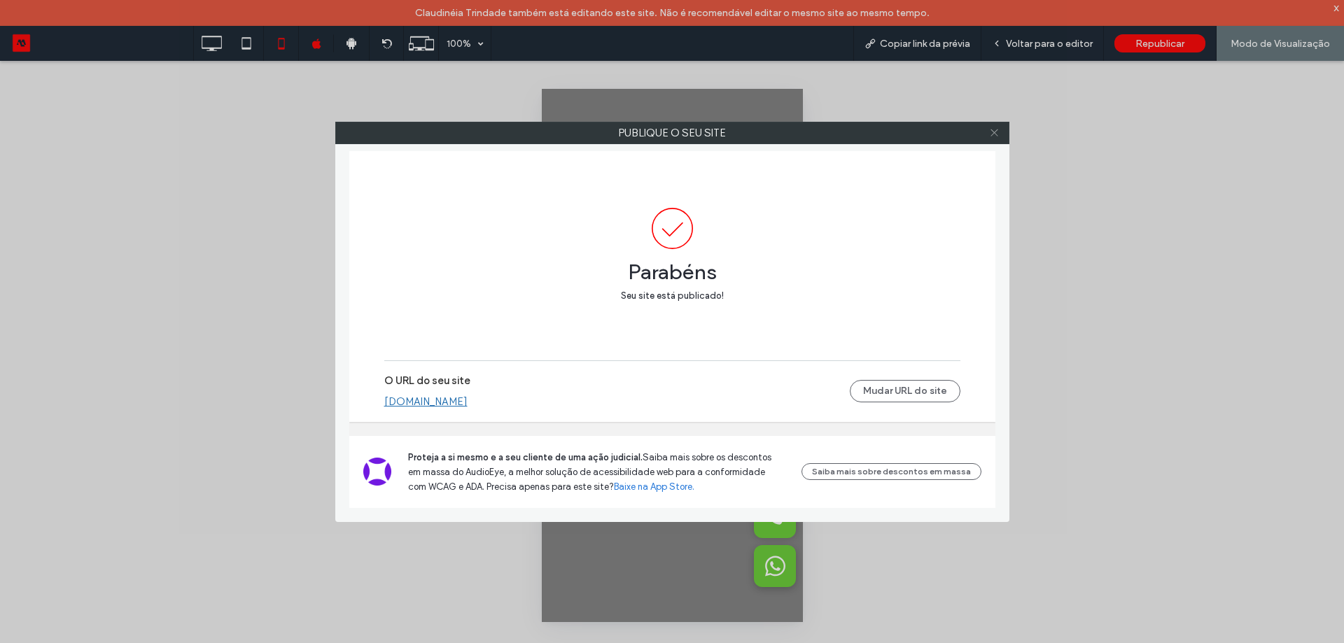
click at [993, 128] on icon at bounding box center [994, 132] width 11 height 11
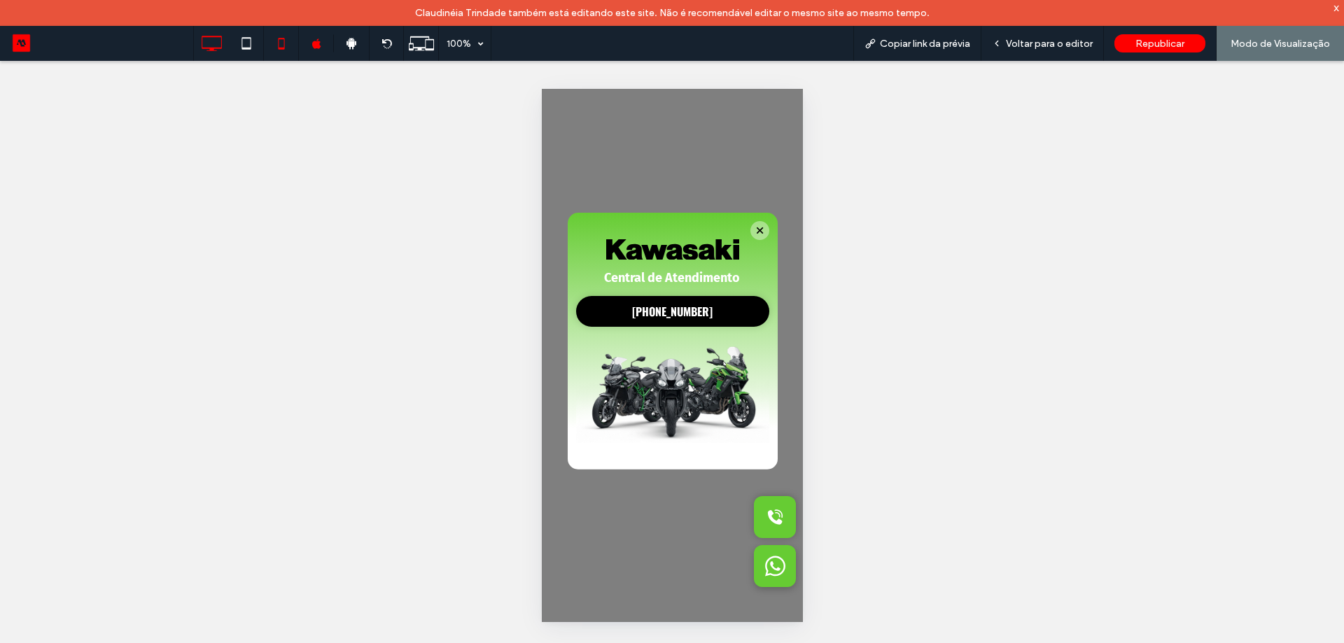
click at [214, 41] on icon at bounding box center [211, 43] width 28 height 28
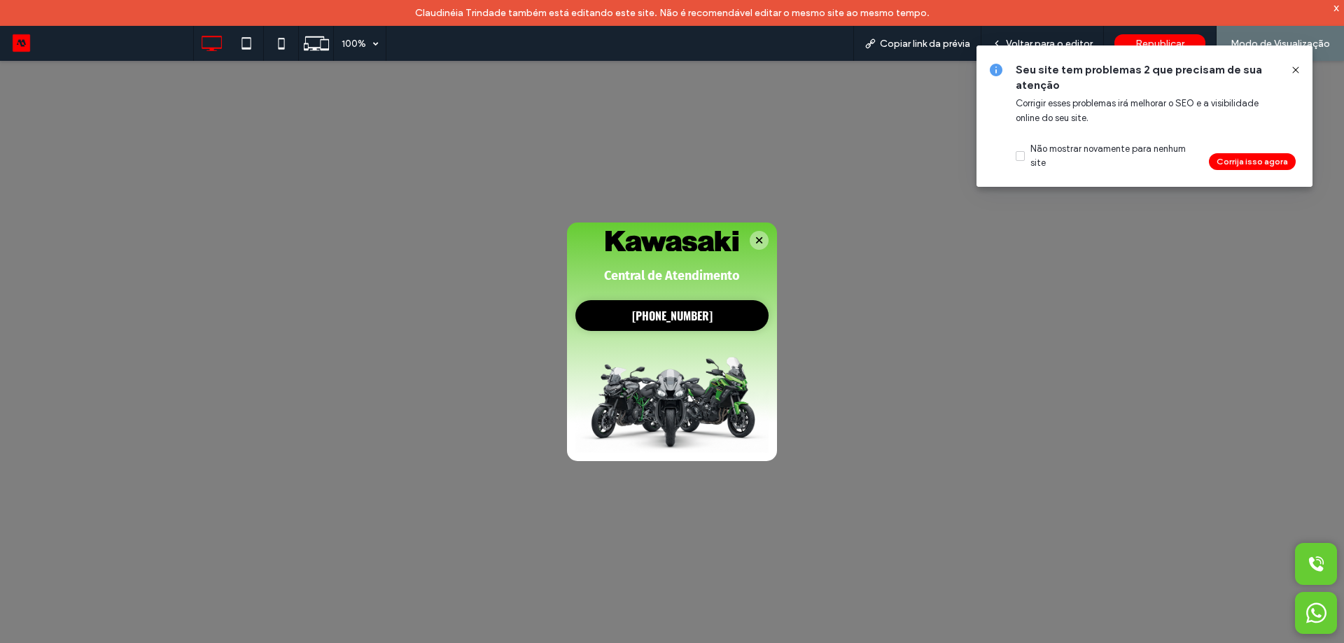
click at [1300, 68] on icon at bounding box center [1295, 69] width 11 height 11
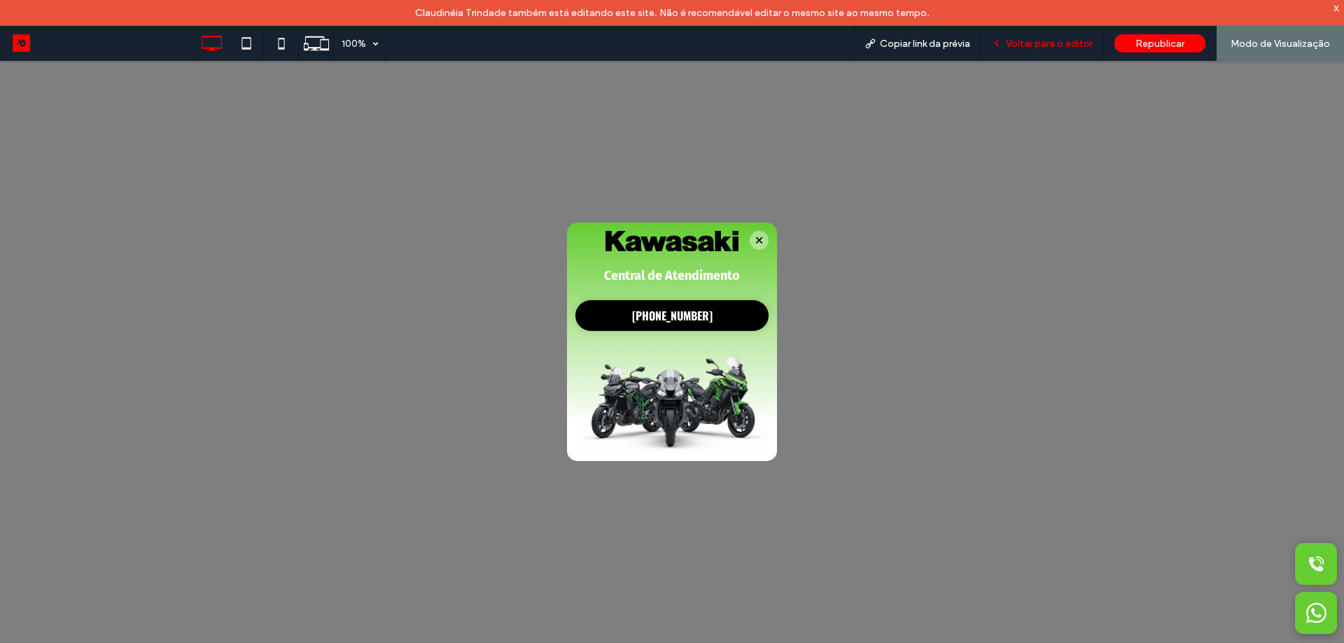
click at [1050, 41] on span "Voltar para o editor" at bounding box center [1049, 44] width 87 height 12
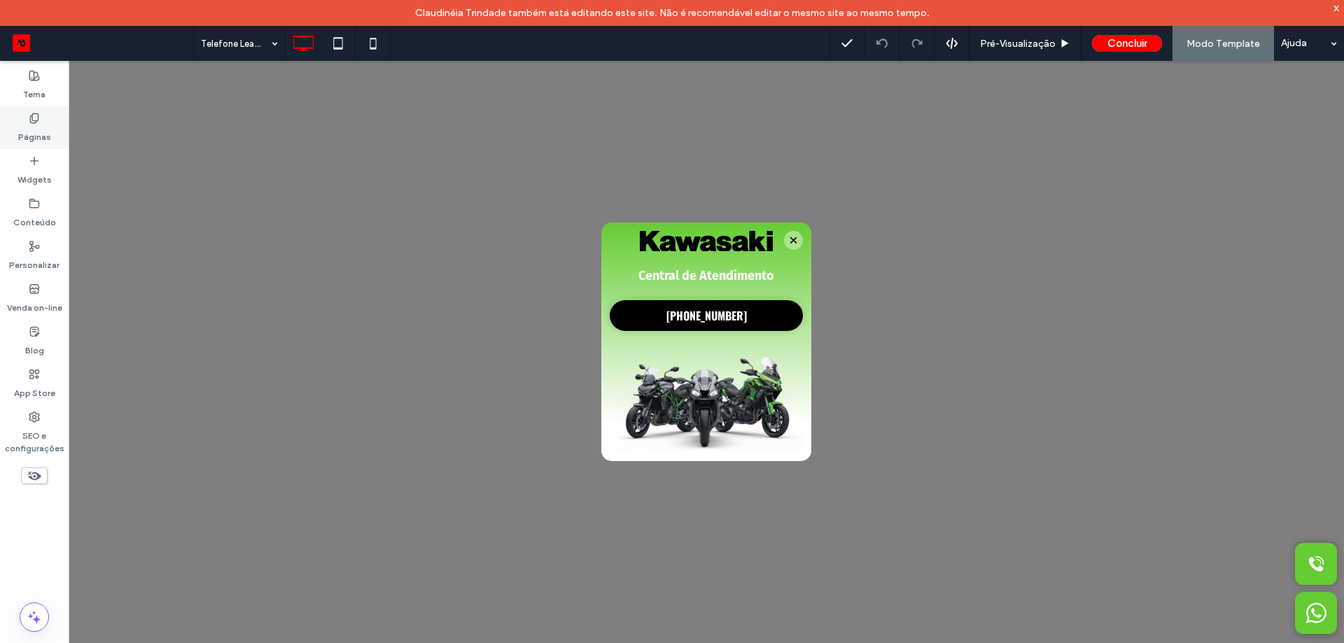
click at [50, 120] on div "Páginas" at bounding box center [34, 127] width 69 height 43
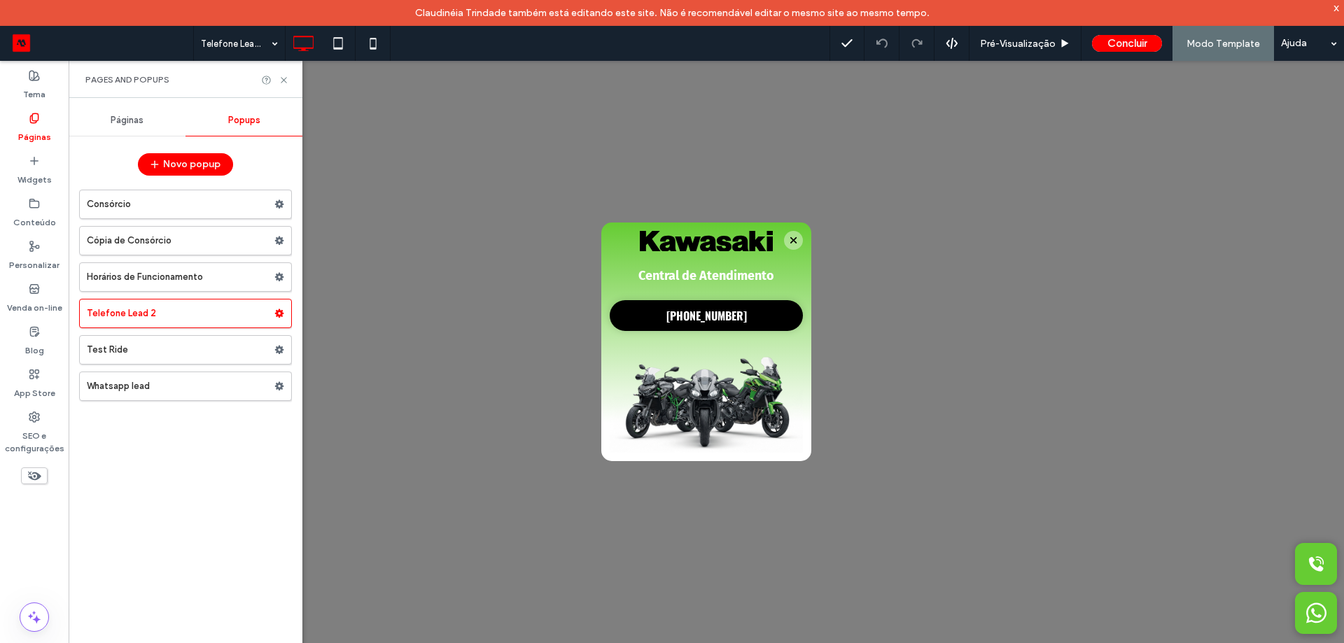
drag, startPoint x: 127, startPoint y: 102, endPoint x: 125, endPoint y: 118, distance: 16.3
click at [129, 106] on div "Páginas Popups Novo popup Consórcio Cópia de Consórcio Horários de Funcionament…" at bounding box center [186, 383] width 234 height 571
click at [125, 118] on span "Páginas" at bounding box center [127, 120] width 33 height 11
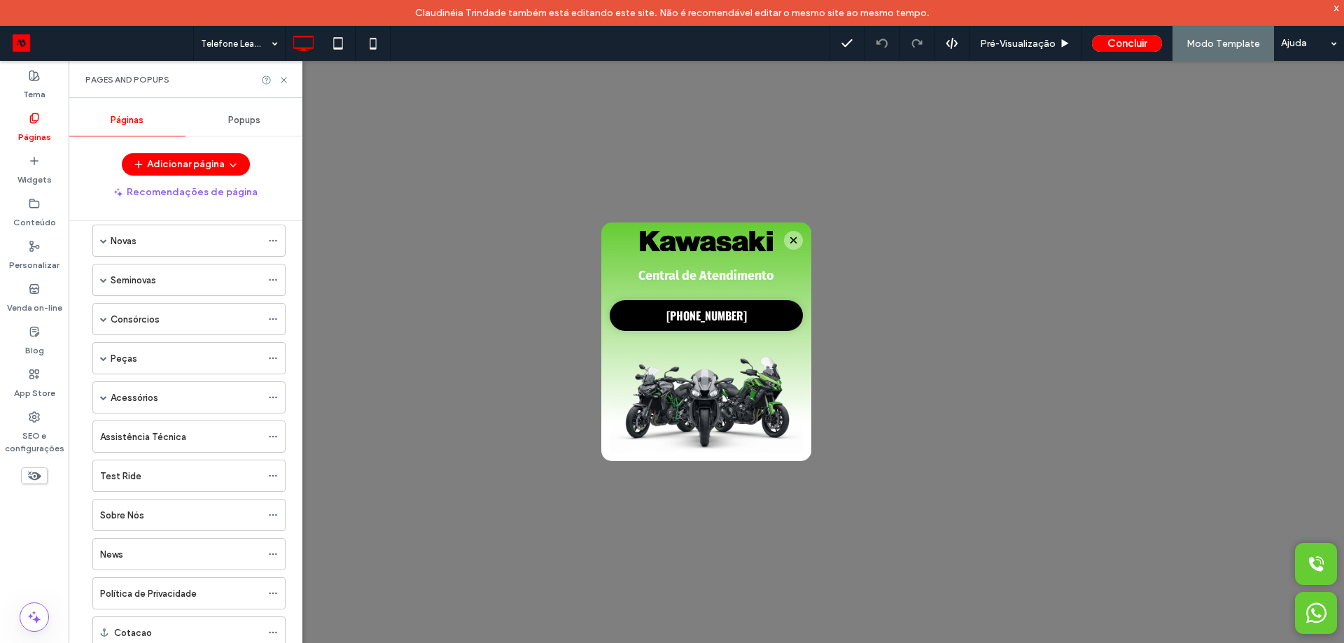
scroll to position [140, 0]
click at [102, 274] on span at bounding box center [103, 277] width 7 height 7
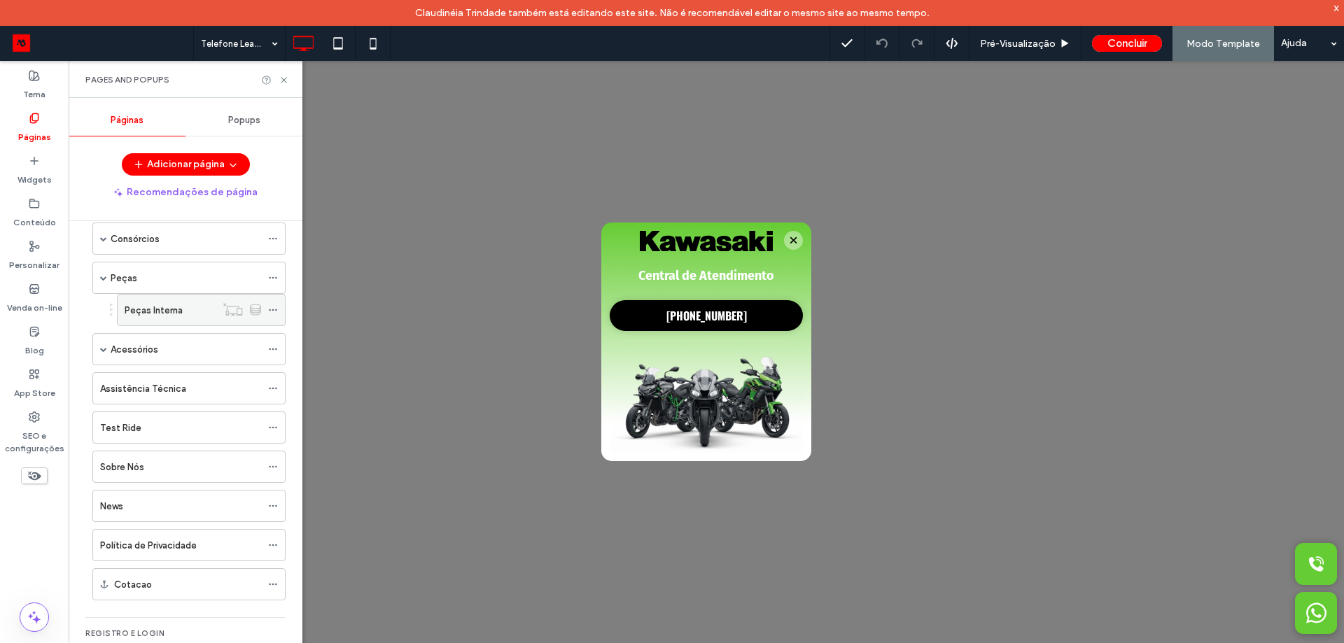
click at [160, 312] on label "Peças Interna" at bounding box center [154, 310] width 58 height 25
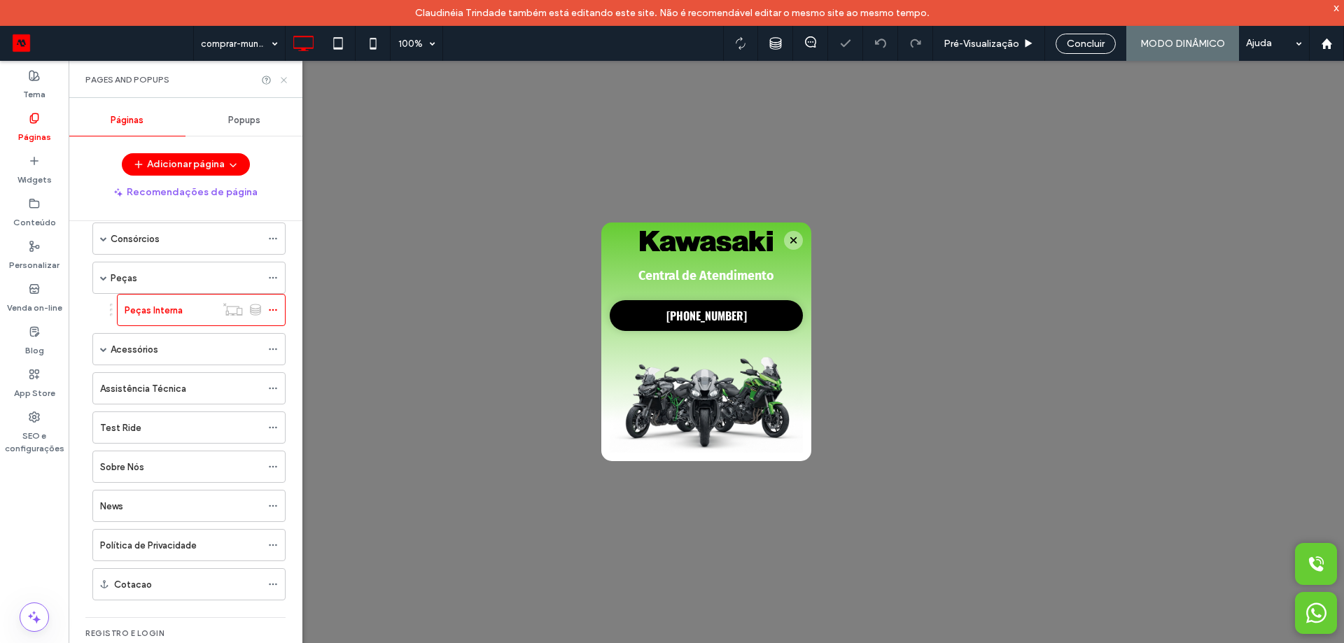
click at [284, 82] on icon at bounding box center [284, 80] width 11 height 11
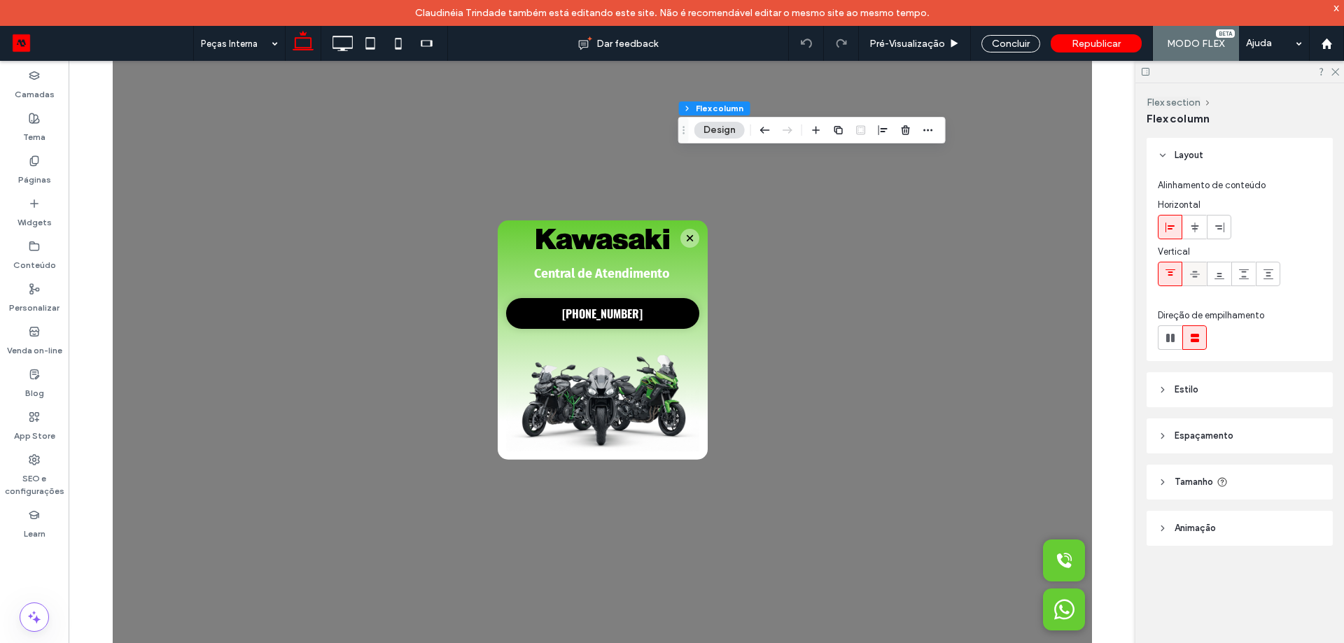
click at [1197, 278] on icon at bounding box center [1194, 274] width 11 height 11
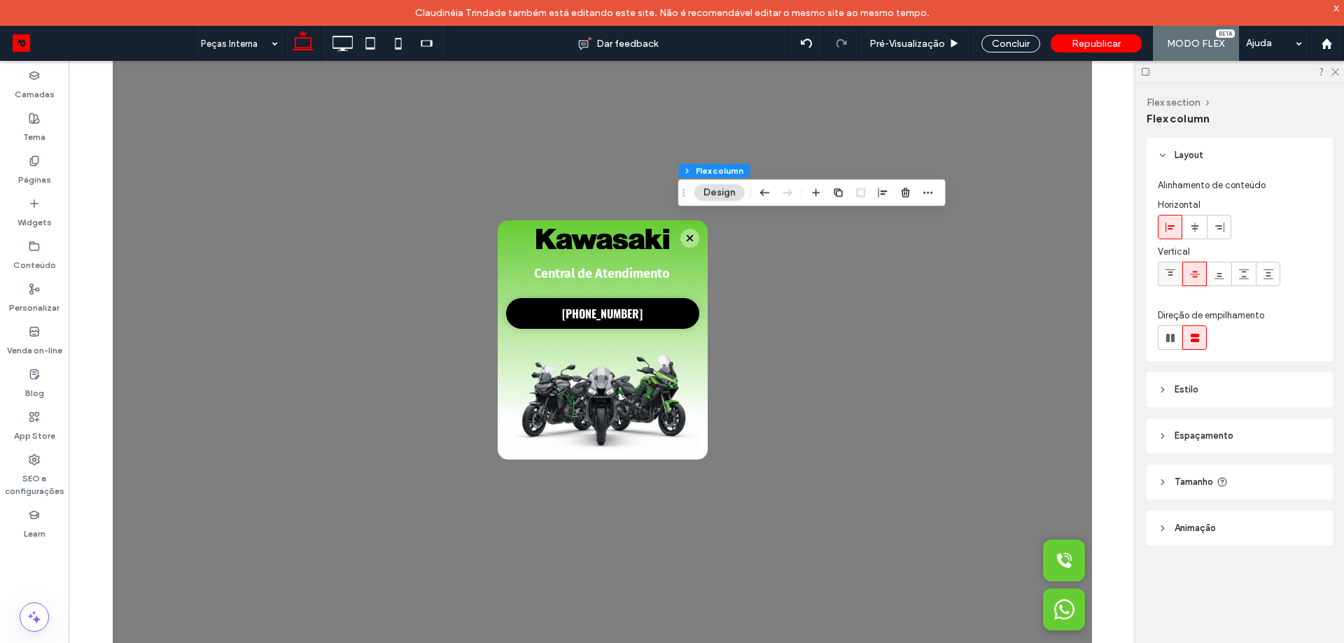
click at [1174, 274] on icon at bounding box center [1170, 274] width 11 height 11
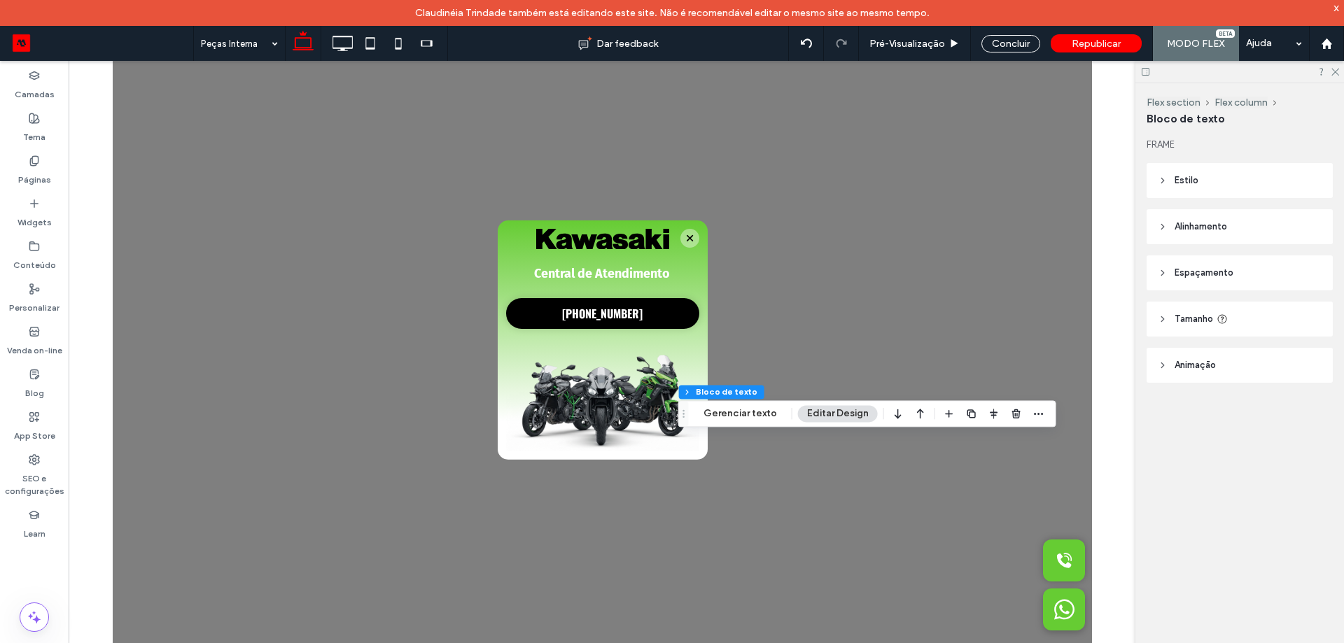
click at [1220, 179] on header "Estilo" at bounding box center [1240, 180] width 186 height 35
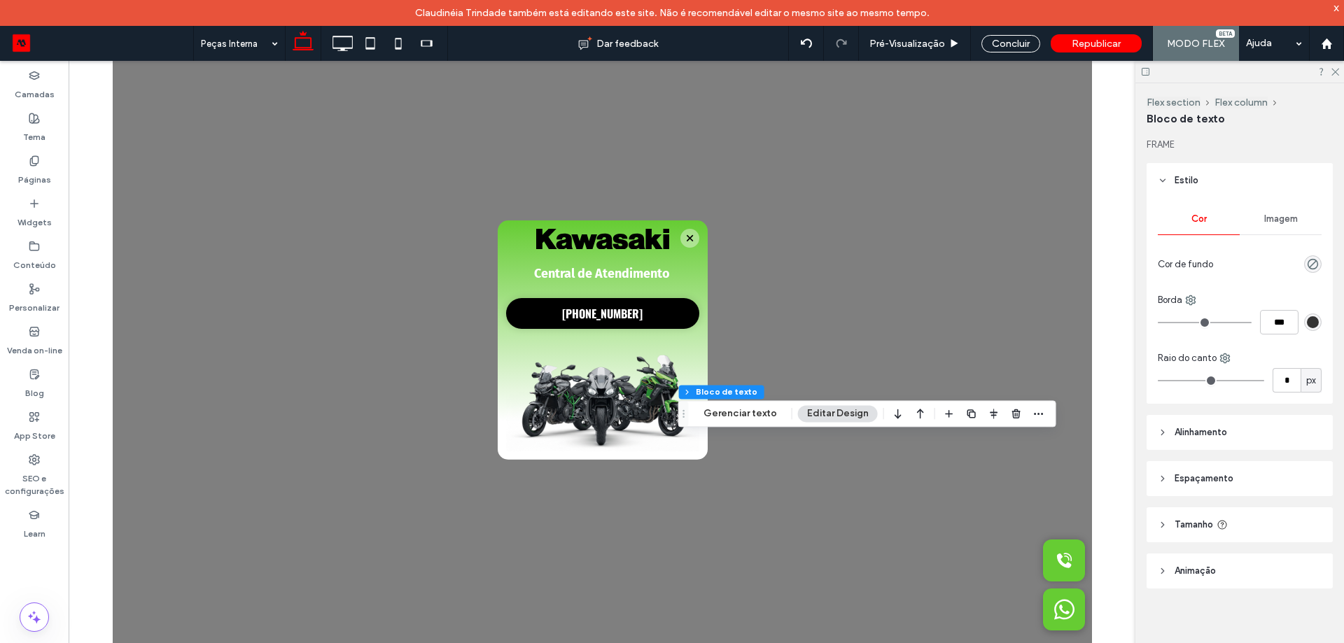
click at [1222, 169] on header "Estilo" at bounding box center [1240, 180] width 186 height 35
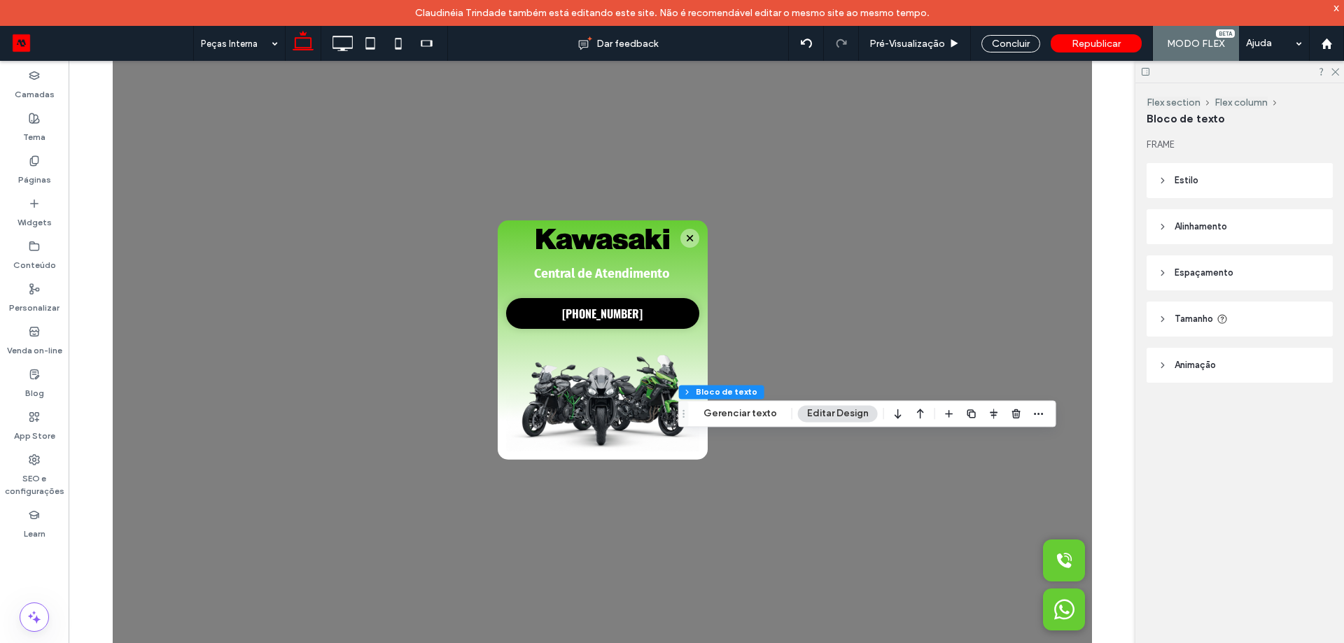
click at [1220, 253] on div "FRAME Estilo Cor Imagem Cor de fundo Borda *** Raio do canto * px Alinhamento E…" at bounding box center [1244, 288] width 195 height 301
click at [1221, 235] on header "Alinhamento" at bounding box center [1240, 226] width 186 height 35
click at [1192, 265] on icon at bounding box center [1194, 262] width 11 height 11
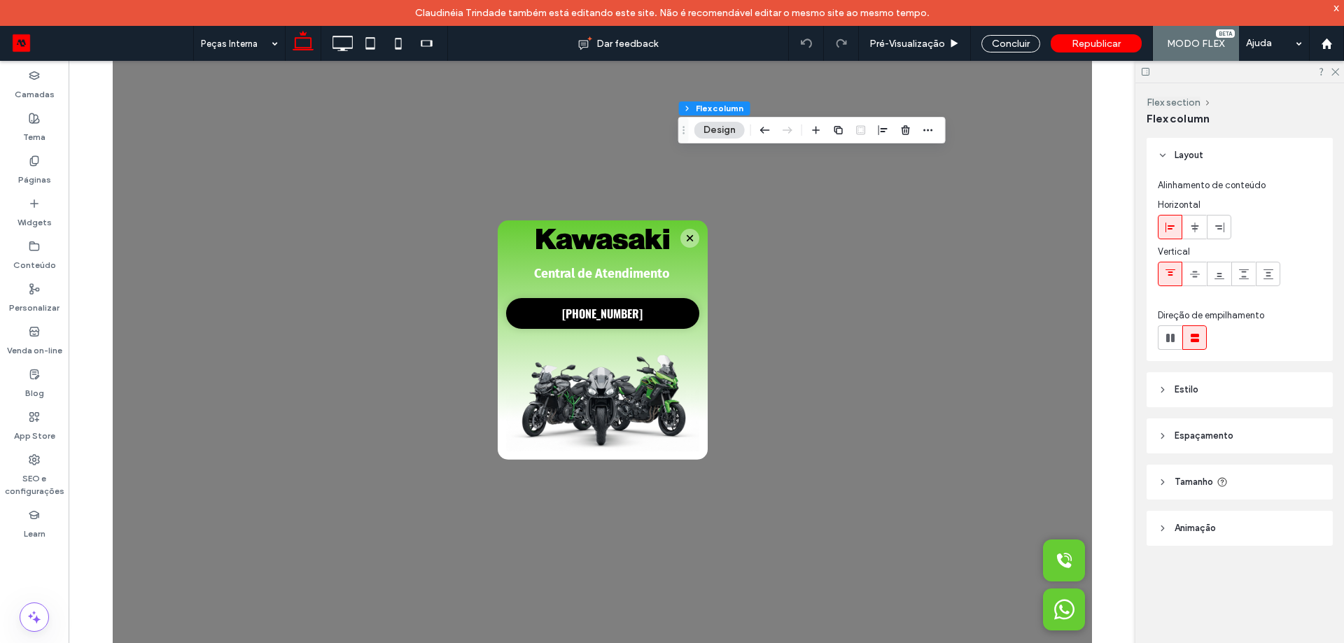
click at [1252, 433] on header "Espaçamento" at bounding box center [1240, 436] width 186 height 35
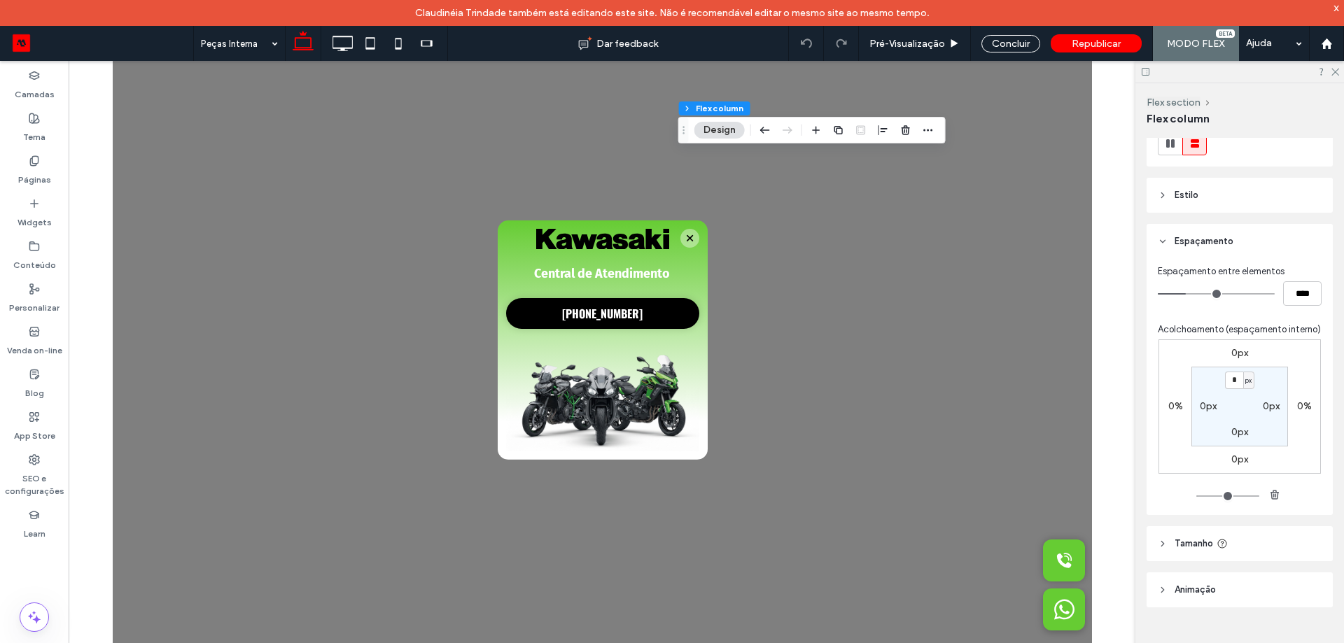
scroll to position [209, 0]
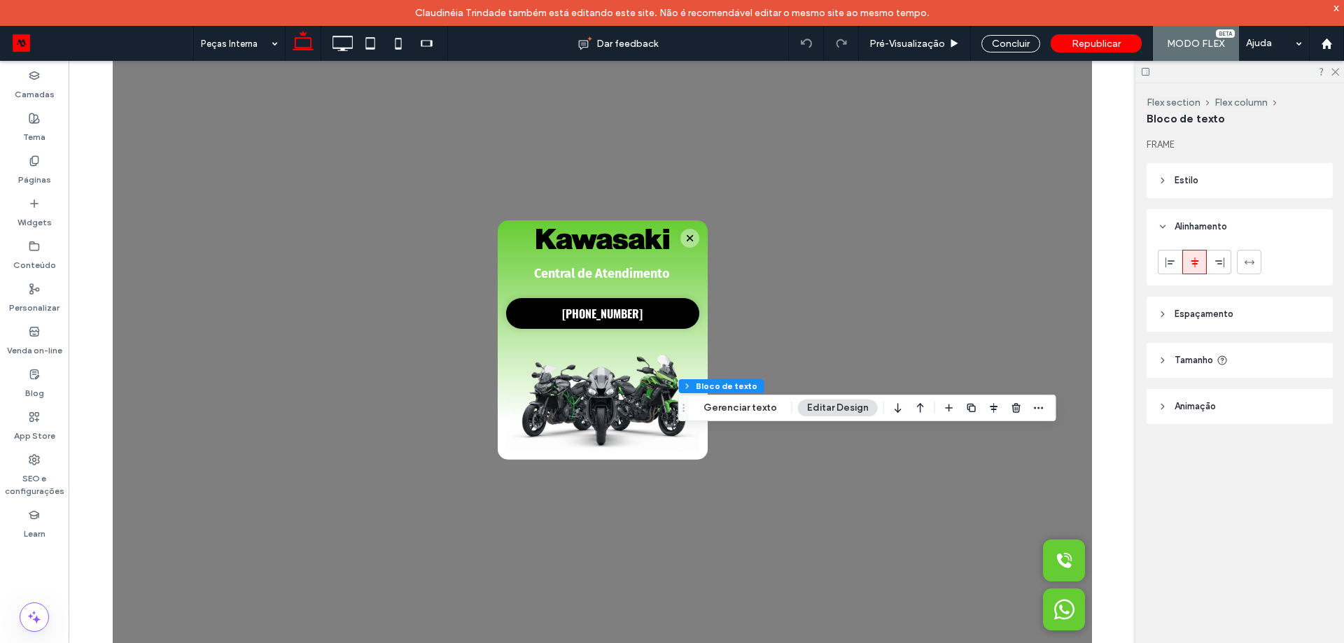
click at [1187, 372] on header "Tamanho" at bounding box center [1240, 360] width 186 height 35
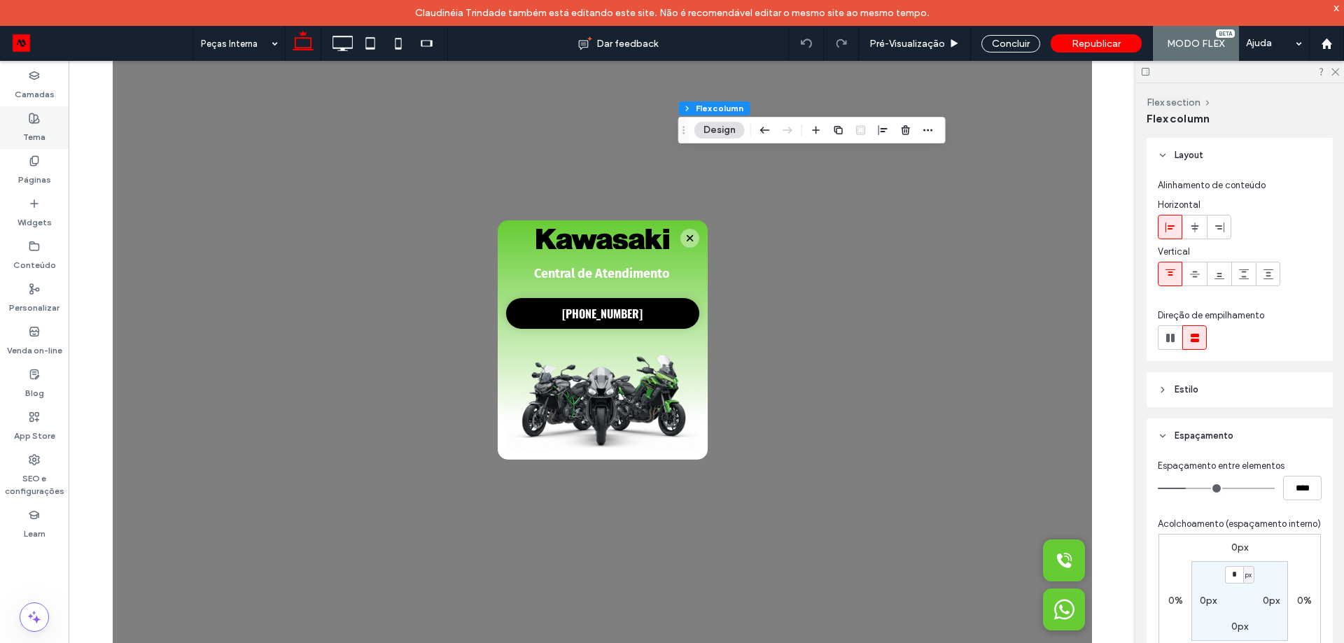
click at [37, 145] on div "Tema" at bounding box center [34, 127] width 69 height 43
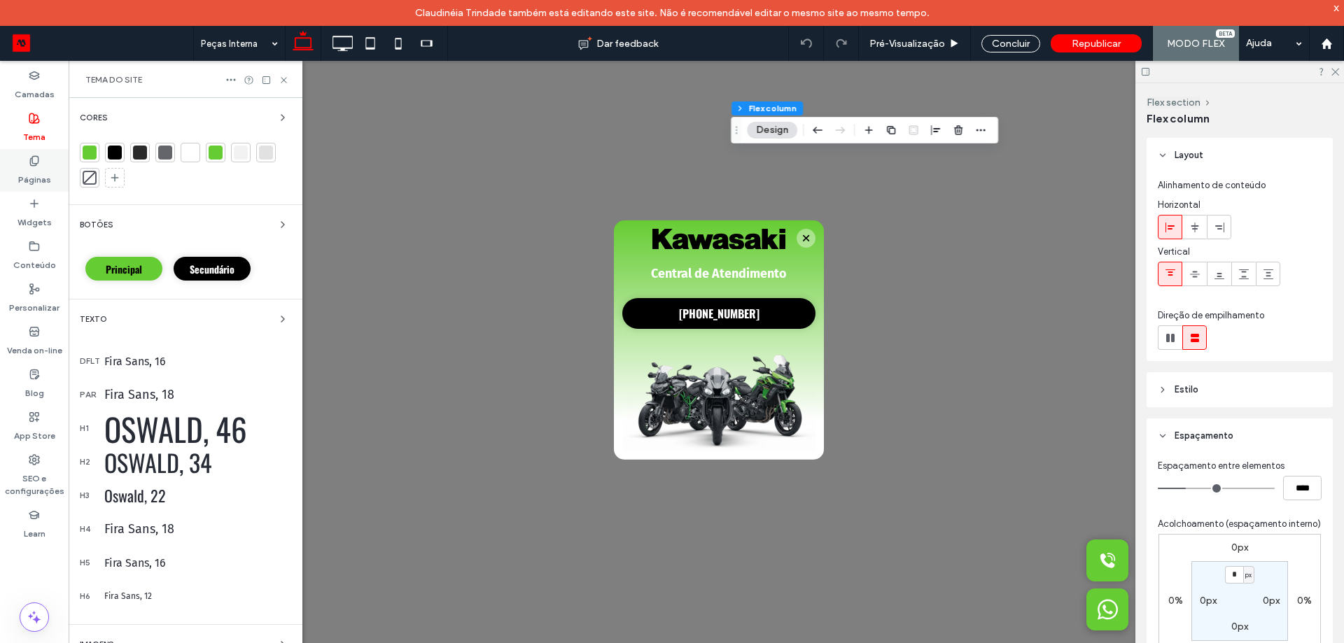
click at [36, 172] on label "Páginas" at bounding box center [34, 177] width 33 height 20
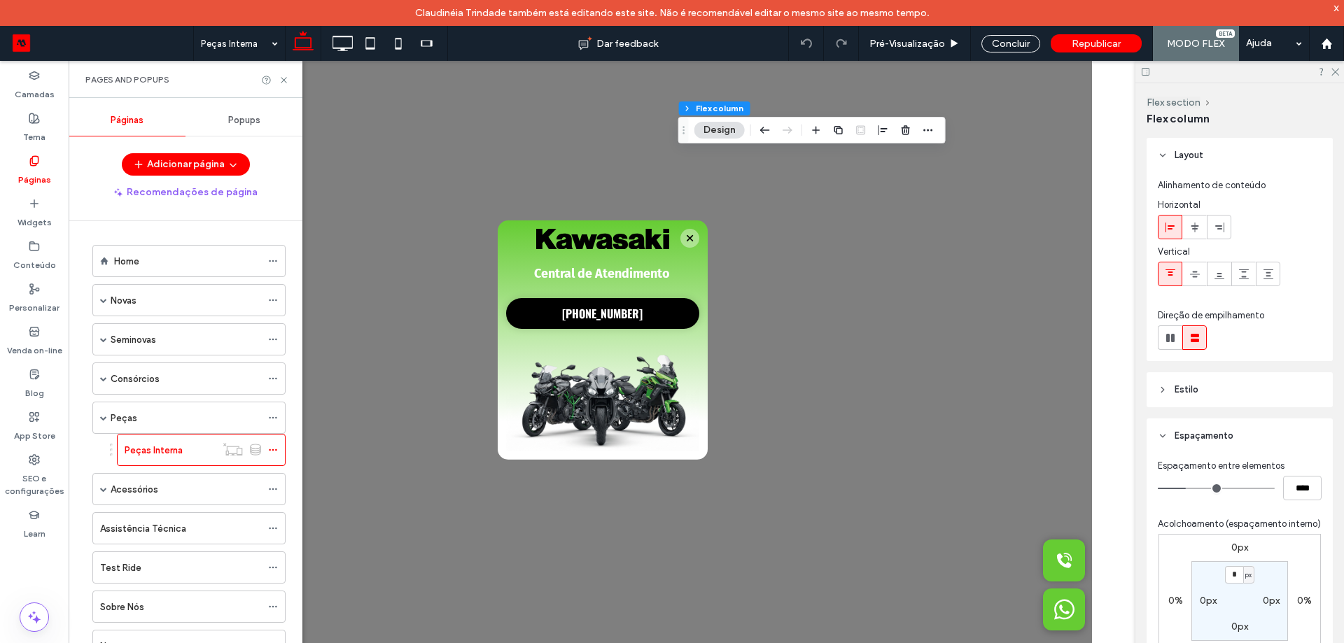
click at [113, 492] on label "Acessórios" at bounding box center [135, 489] width 48 height 25
click at [0, 0] on div at bounding box center [0, 0] width 0 height 0
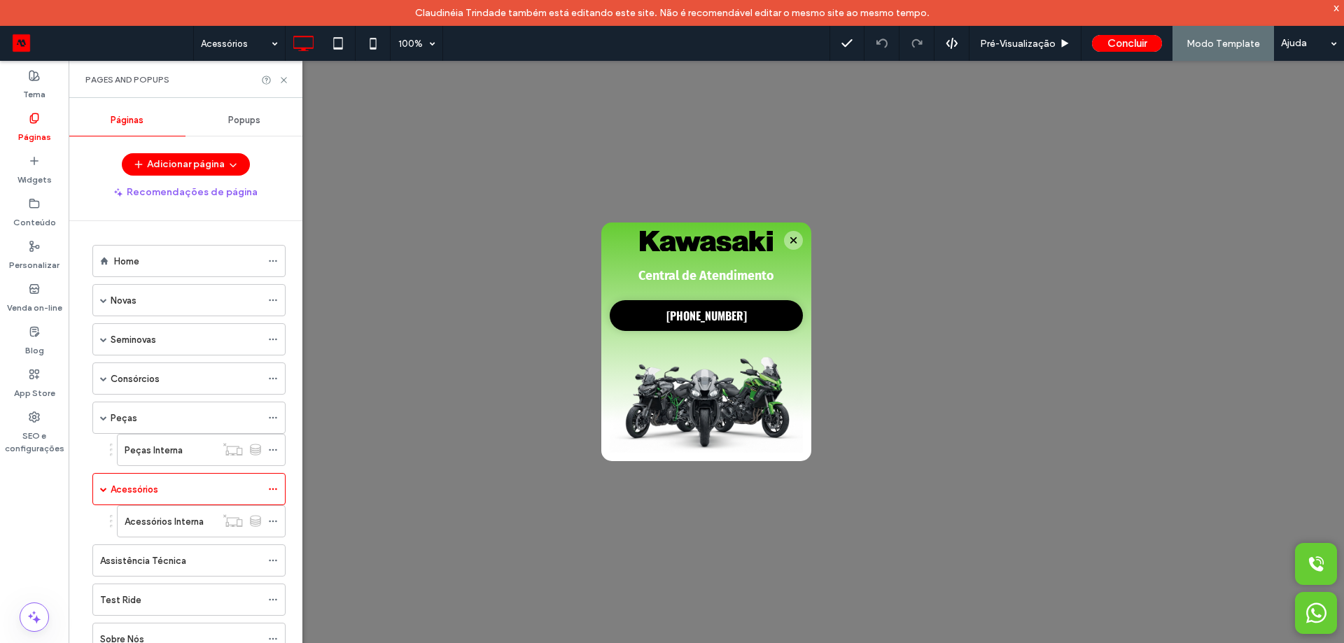
click at [147, 520] on div "Acessórios 100% Pré-Visualizaçāo Concluir Modo Template Ajuda Comentários do si…" at bounding box center [672, 321] width 1344 height 643
click at [179, 517] on label "Acessórios Interna" at bounding box center [164, 522] width 79 height 25
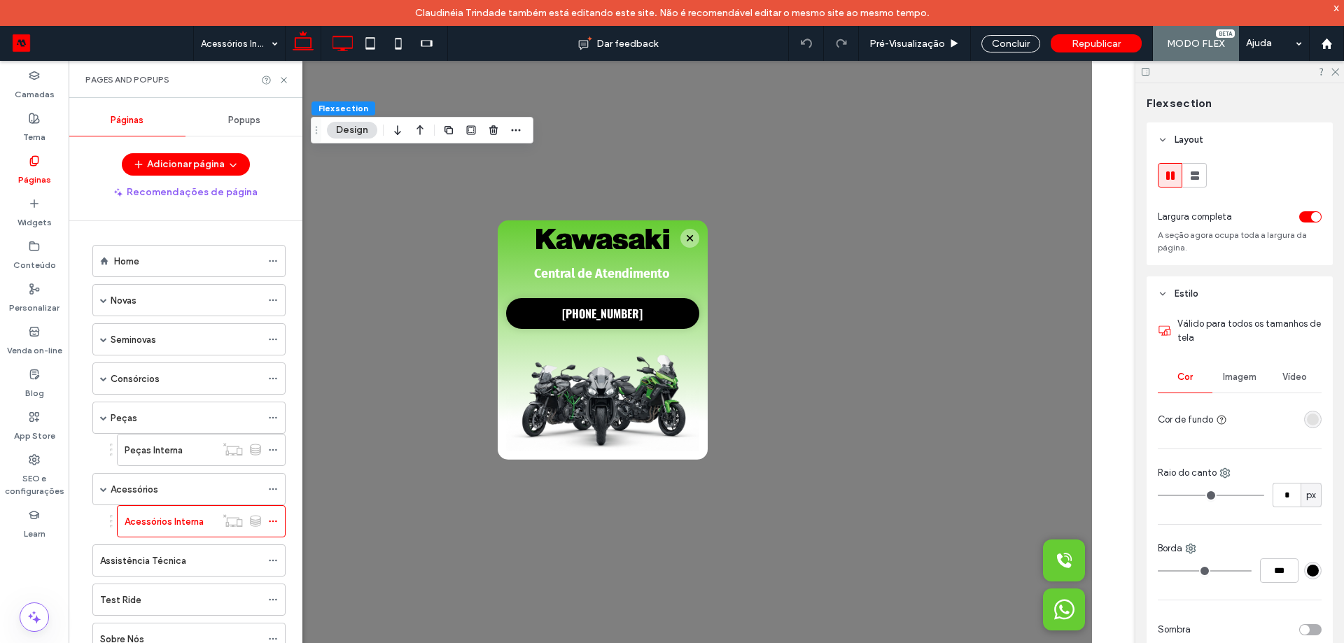
click at [339, 45] on icon at bounding box center [342, 43] width 28 height 28
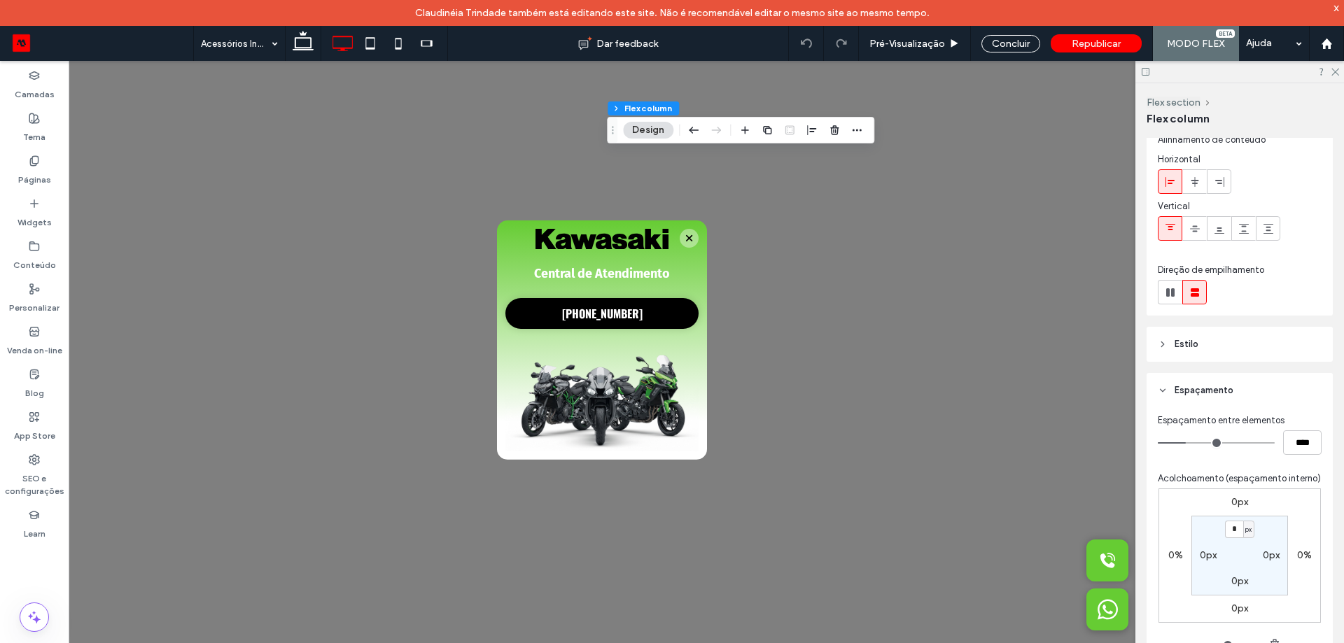
scroll to position [70, 0]
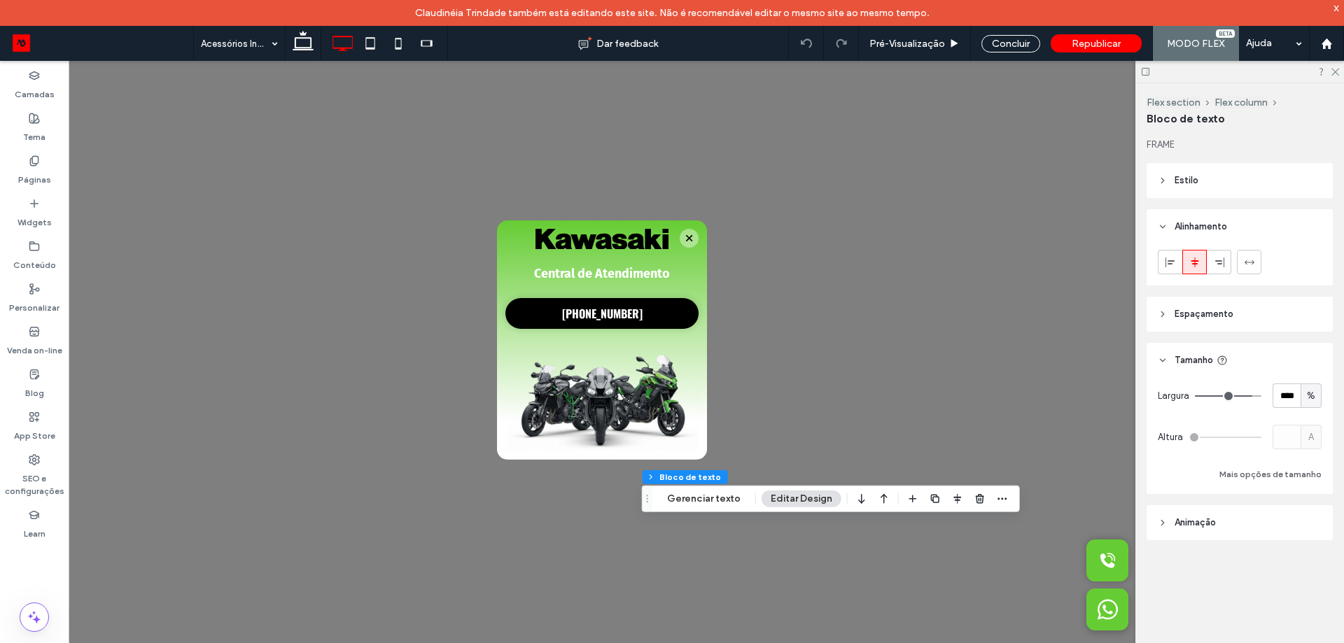
type input "**"
type input "***"
drag, startPoint x: 1255, startPoint y: 396, endPoint x: 1334, endPoint y: 390, distance: 79.4
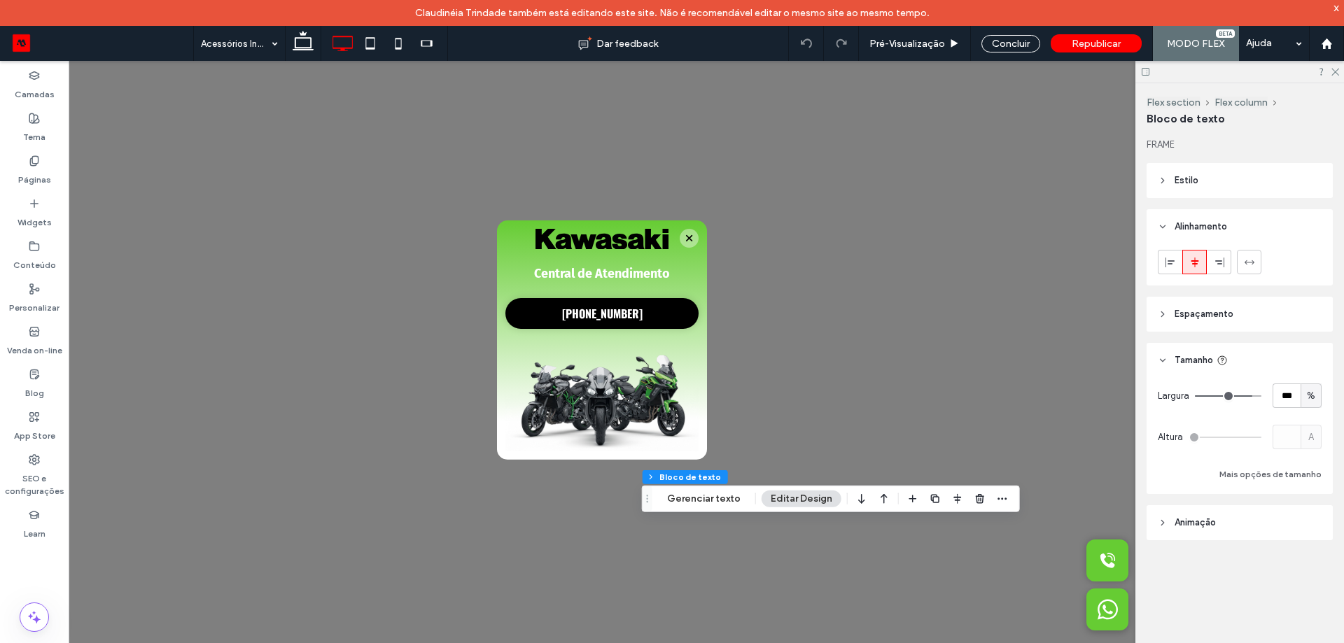
type input "***"
click at [1262, 396] on input "range" at bounding box center [1228, 396] width 67 height 1
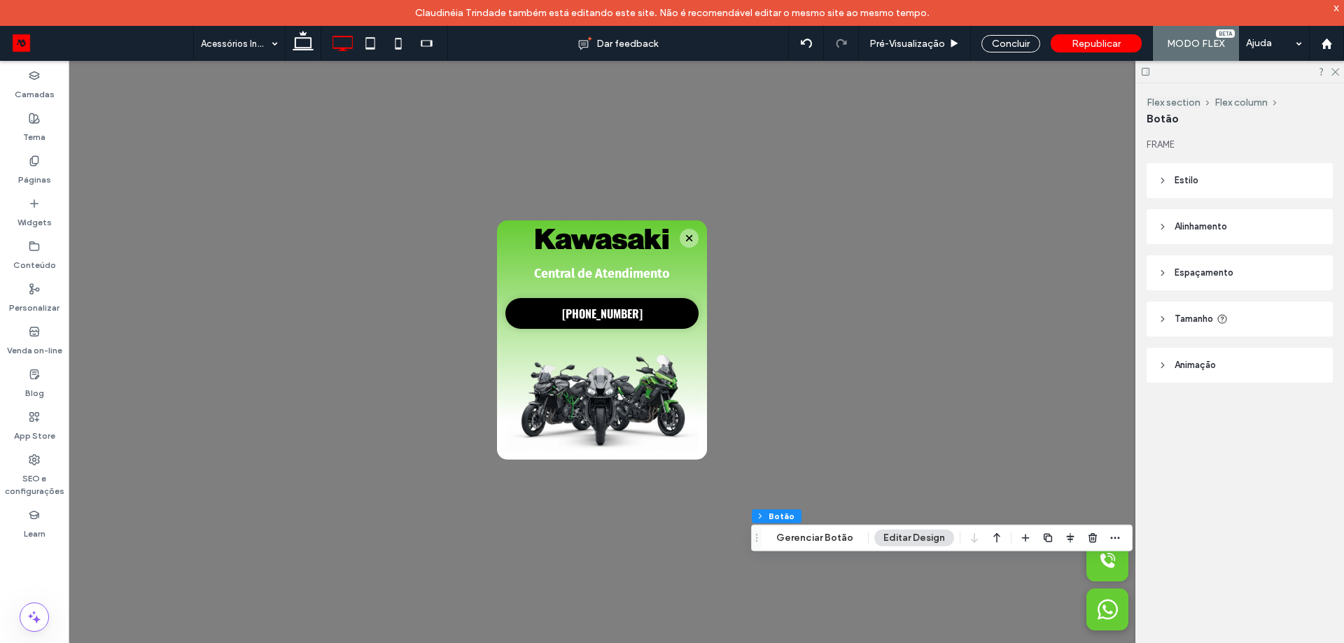
type input "**"
click at [1227, 314] on icon at bounding box center [1222, 319] width 11 height 11
click at [1193, 180] on span "Estilo" at bounding box center [1187, 181] width 24 height 14
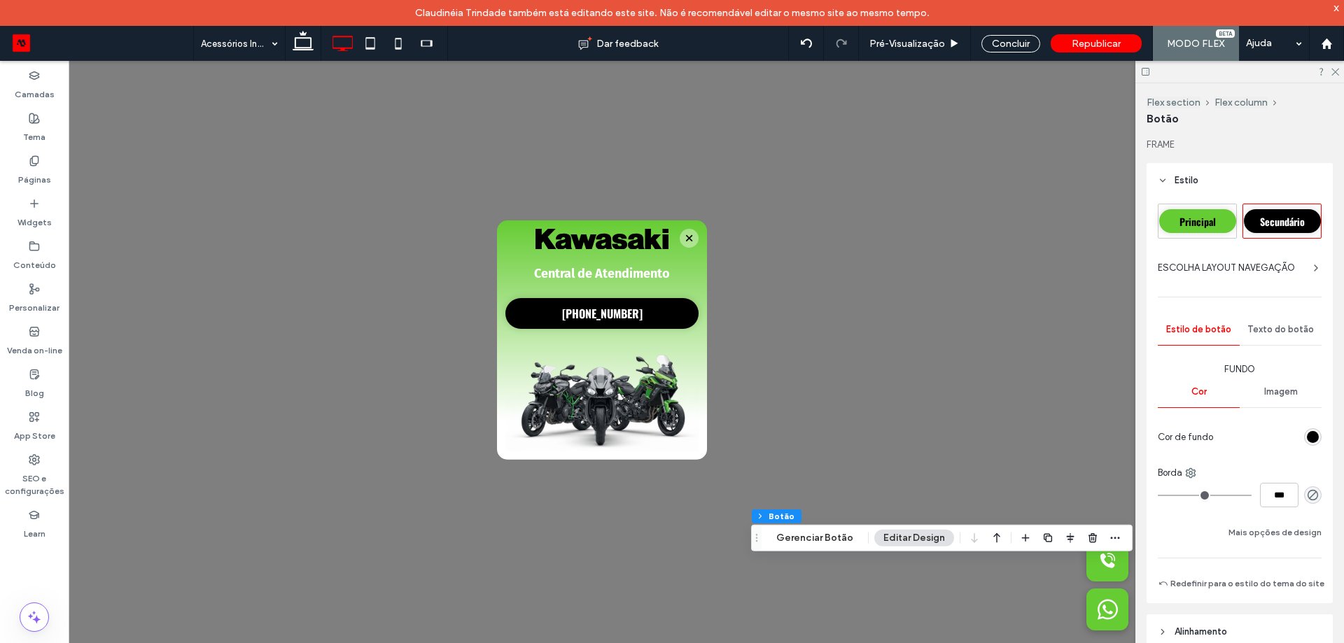
click at [1201, 172] on header "Estilo" at bounding box center [1240, 180] width 186 height 35
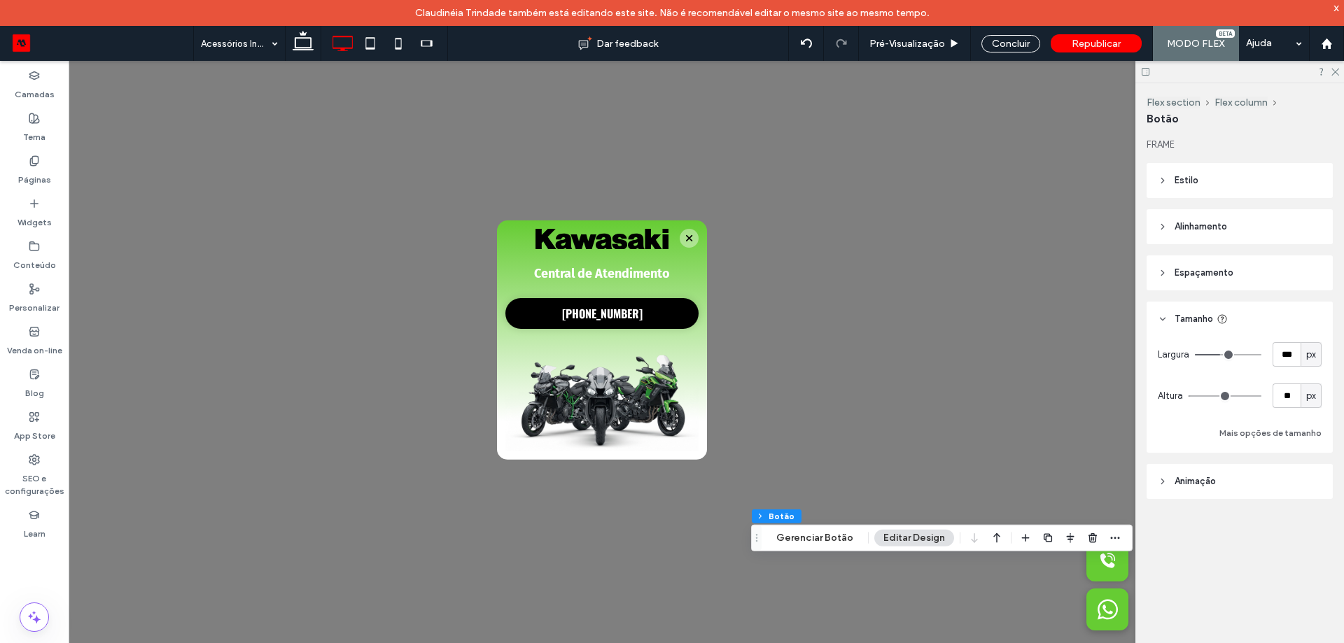
click at [1212, 213] on header "Alinhamento" at bounding box center [1240, 226] width 186 height 35
click at [1193, 258] on icon at bounding box center [1194, 262] width 11 height 11
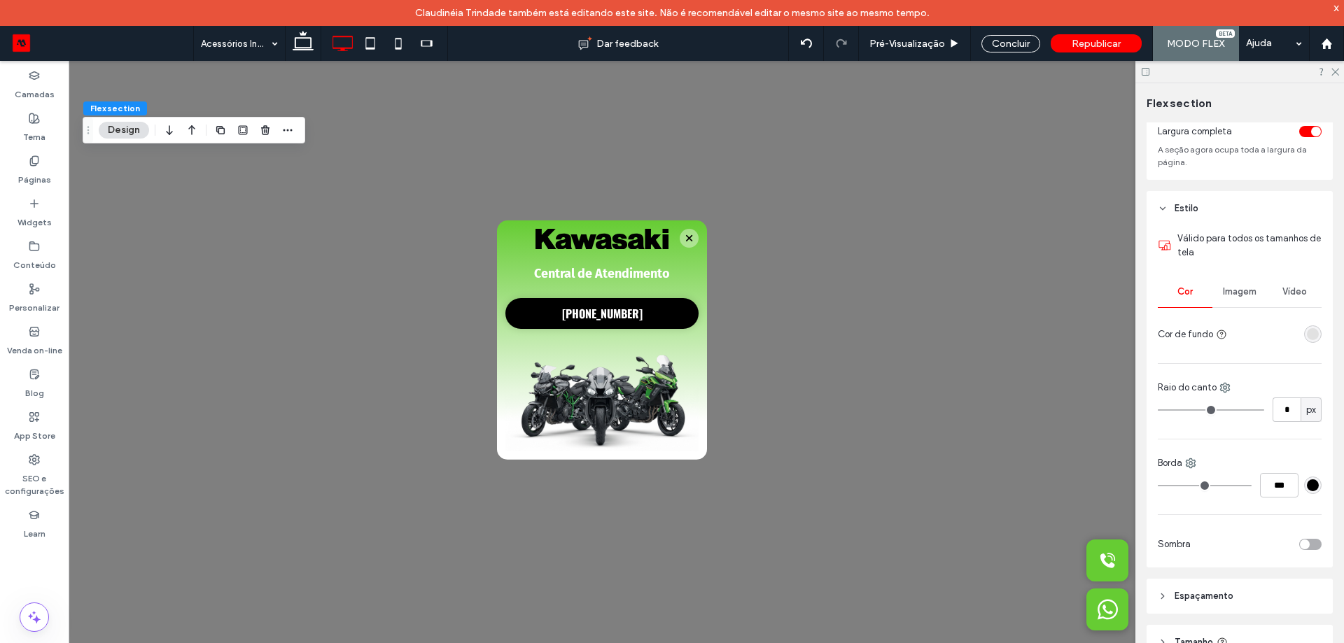
scroll to position [184, 0]
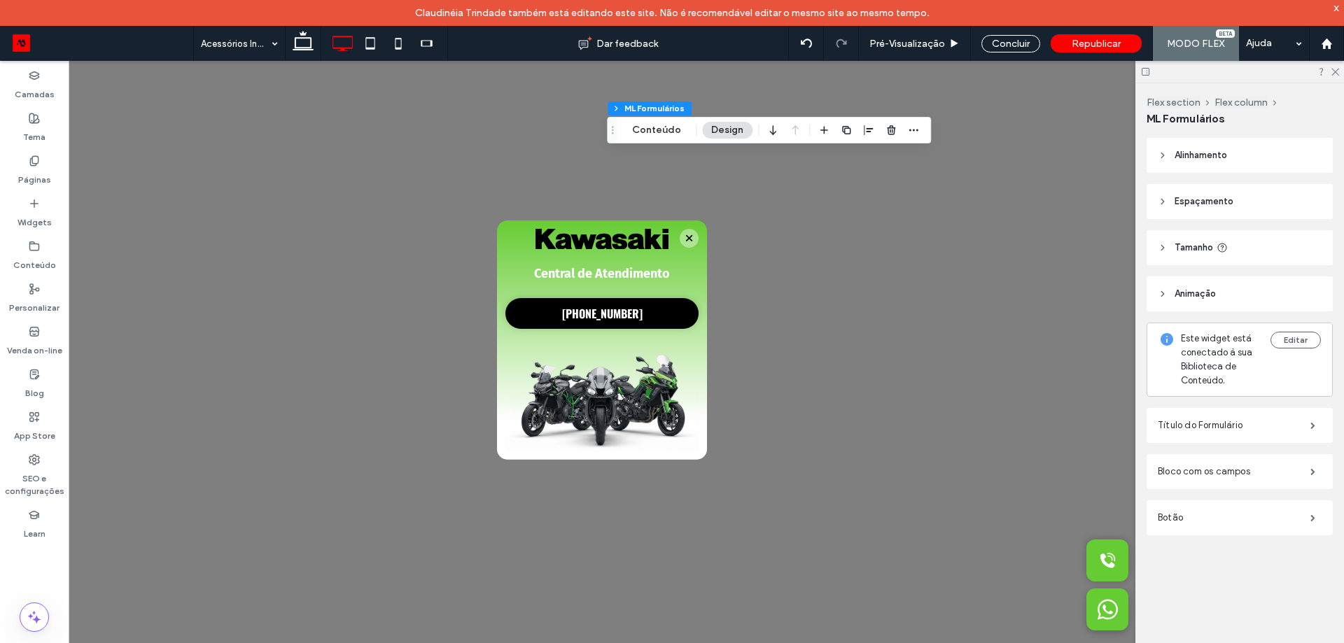
click at [1229, 188] on header "Espaçamento" at bounding box center [1240, 201] width 186 height 35
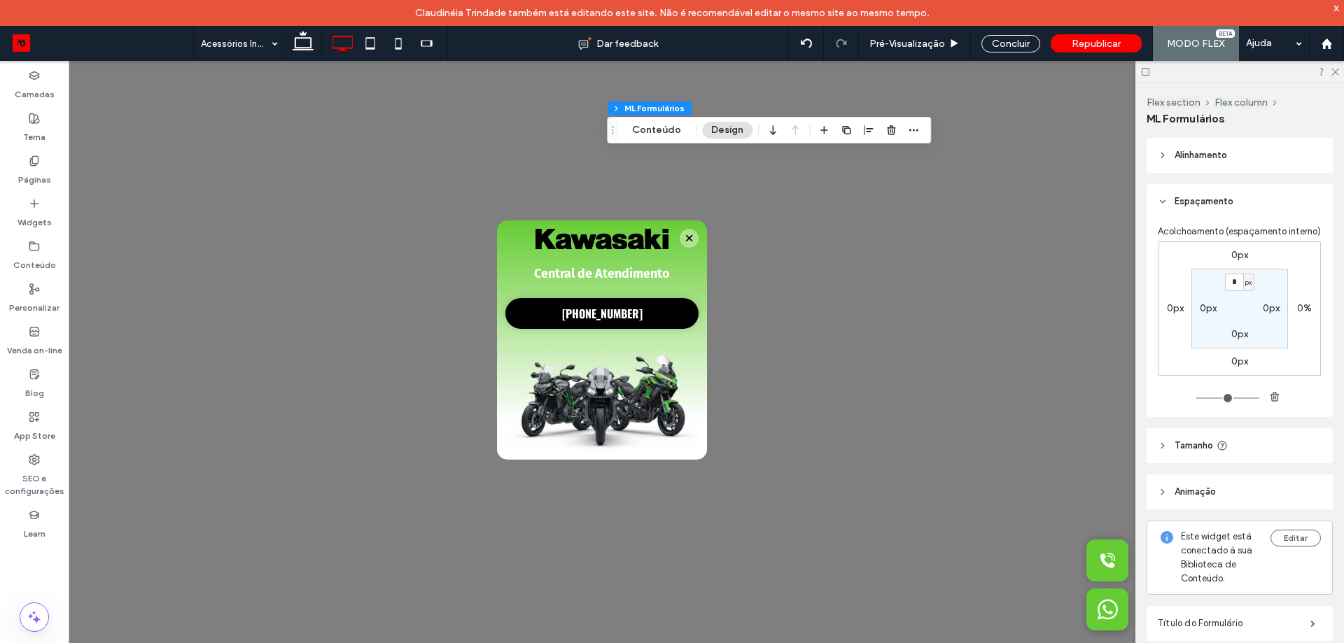
click at [1229, 188] on header "Espaçamento" at bounding box center [1240, 201] width 186 height 35
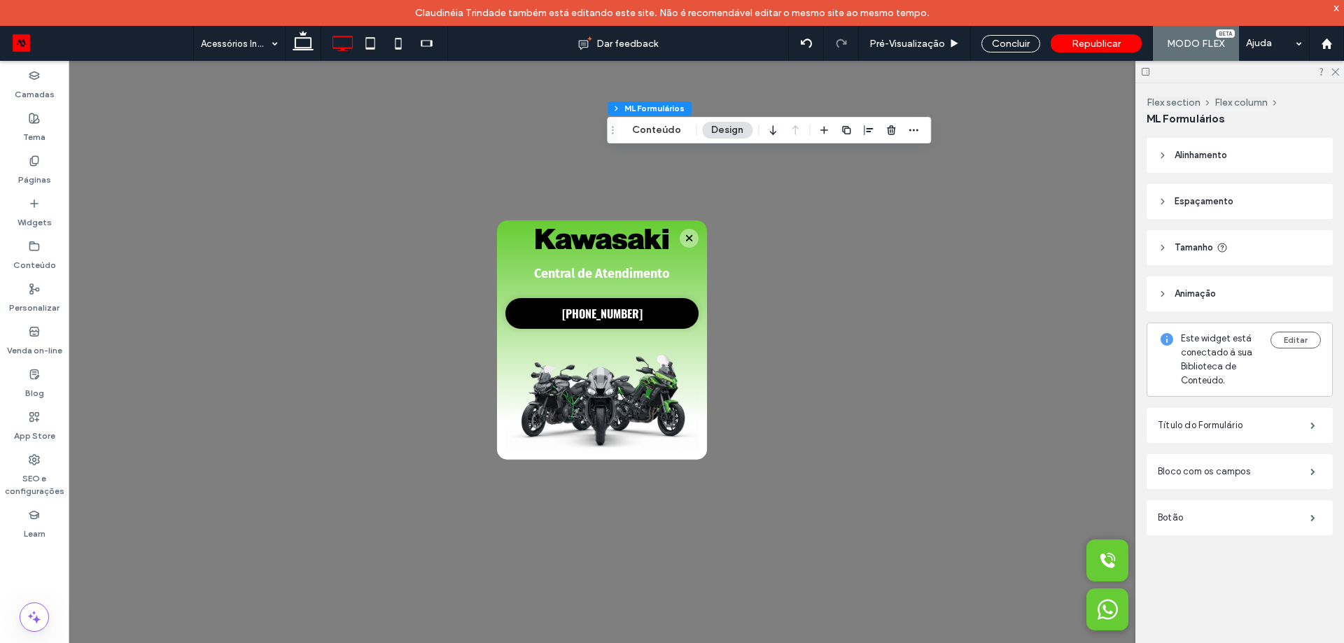
click at [1220, 151] on span "Alinhamento" at bounding box center [1201, 155] width 53 height 14
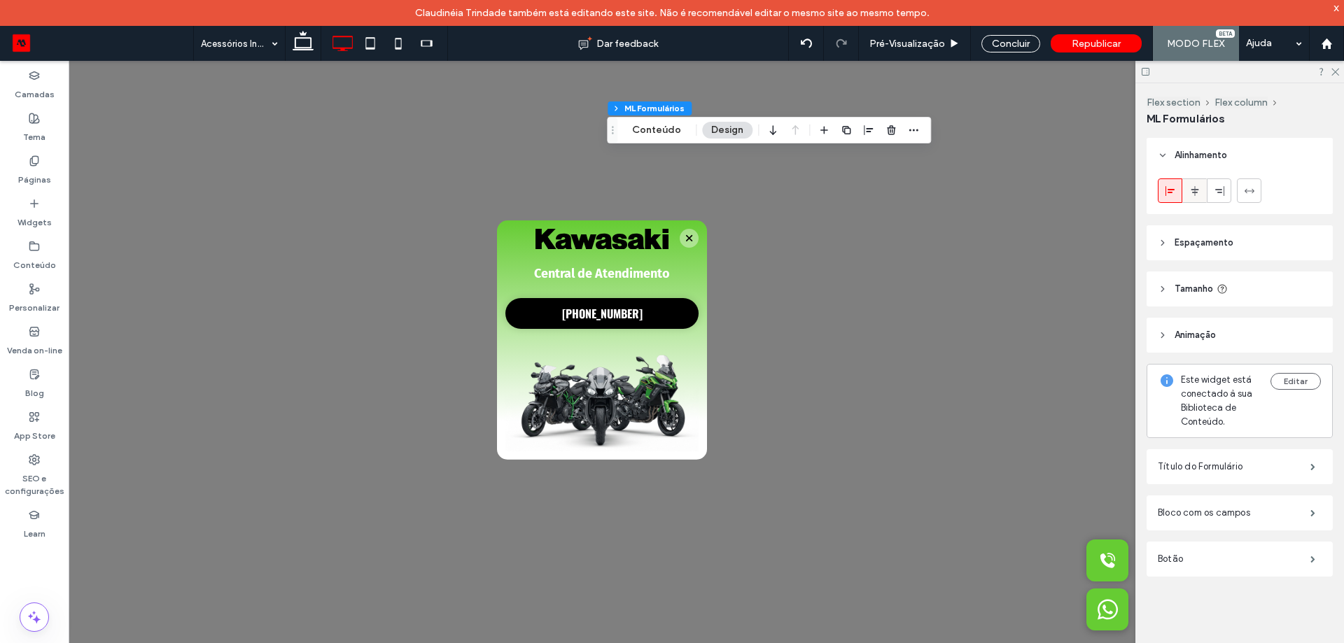
click at [1183, 194] on div at bounding box center [1194, 190] width 23 height 23
click at [43, 167] on label "Páginas" at bounding box center [34, 177] width 33 height 20
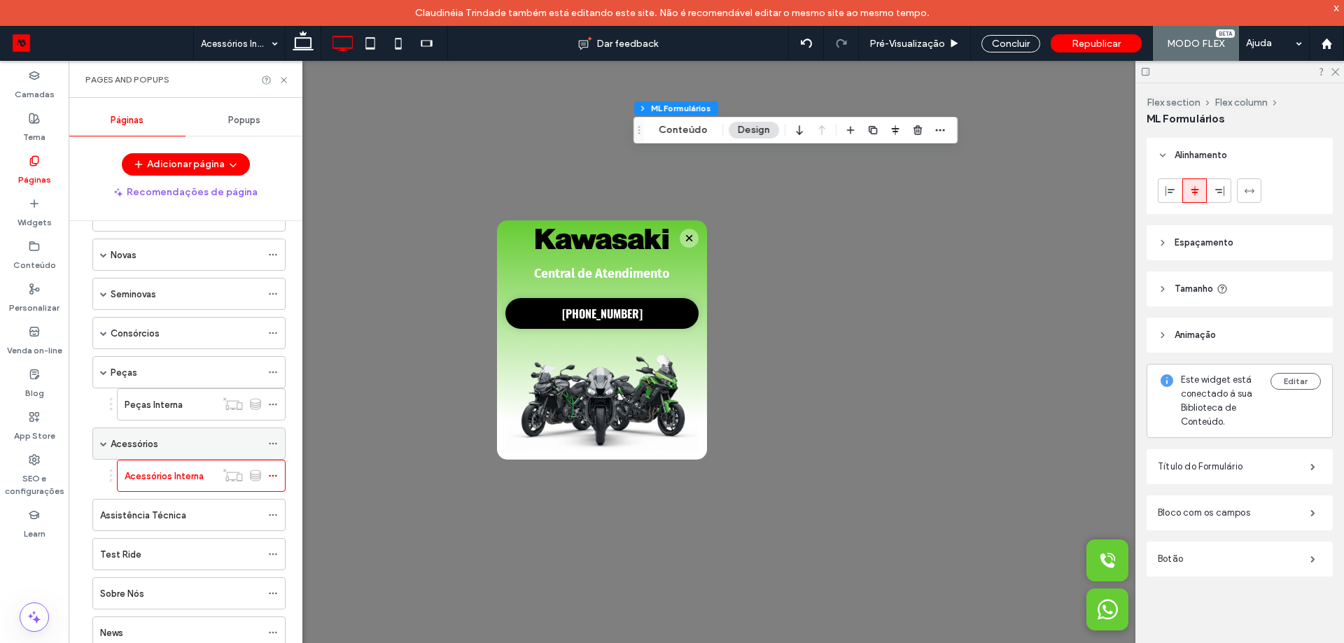
scroll to position [70, 0]
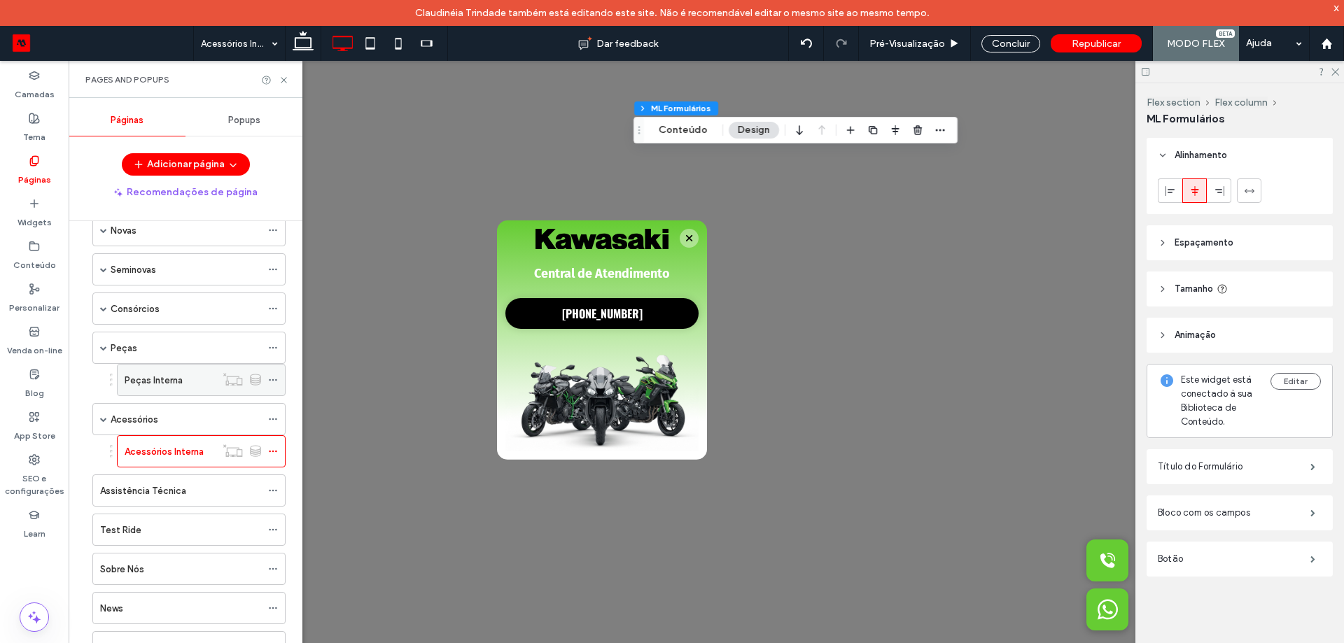
click at [164, 375] on label "Peças Interna" at bounding box center [154, 380] width 58 height 25
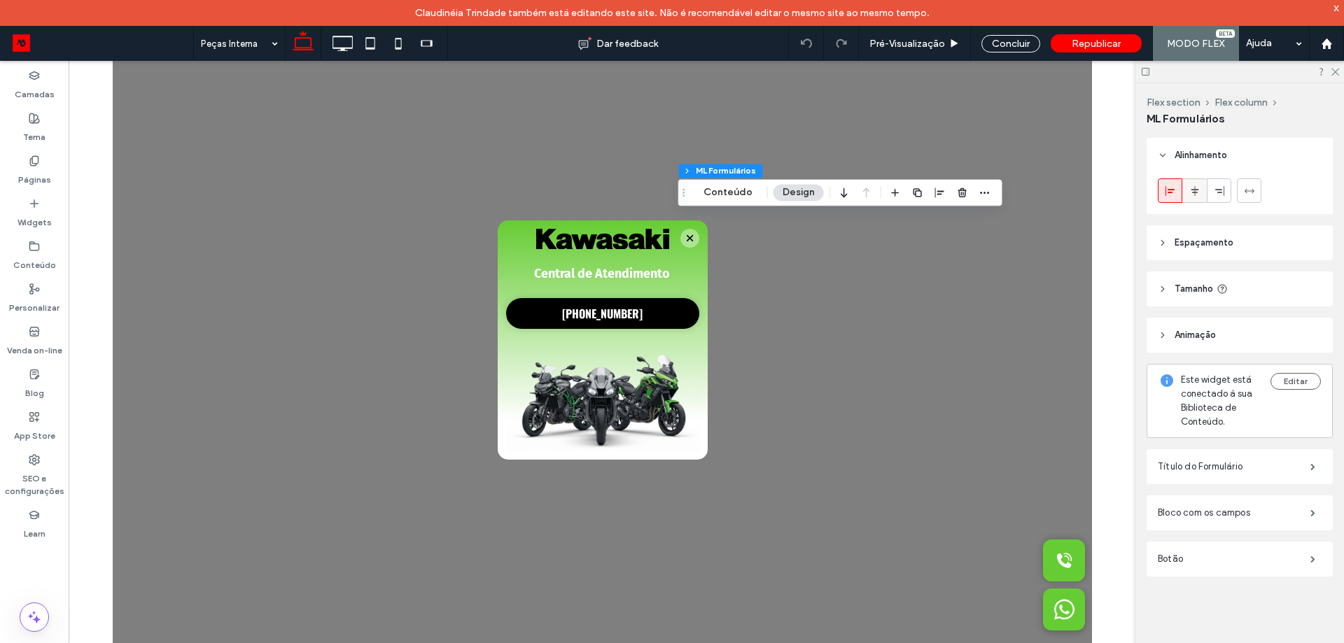
click at [1203, 202] on label at bounding box center [1194, 191] width 25 height 25
click at [1091, 46] on span "Republicar" at bounding box center [1096, 44] width 49 height 12
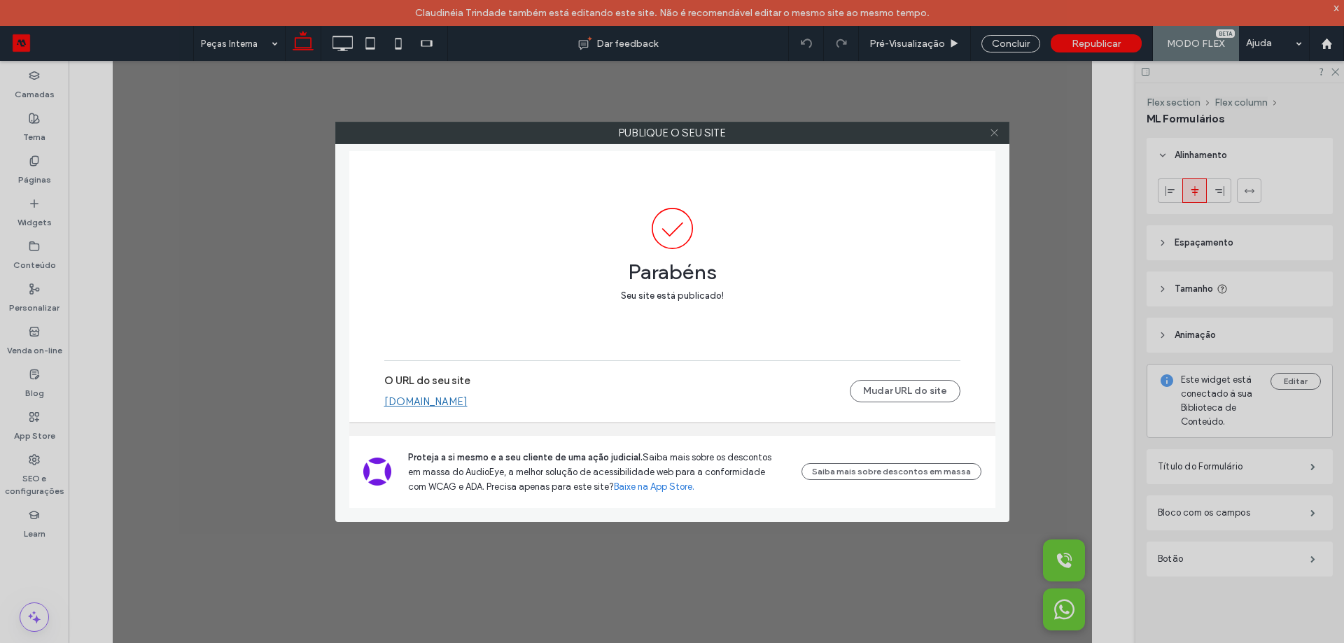
click at [997, 138] on span at bounding box center [994, 133] width 11 height 21
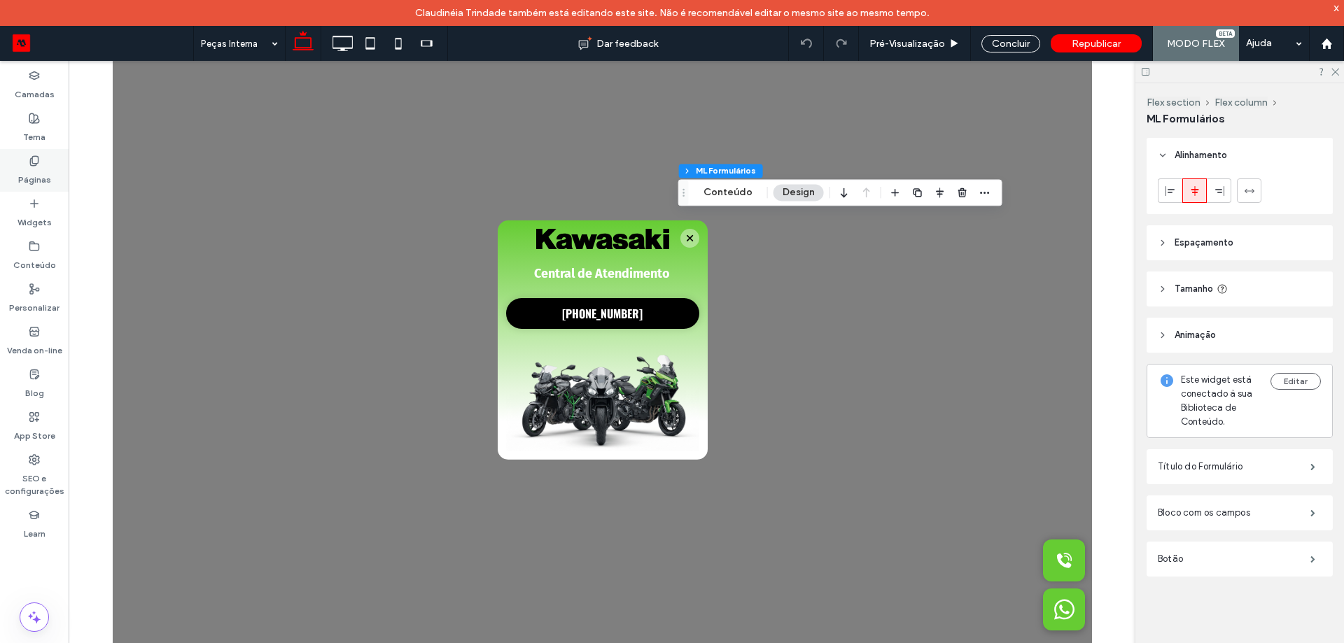
click at [44, 167] on label "Páginas" at bounding box center [34, 177] width 33 height 20
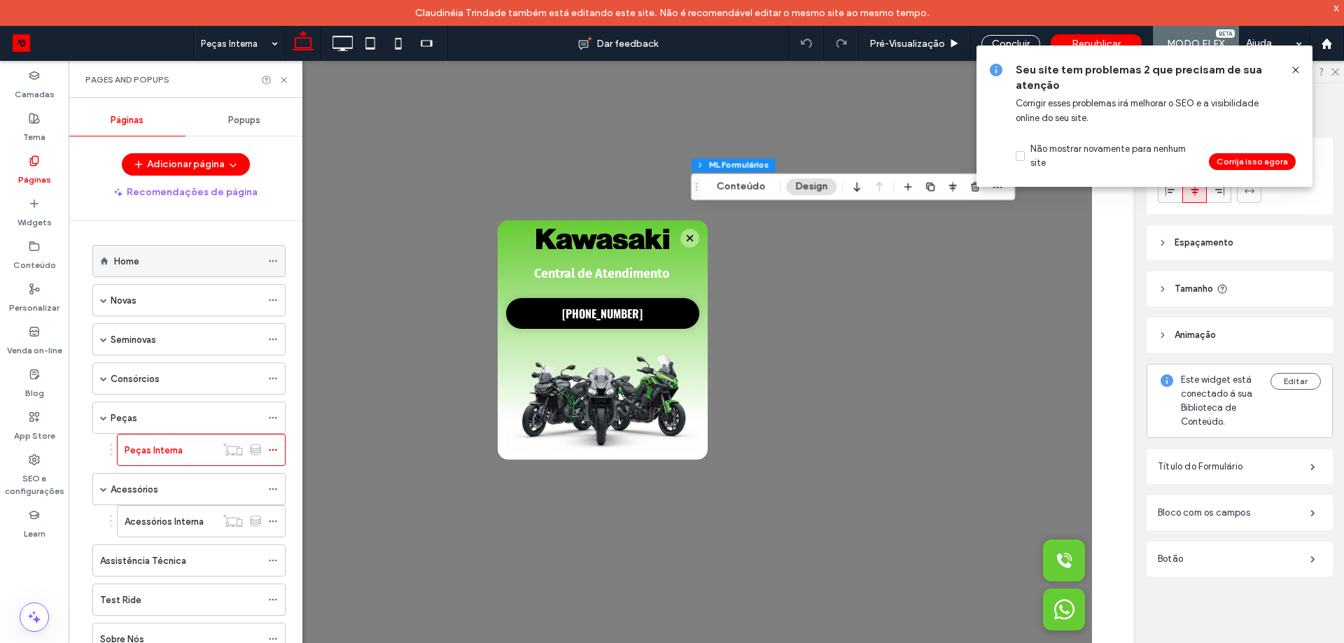
click at [162, 254] on div "Home" at bounding box center [187, 261] width 147 height 15
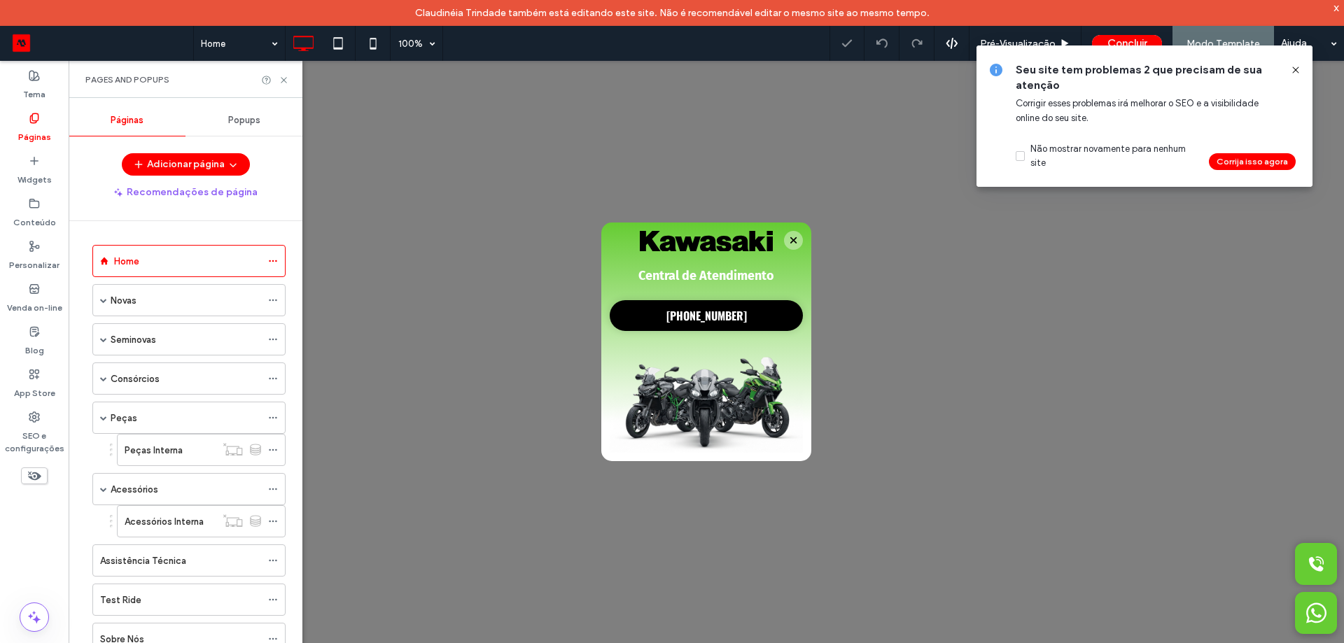
click at [1295, 68] on icon at bounding box center [1295, 69] width 11 height 11
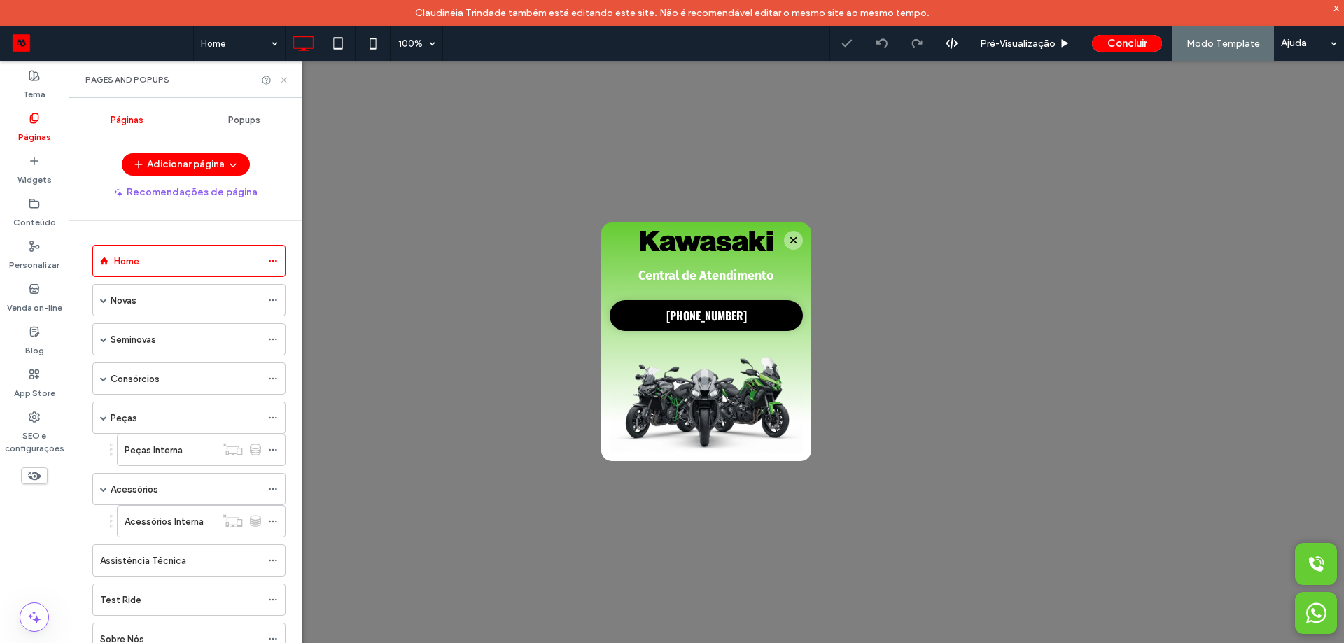
click at [286, 79] on icon at bounding box center [284, 80] width 11 height 11
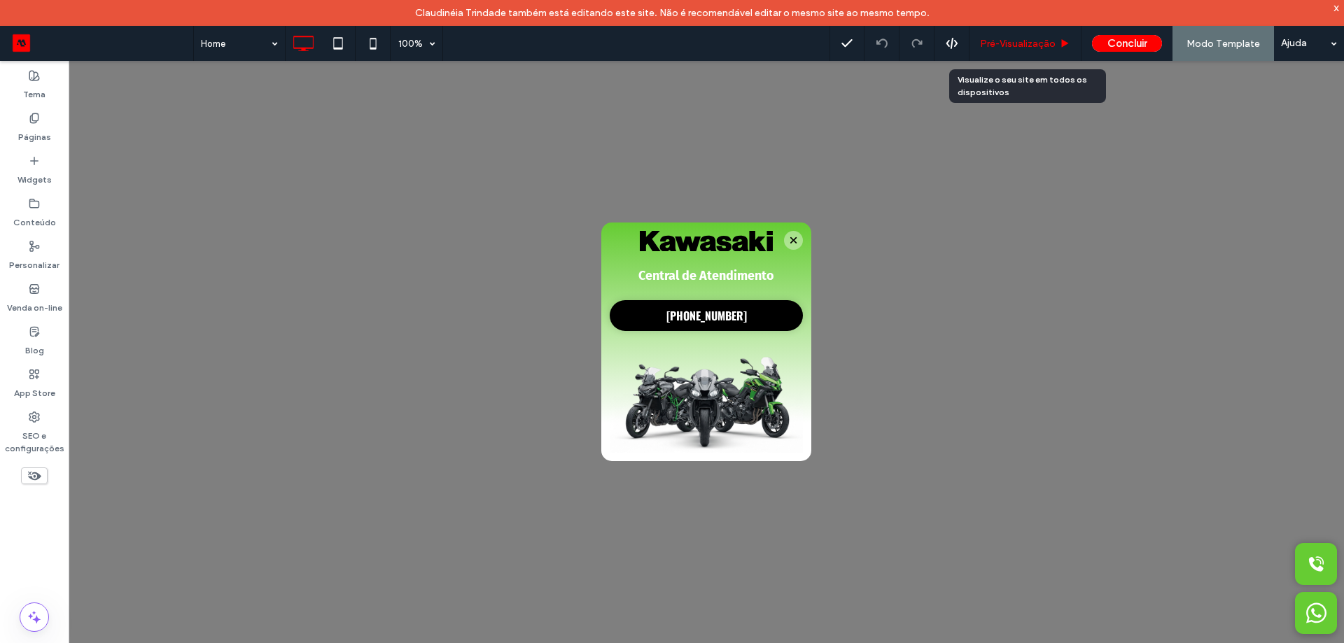
click at [1030, 45] on span "Pré-Visualizaçāo" at bounding box center [1018, 44] width 76 height 12
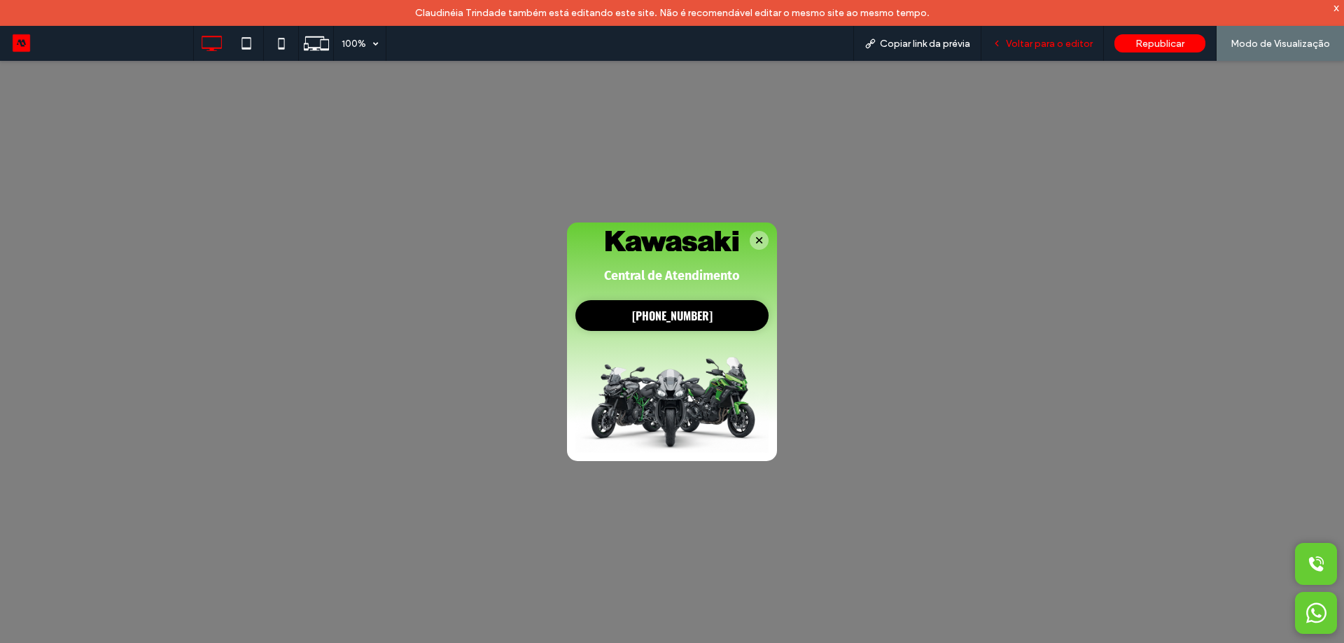
click at [1030, 44] on span "Voltar para o editor" at bounding box center [1049, 44] width 87 height 12
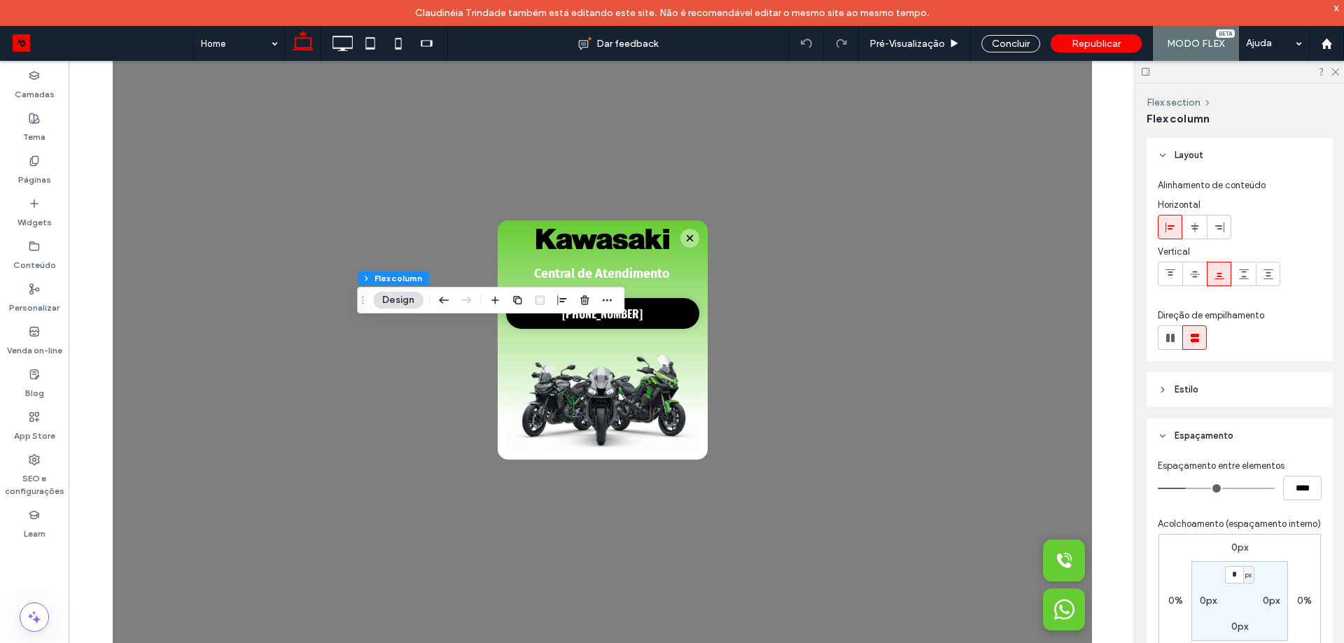
scroll to position [209, 0]
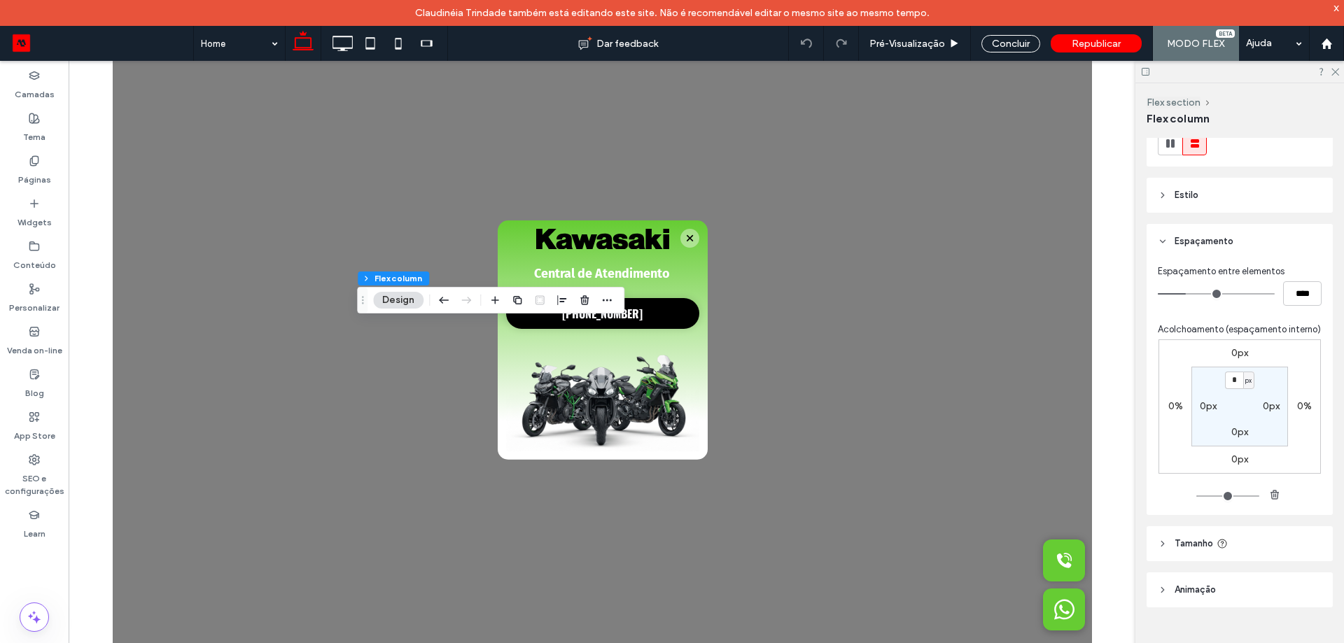
click at [1221, 550] on header "Tamanho" at bounding box center [1240, 543] width 186 height 35
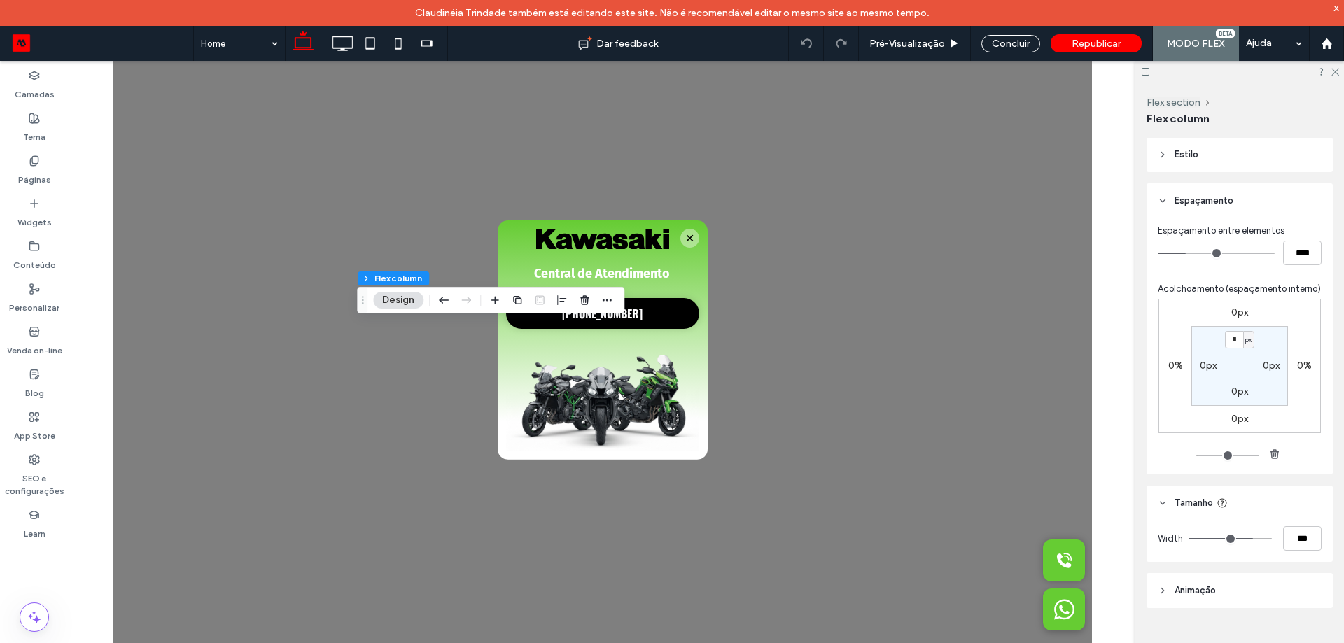
scroll to position [250, 0]
click at [1308, 543] on input "***" at bounding box center [1302, 538] width 39 height 25
type input "**"
type input "***"
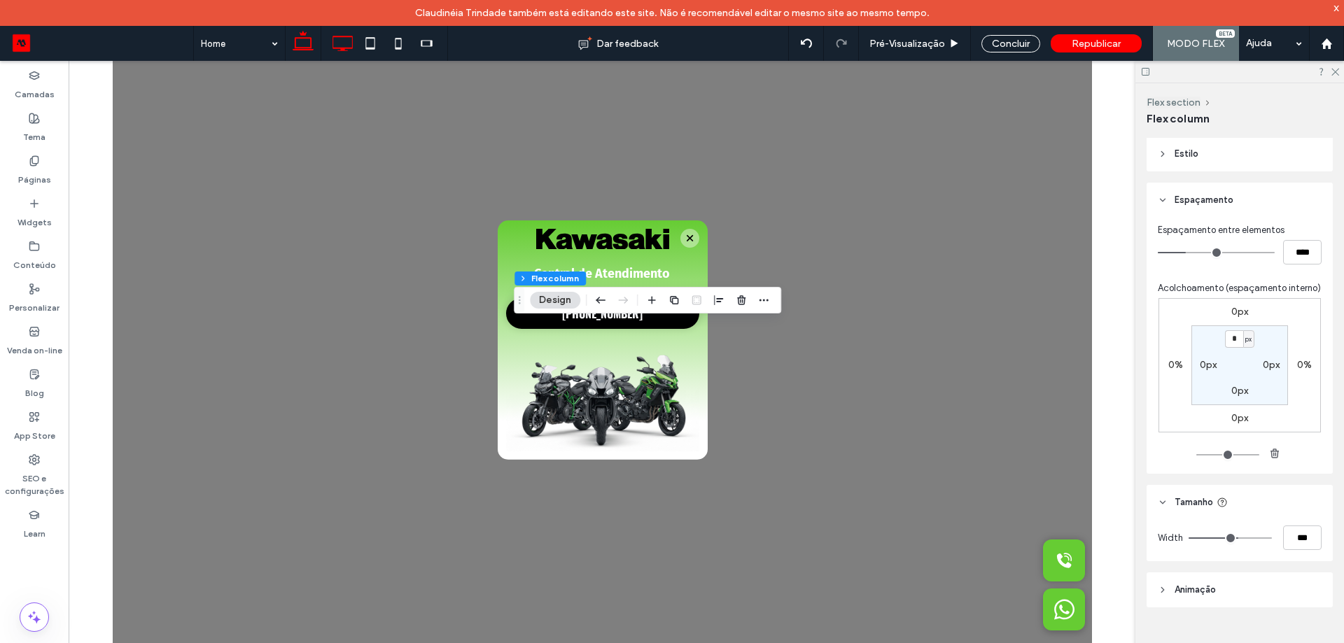
click at [343, 50] on use at bounding box center [343, 43] width 20 height 15
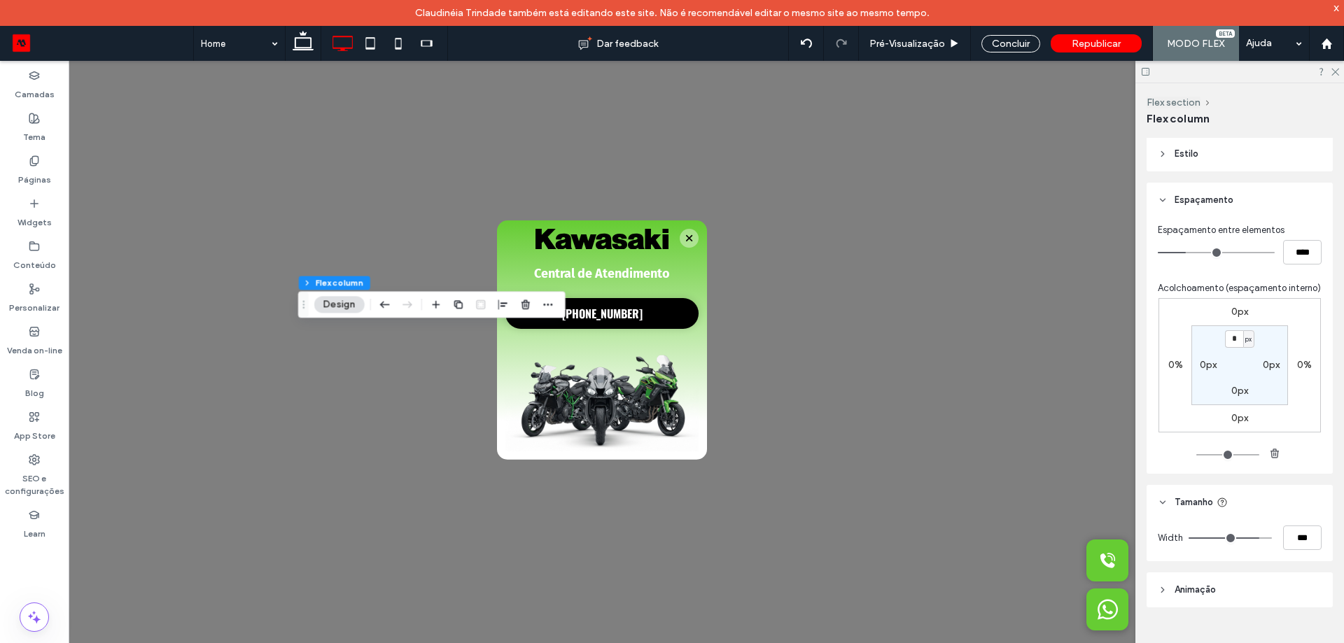
type input "**"
click at [1306, 539] on input "***" at bounding box center [1302, 538] width 39 height 25
type input "**"
type input "***"
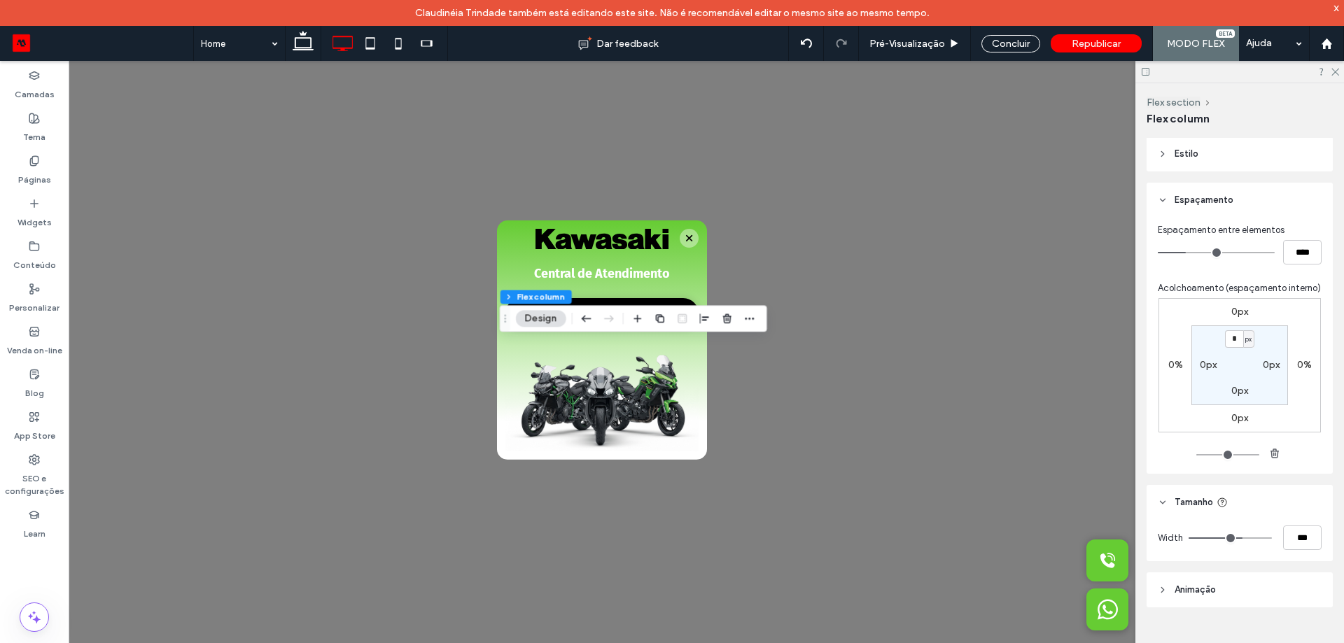
click at [1105, 43] on span "Republicar" at bounding box center [1096, 44] width 49 height 12
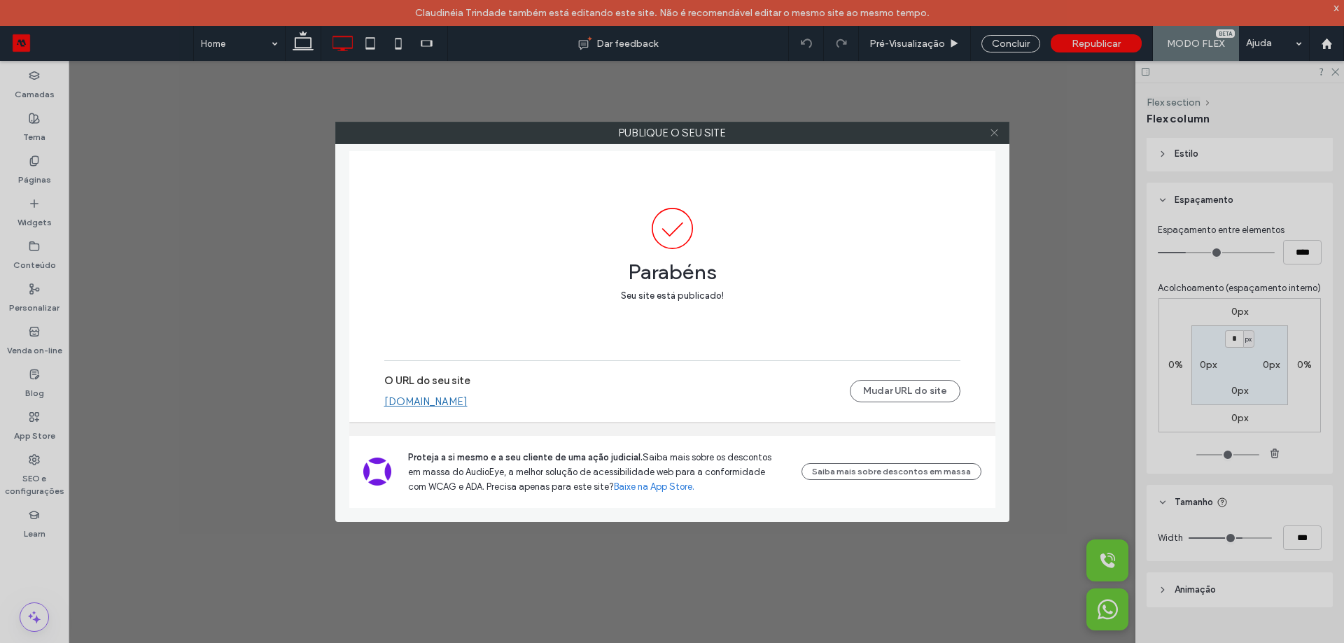
click at [996, 132] on icon at bounding box center [994, 132] width 11 height 11
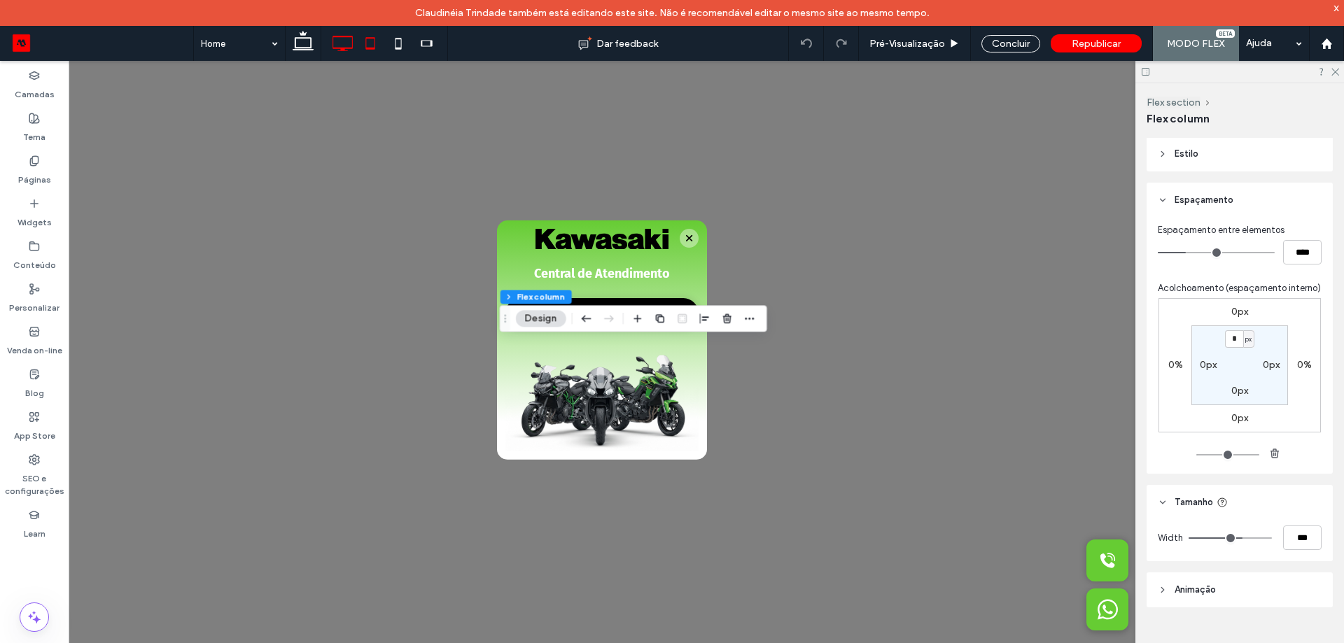
click at [378, 50] on icon at bounding box center [370, 43] width 28 height 28
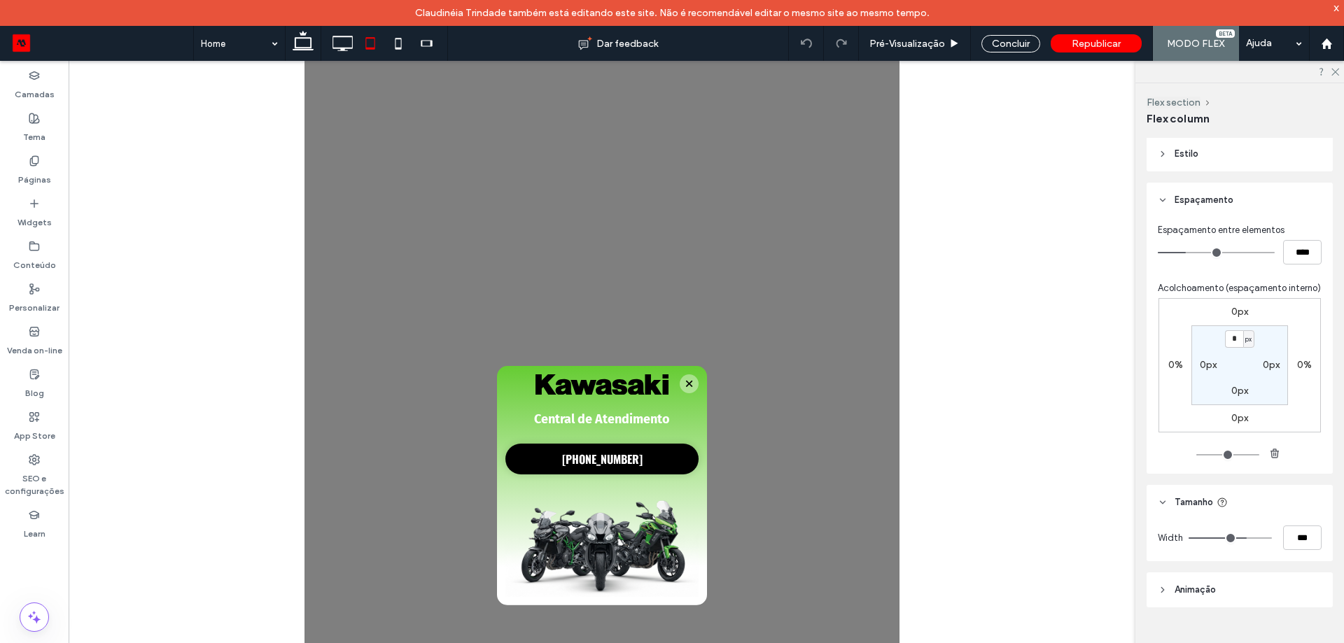
type input "**"
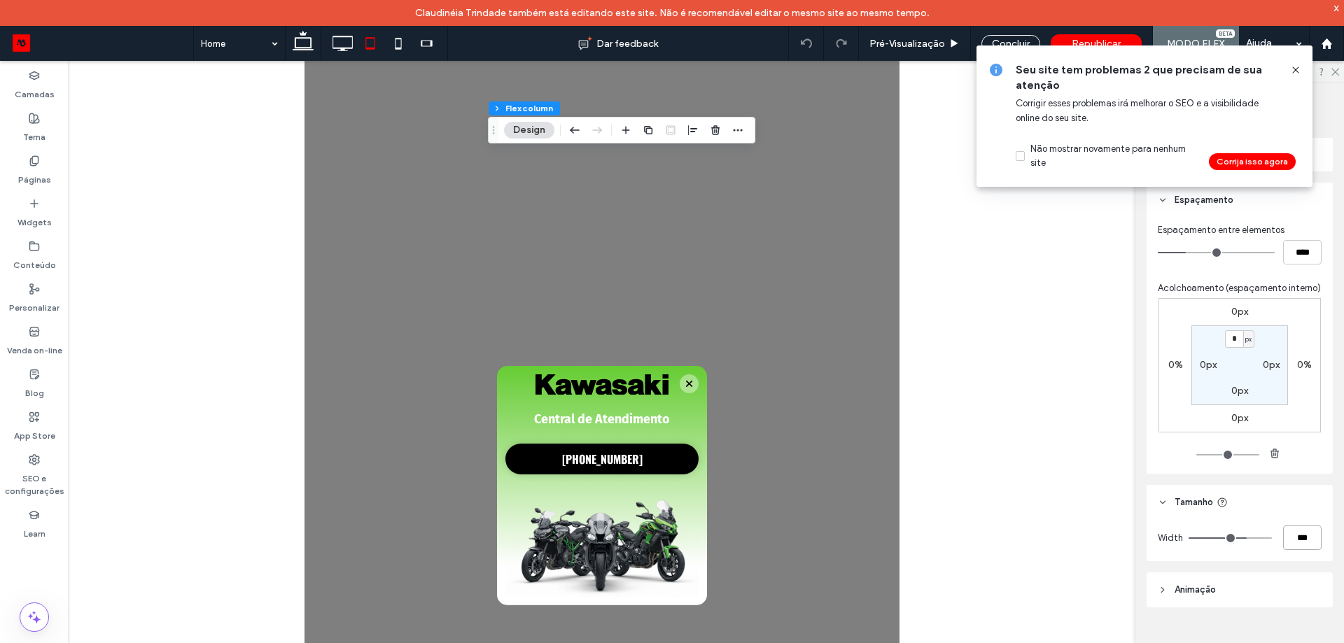
click at [1299, 539] on input "***" at bounding box center [1302, 538] width 39 height 25
type input "**"
type input "***"
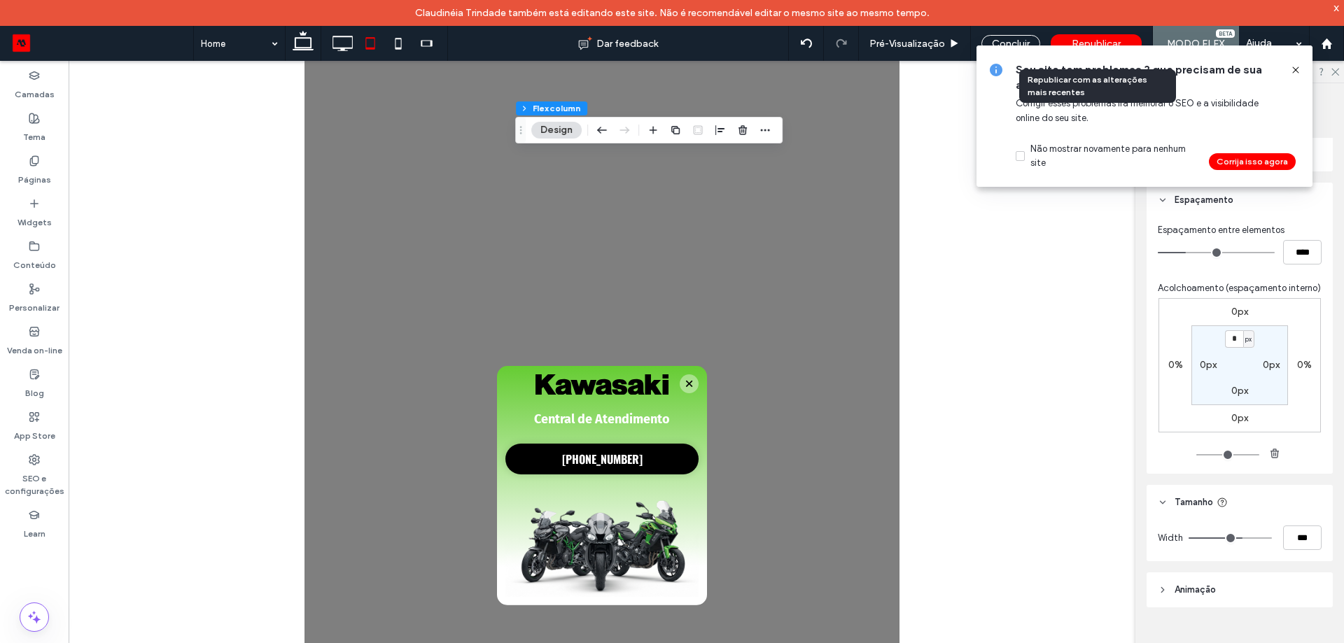
click at [1098, 41] on span "Republicar" at bounding box center [1096, 44] width 49 height 12
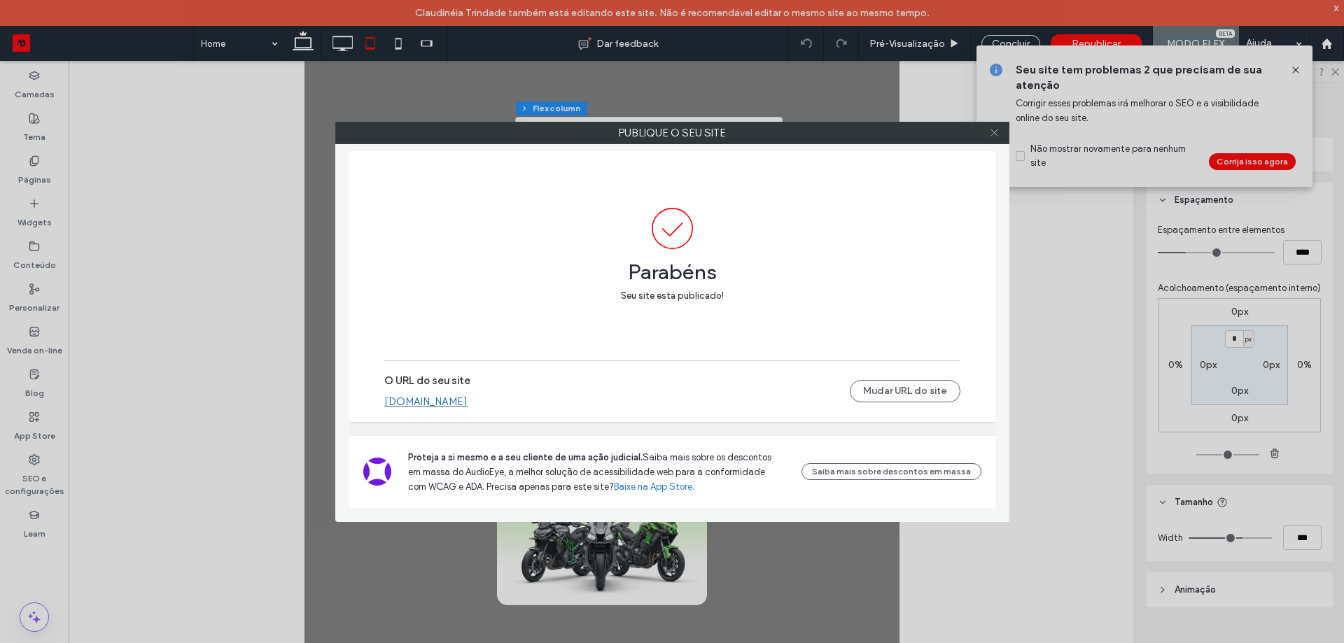
click at [992, 135] on use at bounding box center [994, 133] width 7 height 7
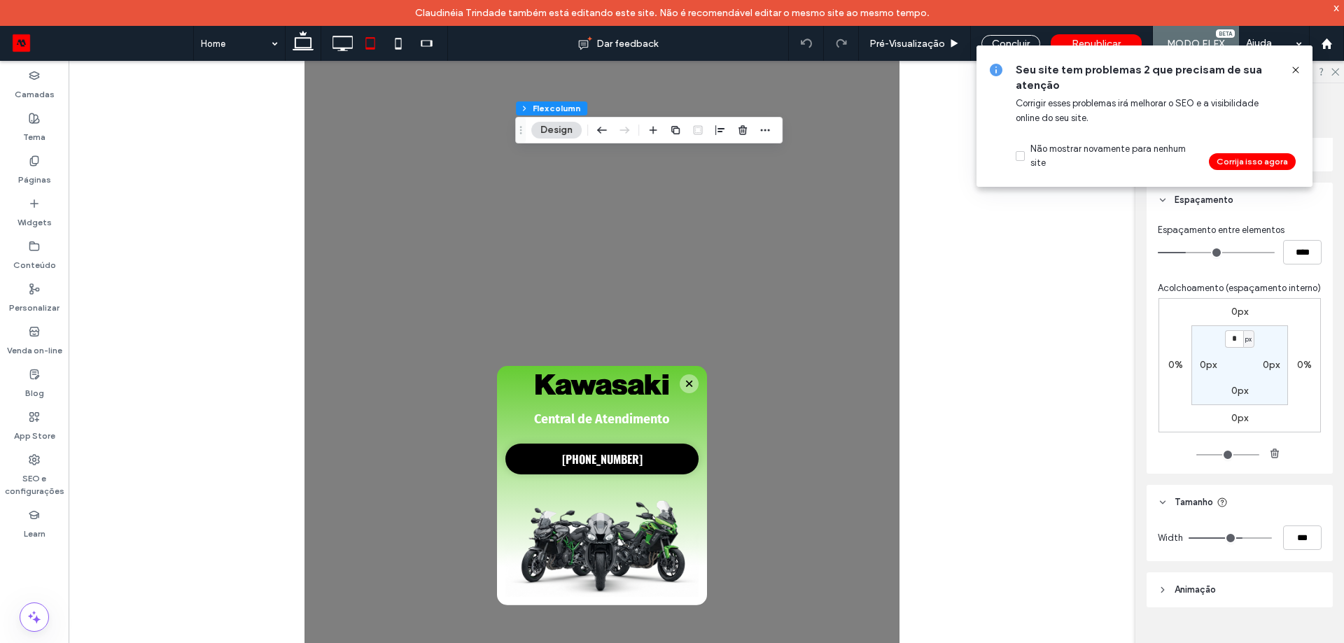
click at [1289, 63] on div at bounding box center [1290, 69] width 22 height 15
click at [309, 43] on icon at bounding box center [303, 43] width 28 height 28
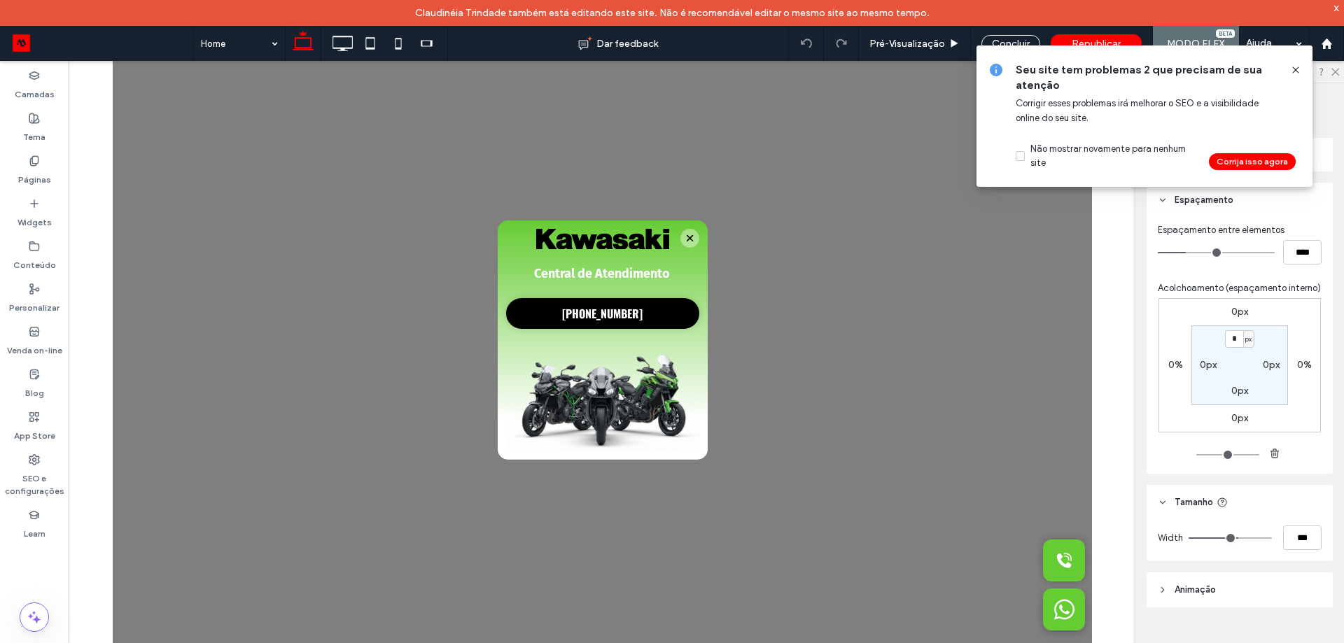
type input "**"
type input "***"
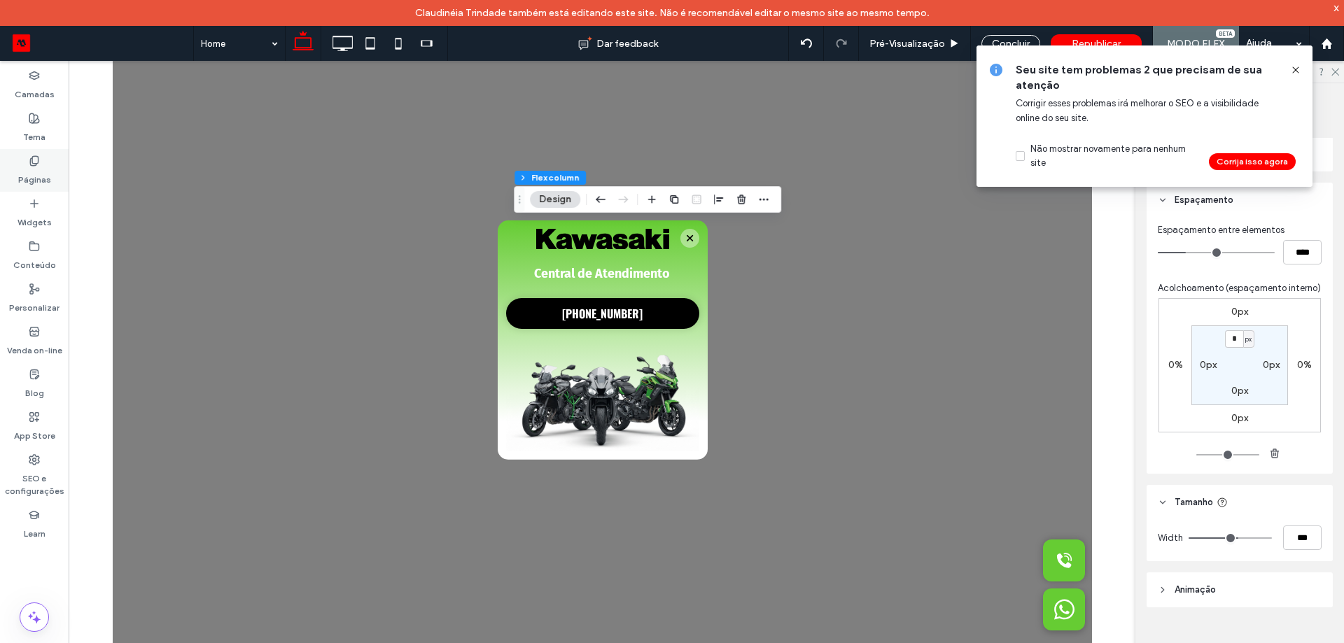
click at [11, 165] on div "Páginas" at bounding box center [34, 170] width 69 height 43
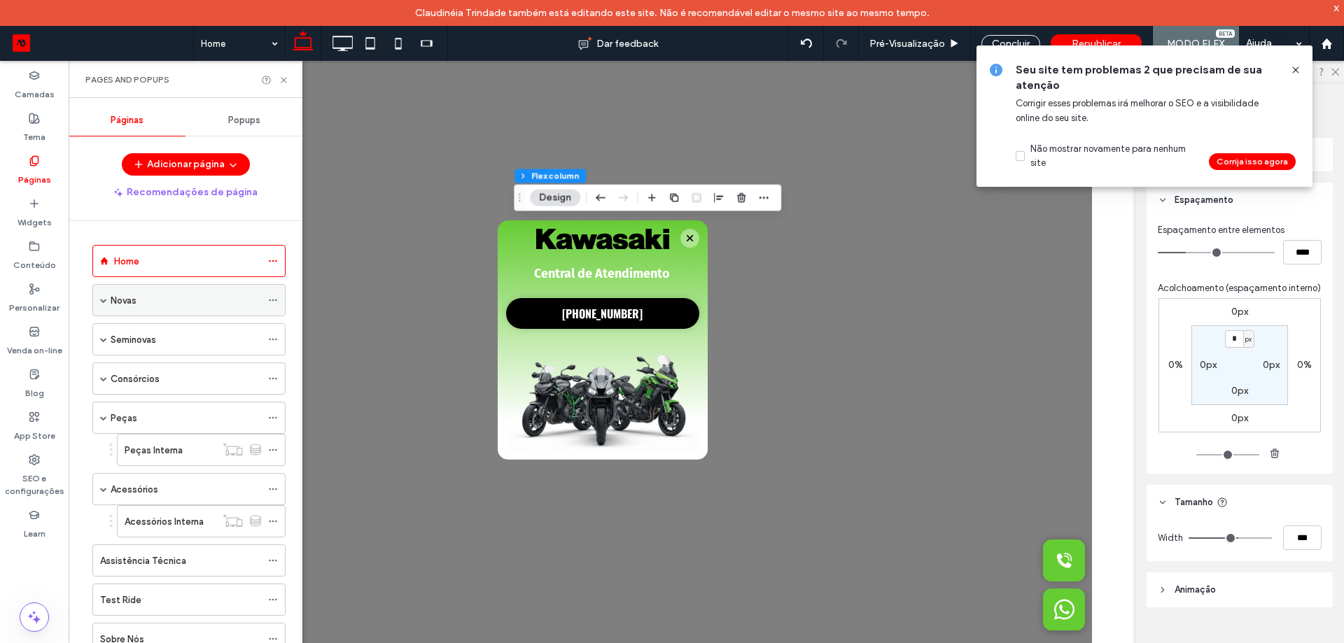
click at [104, 302] on span at bounding box center [103, 300] width 7 height 7
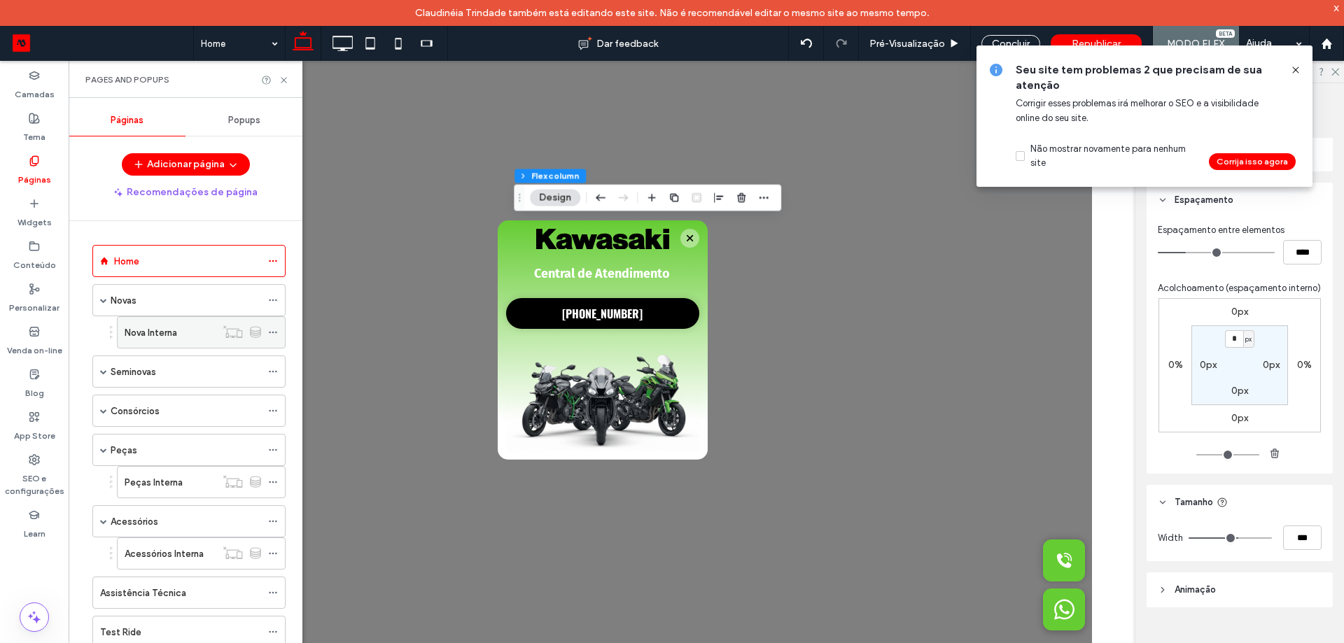
click at [148, 332] on label "Nova Interna" at bounding box center [151, 333] width 53 height 25
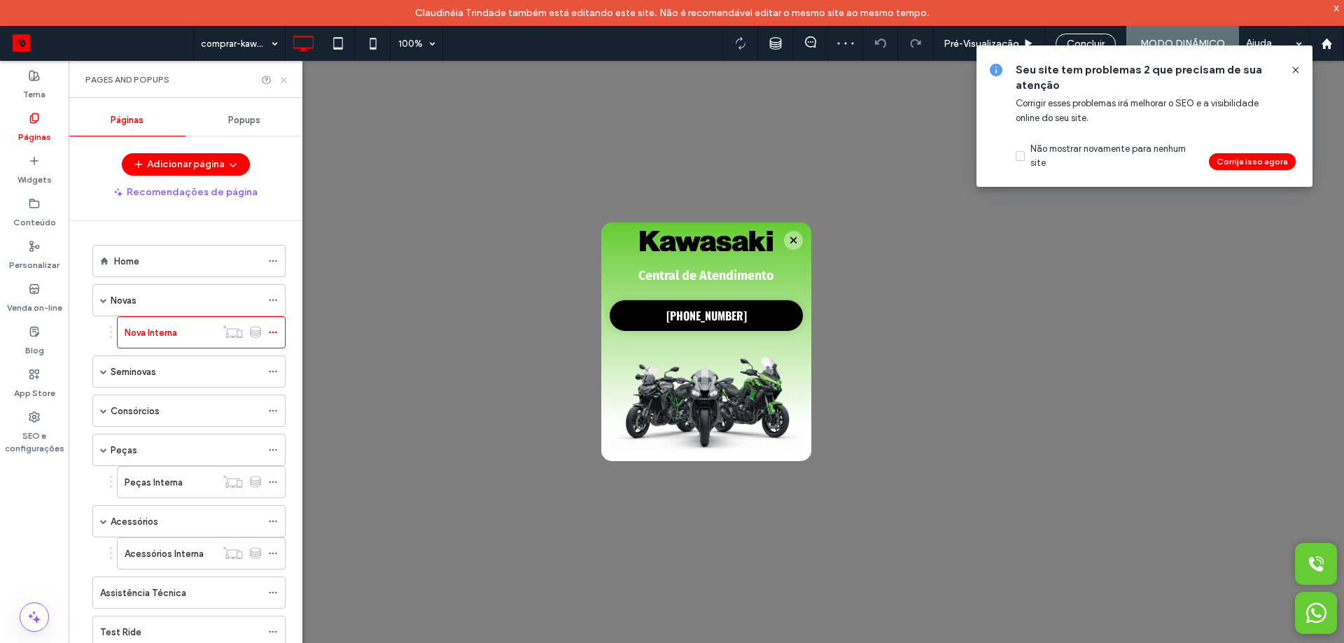
click at [284, 78] on icon at bounding box center [284, 80] width 11 height 11
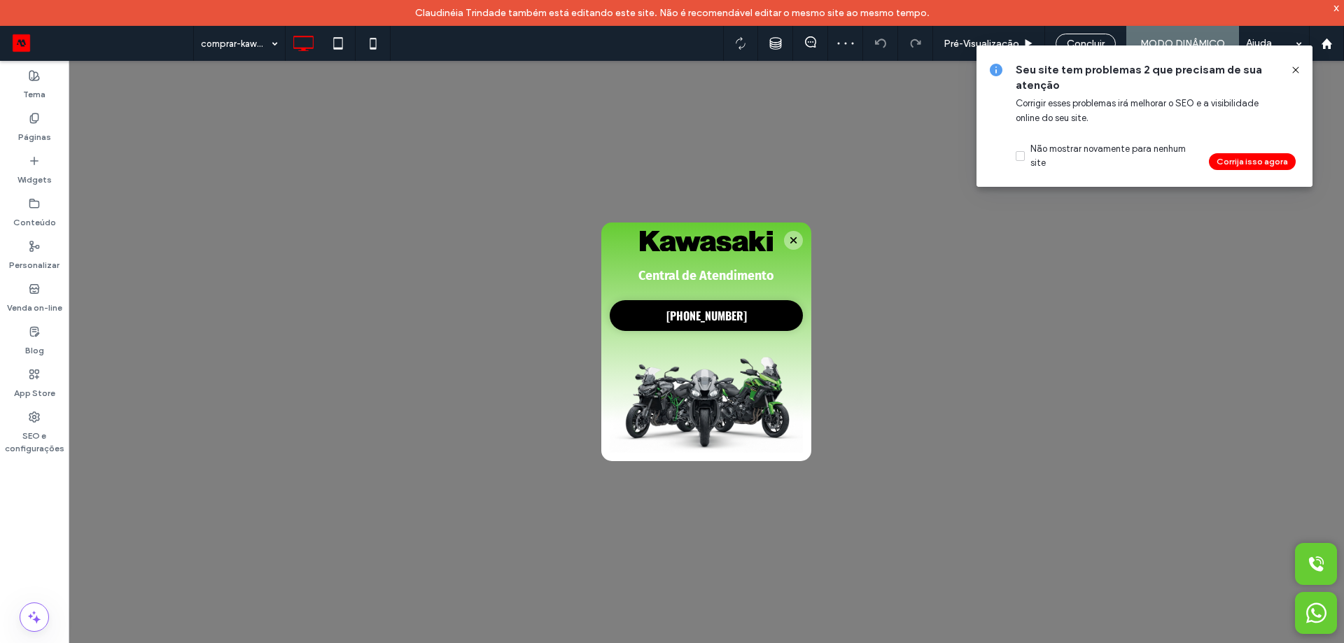
click at [1293, 67] on use at bounding box center [1295, 70] width 6 height 6
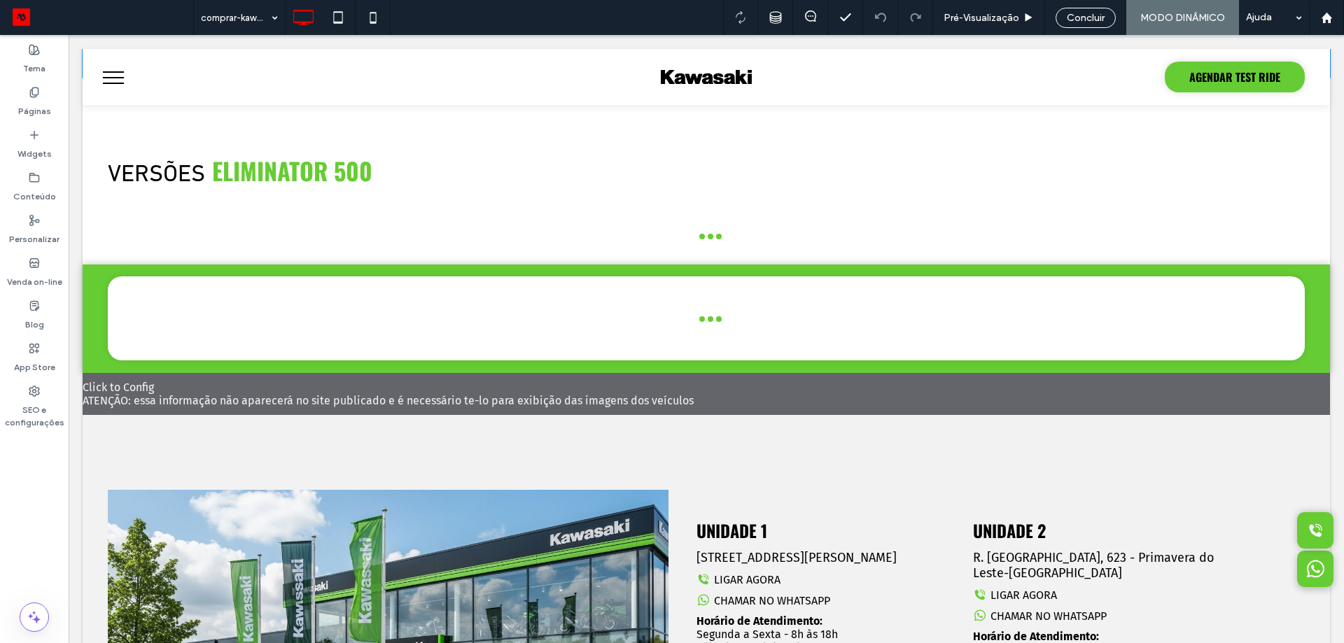
scroll to position [1400, 0]
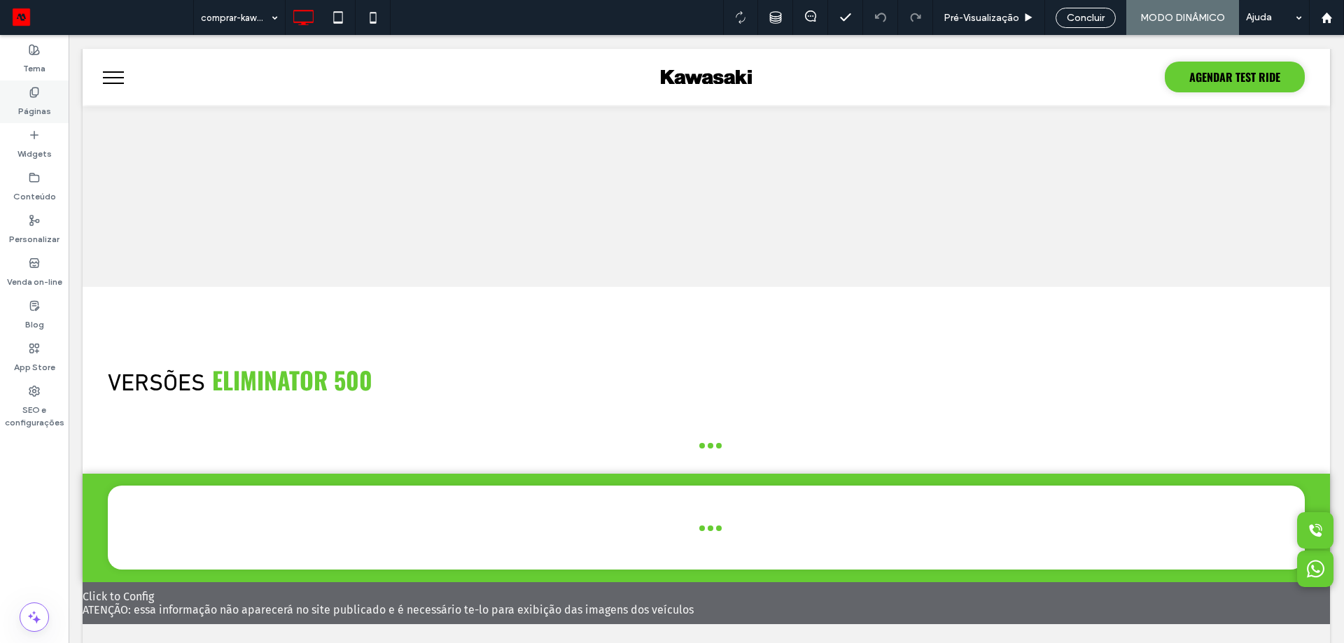
drag, startPoint x: 34, startPoint y: 113, endPoint x: 10, endPoint y: 113, distance: 24.5
click at [34, 113] on label "Páginas" at bounding box center [34, 108] width 33 height 20
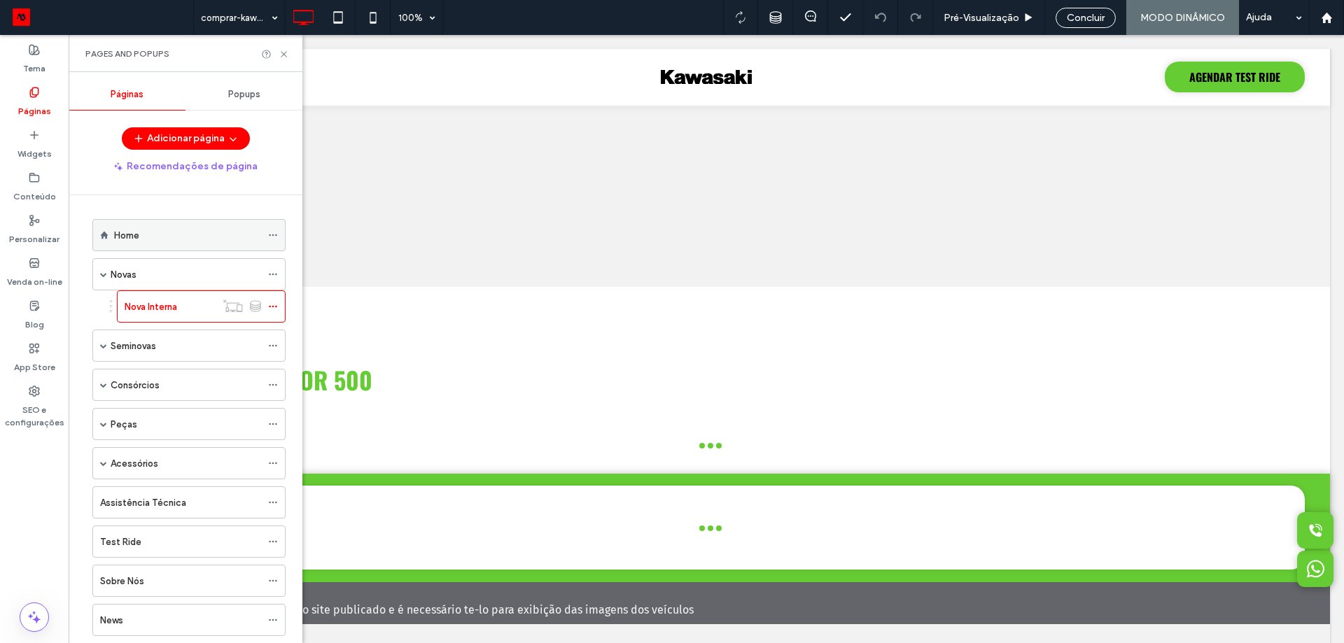
click at [169, 237] on div "Home" at bounding box center [187, 235] width 147 height 15
